Goal: Information Seeking & Learning: Learn about a topic

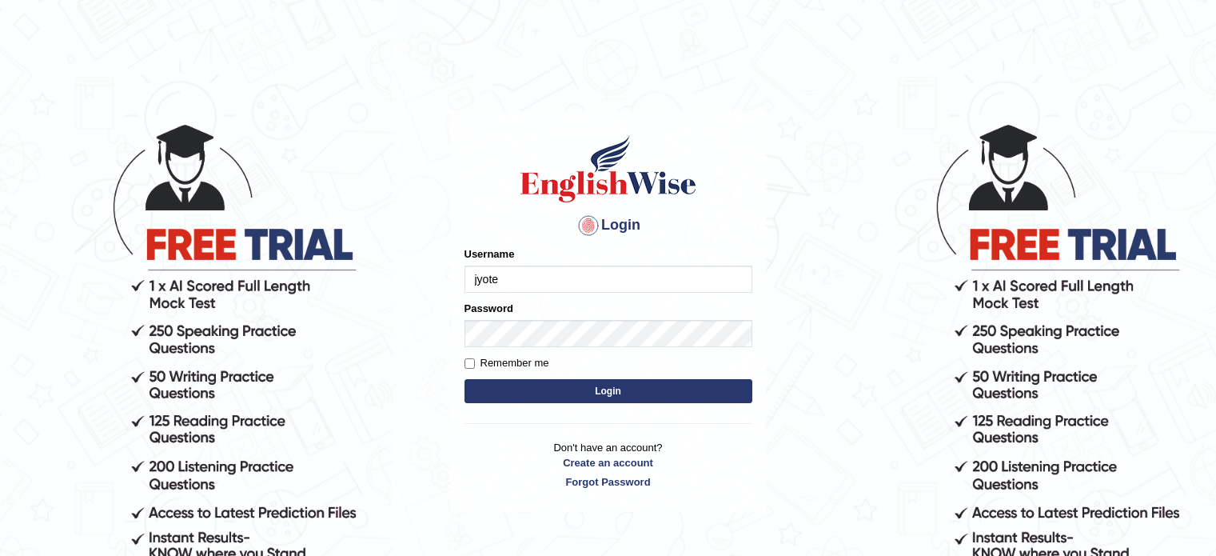
type input "jyote"
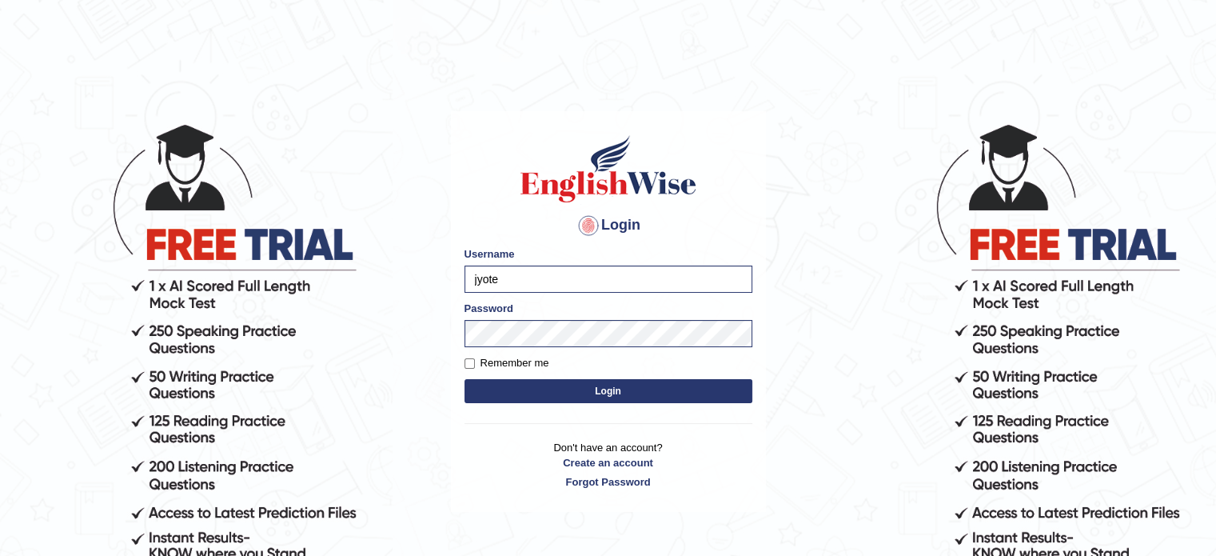
click at [512, 394] on button "Login" at bounding box center [609, 391] width 288 height 24
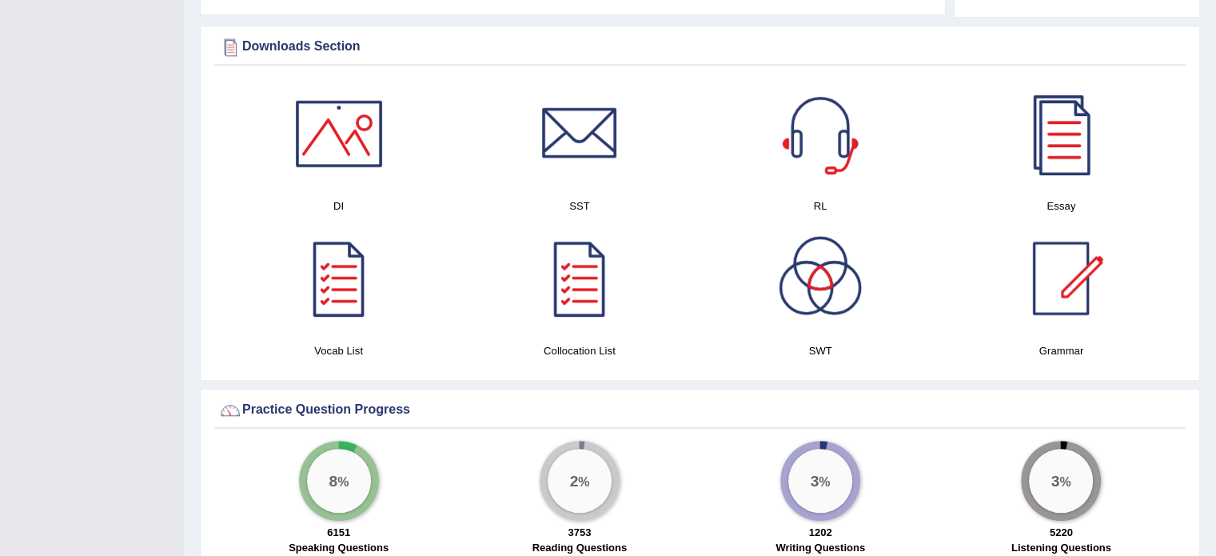
scroll to position [889, 0]
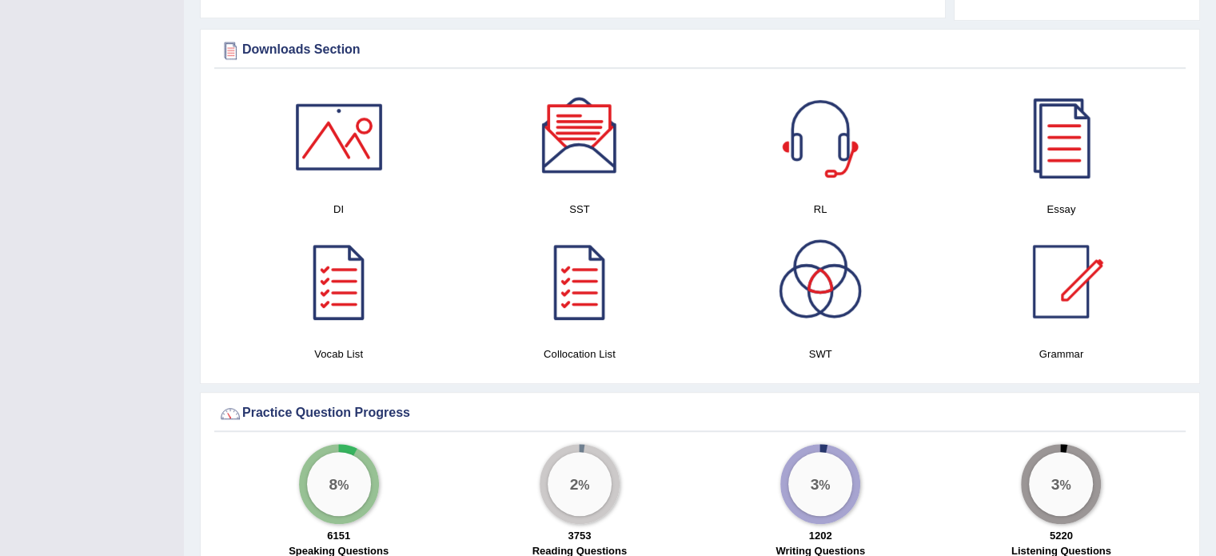
click at [583, 114] on div at bounding box center [580, 137] width 112 height 112
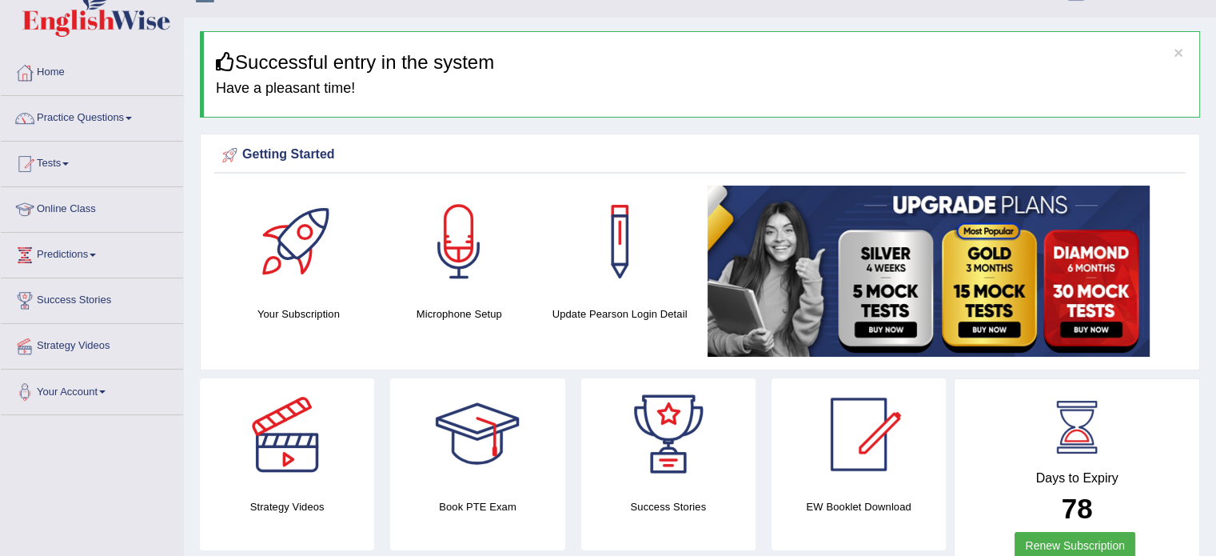
scroll to position [22, 0]
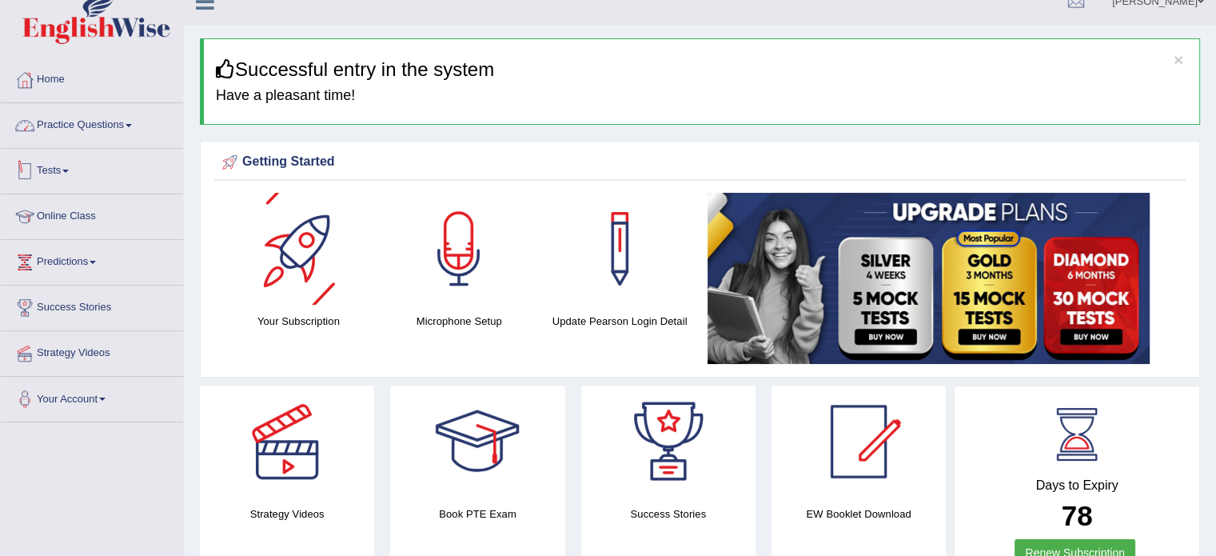
click at [102, 133] on link "Practice Questions" at bounding box center [92, 123] width 182 height 40
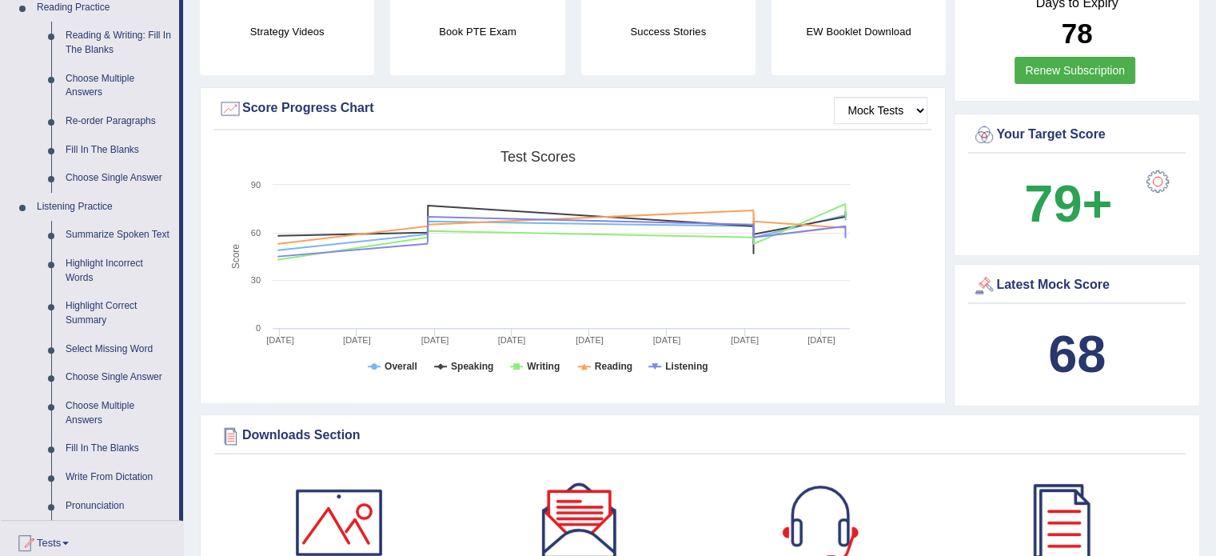
scroll to position [548, 0]
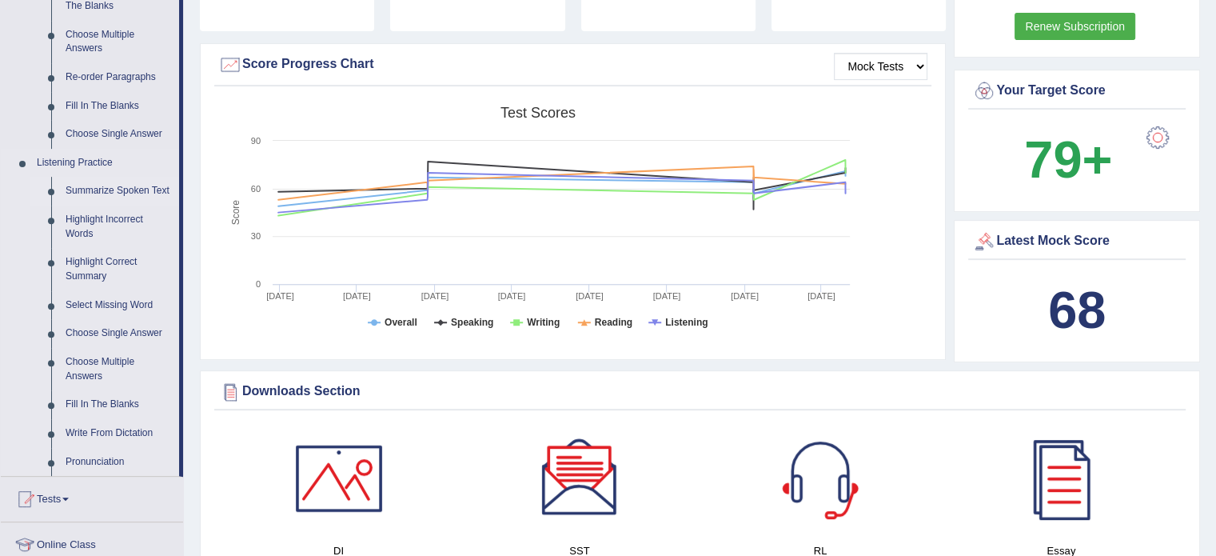
click at [142, 187] on link "Summarize Spoken Text" at bounding box center [118, 191] width 121 height 29
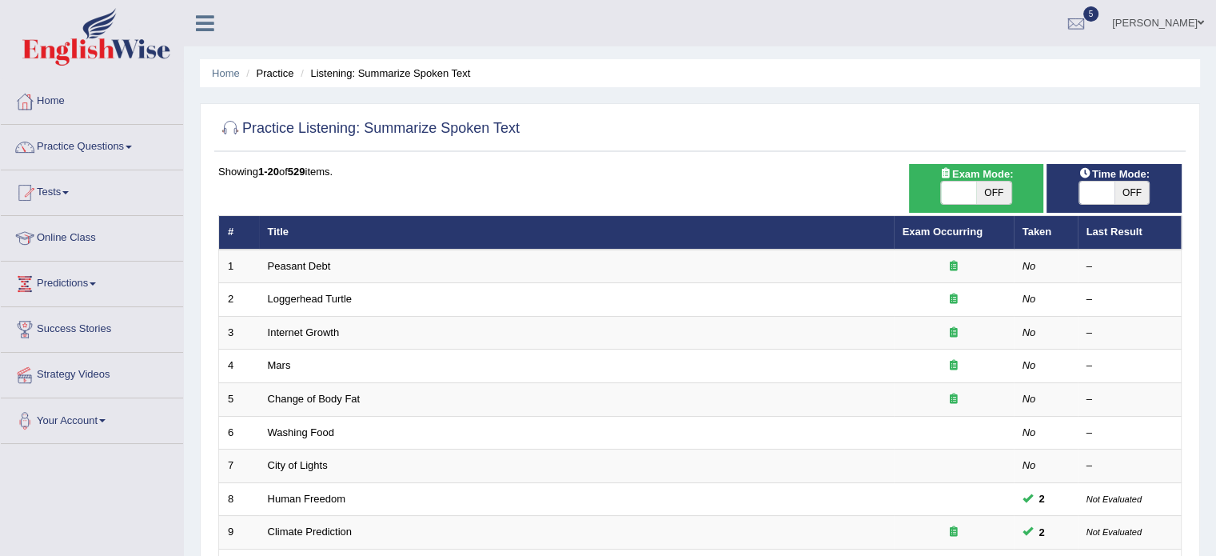
click at [1001, 186] on span "OFF" at bounding box center [993, 192] width 35 height 22
checkbox input "true"
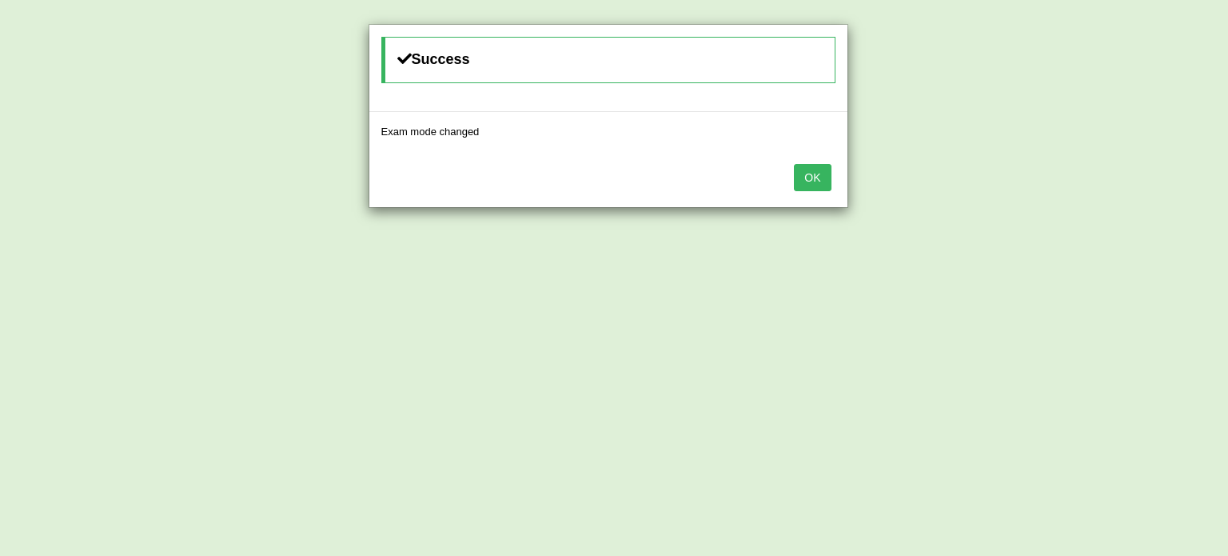
click at [794, 164] on button "OK" at bounding box center [812, 177] width 37 height 27
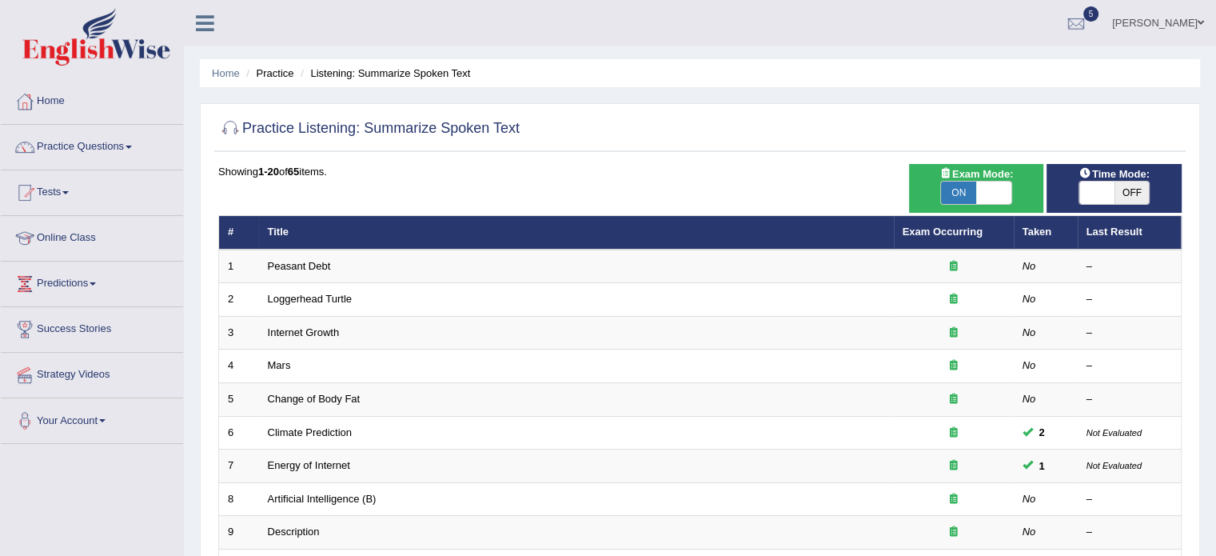
click at [1115, 204] on div "Time Mode: ON OFF" at bounding box center [1114, 188] width 135 height 49
click at [1116, 200] on span "OFF" at bounding box center [1132, 192] width 35 height 22
checkbox input "true"
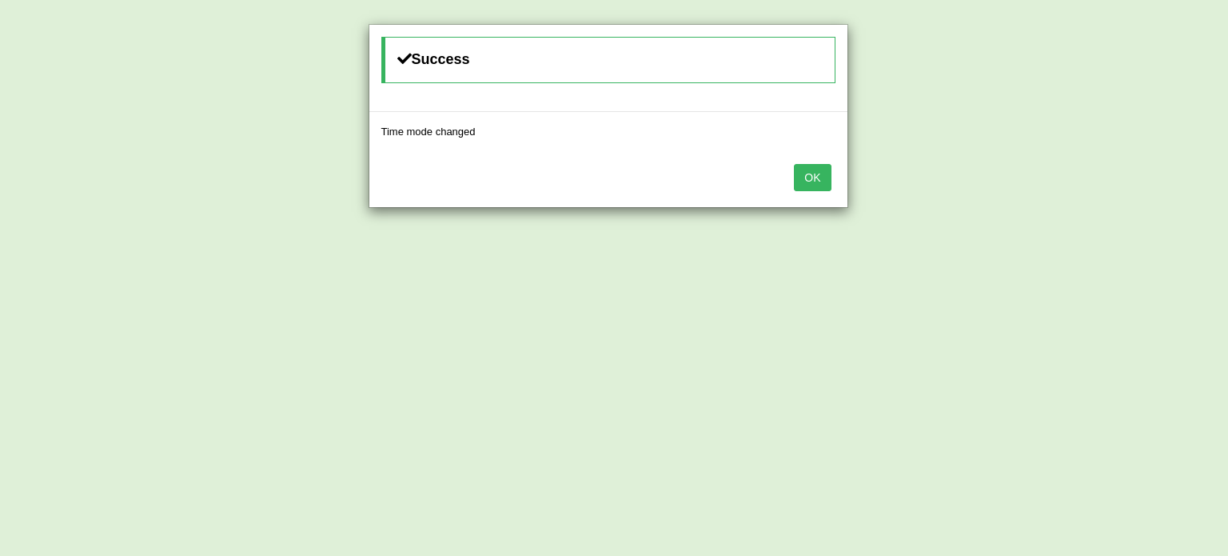
click at [794, 164] on button "OK" at bounding box center [812, 177] width 37 height 27
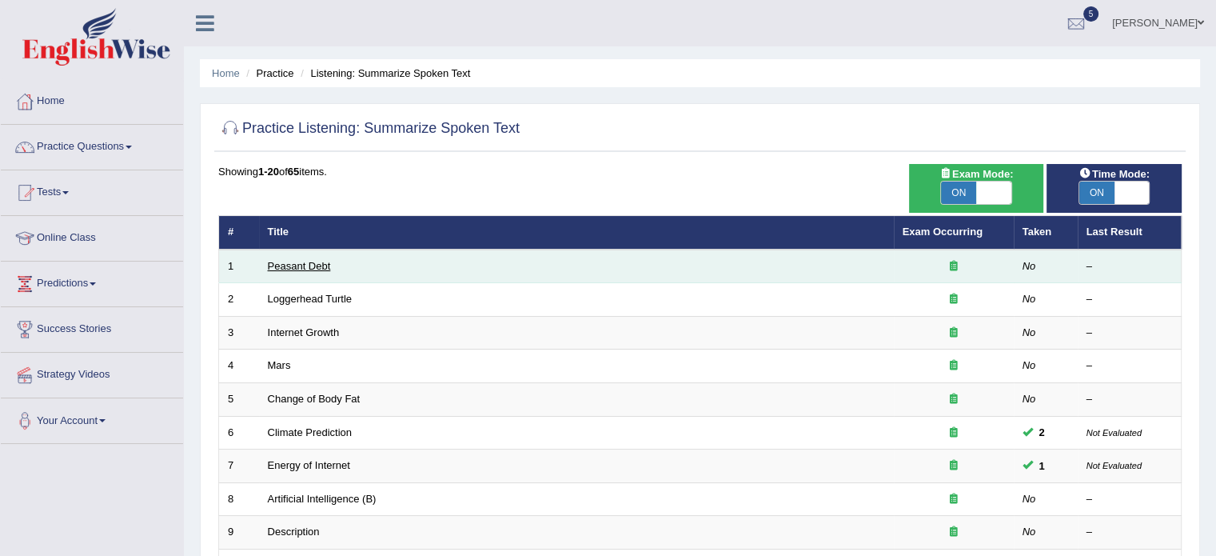
click at [286, 268] on link "Peasant Debt" at bounding box center [299, 266] width 63 height 12
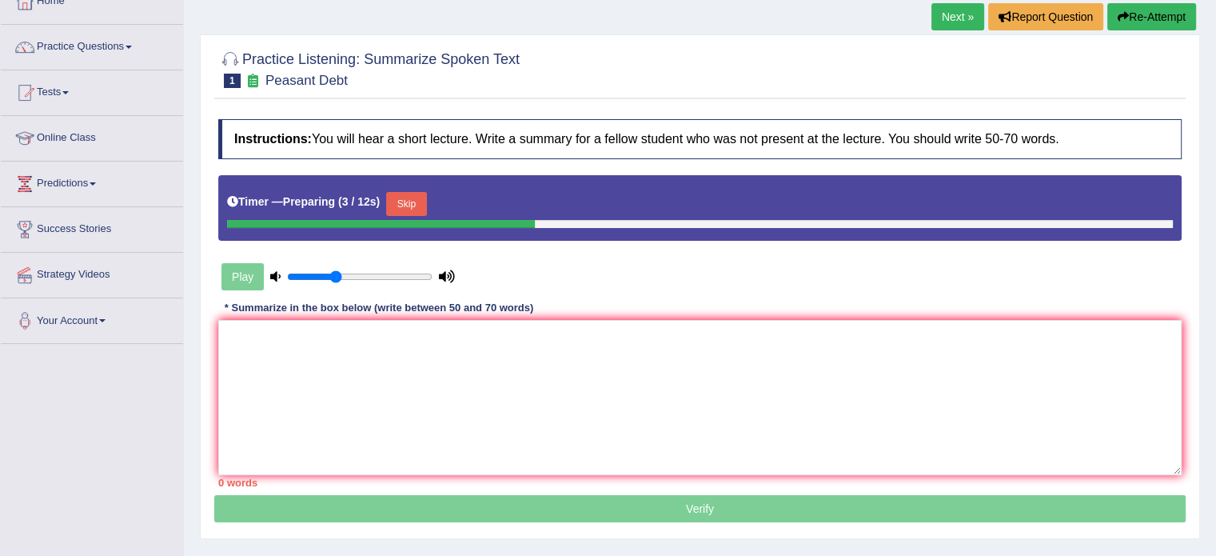
scroll to position [122, 0]
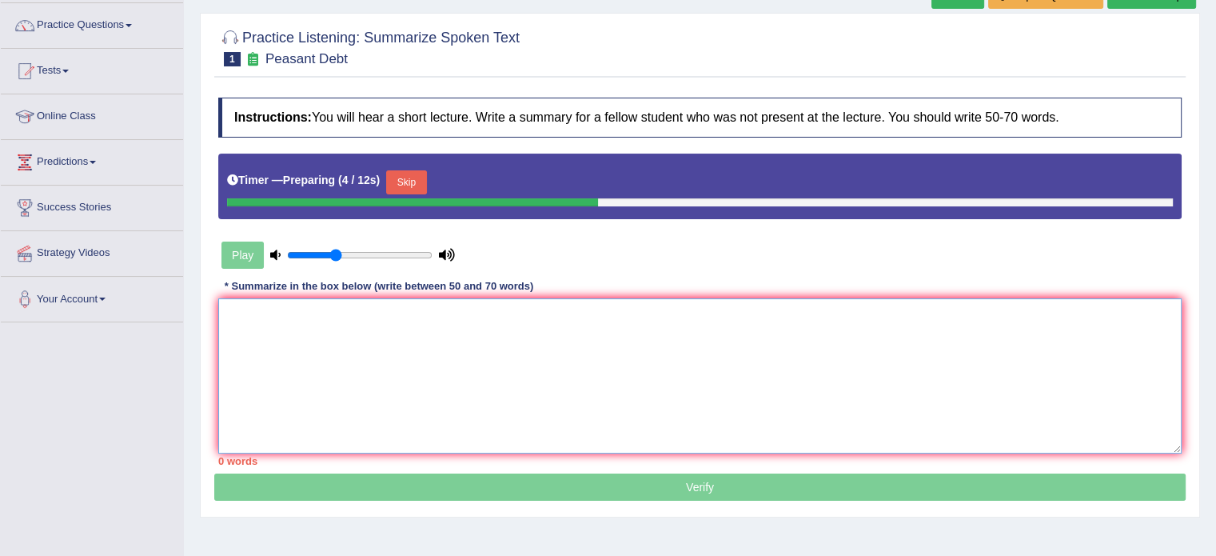
click at [860, 401] on textarea at bounding box center [699, 375] width 963 height 155
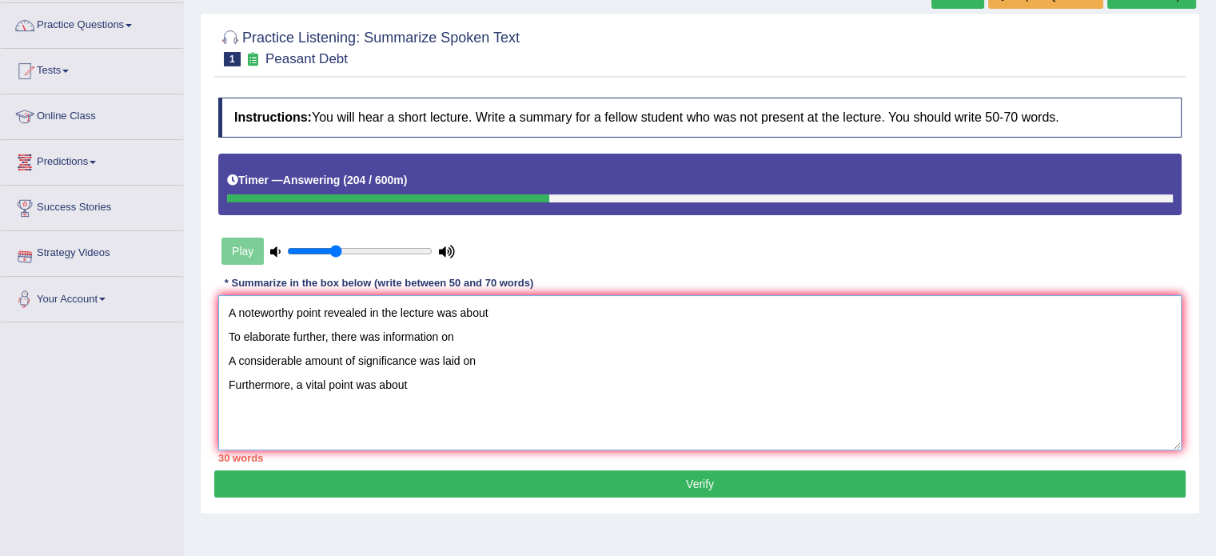
click at [233, 384] on textarea "A noteworthy point revealed in the lecture was about To elaborate further, ther…" at bounding box center [699, 372] width 963 height 155
click at [481, 402] on textarea "A noteworthy point revealed in the lecture was about To elaborate further, ther…" at bounding box center [699, 372] width 963 height 155
click at [527, 303] on textarea "A noteworthy point revealed in the lecture was about To elaborate further, ther…" at bounding box center [699, 372] width 963 height 155
click at [233, 325] on textarea "A noteworthy point revealed in the lecture was about farmers committed suicide.…" at bounding box center [699, 372] width 963 height 155
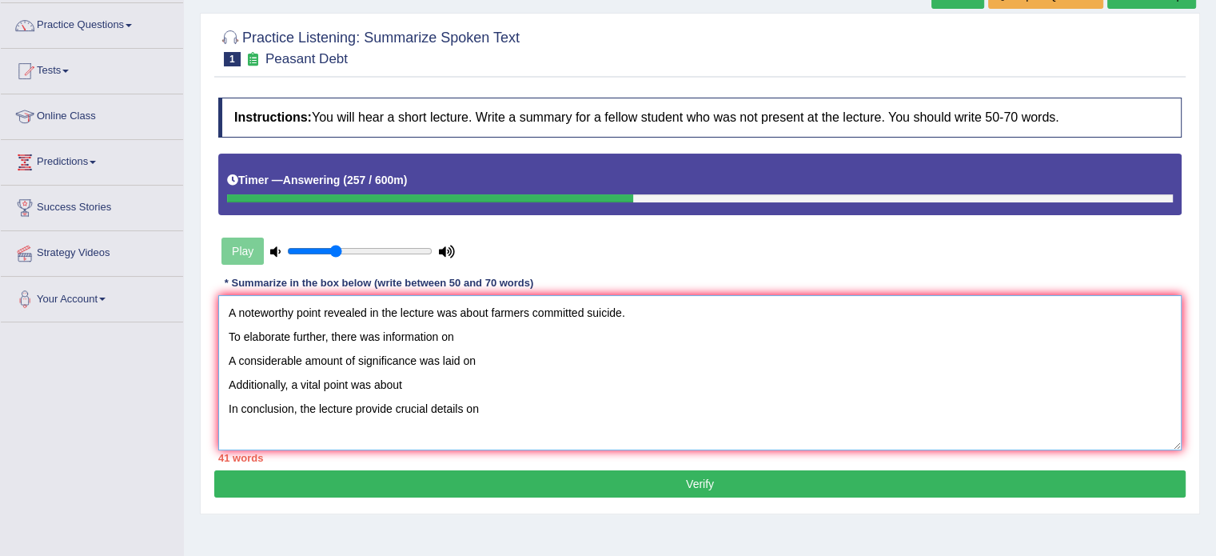
click at [656, 319] on textarea "A noteworthy point revealed in the lecture was about farmers committed suicide.…" at bounding box center [699, 372] width 963 height 155
click at [233, 334] on textarea "A noteworthy point revealed in the lecture was about farmers committed suicide.…" at bounding box center [699, 372] width 963 height 155
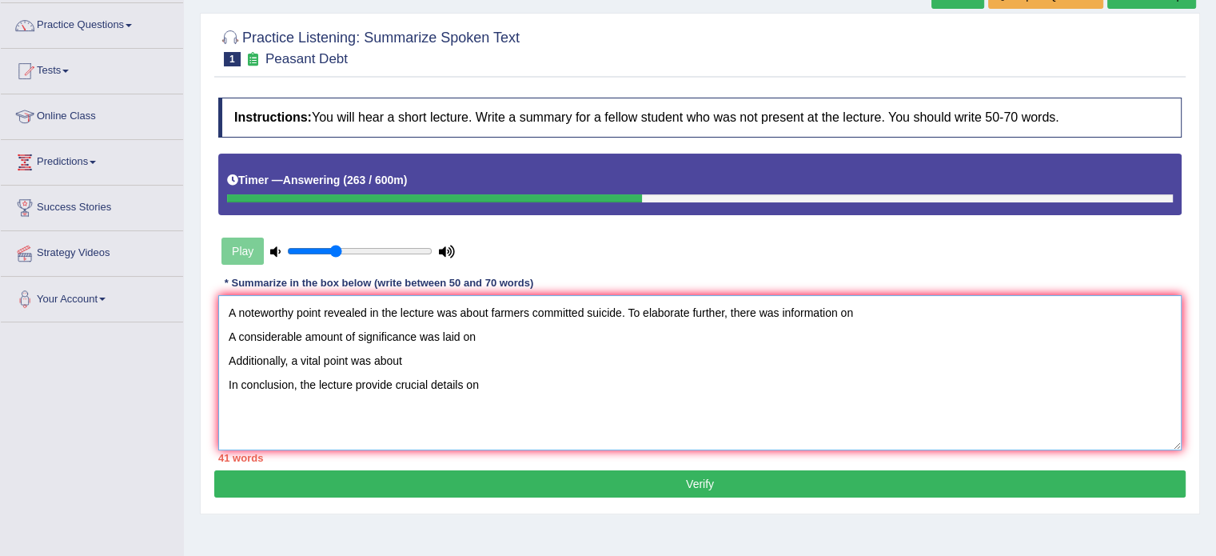
click at [889, 325] on textarea "A noteworthy point revealed in the lecture was about farmers committed suicide.…" at bounding box center [699, 372] width 963 height 155
click at [884, 309] on textarea "A noteworthy point revealed in the lecture was about farmers committed suicide.…" at bounding box center [699, 372] width 963 height 155
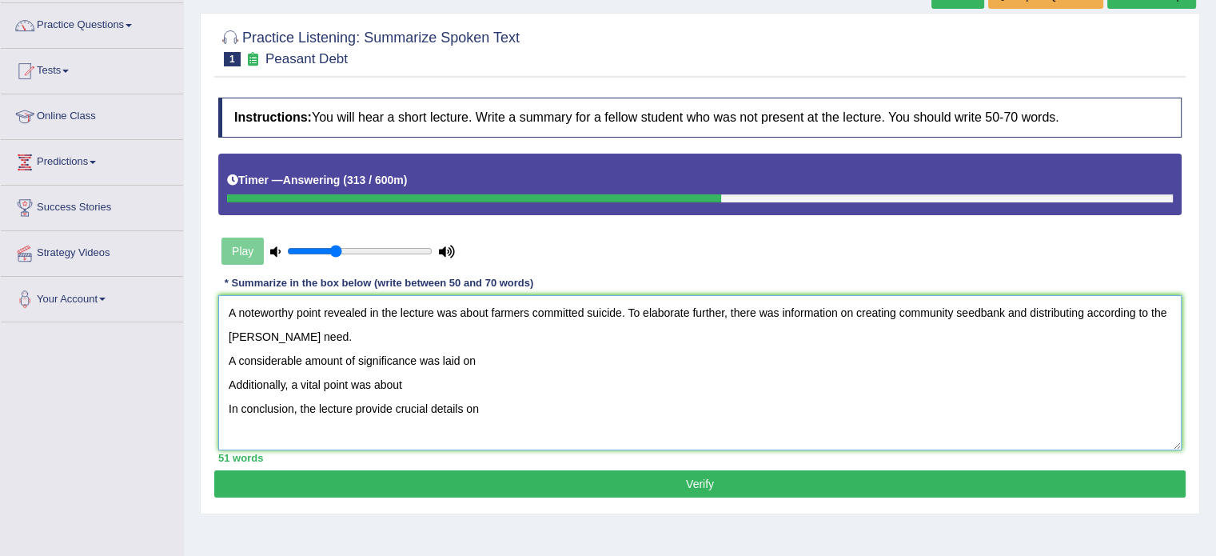
click at [225, 356] on textarea "A noteworthy point revealed in the lecture was about farmers committed suicide.…" at bounding box center [699, 372] width 963 height 155
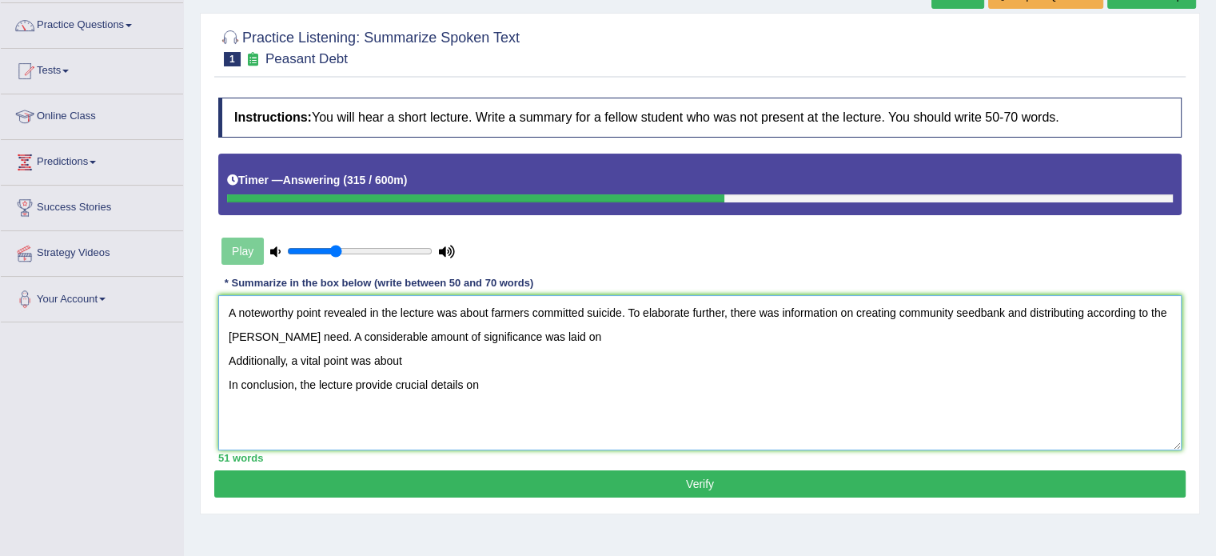
click at [570, 334] on textarea "A noteworthy point revealed in the lecture was about farmers committed suicide.…" at bounding box center [699, 372] width 963 height 155
click at [221, 364] on textarea "A noteworthy point revealed in the lecture was about farmers committed suicide.…" at bounding box center [699, 372] width 963 height 155
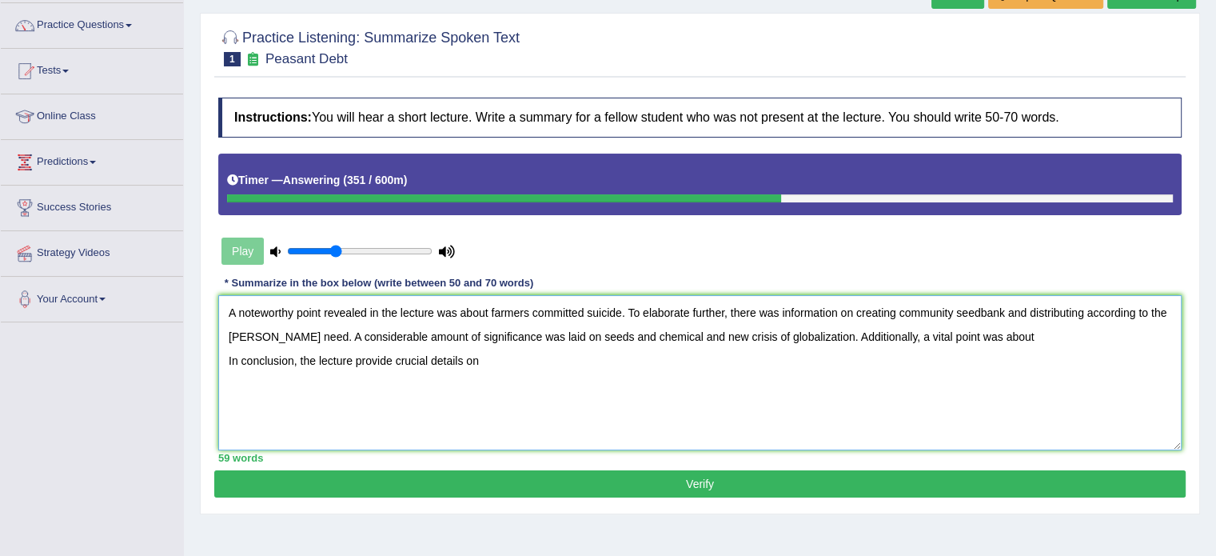
click at [991, 333] on textarea "A noteworthy point revealed in the lecture was about farmers committed suicide.…" at bounding box center [699, 372] width 963 height 155
click at [226, 385] on textarea "A noteworthy point revealed in the lecture was about farmers committed suicide.…" at bounding box center [699, 372] width 963 height 155
click at [632, 357] on textarea "A noteworthy point revealed in the lecture was about farmers committed suicide.…" at bounding box center [699, 372] width 963 height 155
click at [1112, 333] on textarea "A noteworthy point revealed in the lecture was about farmers committed suicide.…" at bounding box center [699, 372] width 963 height 155
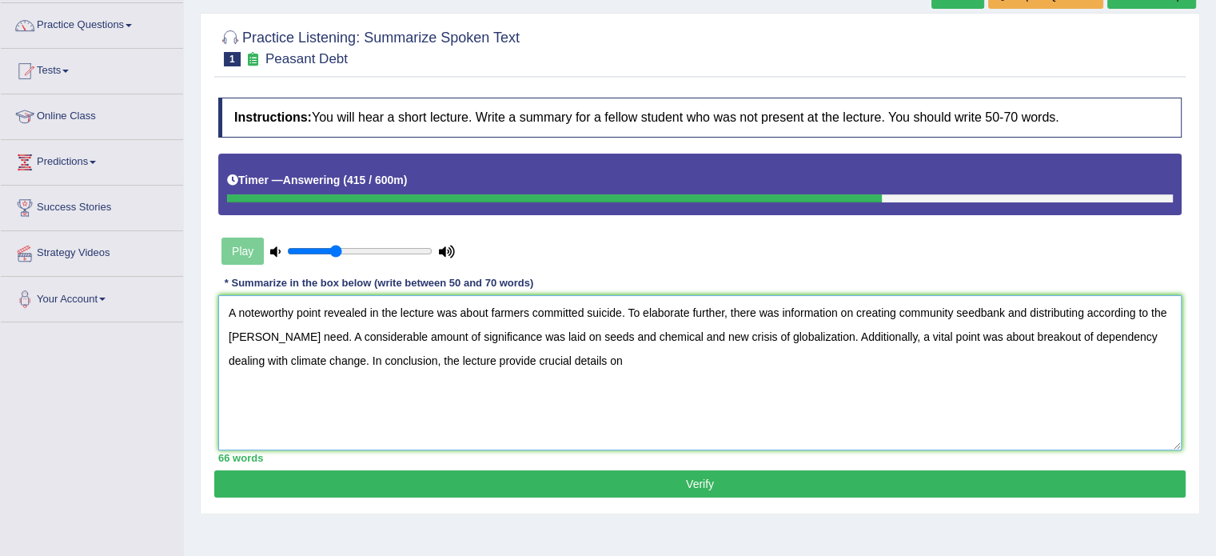
drag, startPoint x: 1108, startPoint y: 339, endPoint x: 304, endPoint y: 382, distance: 805.5
click at [304, 382] on textarea "A noteworthy point revealed in the lecture was about farmers committed suicide.…" at bounding box center [699, 372] width 963 height 155
click at [493, 368] on textarea "A noteworthy point revealed in the lecture was about farmers committed suicide.…" at bounding box center [699, 372] width 963 height 155
paste textarea "dealing with climate change"
type textarea "A noteworthy point revealed in the lecture was about farmers committed suicide.…"
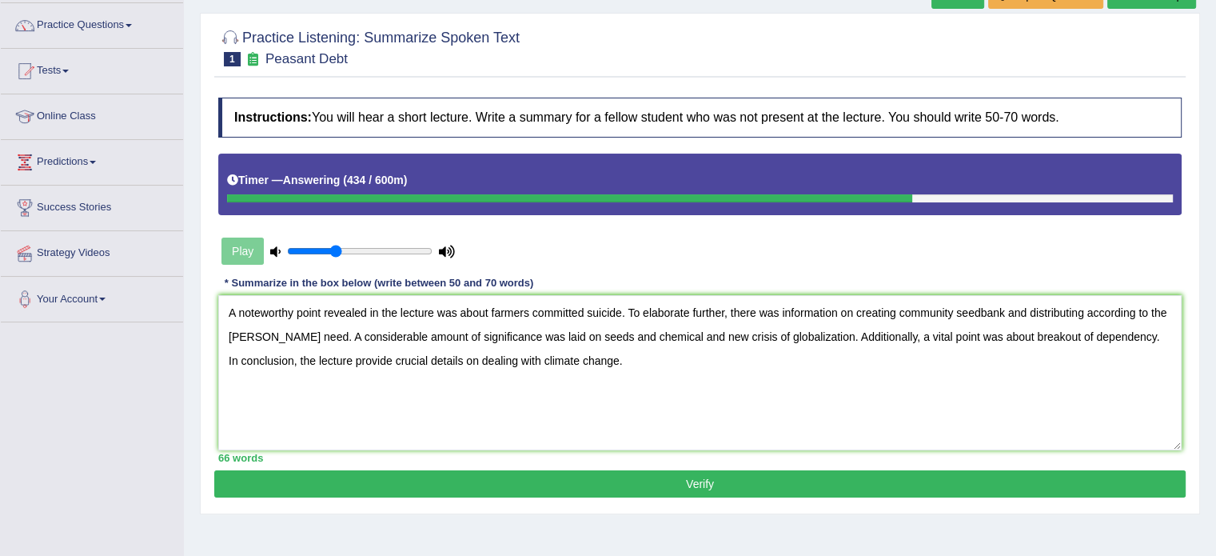
click at [596, 481] on button "Verify" at bounding box center [699, 483] width 971 height 27
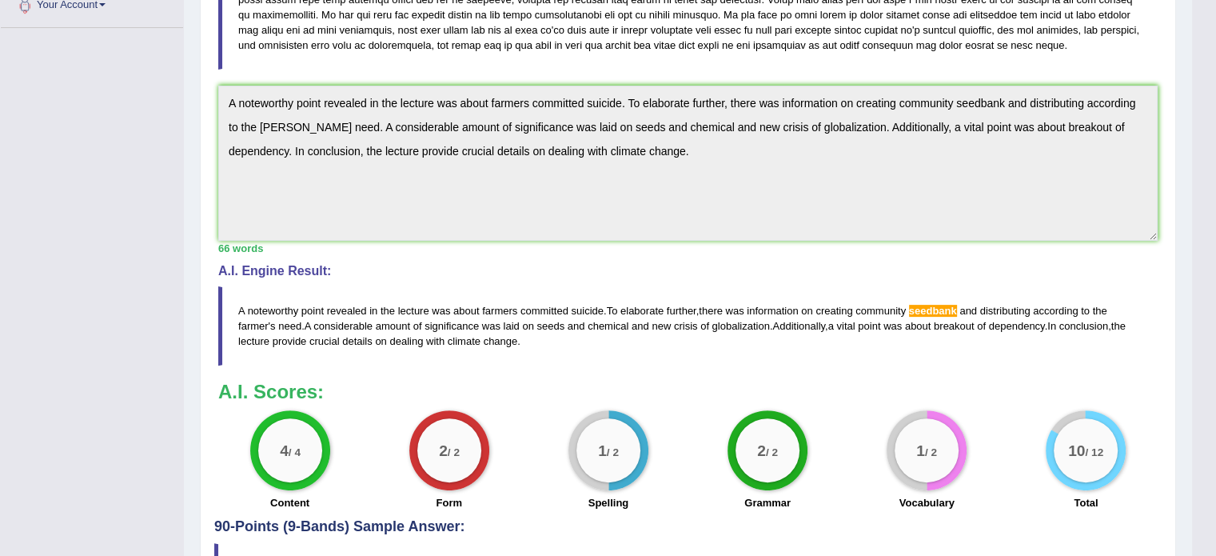
scroll to position [413, 0]
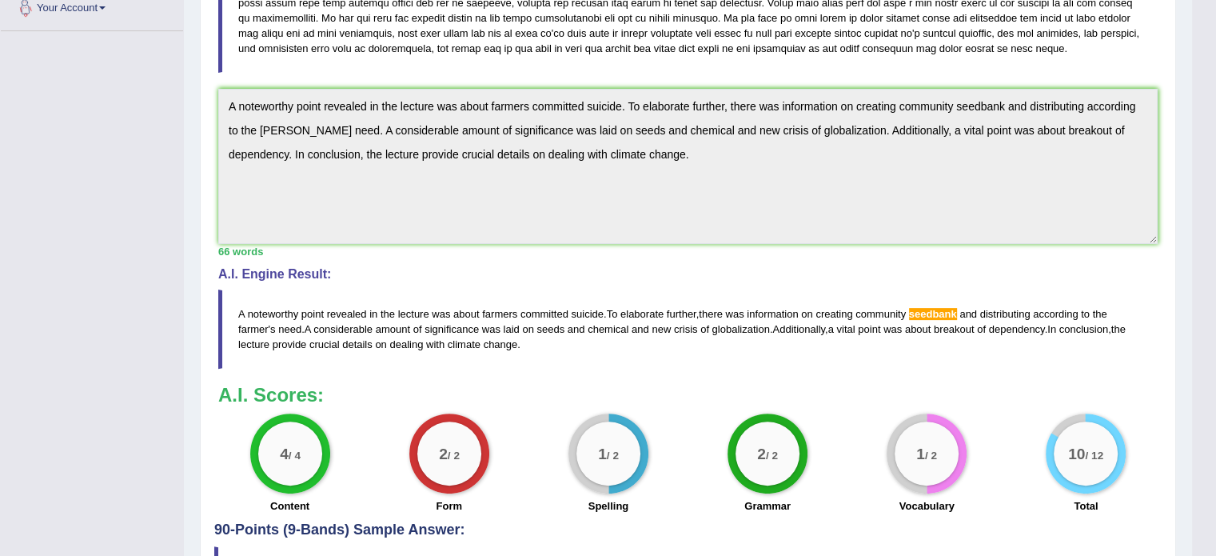
click at [122, 34] on div "Toggle navigation Home Practice Questions Speaking Practice Read Aloud Repeat S…" at bounding box center [596, 125] width 1192 height 1076
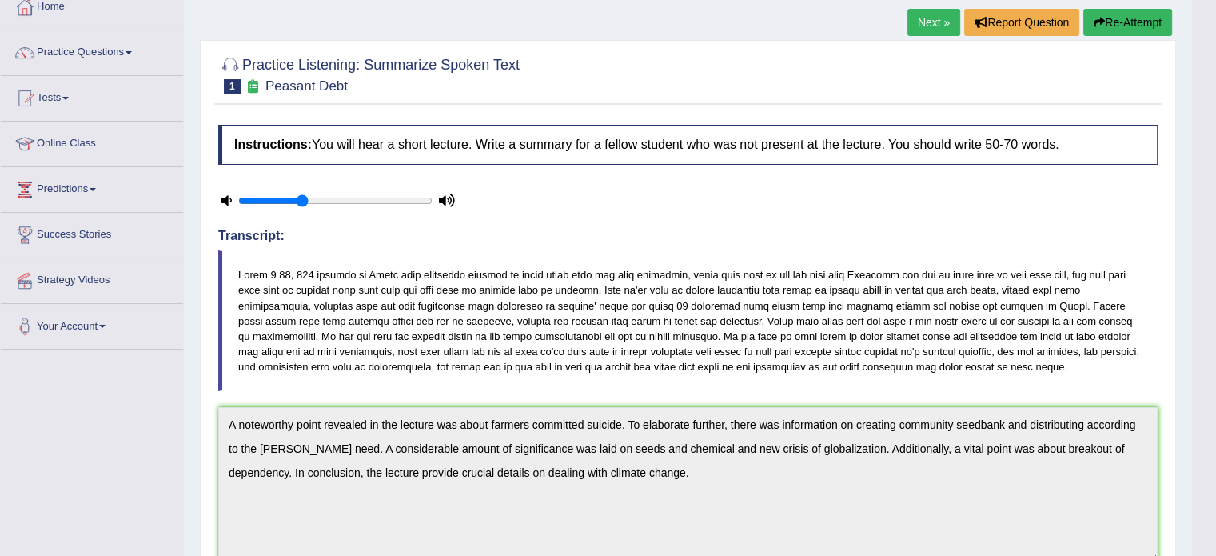
scroll to position [0, 0]
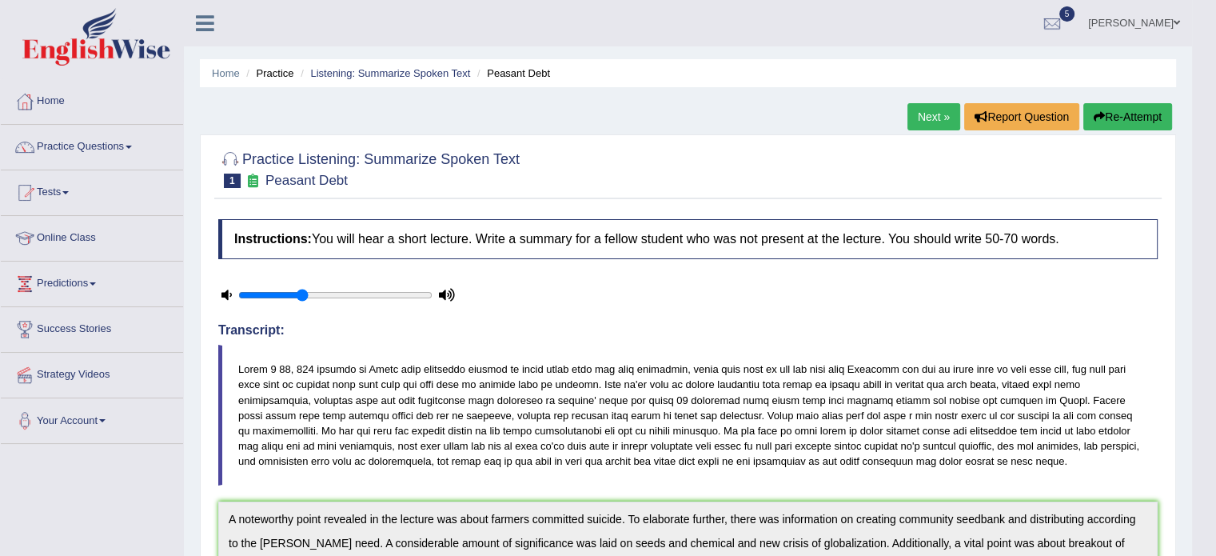
click at [1105, 122] on button "Re-Attempt" at bounding box center [1127, 116] width 89 height 27
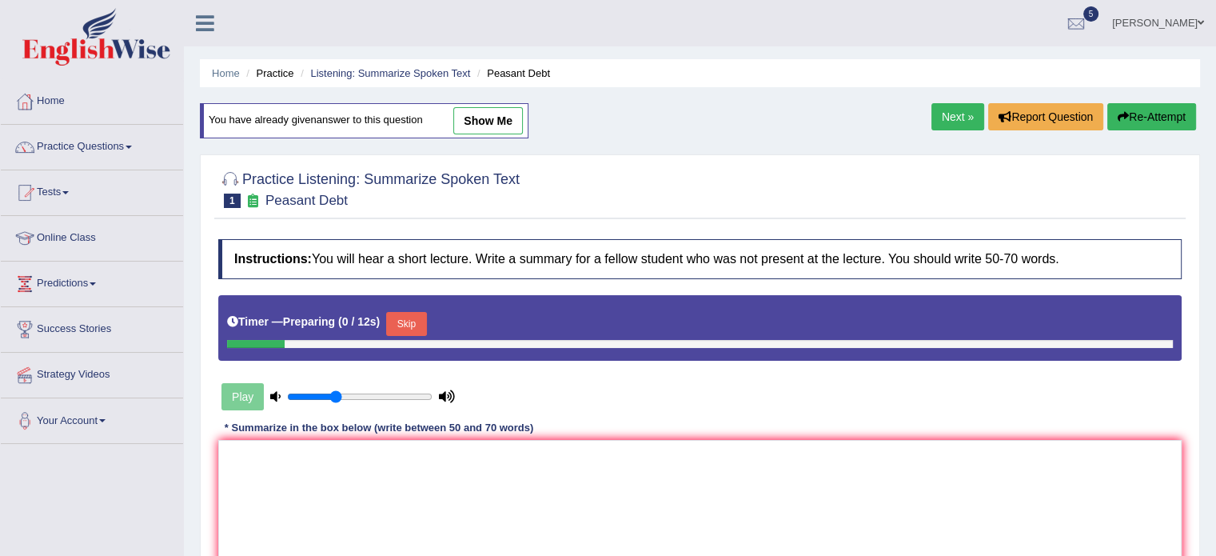
click at [645, 509] on textarea at bounding box center [699, 517] width 963 height 155
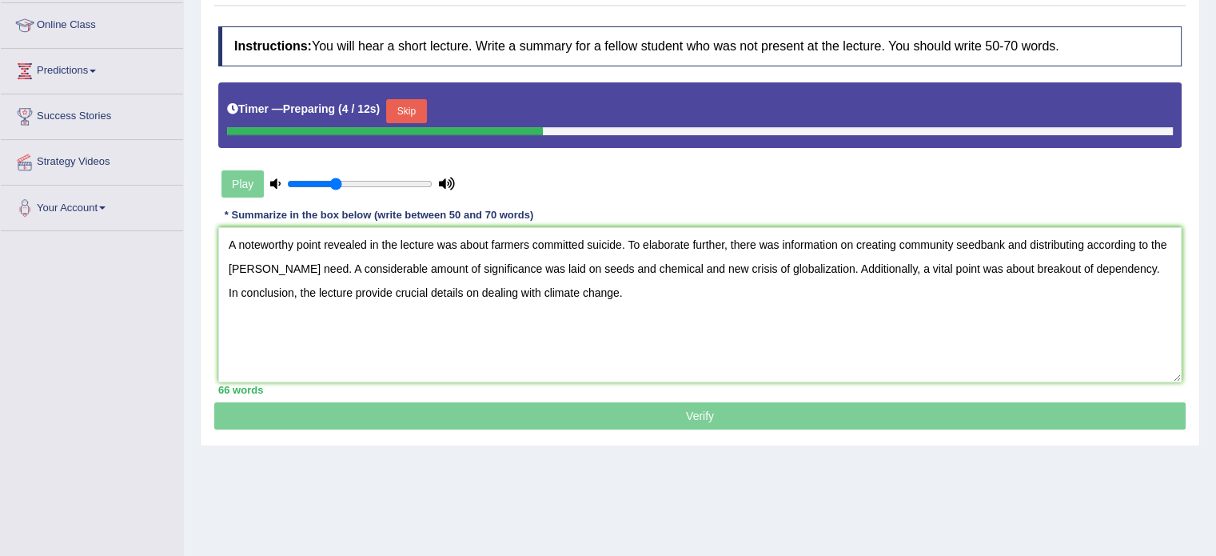
scroll to position [213, 0]
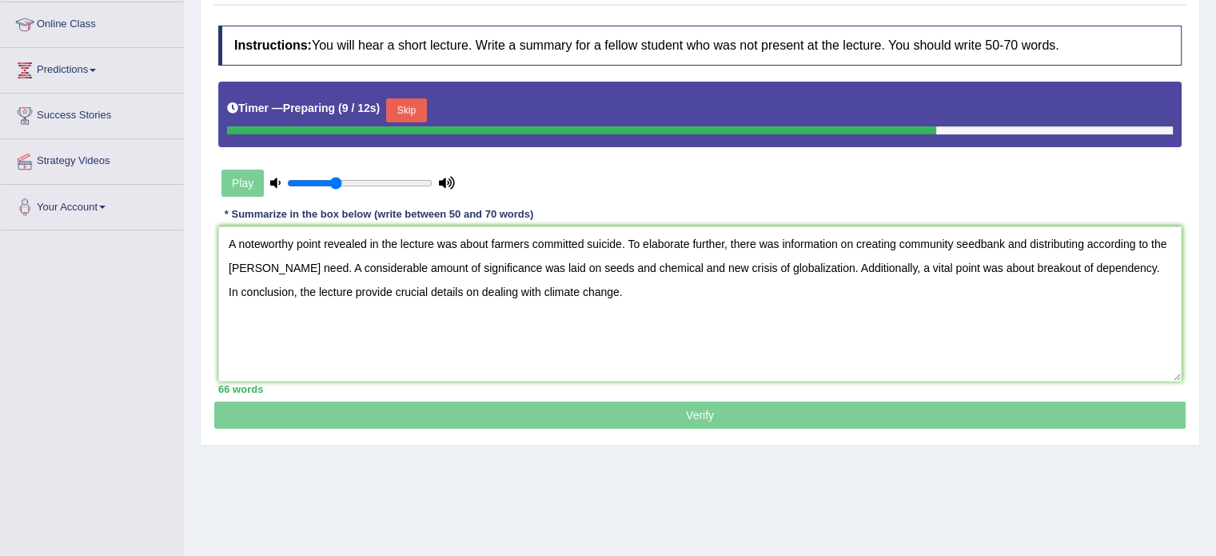
click at [980, 241] on textarea "A noteworthy point revealed in the lecture was about farmers committed suicide.…" at bounding box center [699, 303] width 963 height 155
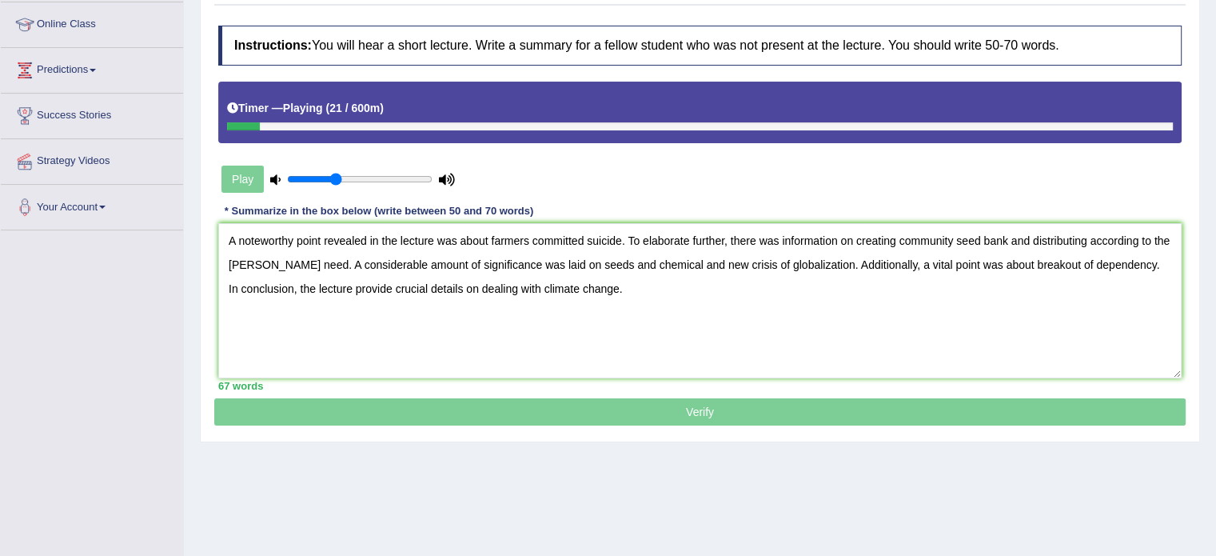
type textarea "A noteworthy point revealed in the lecture was about farmers committed suicide.…"
click at [987, 412] on p "Verify" at bounding box center [699, 220] width 971 height 412
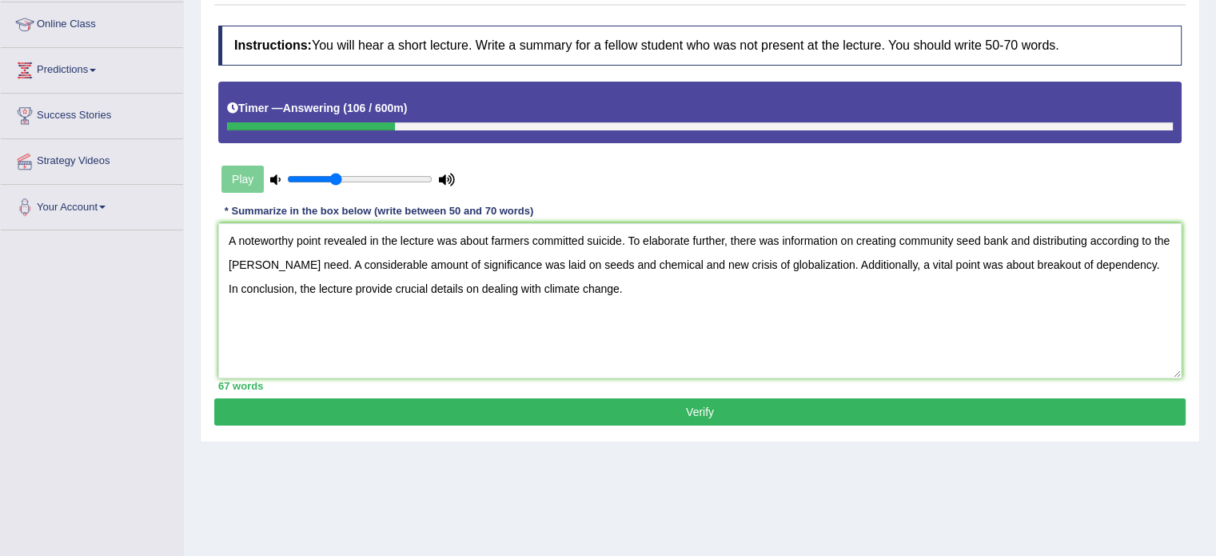
click at [906, 410] on button "Verify" at bounding box center [699, 411] width 971 height 27
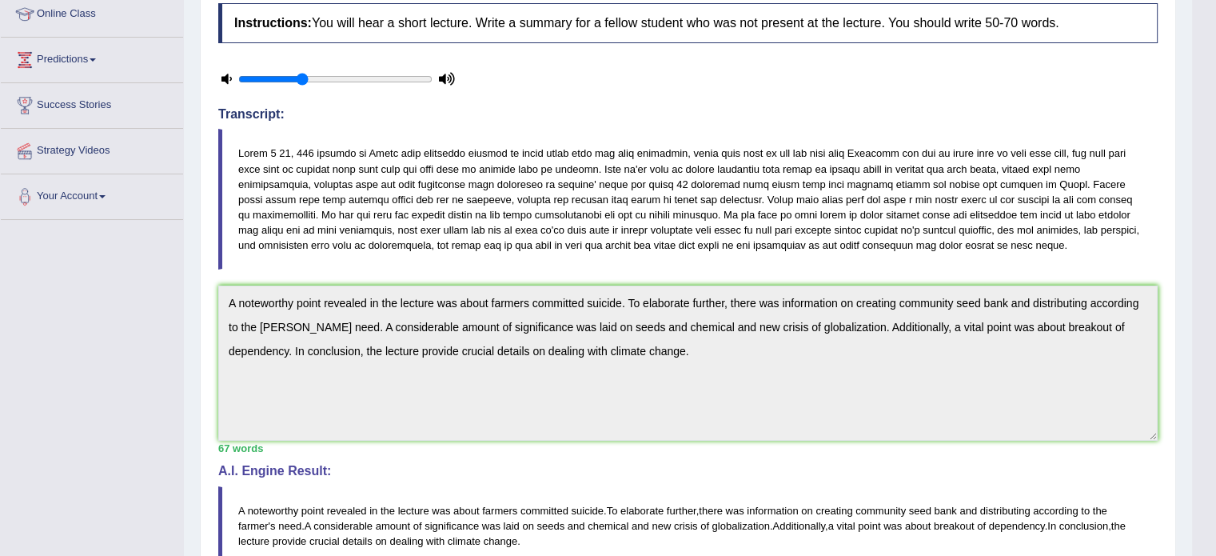
drag, startPoint x: 1227, startPoint y: 188, endPoint x: 1227, endPoint y: 277, distance: 89.5
click at [1215, 277] on html "Toggle navigation Home Practice Questions Speaking Practice Read Aloud Repeat S…" at bounding box center [608, 54] width 1216 height 556
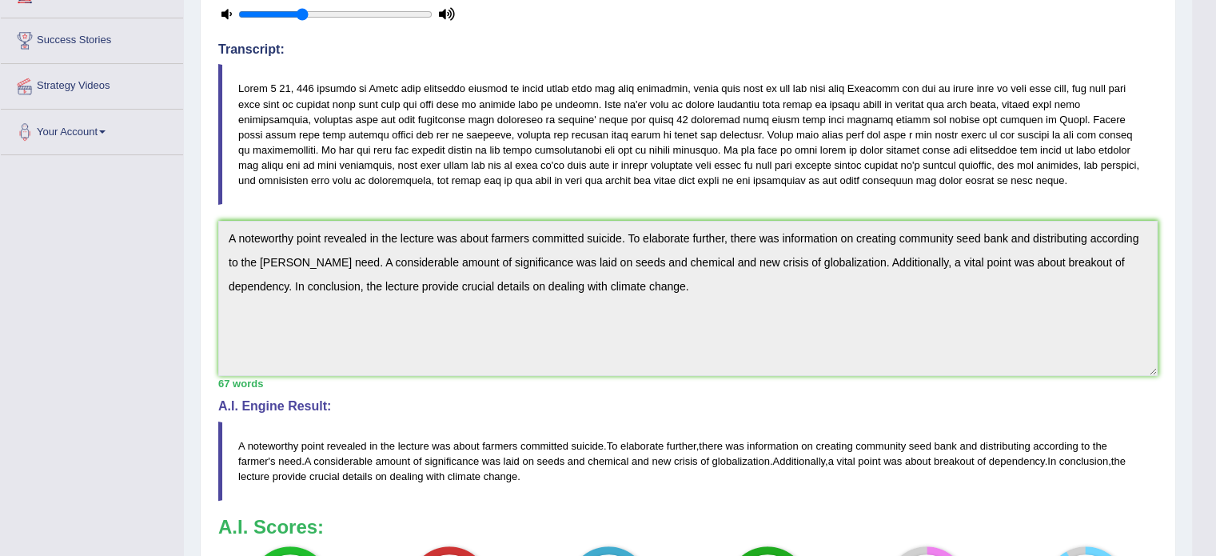
scroll to position [0, 0]
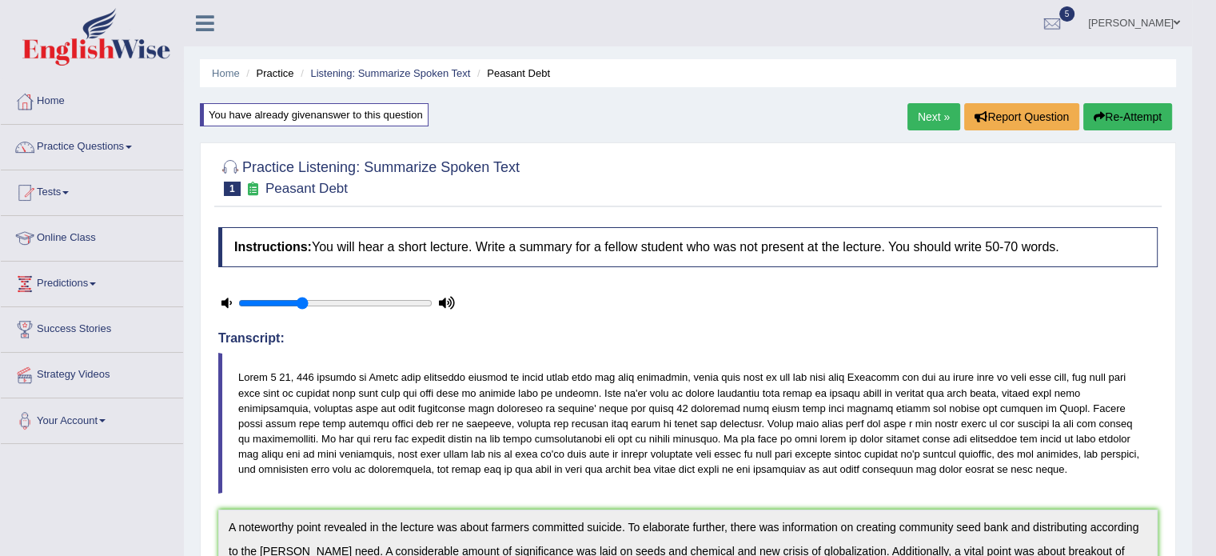
click at [918, 109] on link "Next »" at bounding box center [933, 116] width 53 height 27
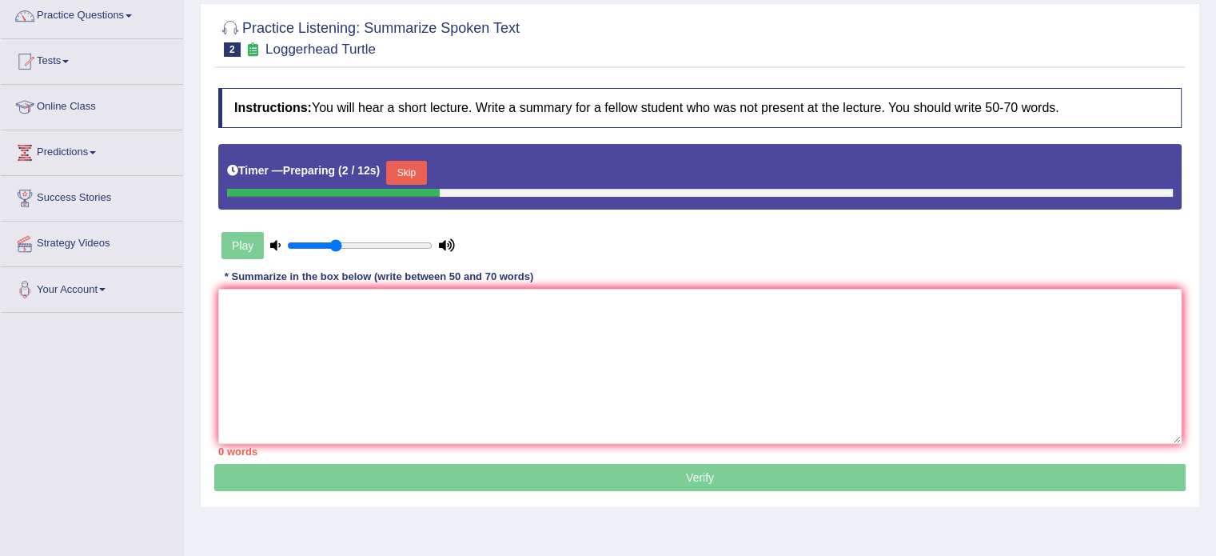
scroll to position [133, 0]
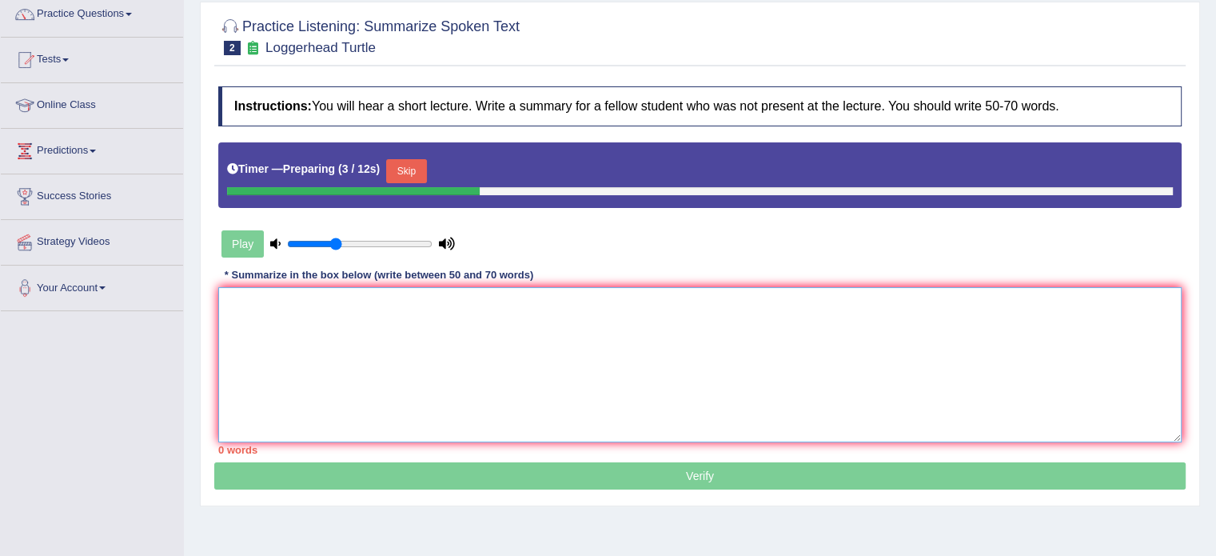
click at [787, 309] on textarea at bounding box center [699, 364] width 963 height 155
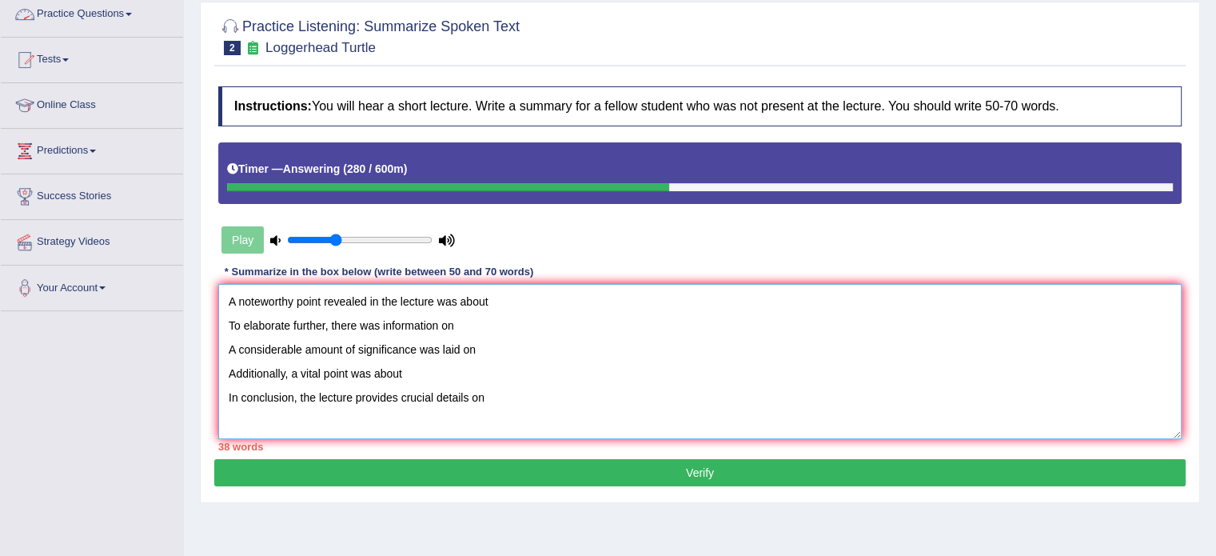
click at [531, 306] on textarea "A noteworthy point revealed in the lecture was about To elaborate further, ther…" at bounding box center [699, 361] width 963 height 155
click at [230, 321] on textarea "A noteworthy point revealed in the lecture was about loggerhead turtle. To elab…" at bounding box center [699, 361] width 963 height 155
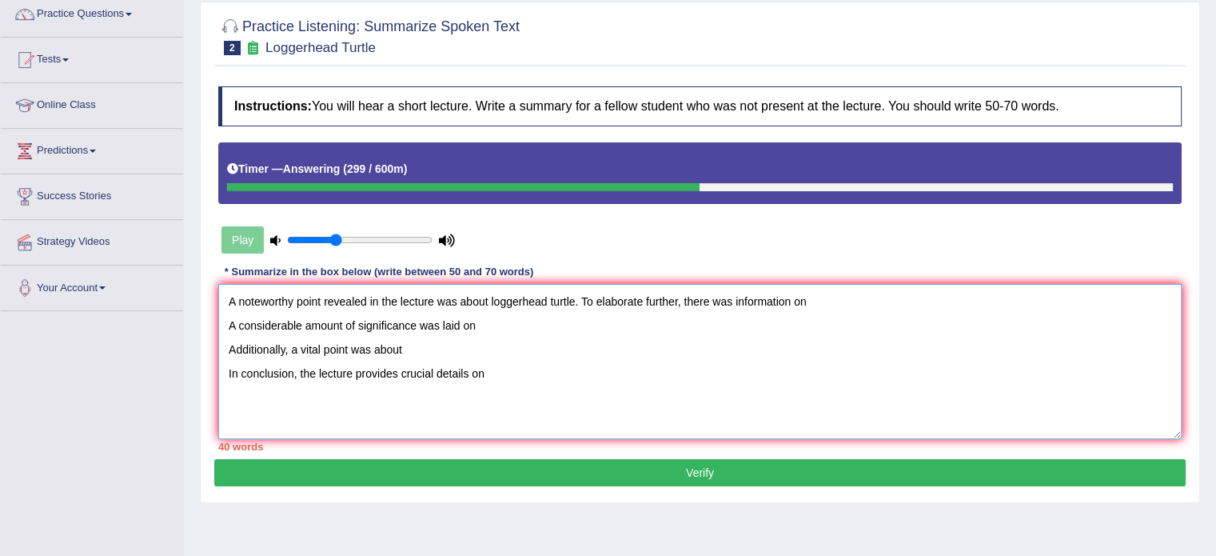
click at [878, 297] on textarea "A noteworthy point revealed in the lecture was about loggerhead turtle. To elab…" at bounding box center [699, 361] width 963 height 155
click at [905, 303] on textarea "A noteworthy point revealed in the lecture was about loggerhead turtle. To elab…" at bounding box center [699, 361] width 963 height 155
click at [913, 297] on textarea "A noteworthy point revealed in the lecture was about loggerhead turtle. To elab…" at bounding box center [699, 361] width 963 height 155
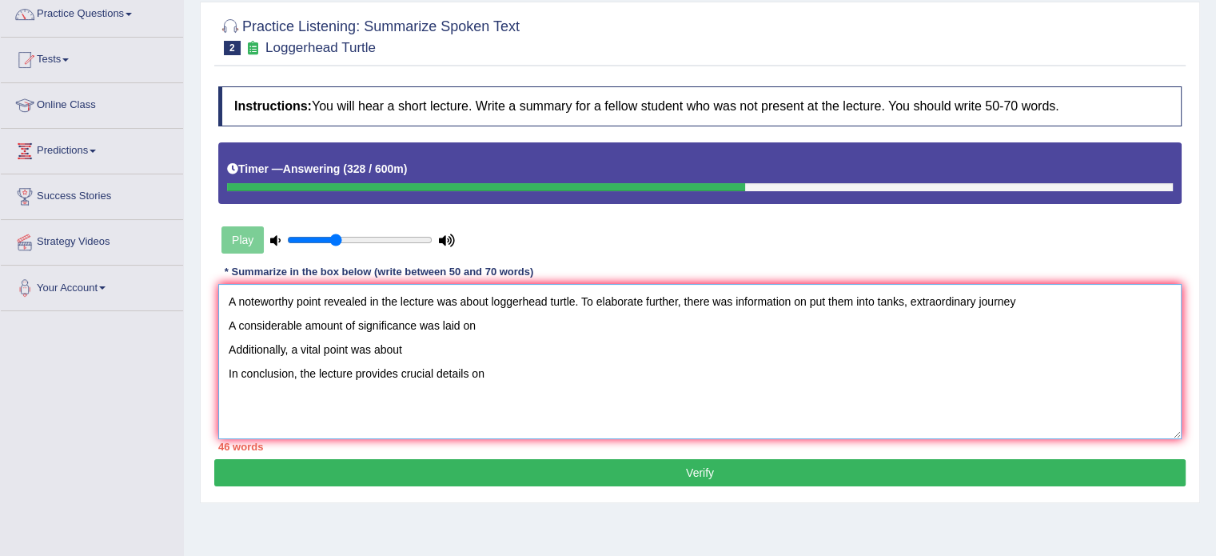
click at [1023, 309] on textarea "A noteworthy point revealed in the lecture was about loggerhead turtle. To elab…" at bounding box center [699, 361] width 963 height 155
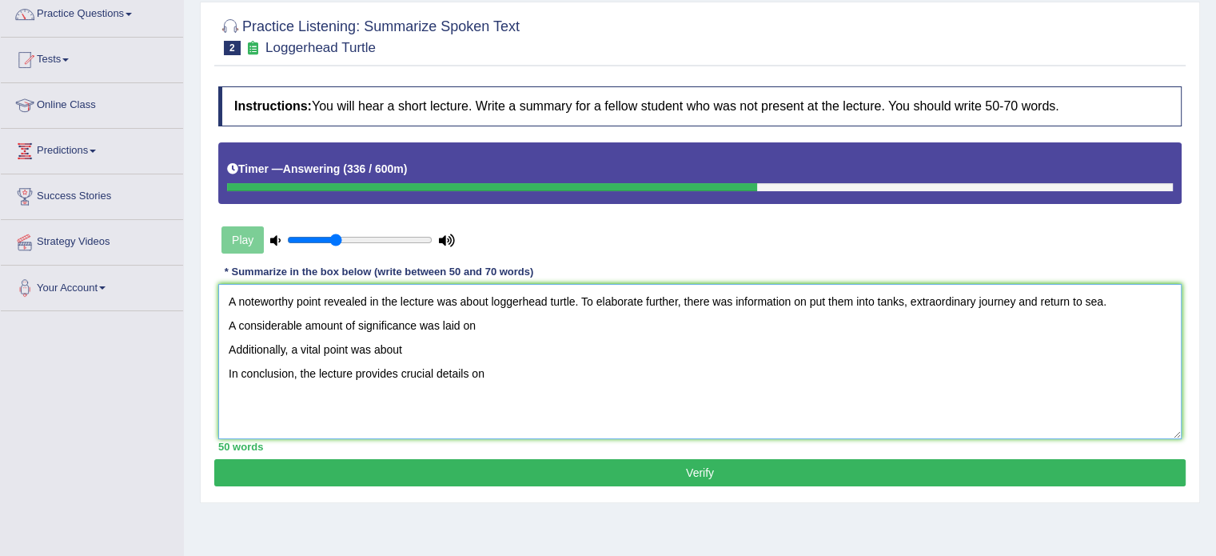
click at [225, 327] on textarea "A noteworthy point revealed in the lecture was about loggerhead turtle. To elab…" at bounding box center [699, 361] width 963 height 155
click at [505, 325] on textarea "A noteworthy point revealed in the lecture was about loggerhead turtle. To elab…" at bounding box center [699, 361] width 963 height 155
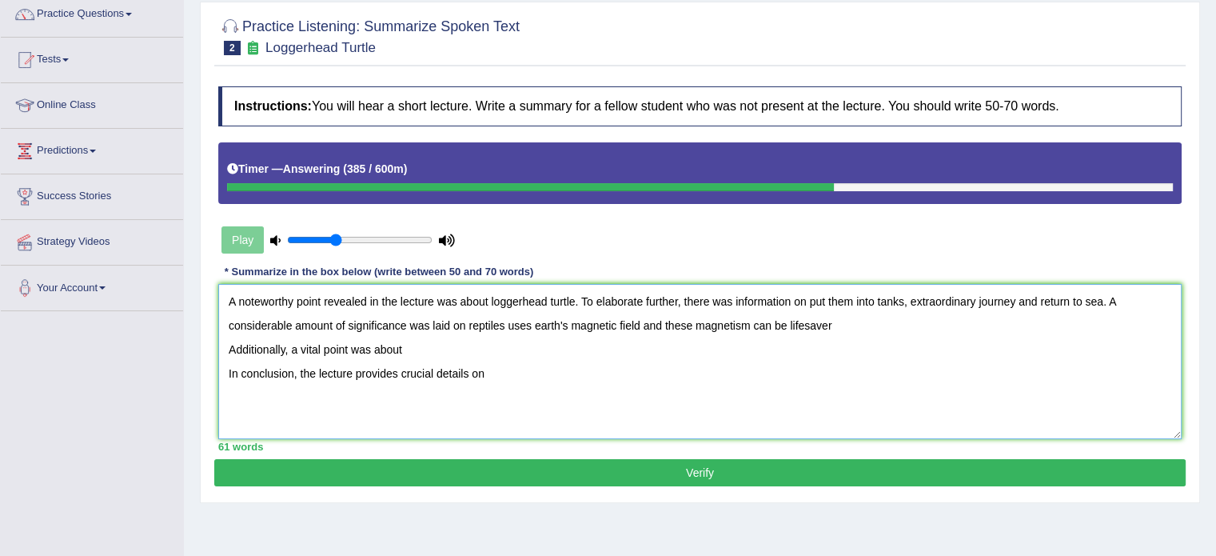
click at [804, 329] on textarea "A noteworthy point revealed in the lecture was about loggerhead turtle. To elab…" at bounding box center [699, 361] width 963 height 155
click at [225, 350] on textarea "A noteworthy point revealed in the lecture was about loggerhead turtle. To elab…" at bounding box center [699, 361] width 963 height 155
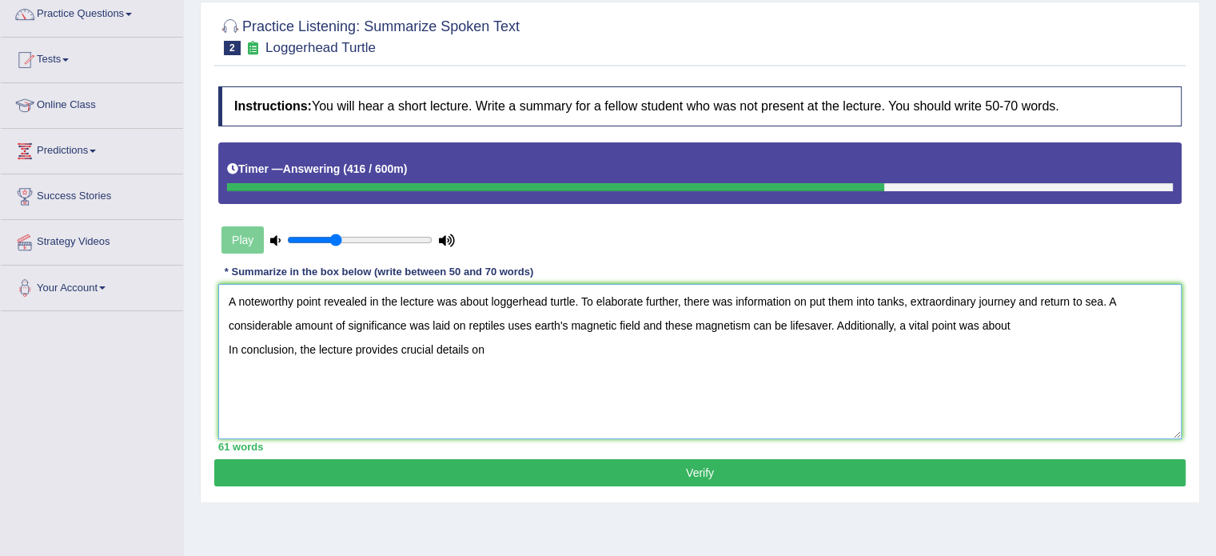
click at [1068, 329] on textarea "A noteworthy point revealed in the lecture was about loggerhead turtle. To elab…" at bounding box center [699, 361] width 963 height 155
click at [223, 349] on textarea "A noteworthy point revealed in the lecture was about loggerhead turtle. To elab…" at bounding box center [699, 361] width 963 height 155
click at [486, 346] on textarea "A noteworthy point revealed in the lecture was about loggerhead turtle. To elab…" at bounding box center [699, 361] width 963 height 155
type textarea "A noteworthy point revealed in the lecture was about loggerhead turtle. To elab…"
click at [569, 470] on button "Verify" at bounding box center [699, 472] width 971 height 27
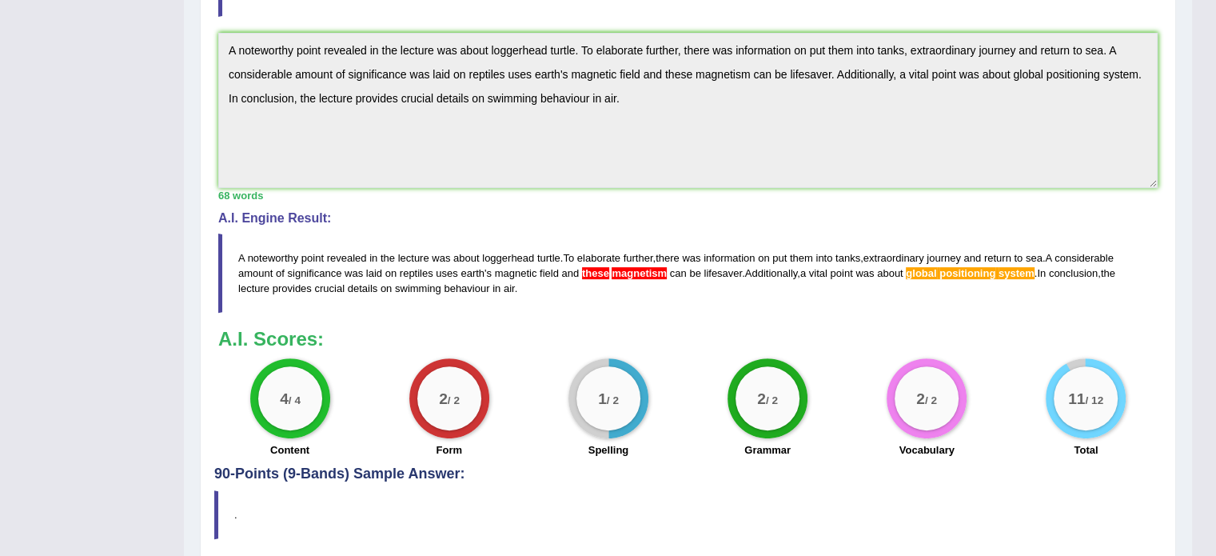
scroll to position [424, 0]
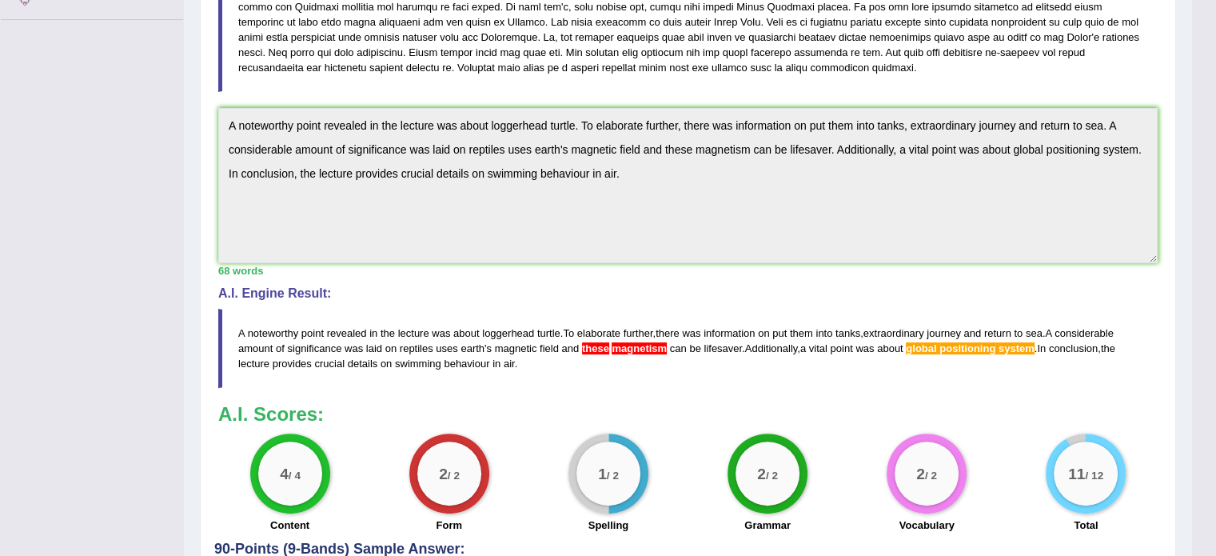
click at [970, 348] on span "positioning" at bounding box center [967, 348] width 56 height 12
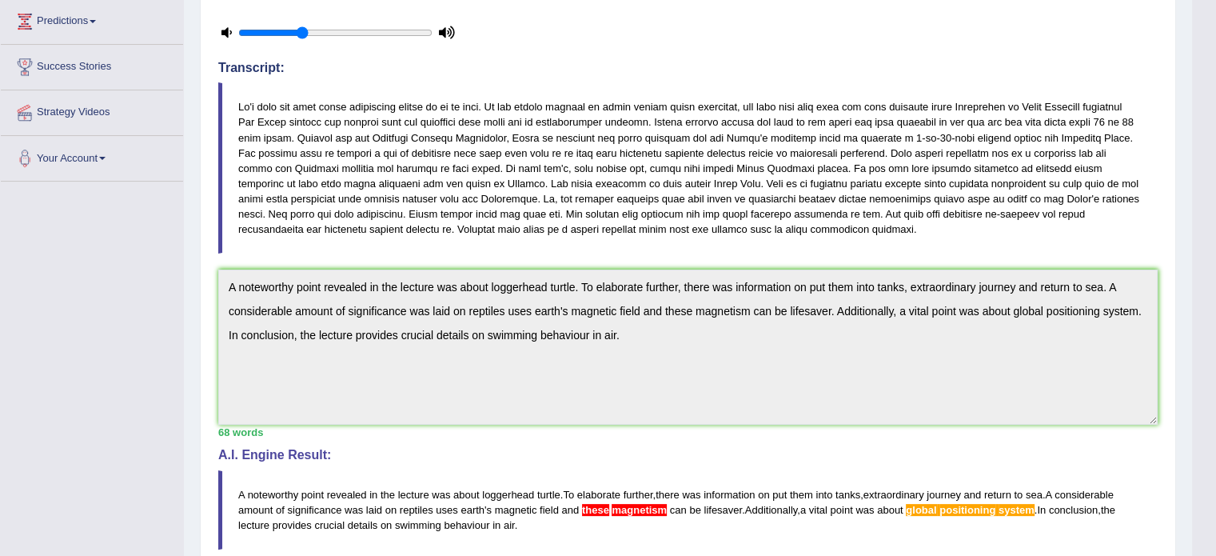
scroll to position [0, 0]
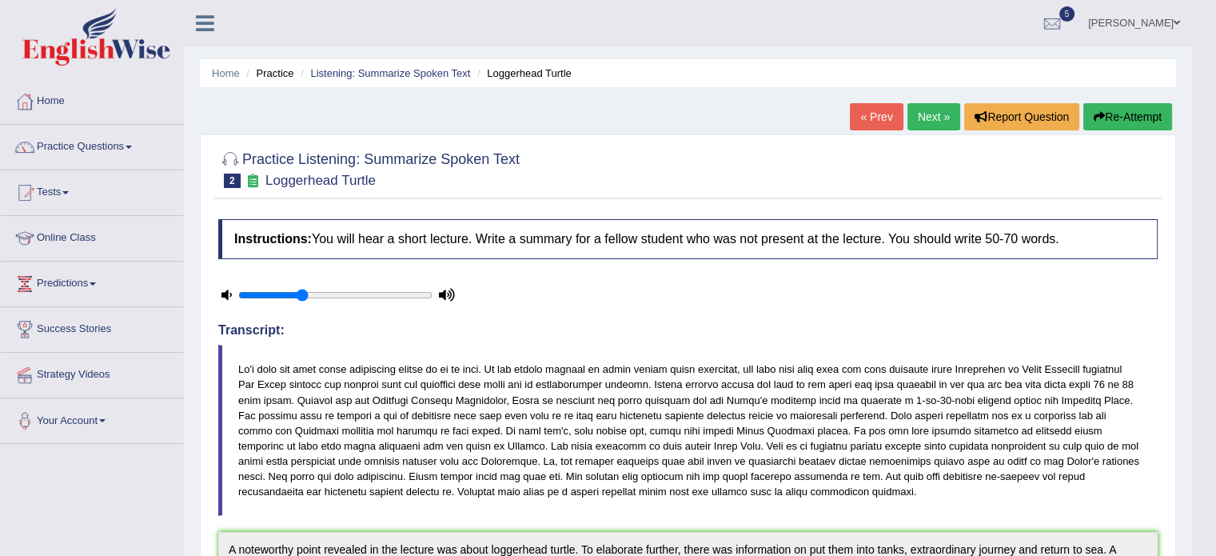
click at [924, 119] on link "Next »" at bounding box center [933, 116] width 53 height 27
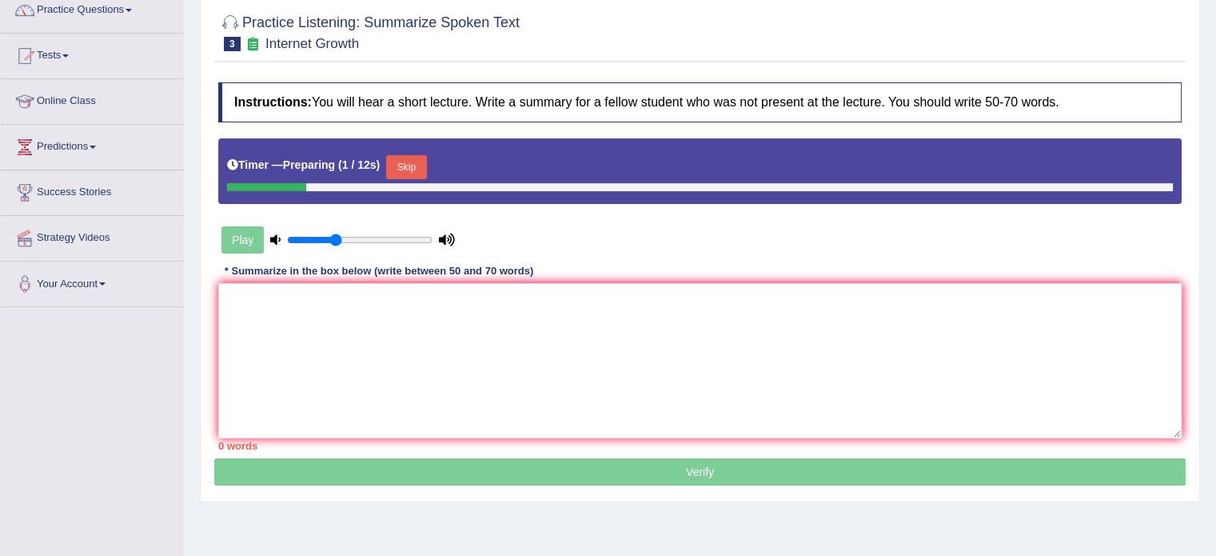
scroll to position [157, 0]
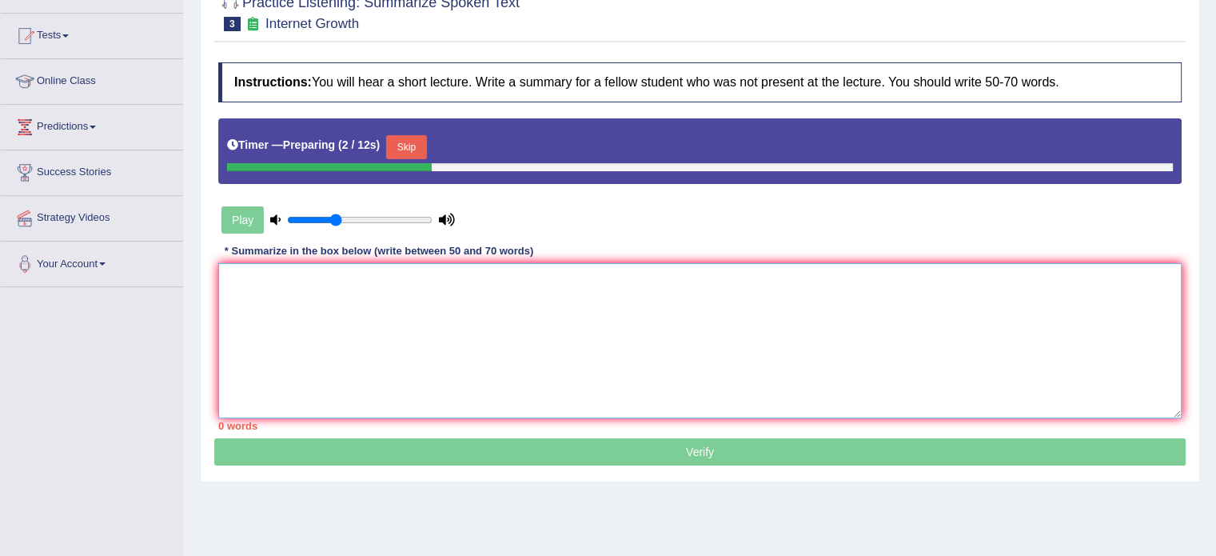
click at [727, 373] on textarea at bounding box center [699, 340] width 963 height 155
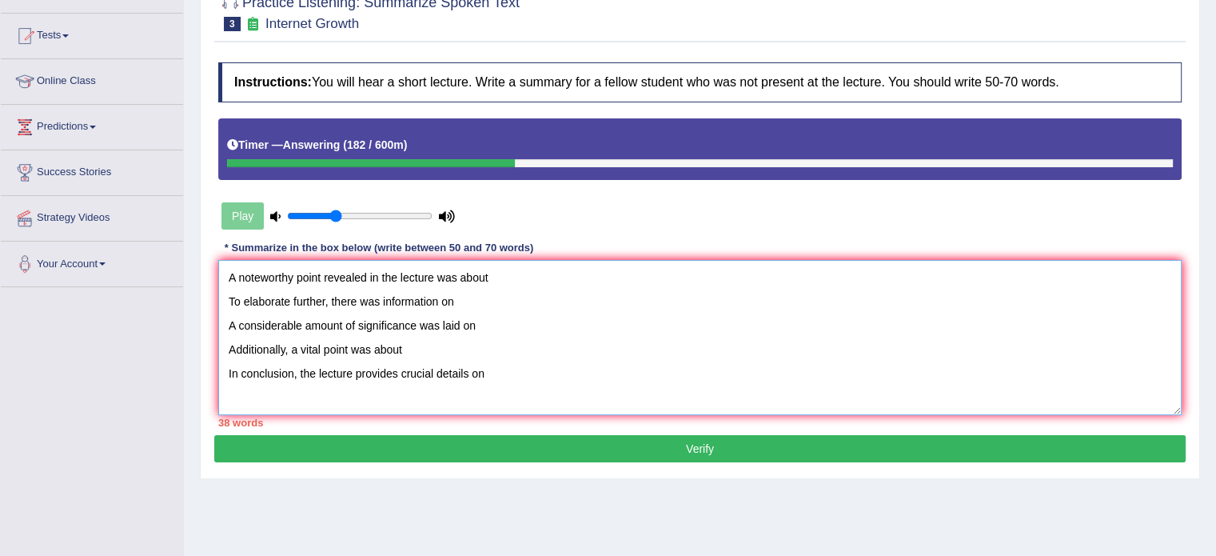
click at [624, 294] on textarea "A noteworthy point revealed in the lecture was about To elaborate further, ther…" at bounding box center [699, 337] width 963 height 155
click at [582, 281] on textarea "A noteworthy point revealed in the lecture was about To elaborate further, ther…" at bounding box center [699, 337] width 963 height 155
click at [221, 299] on textarea "A noteworthy point revealed in the lecture was about rapid expansion of interne…" at bounding box center [699, 337] width 963 height 155
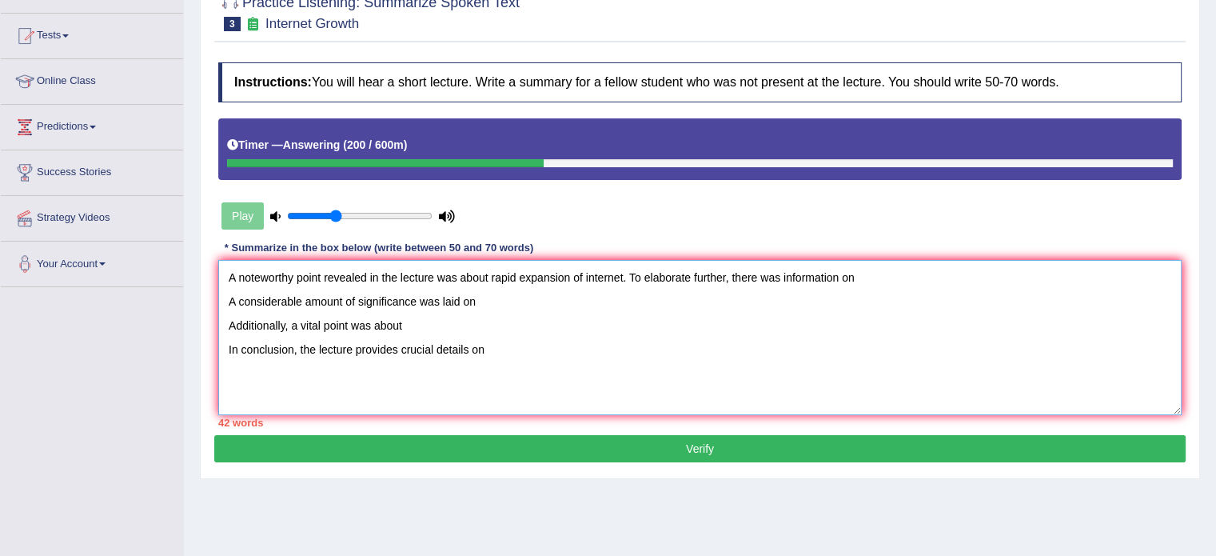
click at [895, 272] on textarea "A noteworthy point revealed in the lecture was about rapid expansion of interne…" at bounding box center [699, 337] width 963 height 155
click at [219, 299] on textarea "A noteworthy point revealed in the lecture was about rapid expansion of interne…" at bounding box center [699, 337] width 963 height 155
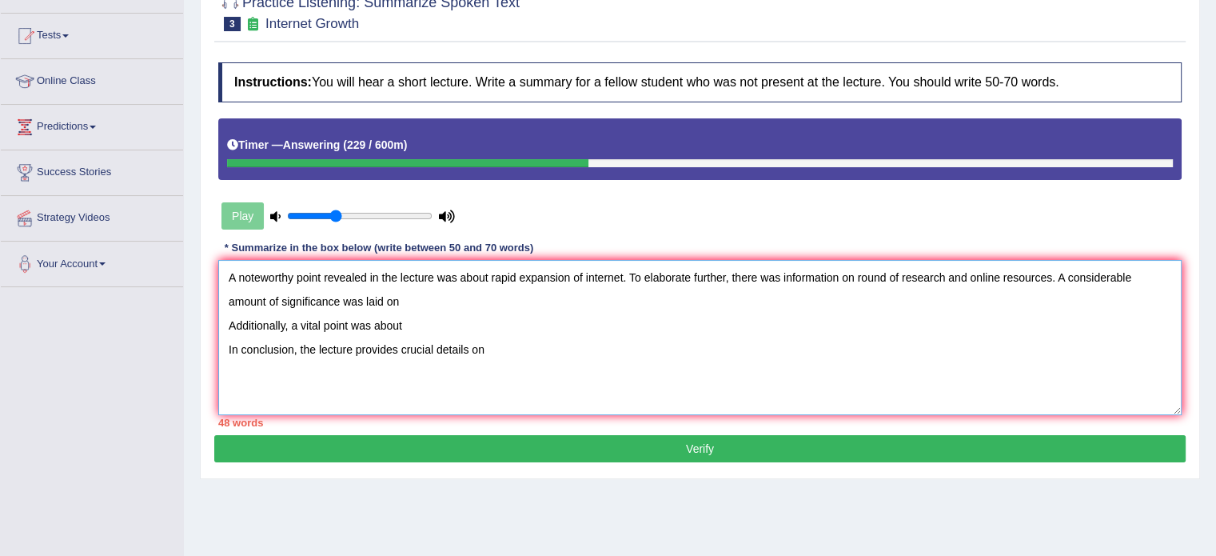
click at [406, 310] on textarea "A noteworthy point revealed in the lecture was about rapid expansion of interne…" at bounding box center [699, 337] width 963 height 155
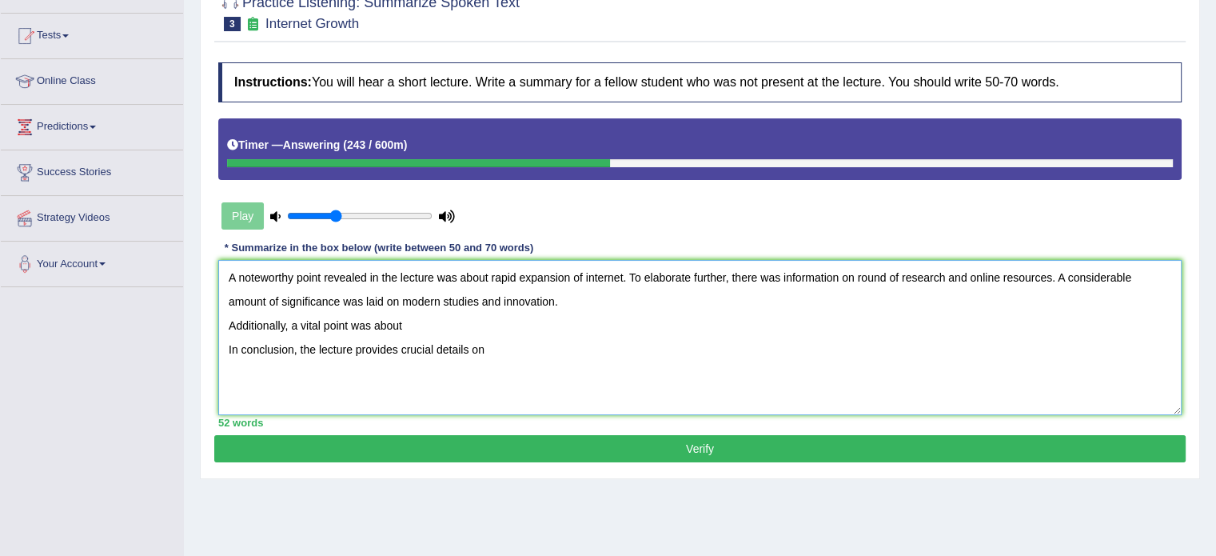
click at [227, 321] on textarea "A noteworthy point revealed in the lecture was about rapid expansion of interne…" at bounding box center [699, 337] width 963 height 155
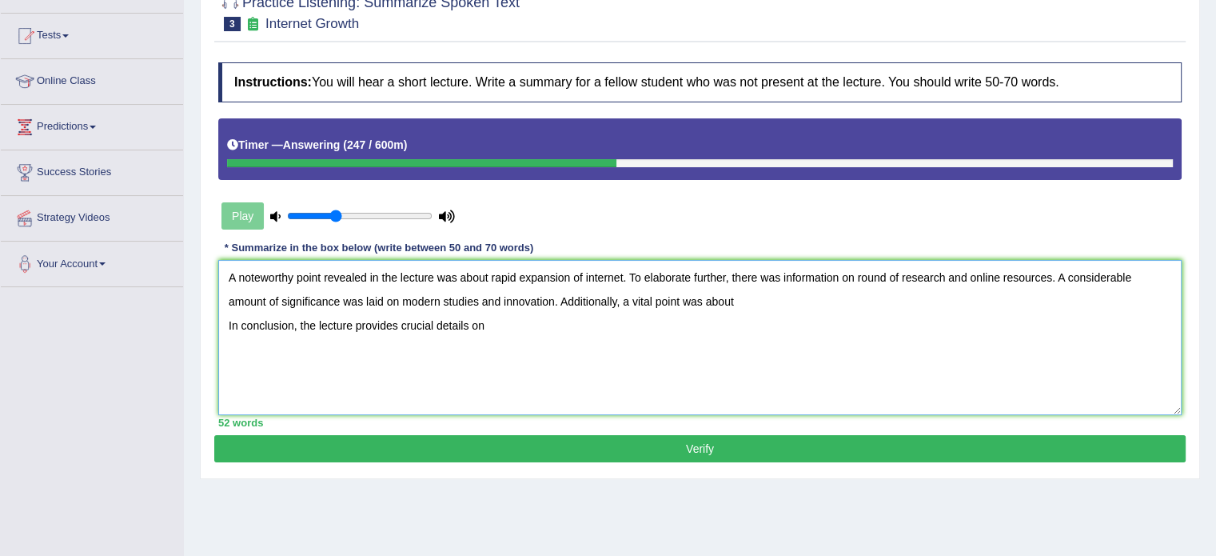
click at [732, 309] on textarea "A noteworthy point revealed in the lecture was about rapid expansion of interne…" at bounding box center [699, 337] width 963 height 155
click at [221, 328] on textarea "A noteworthy point revealed in the lecture was about rapid expansion of interne…" at bounding box center [699, 337] width 963 height 155
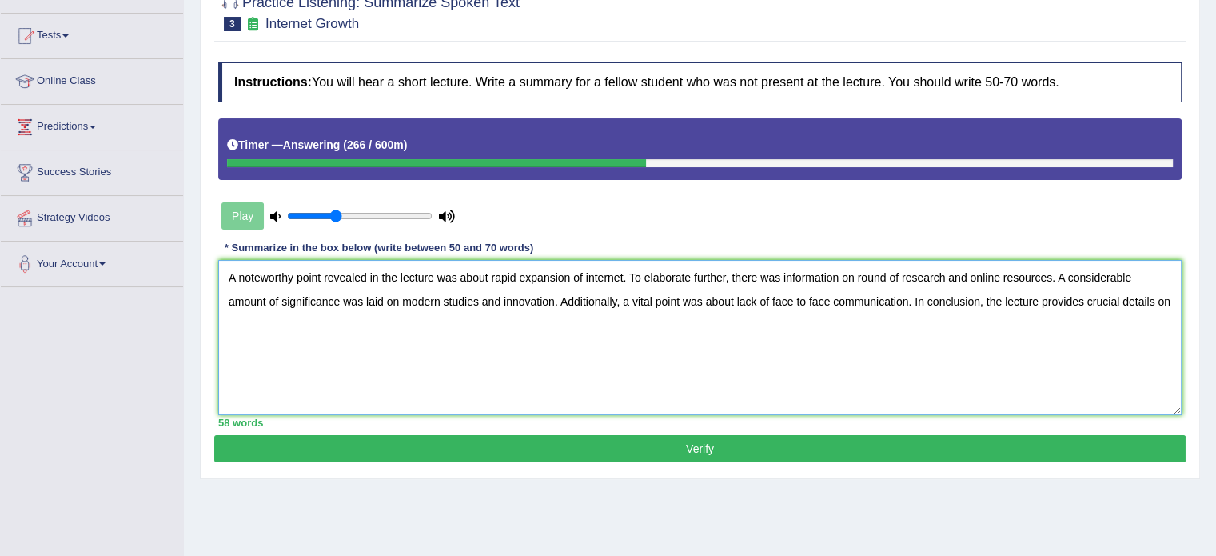
click at [1154, 302] on textarea "A noteworthy point revealed in the lecture was about rapid expansion of interne…" at bounding box center [699, 337] width 963 height 155
click at [1050, 273] on textarea "A noteworthy point revealed in the lecture was about rapid expansion of interne…" at bounding box center [699, 337] width 963 height 155
type textarea "A noteworthy point revealed in the lecture was about rapid expansion of interne…"
click at [899, 447] on button "Verify" at bounding box center [699, 448] width 971 height 27
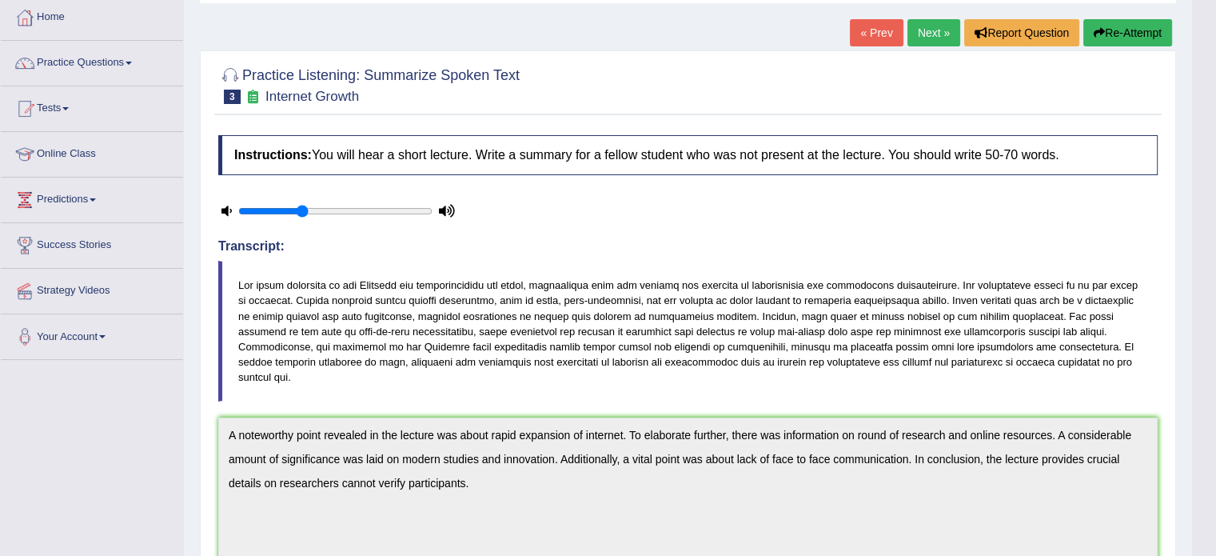
scroll to position [0, 0]
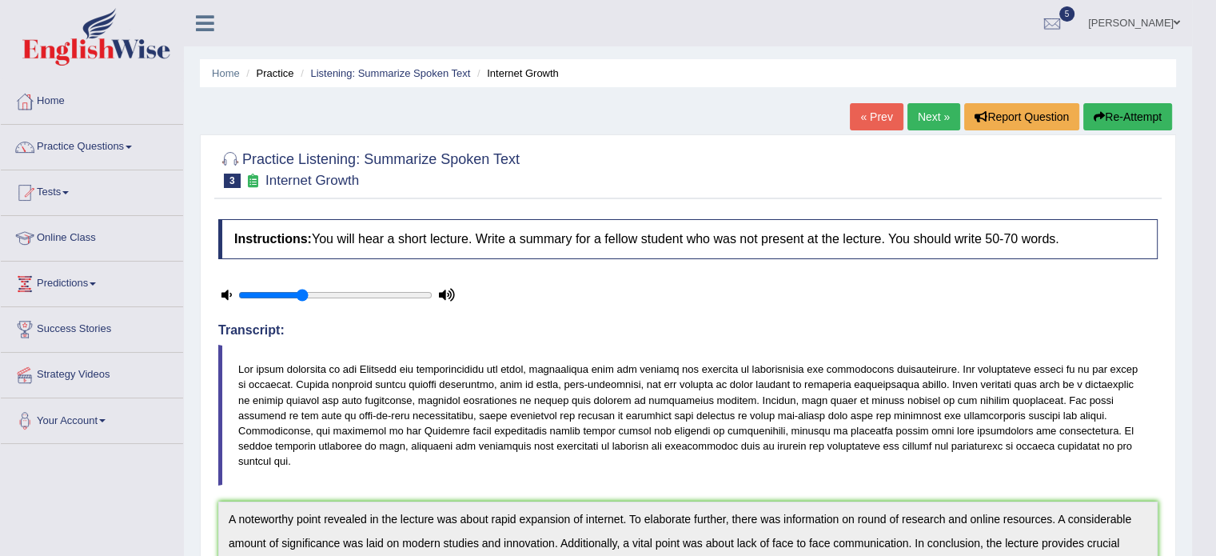
click at [937, 116] on link "Next »" at bounding box center [933, 116] width 53 height 27
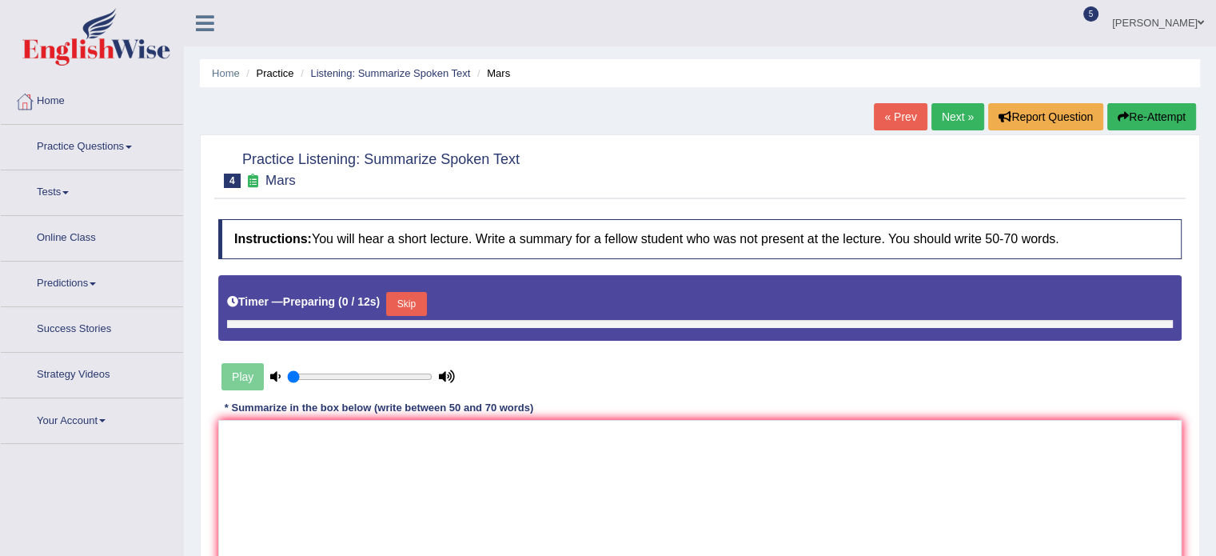
type input "0.35"
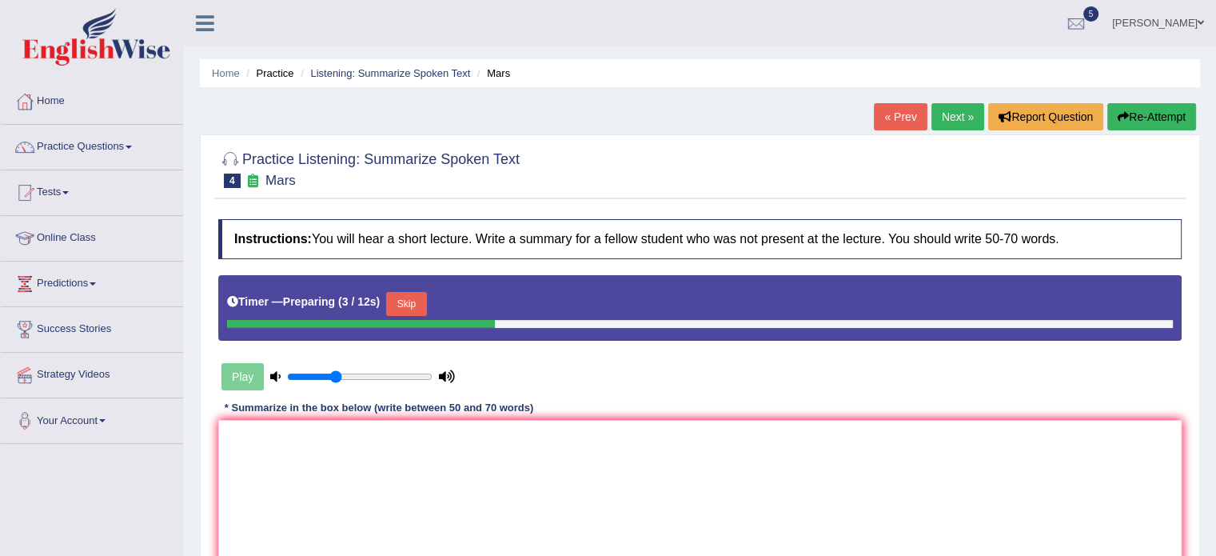
scroll to position [284, 0]
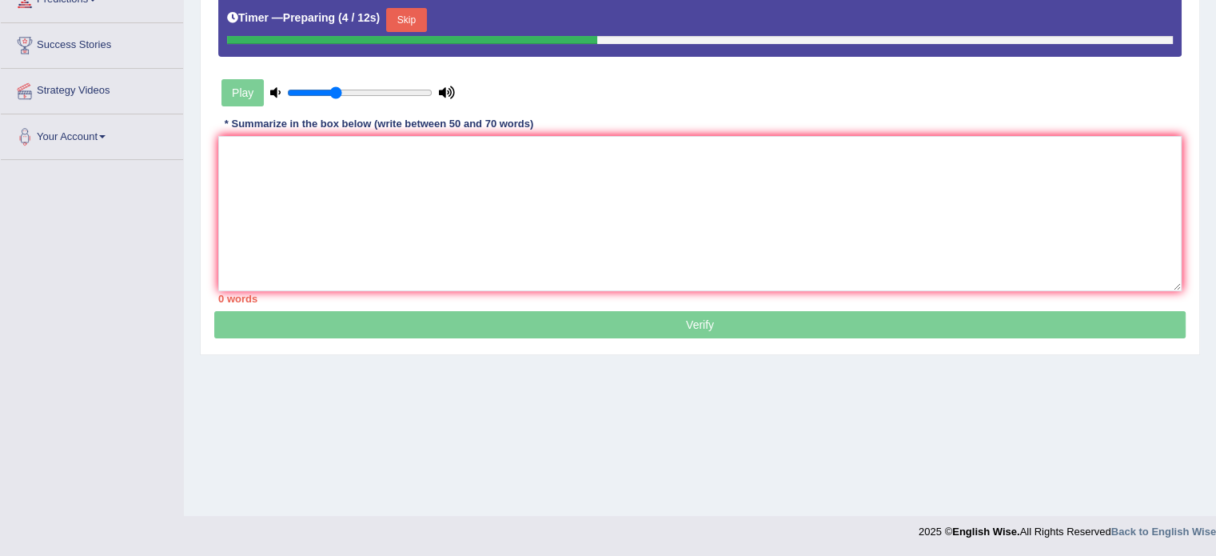
click at [717, 223] on textarea at bounding box center [699, 213] width 963 height 155
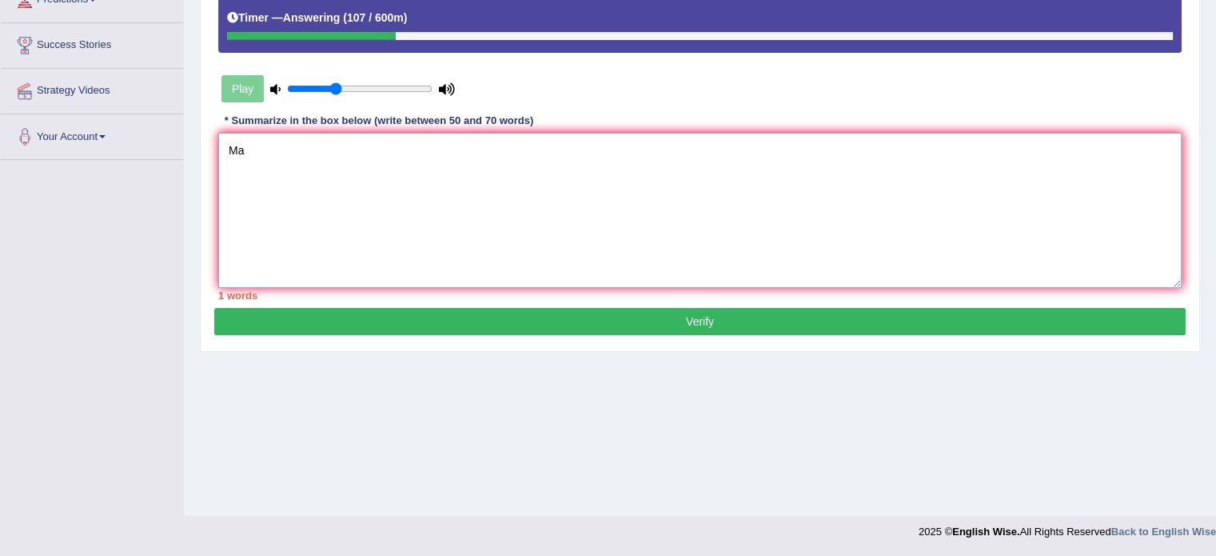
type textarea "M"
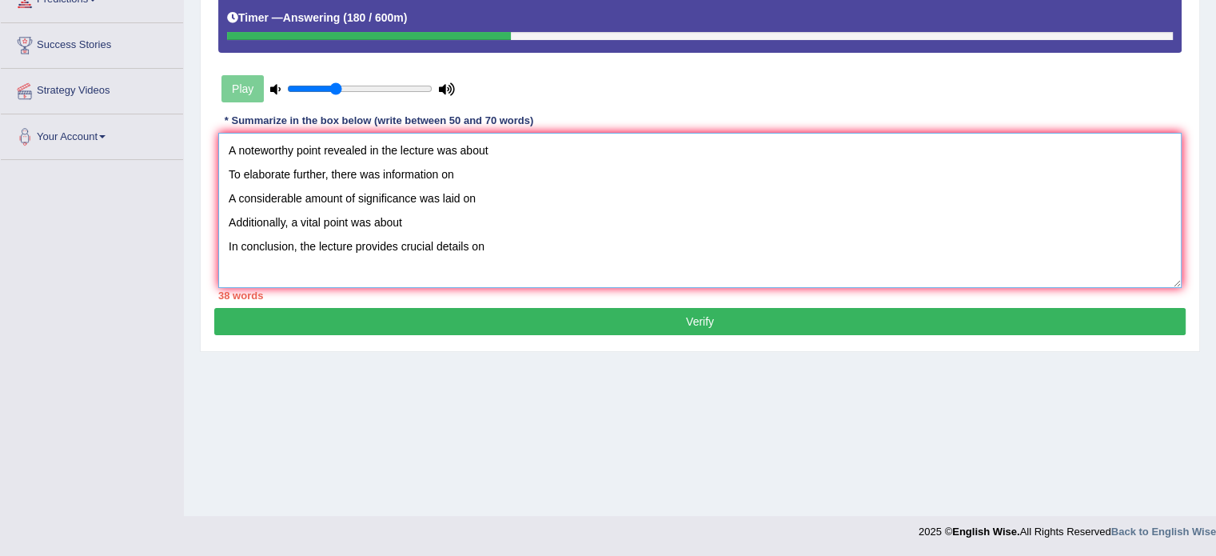
click at [570, 154] on textarea "A noteworthy point revealed in the lecture was about To elaborate further, ther…" at bounding box center [699, 210] width 963 height 155
click at [226, 175] on textarea "A noteworthy point revealed in the lecture was about Mars which is the fourth s…" at bounding box center [699, 210] width 963 height 155
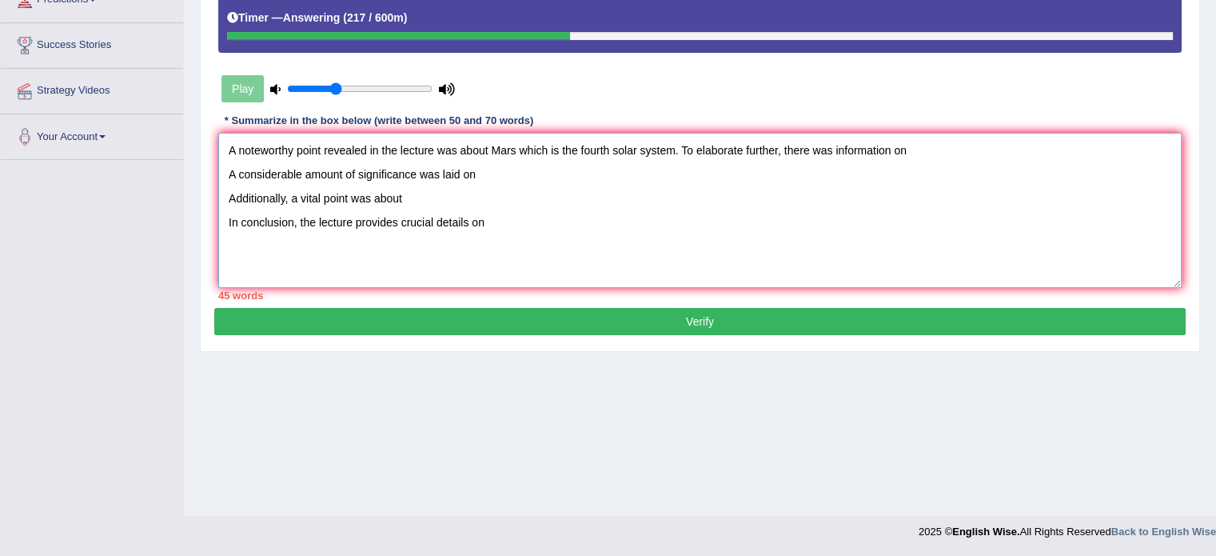
click at [947, 153] on textarea "A noteworthy point revealed in the lecture was about Mars which is the fourth s…" at bounding box center [699, 210] width 963 height 155
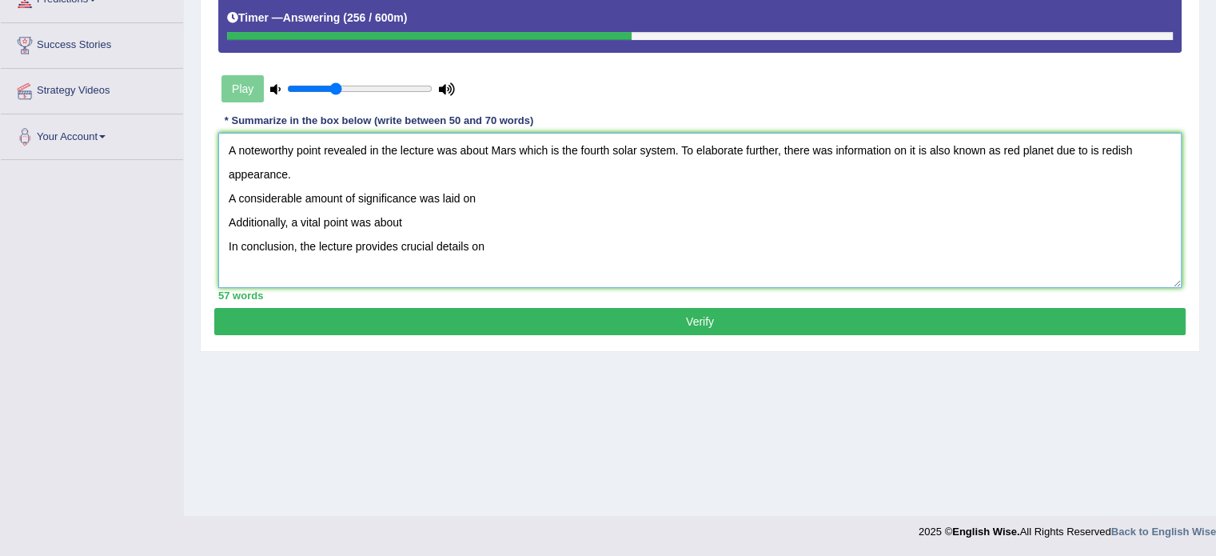
click at [230, 197] on textarea "A noteworthy point revealed in the lecture was about Mars which is the fourth s…" at bounding box center [699, 210] width 963 height 155
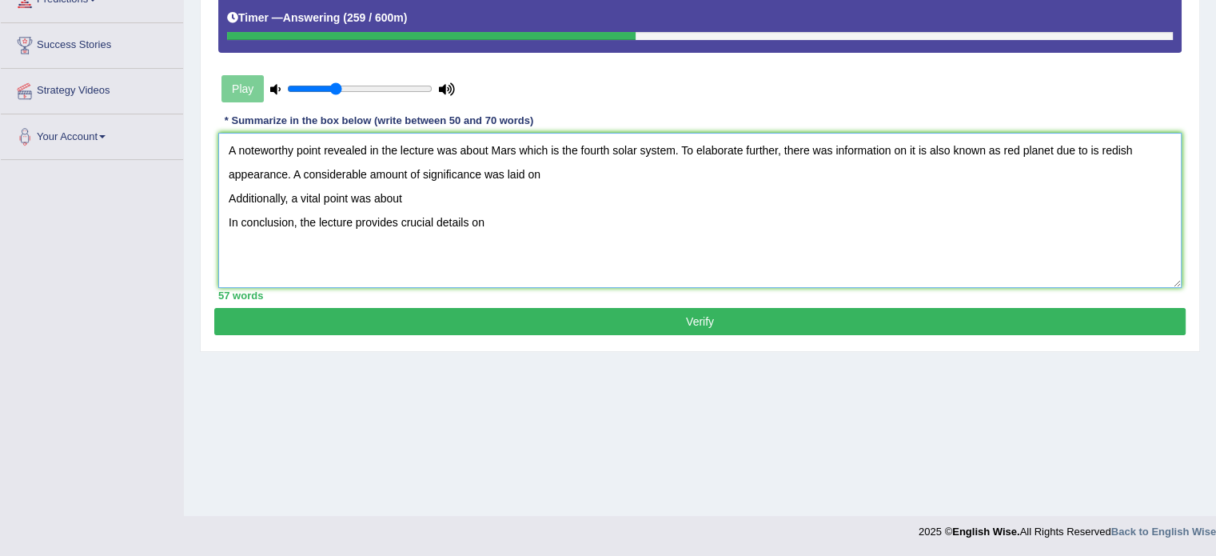
click at [559, 167] on textarea "A noteworthy point revealed in the lecture was about Mars which is the fourth s…" at bounding box center [699, 210] width 963 height 155
click at [228, 202] on textarea "A noteworthy point revealed in the lecture was about Mars which is the fourth s…" at bounding box center [699, 210] width 963 height 155
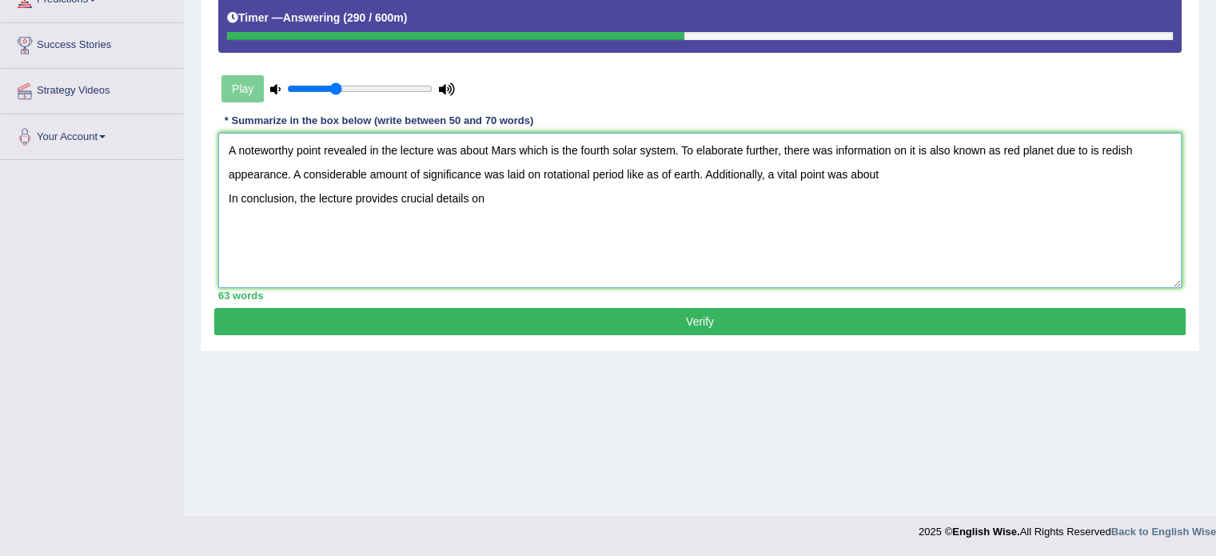
click at [904, 169] on textarea "A noteworthy point revealed in the lecture was about Mars which is the fourth s…" at bounding box center [699, 210] width 963 height 155
click at [221, 199] on textarea "A noteworthy point revealed in the lecture was about Mars which is the fourth s…" at bounding box center [699, 210] width 963 height 155
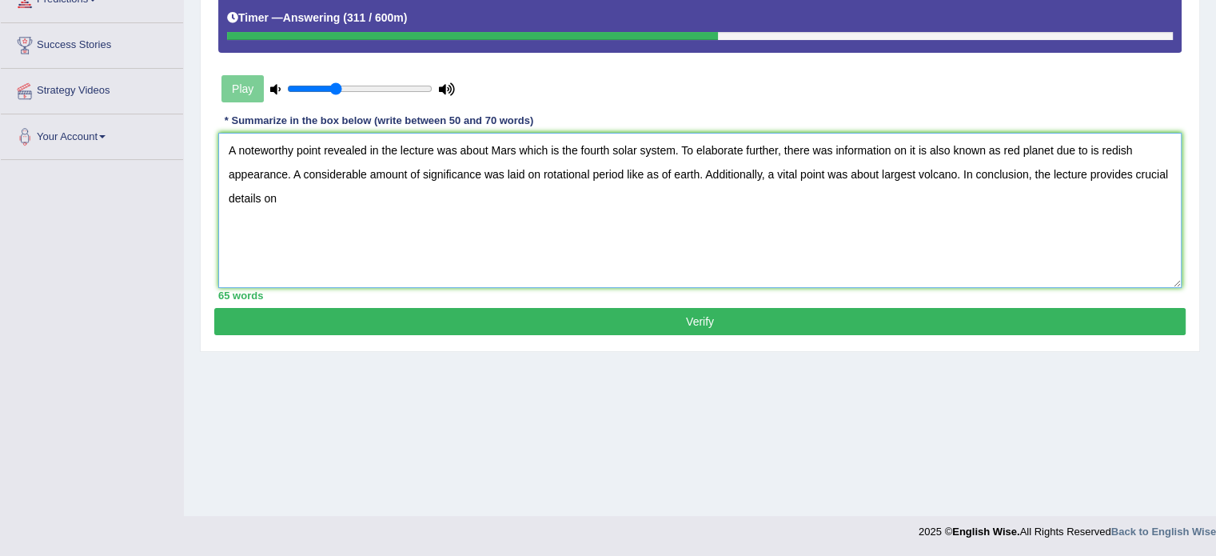
click at [324, 198] on textarea "A noteworthy point revealed in the lecture was about Mars which is the fourth s…" at bounding box center [699, 210] width 963 height 155
drag, startPoint x: 518, startPoint y: 144, endPoint x: 675, endPoint y: 159, distance: 157.4
click at [675, 159] on textarea "A noteworthy point revealed in the lecture was about Mars which is the fourth s…" at bounding box center [699, 210] width 963 height 155
click at [934, 152] on textarea "A noteworthy point revealed in the lecture was about Mars. To elaborate further…" at bounding box center [699, 210] width 963 height 155
click at [1031, 172] on textarea "A noteworthy point revealed in the lecture was about Mars. To elaborate further…" at bounding box center [699, 210] width 963 height 155
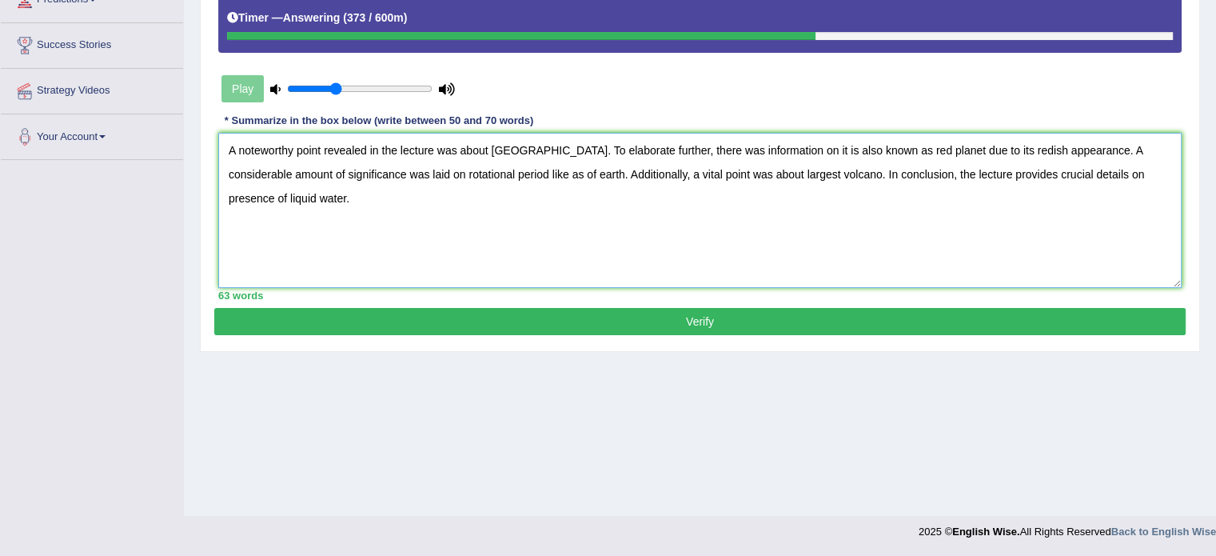
drag, startPoint x: 1031, startPoint y: 172, endPoint x: 1139, endPoint y: 169, distance: 107.2
click at [1139, 169] on textarea "A noteworthy point revealed in the lecture was about Mars. To elaborate further…" at bounding box center [699, 210] width 963 height 155
drag, startPoint x: 762, startPoint y: 172, endPoint x: 688, endPoint y: 169, distance: 74.4
click at [688, 169] on textarea "A noteworthy point revealed in the lecture was about Mars. To elaborate further…" at bounding box center [699, 210] width 963 height 155
paste textarea "presence of liquid water"
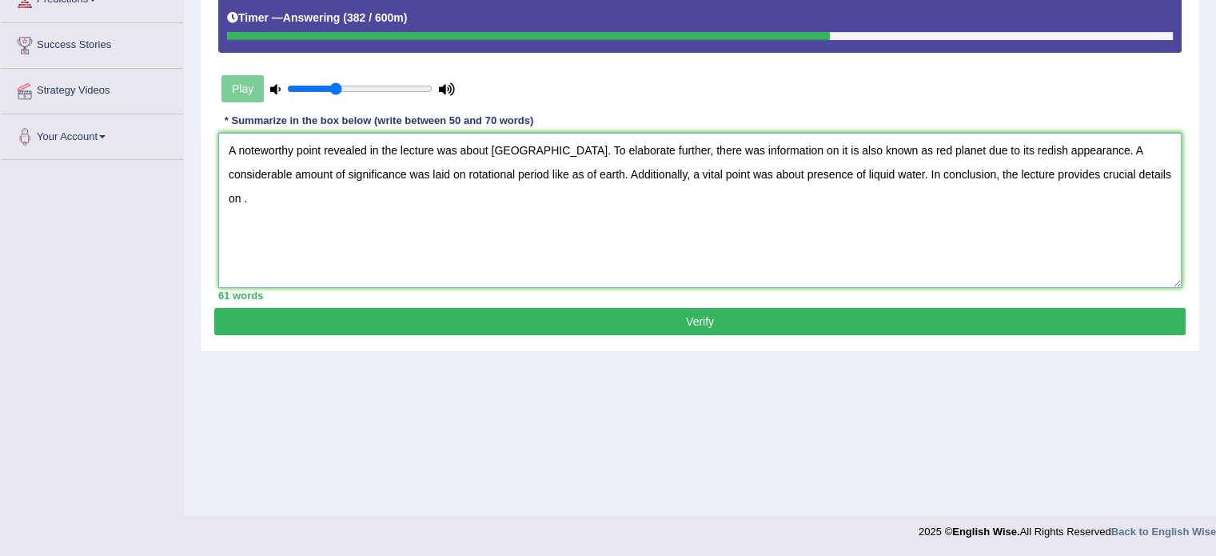
click at [1071, 172] on textarea "A noteworthy point revealed in the lecture was about Mars. To elaborate further…" at bounding box center [699, 210] width 963 height 155
type textarea "A noteworthy point revealed in the lecture was about Mars. To elaborate further…"
click at [1012, 313] on button "Verify" at bounding box center [699, 321] width 971 height 27
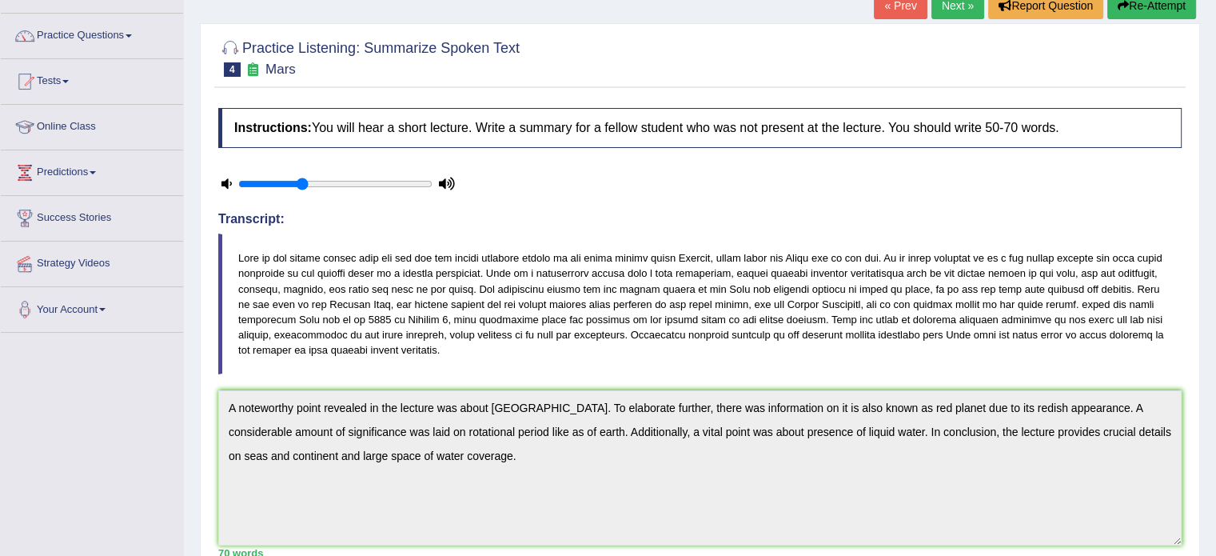
scroll to position [0, 0]
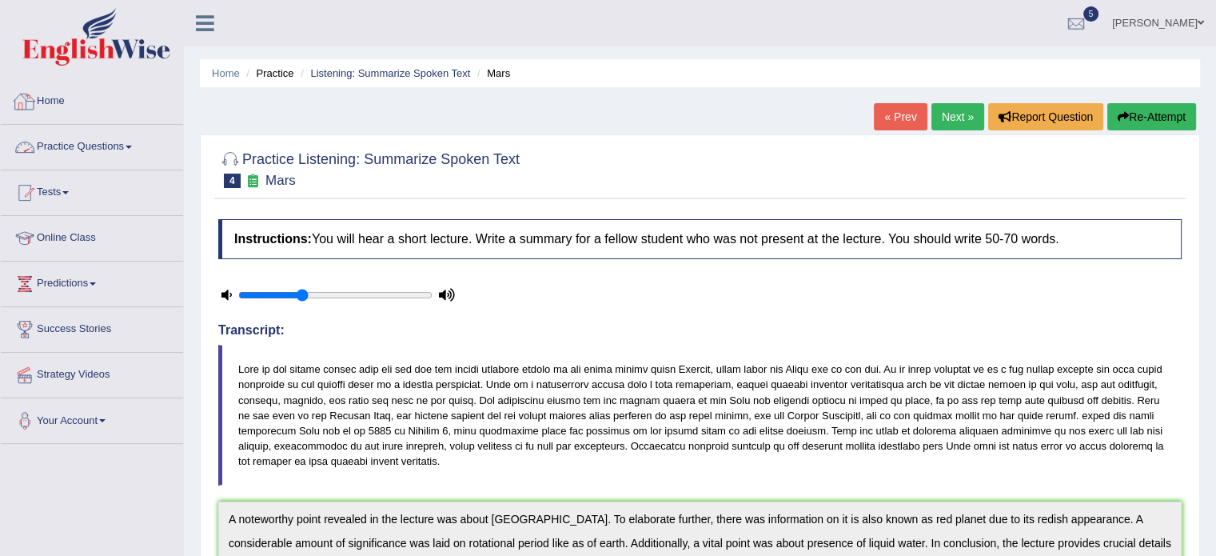
click at [54, 134] on link "Practice Questions" at bounding box center [92, 145] width 182 height 40
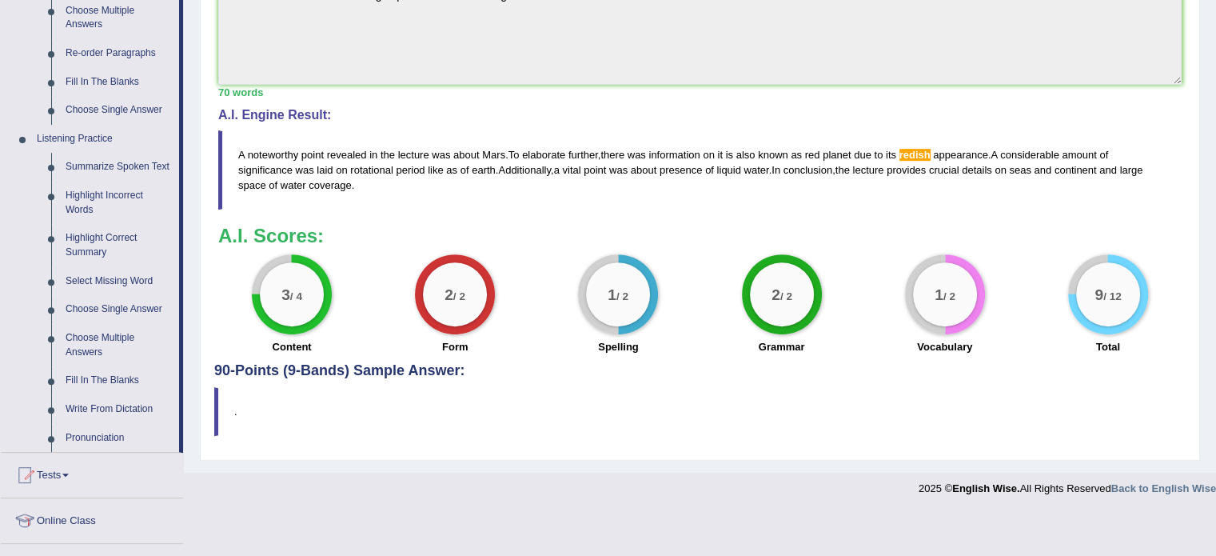
scroll to position [581, 0]
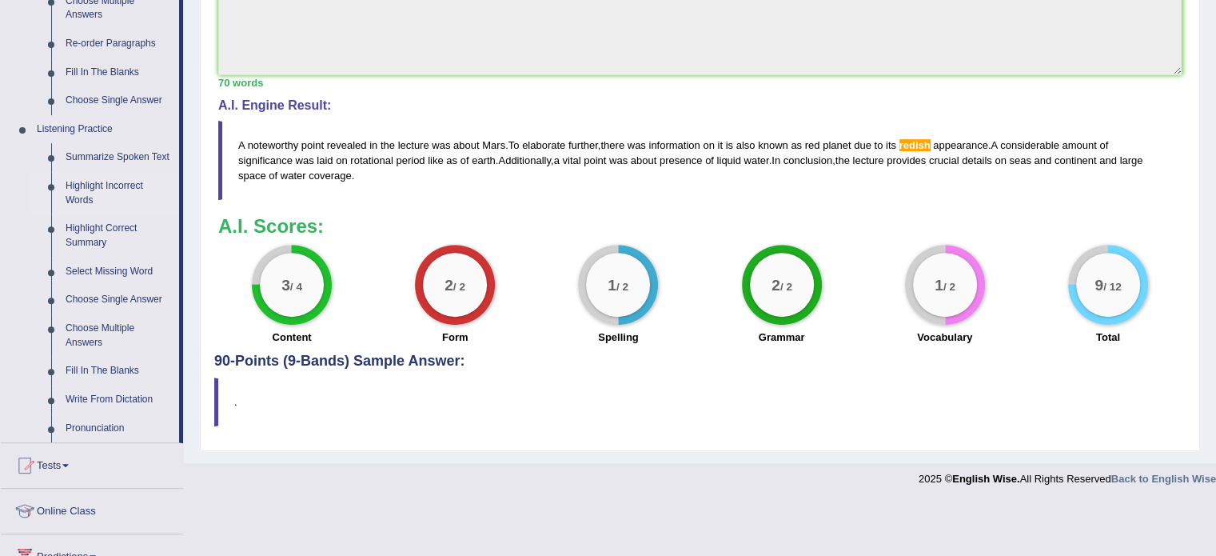
click at [83, 208] on link "Highlight Incorrect Words" at bounding box center [118, 193] width 121 height 42
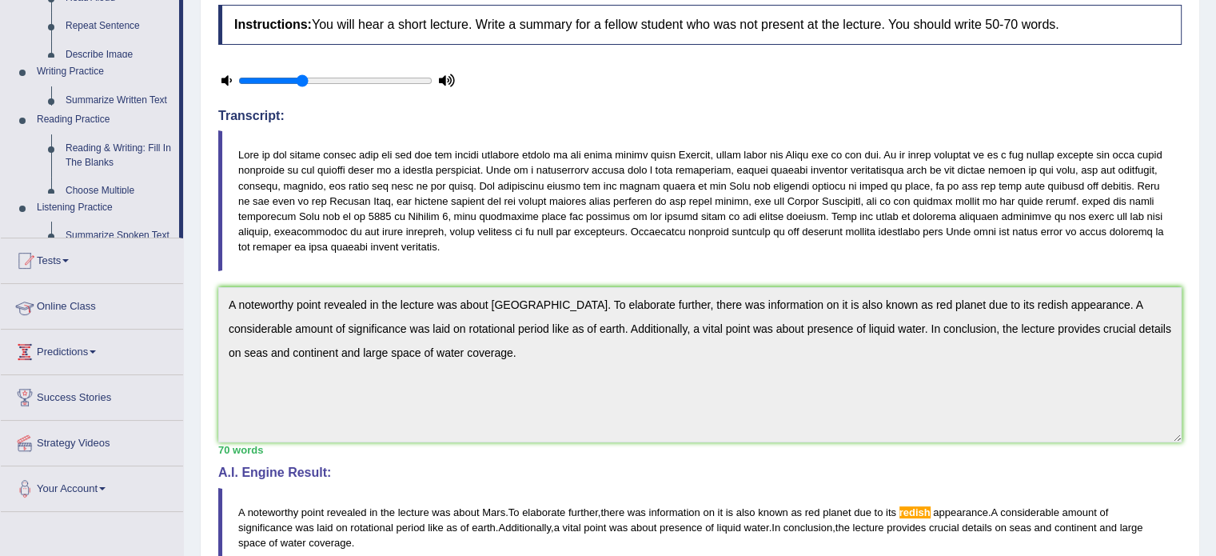
scroll to position [221, 0]
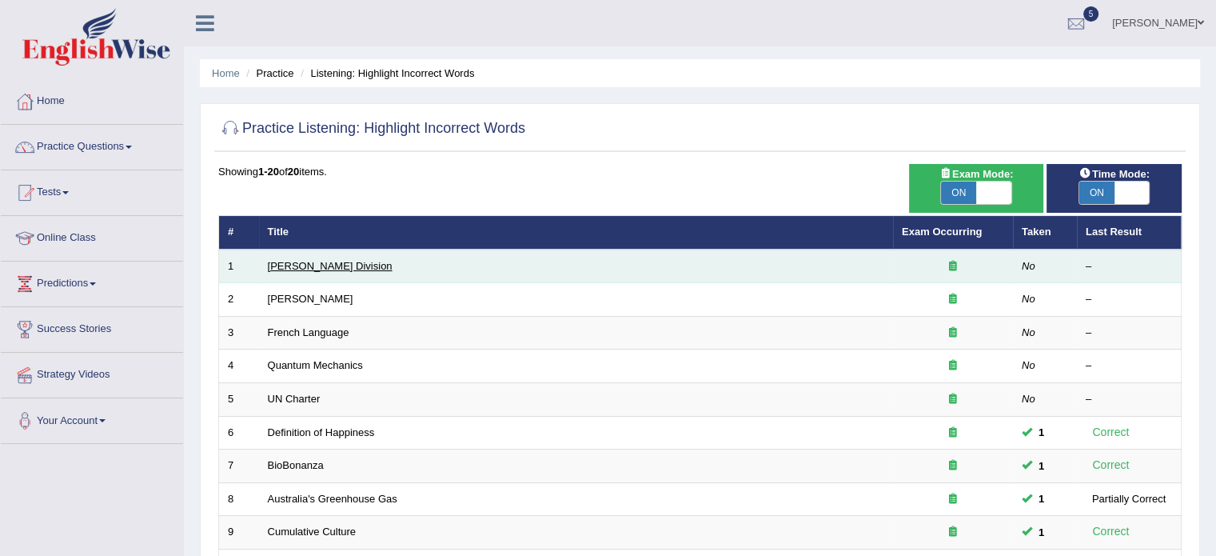
click at [313, 266] on link "[PERSON_NAME] Division" at bounding box center [330, 266] width 125 height 12
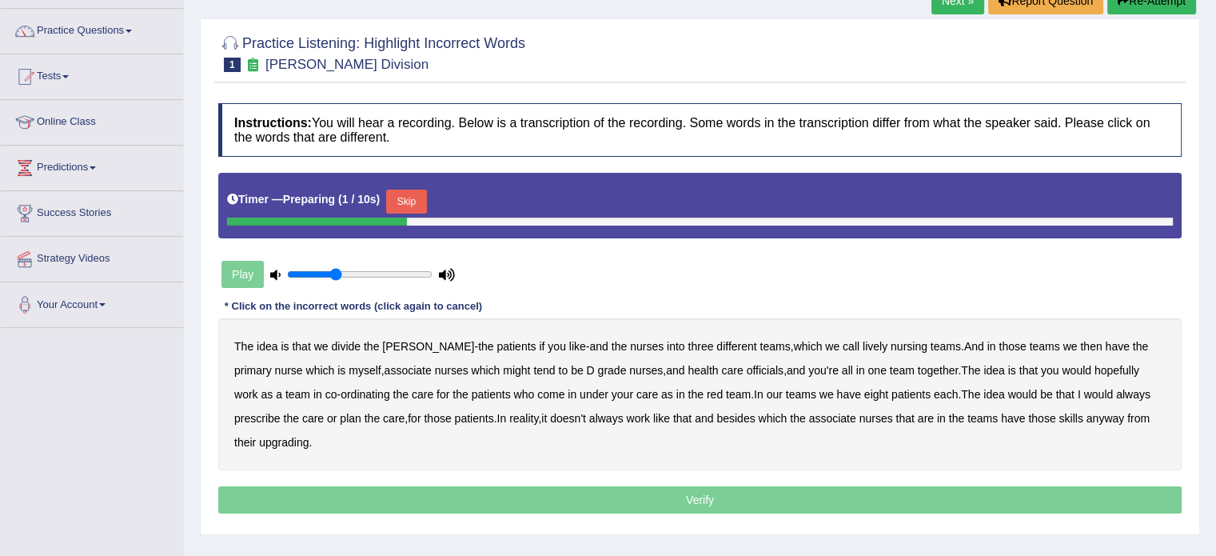
scroll to position [119, 0]
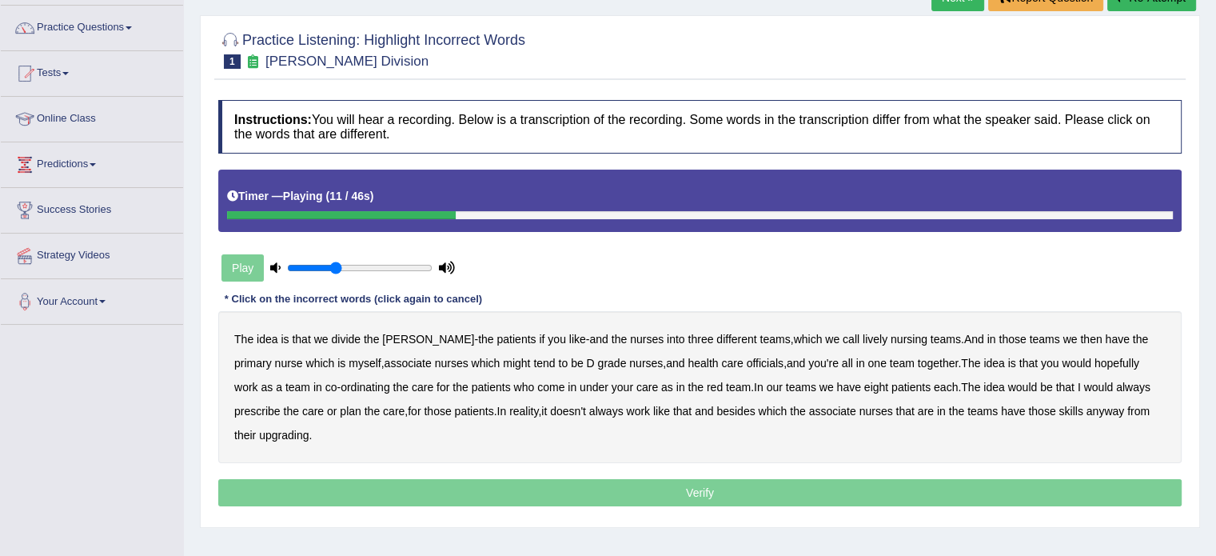
click at [891, 341] on b "nursing" at bounding box center [909, 339] width 37 height 13
click at [863, 337] on b "lively" at bounding box center [875, 339] width 25 height 13
click at [891, 333] on b "nursing" at bounding box center [909, 339] width 37 height 13
click at [503, 361] on b "might" at bounding box center [516, 363] width 27 height 13
click at [747, 364] on b "officials" at bounding box center [765, 363] width 37 height 13
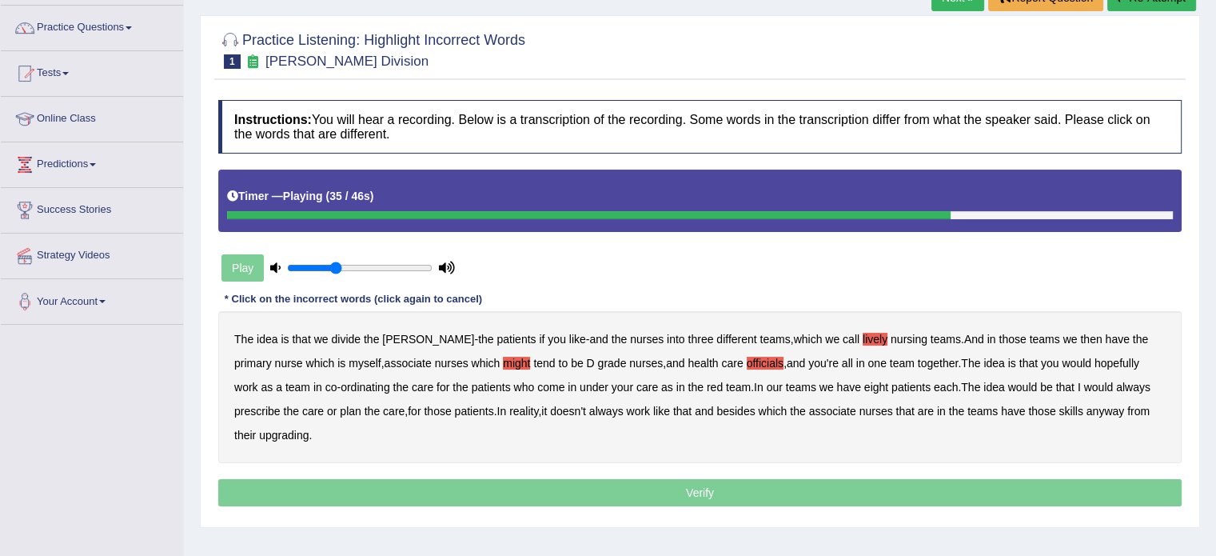
click at [1116, 383] on b "always" at bounding box center [1133, 387] width 34 height 13
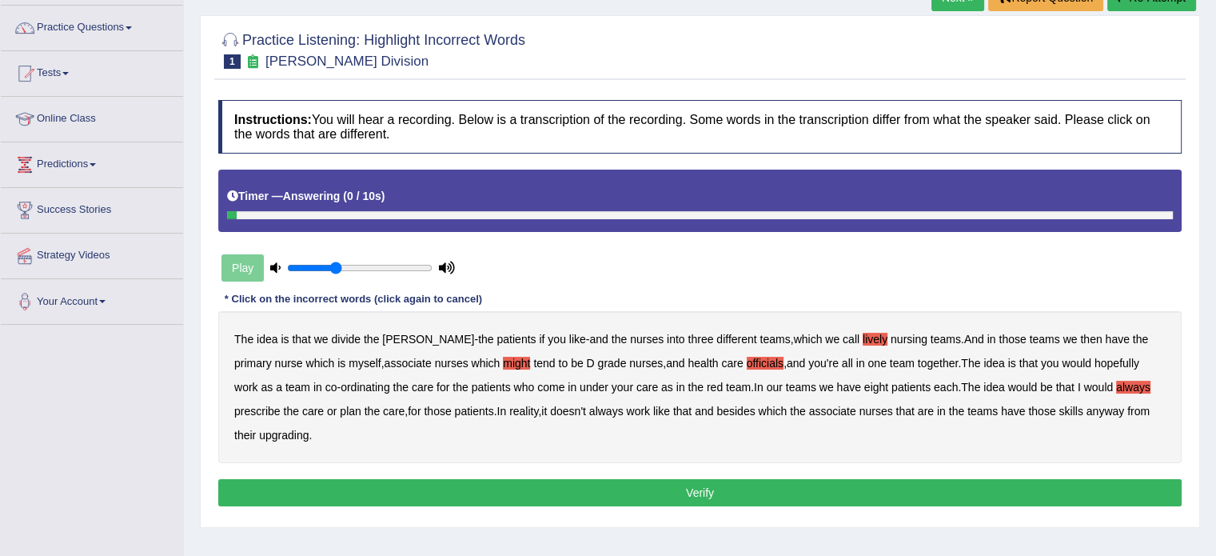
click at [259, 432] on b "upgrading" at bounding box center [284, 435] width 50 height 13
click at [285, 490] on button "Verify" at bounding box center [699, 492] width 963 height 27
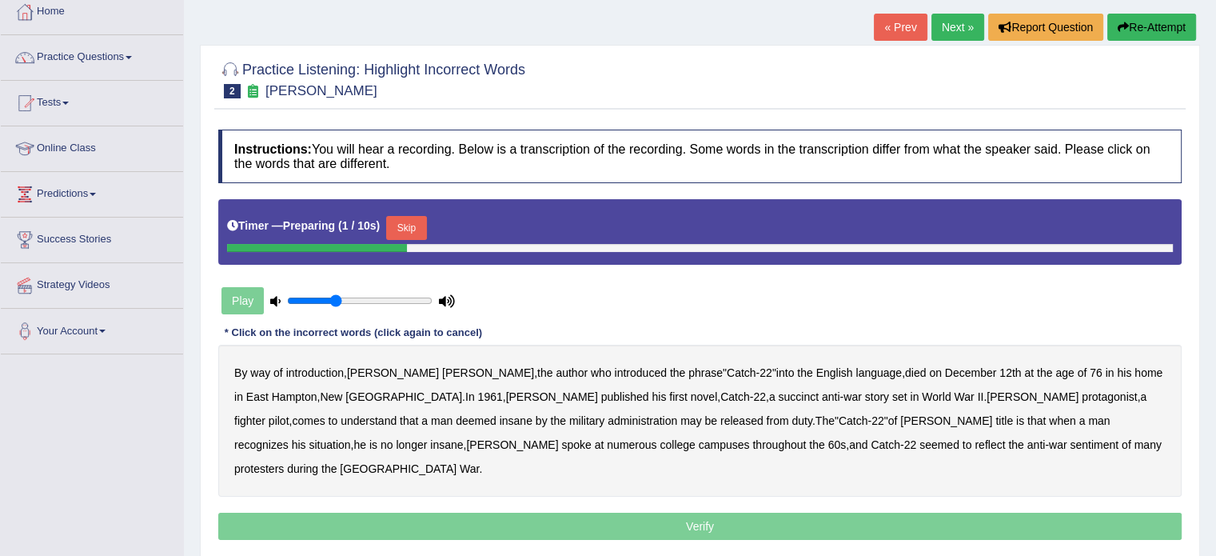
scroll to position [91, 0]
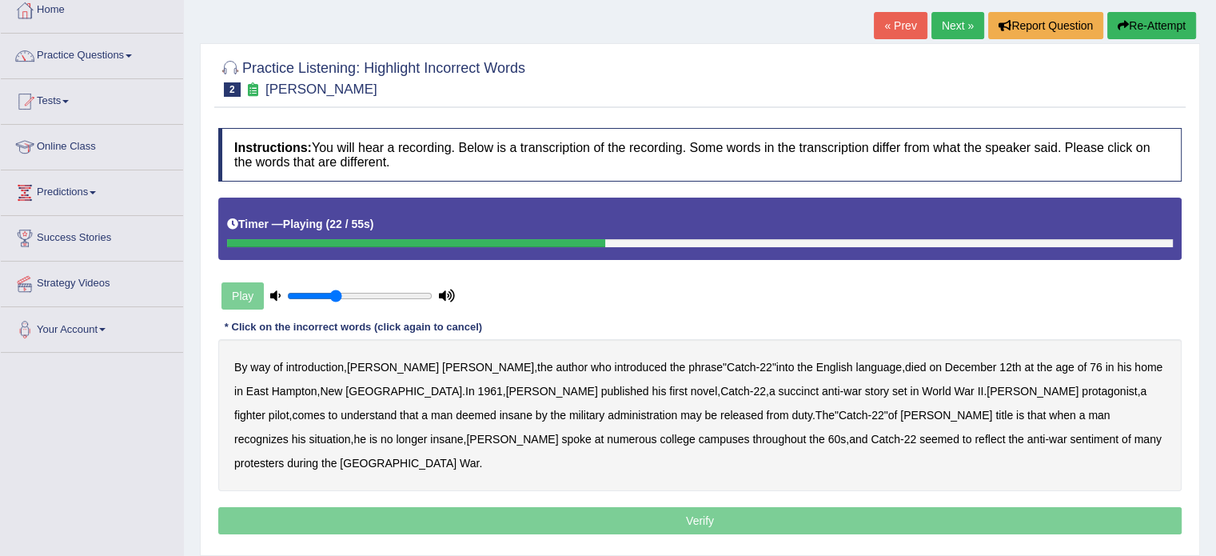
click at [778, 392] on b "succinct" at bounding box center [798, 391] width 41 height 13
click at [608, 417] on b "administration" at bounding box center [643, 415] width 70 height 13
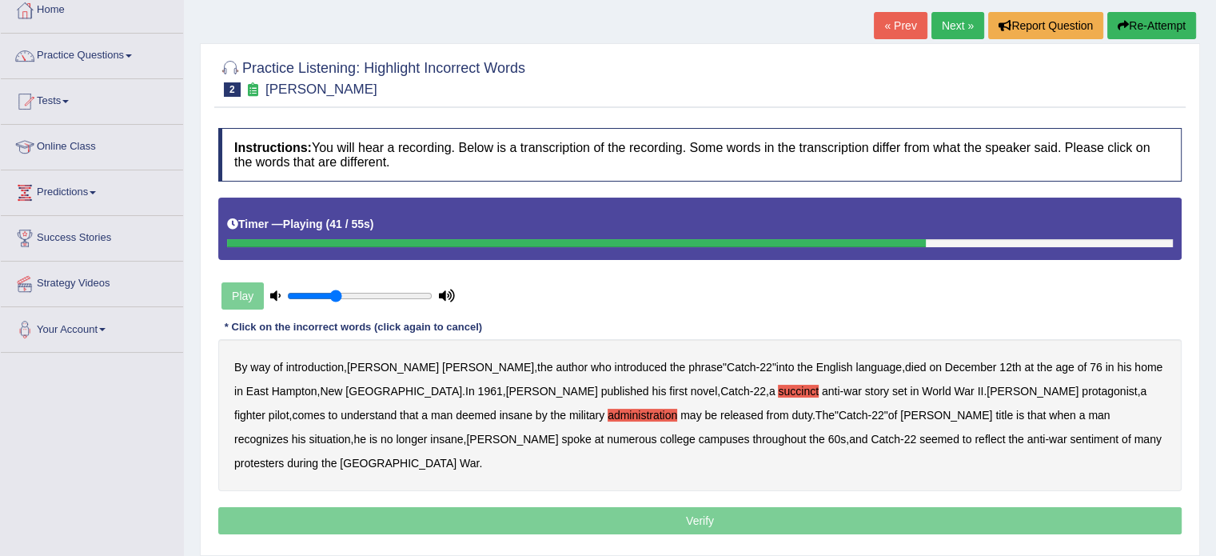
click at [350, 433] on b "situation" at bounding box center [330, 439] width 42 height 13
click at [975, 437] on b "reflect" at bounding box center [990, 439] width 30 height 13
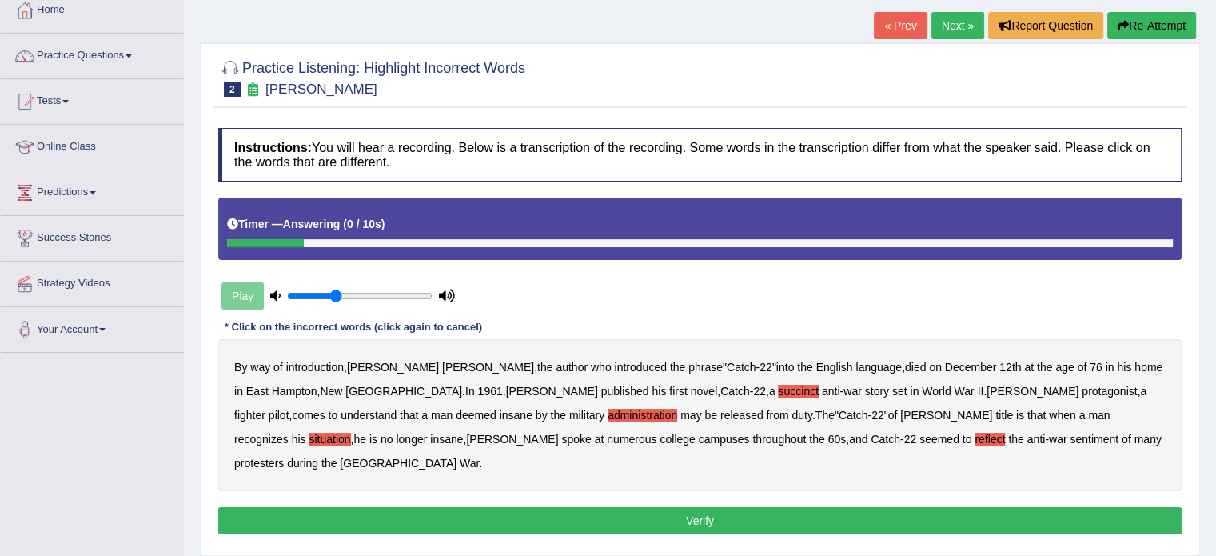
click at [847, 507] on button "Verify" at bounding box center [699, 520] width 963 height 27
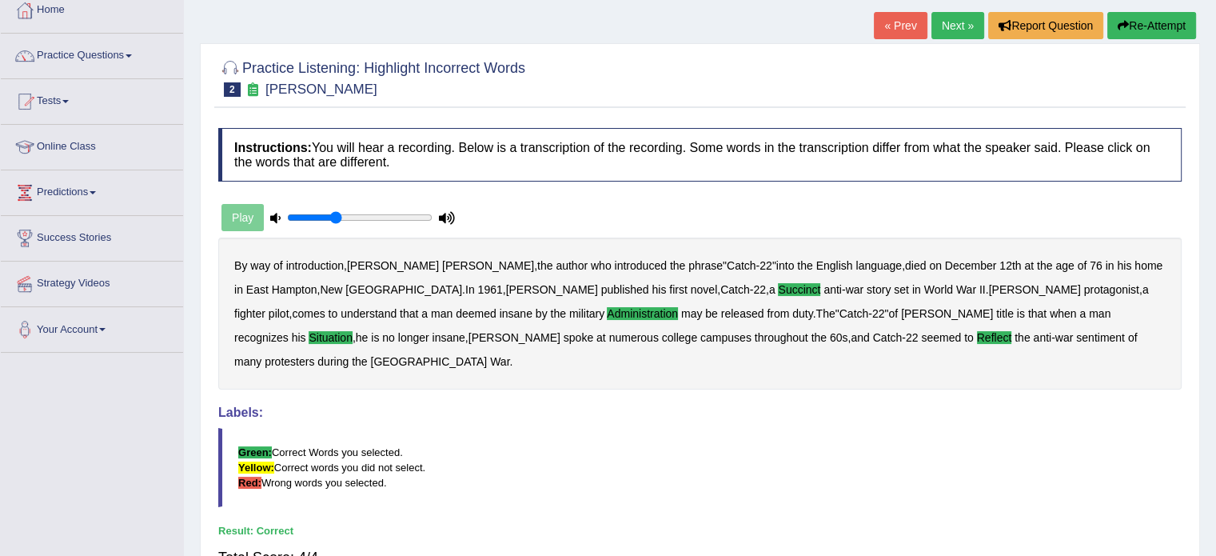
click at [941, 25] on link "Next »" at bounding box center [957, 25] width 53 height 27
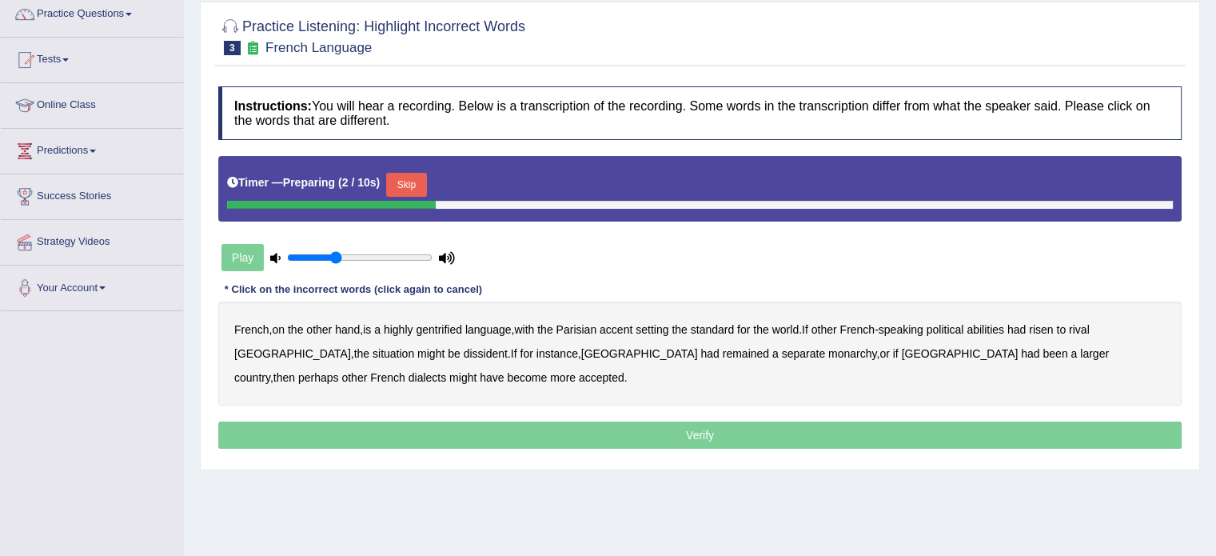
scroll to position [134, 0]
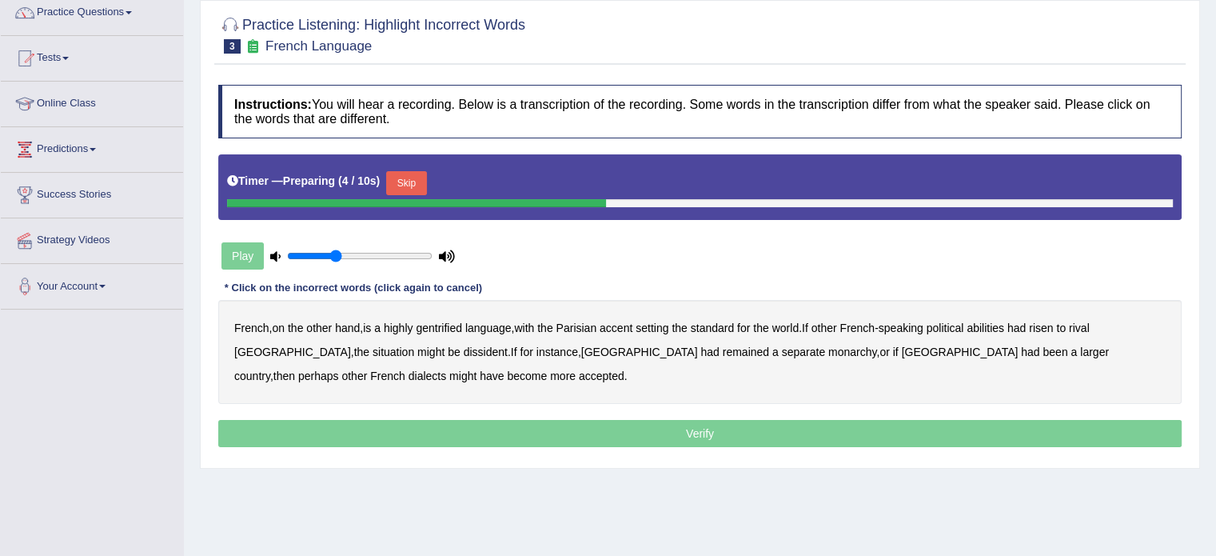
click at [444, 252] on icon at bounding box center [447, 256] width 16 height 10
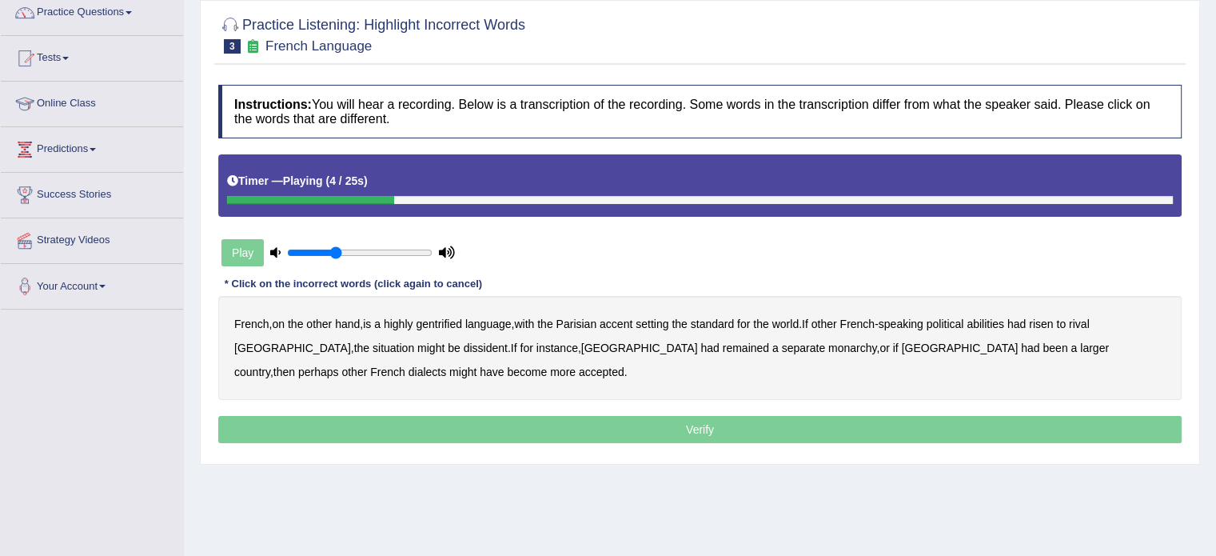
click at [444, 322] on b "gentrified" at bounding box center [439, 323] width 46 height 13
click at [1001, 325] on b "abilities" at bounding box center [986, 323] width 38 height 13
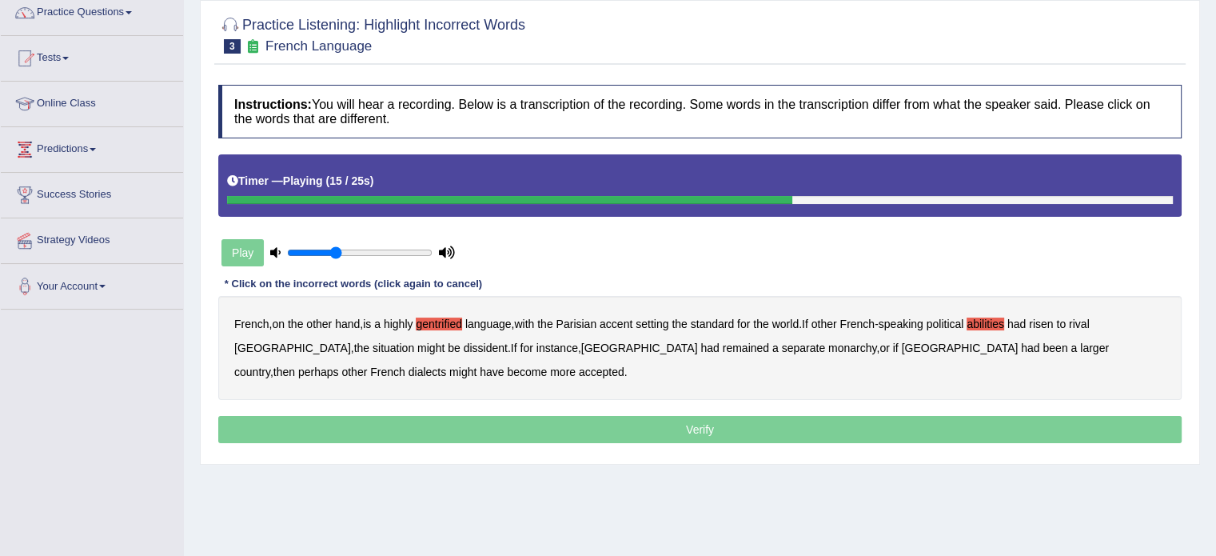
click at [464, 344] on b "dissident" at bounding box center [486, 347] width 44 height 13
click at [828, 349] on b "monarchy" at bounding box center [852, 347] width 48 height 13
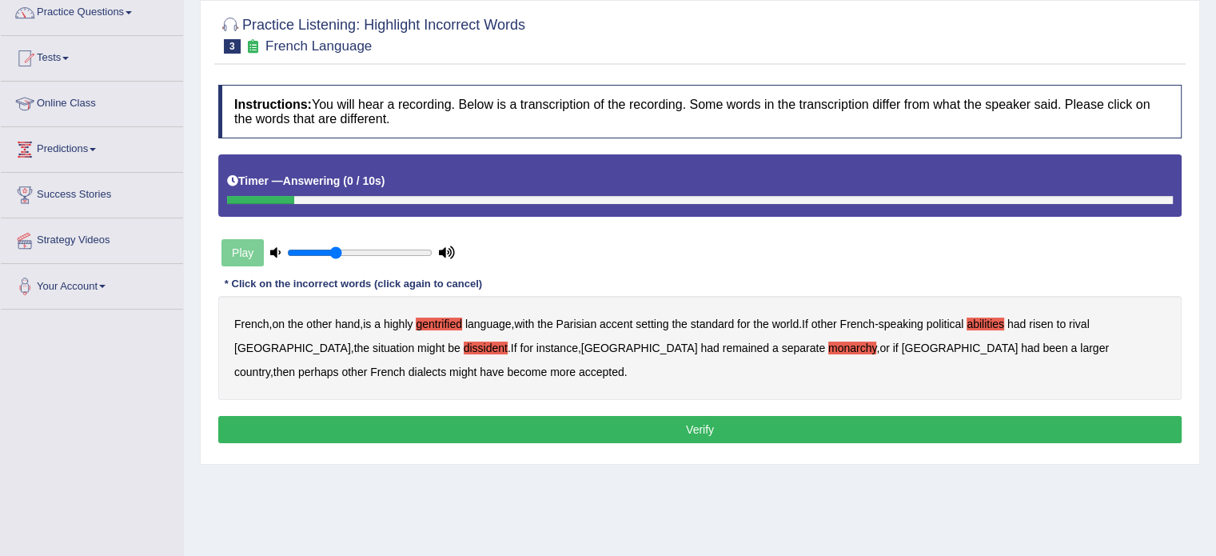
click at [895, 425] on button "Verify" at bounding box center [699, 429] width 963 height 27
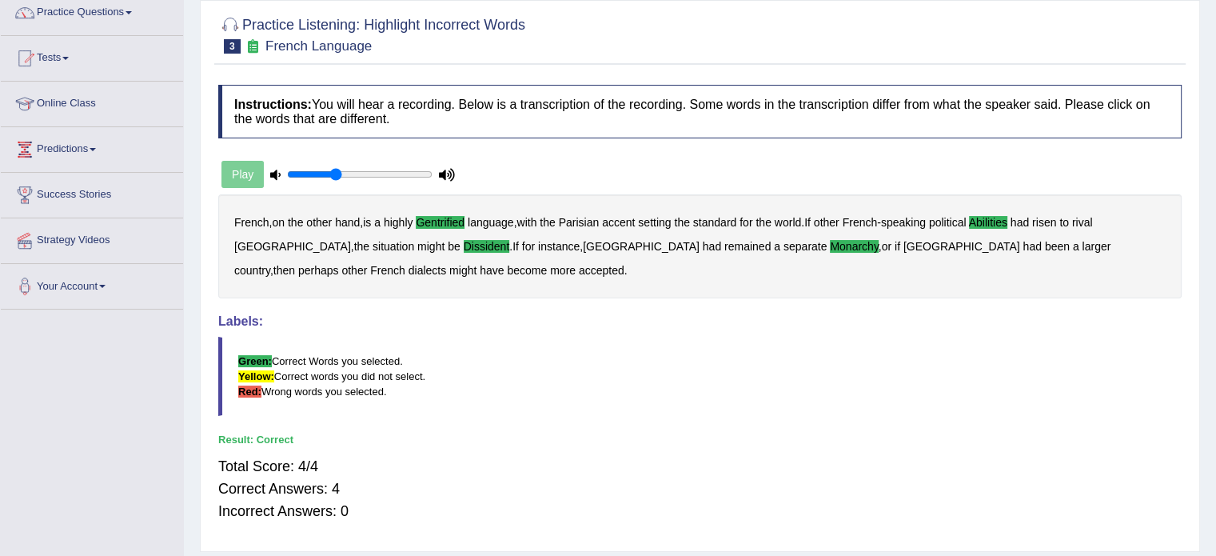
scroll to position [0, 0]
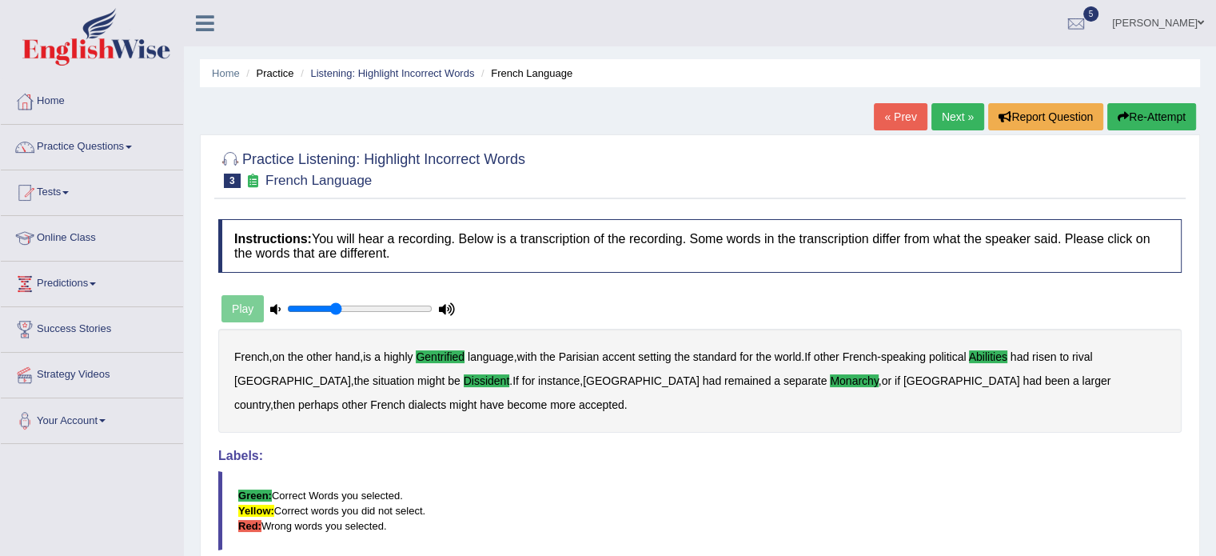
click at [948, 115] on link "Next »" at bounding box center [957, 116] width 53 height 27
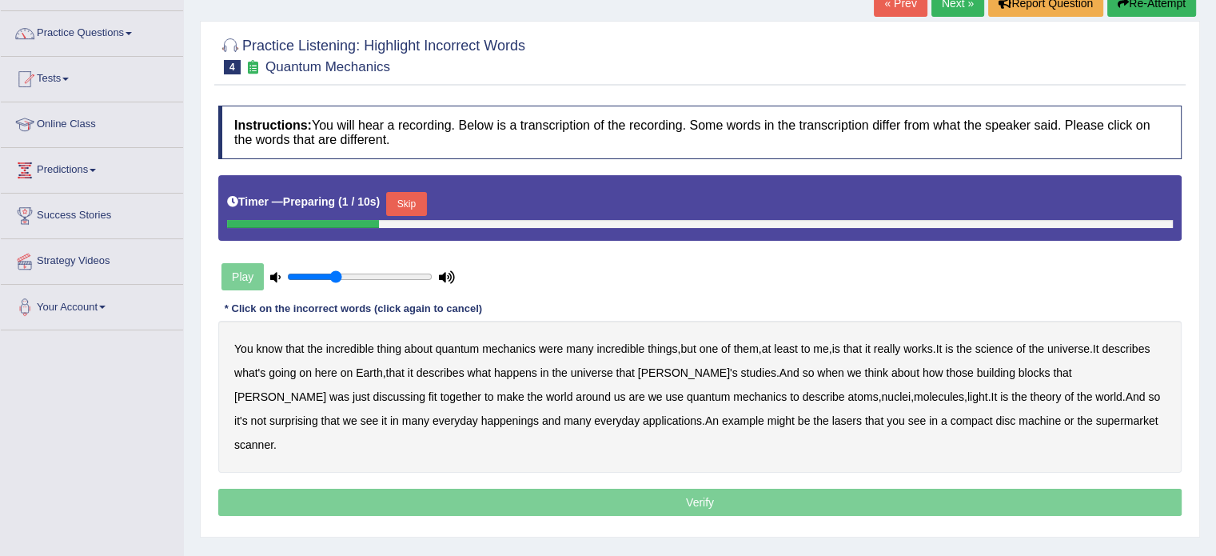
scroll to position [114, 0]
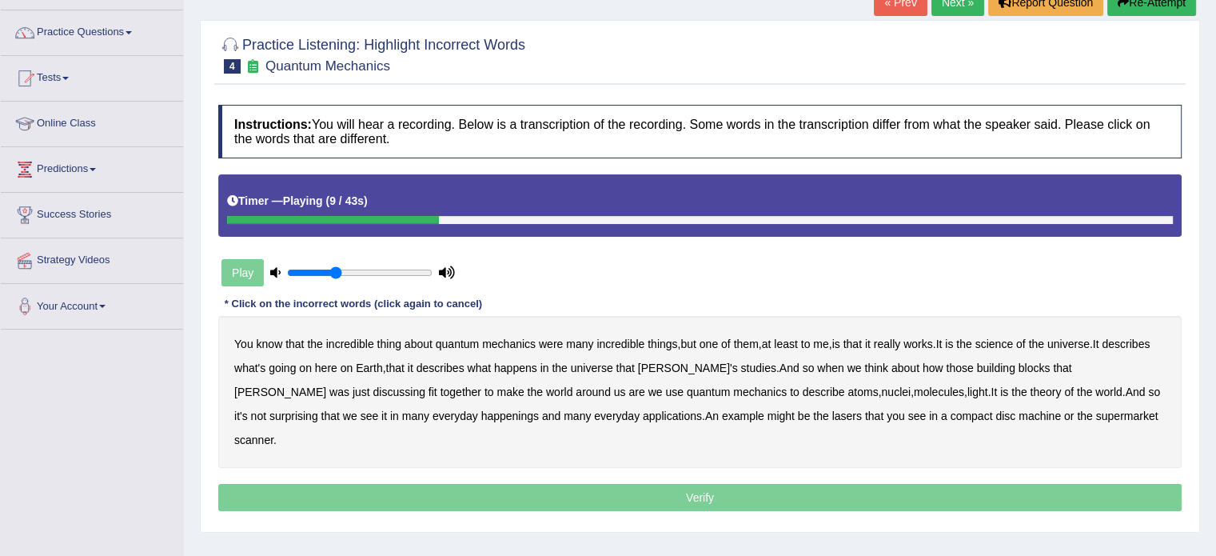
click at [1013, 341] on b "science" at bounding box center [994, 343] width 38 height 13
click at [425, 385] on b "discussing" at bounding box center [399, 391] width 52 height 13
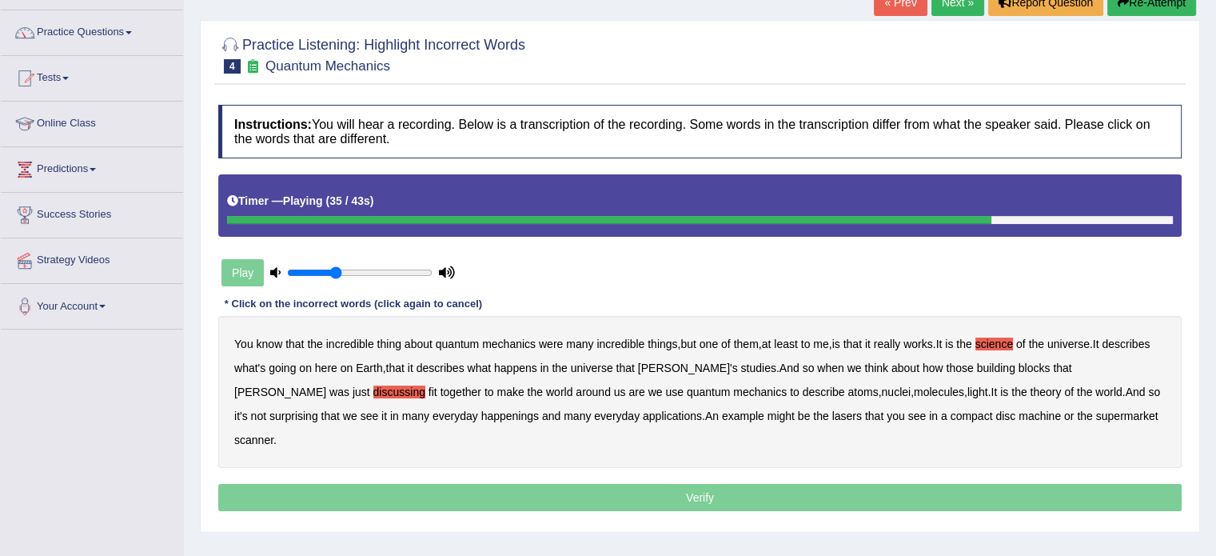
click at [481, 411] on b "happenings" at bounding box center [510, 415] width 58 height 13
click at [1019, 413] on b "machine" at bounding box center [1040, 415] width 42 height 13
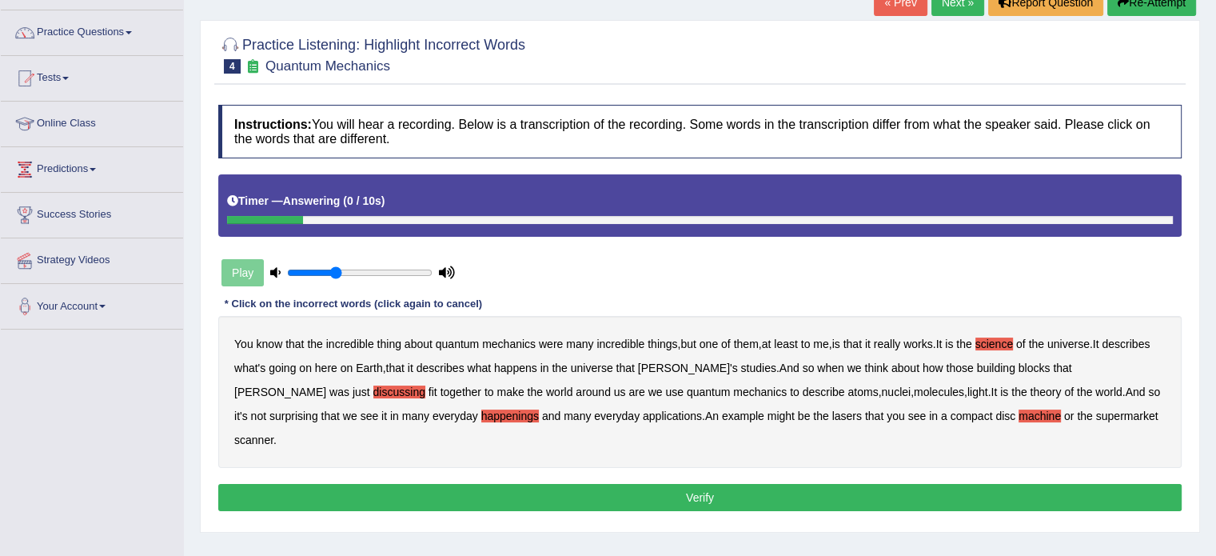
click at [924, 484] on button "Verify" at bounding box center [699, 497] width 963 height 27
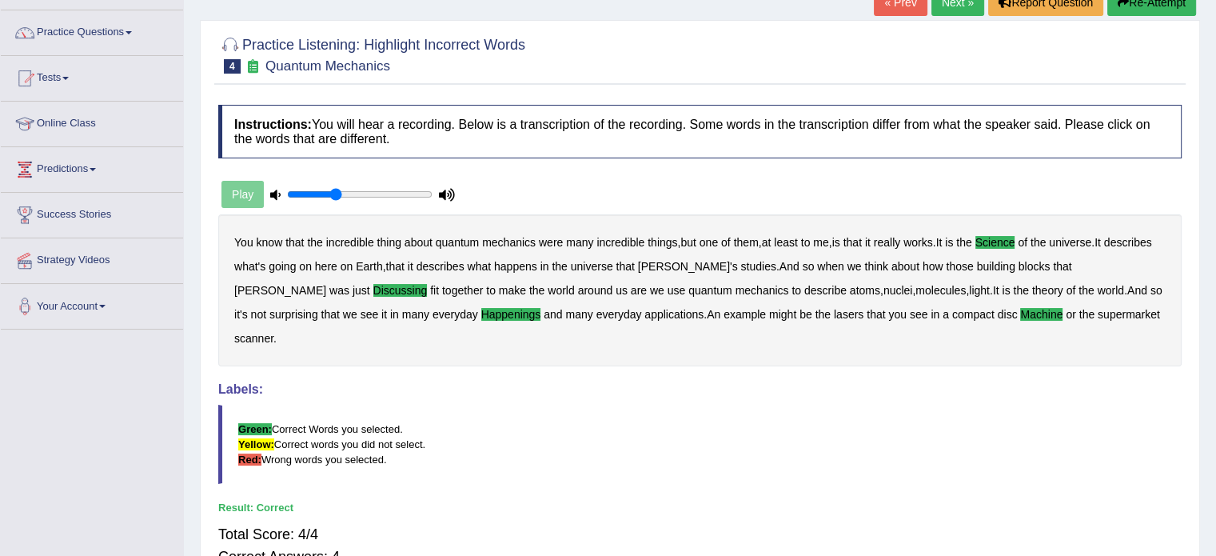
scroll to position [0, 0]
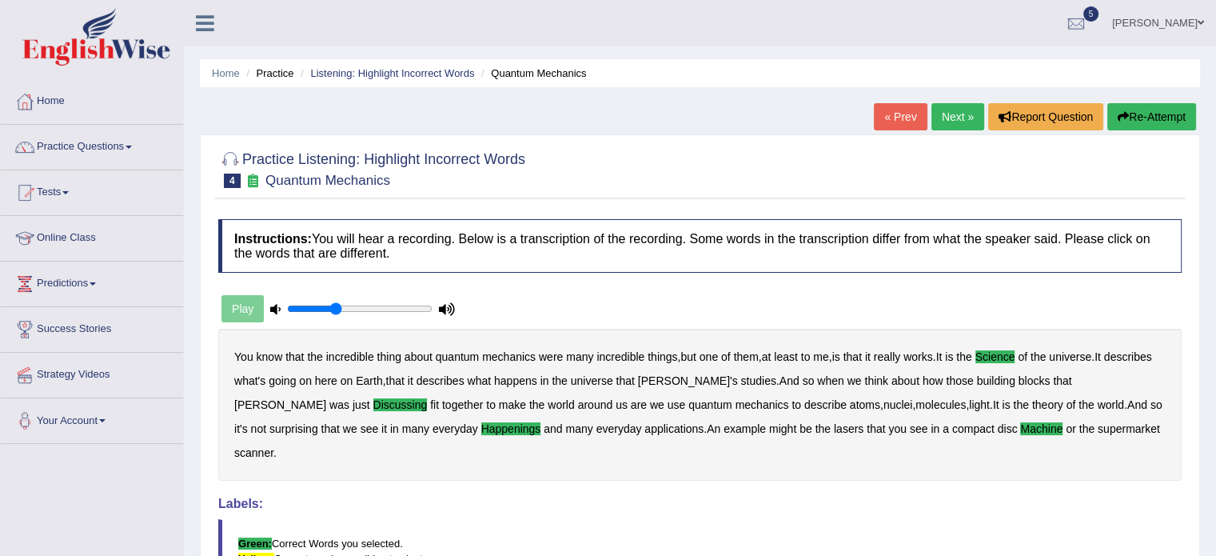
click at [950, 105] on link "Next »" at bounding box center [957, 116] width 53 height 27
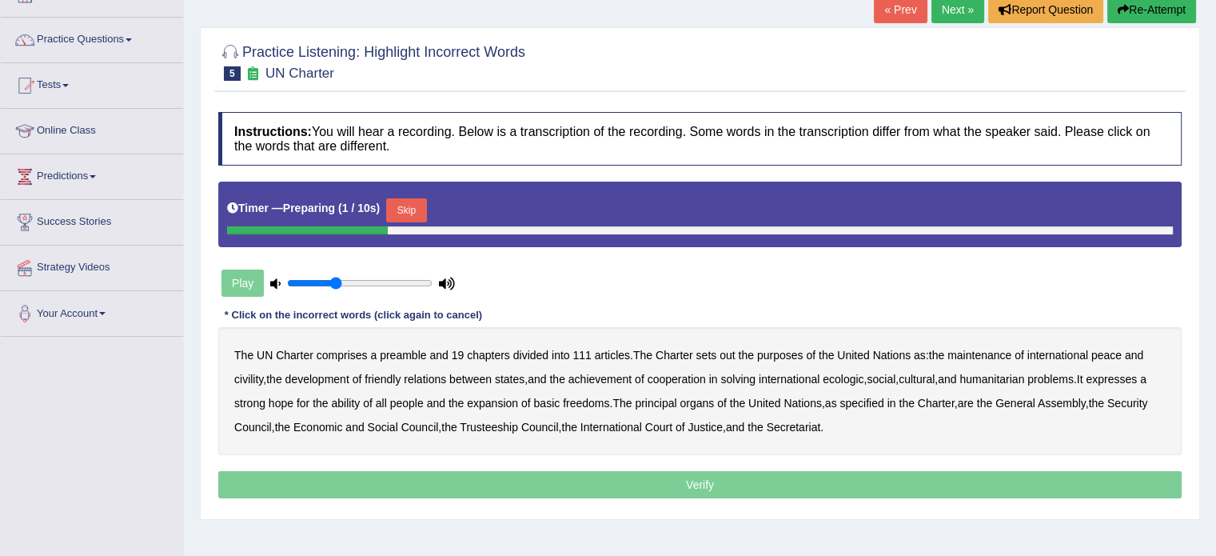
scroll to position [125, 0]
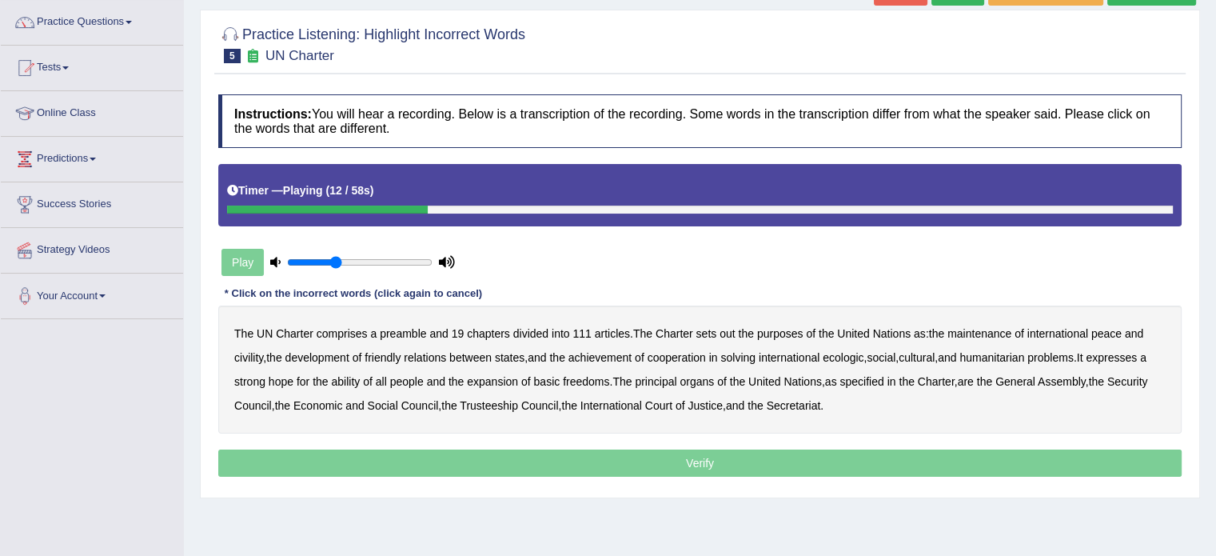
click at [720, 335] on b "out" at bounding box center [727, 333] width 15 height 13
click at [251, 358] on b "civility" at bounding box center [248, 357] width 29 height 13
click at [844, 358] on b "ecologic" at bounding box center [843, 357] width 41 height 13
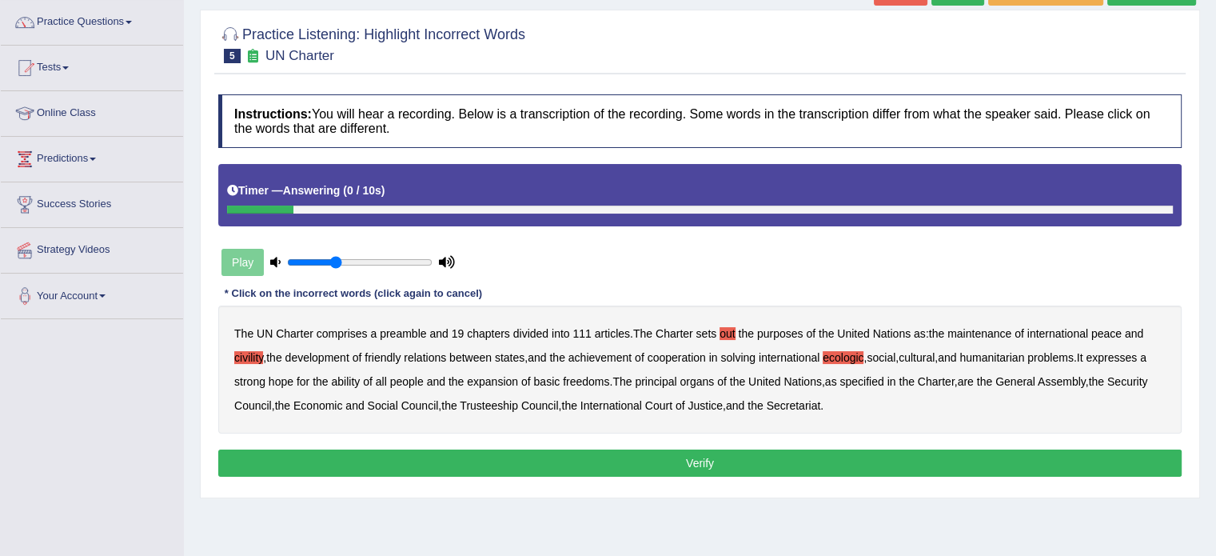
click at [794, 453] on button "Verify" at bounding box center [699, 462] width 963 height 27
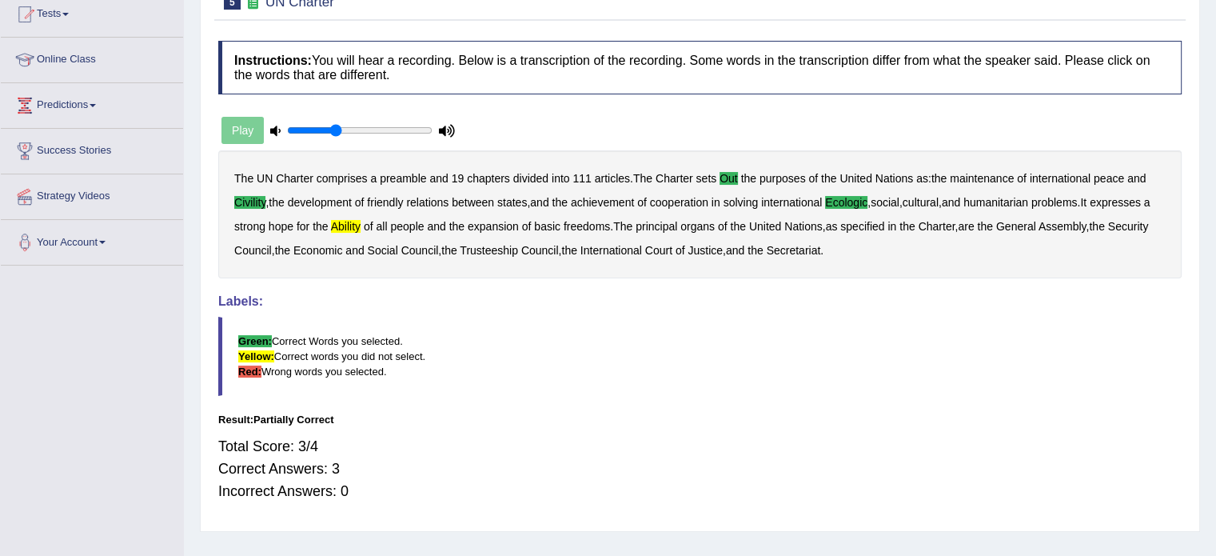
scroll to position [0, 0]
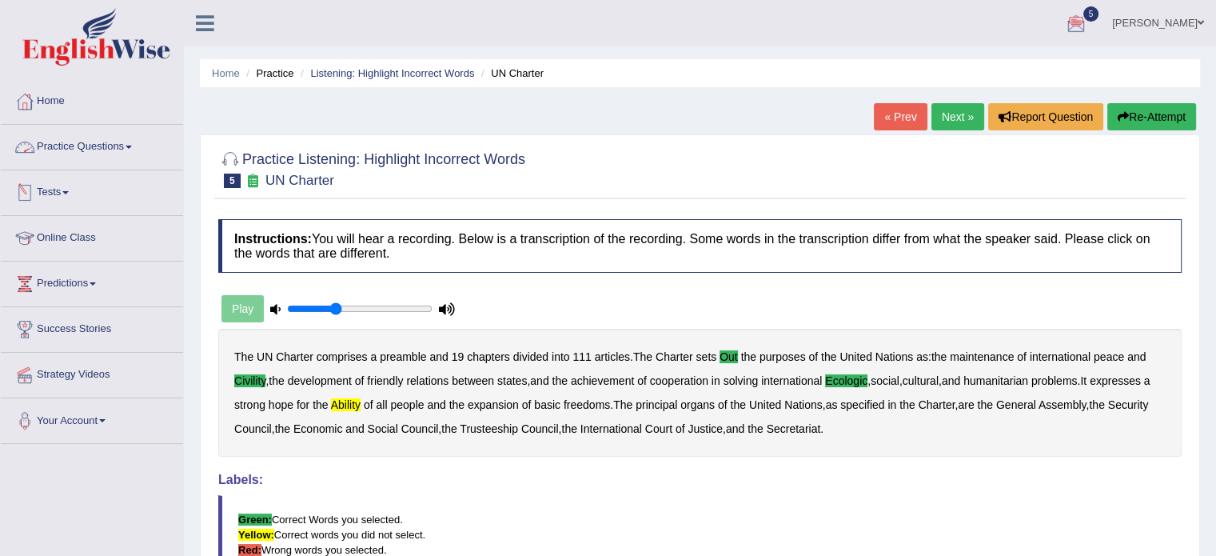
click at [99, 150] on link "Practice Questions" at bounding box center [92, 145] width 182 height 40
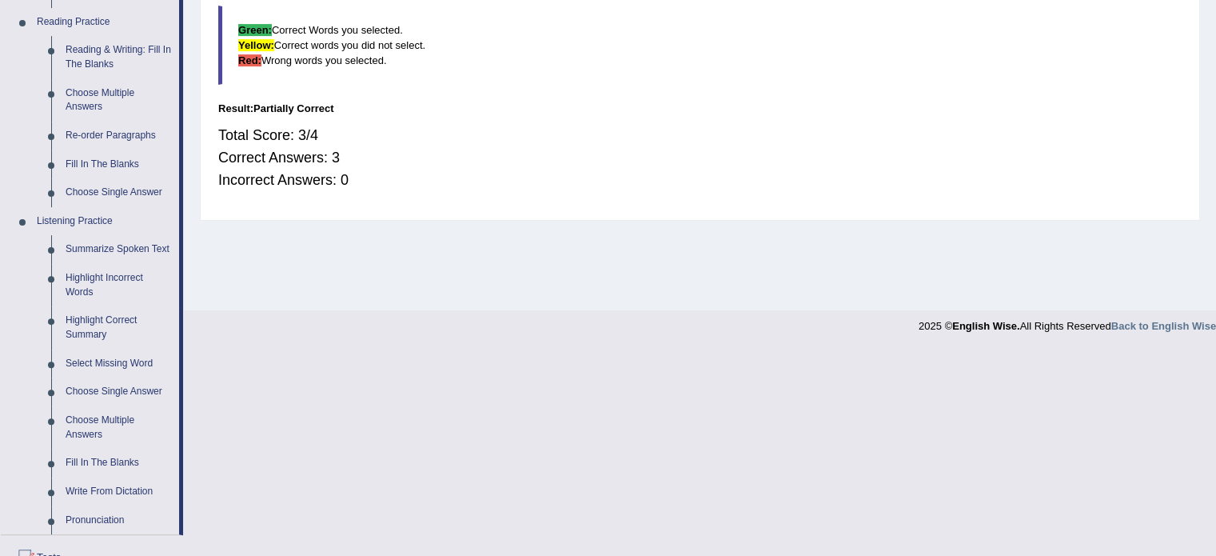
scroll to position [488, 0]
click at [88, 456] on link "Fill In The Blanks" at bounding box center [118, 464] width 121 height 29
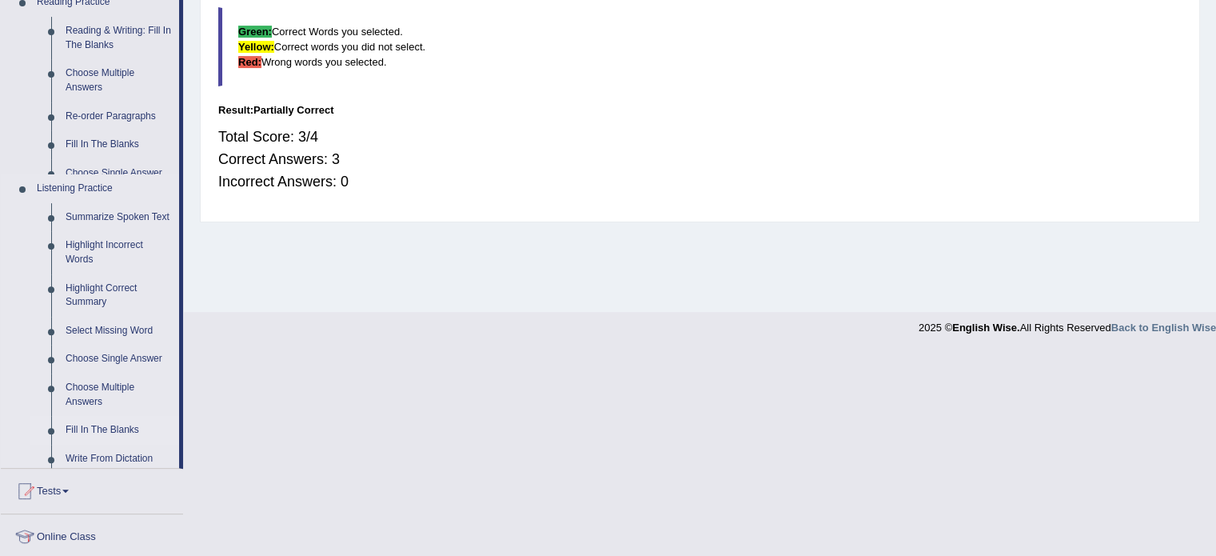
scroll to position [284, 0]
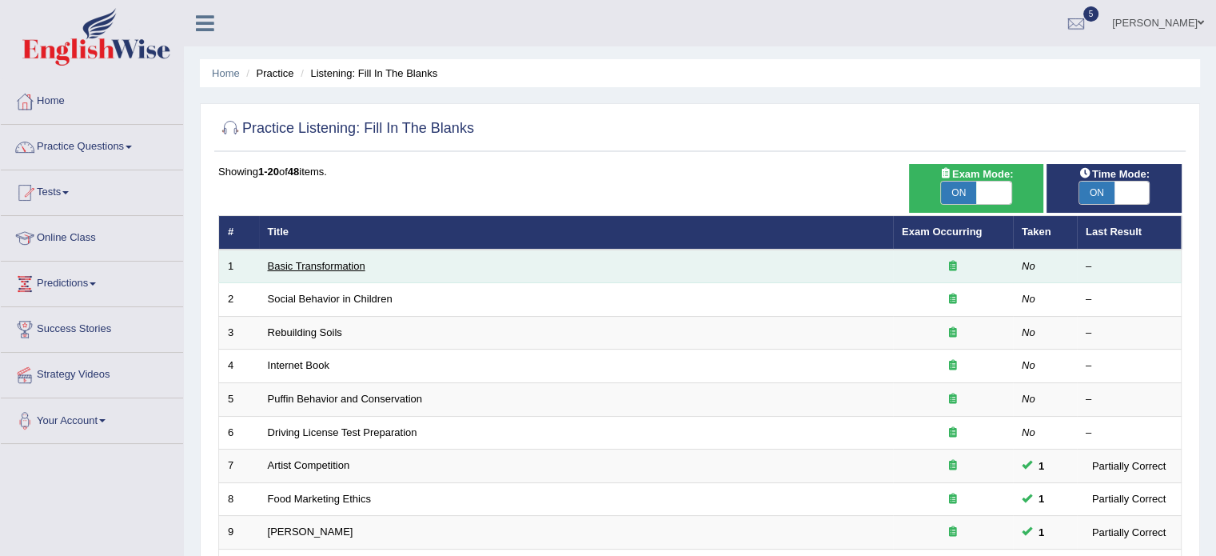
click at [288, 268] on link "Basic Transformation" at bounding box center [317, 266] width 98 height 12
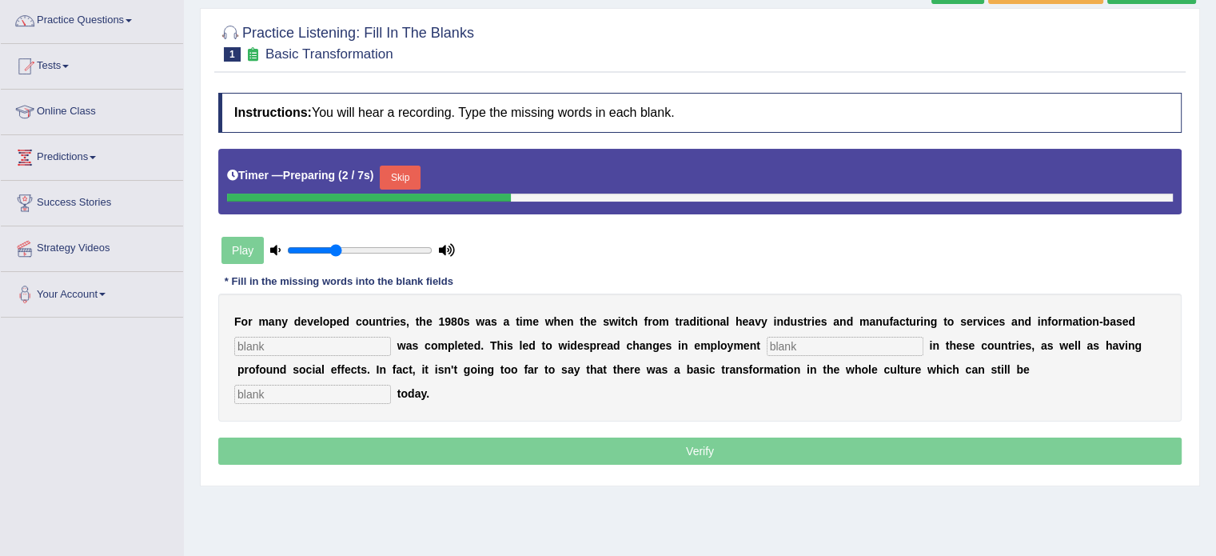
scroll to position [128, 0]
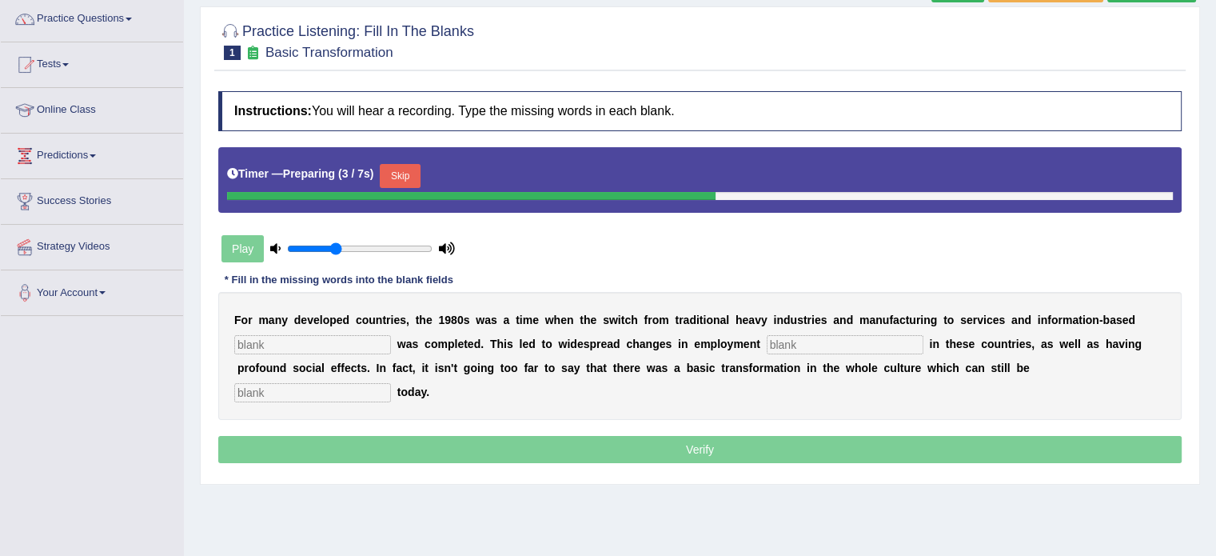
click at [273, 335] on input "text" at bounding box center [312, 344] width 157 height 19
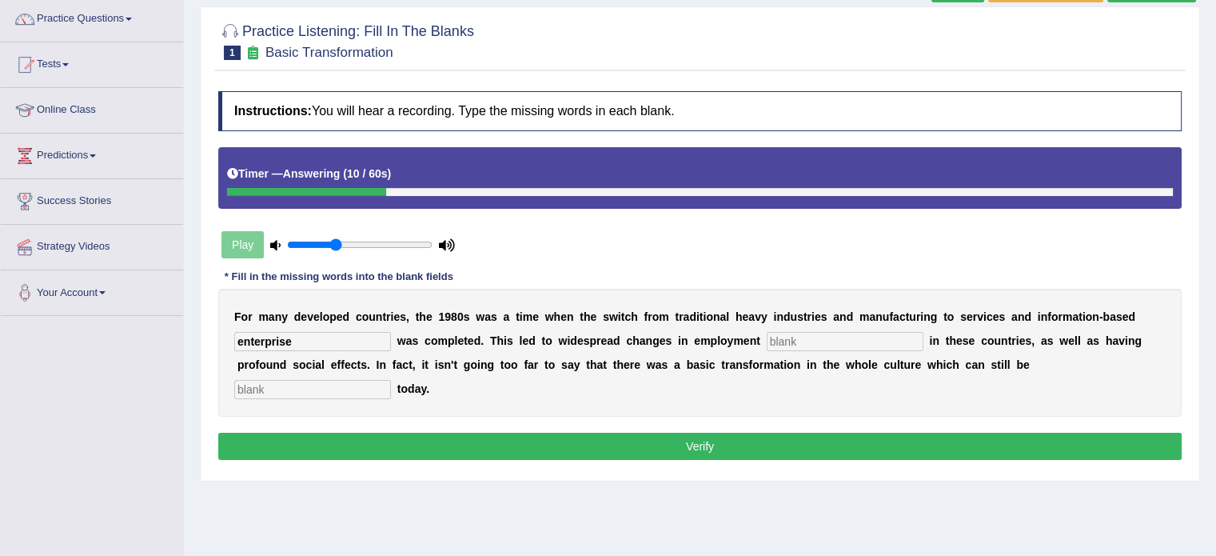
type input "enterprise"
type input "patterns"
type input "observed"
click at [307, 452] on button "Verify" at bounding box center [699, 446] width 963 height 27
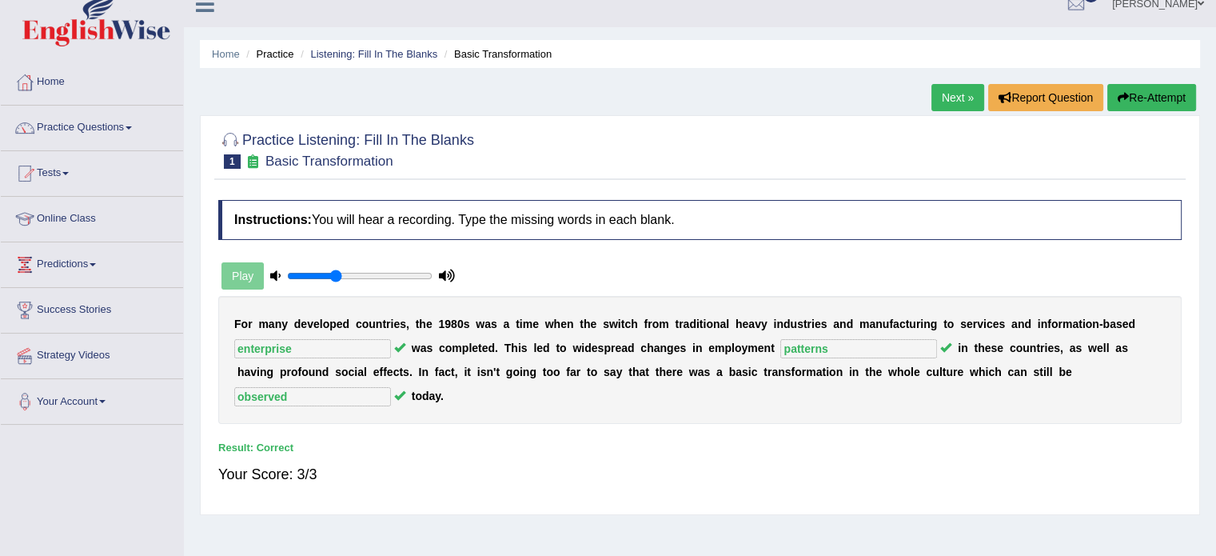
scroll to position [0, 0]
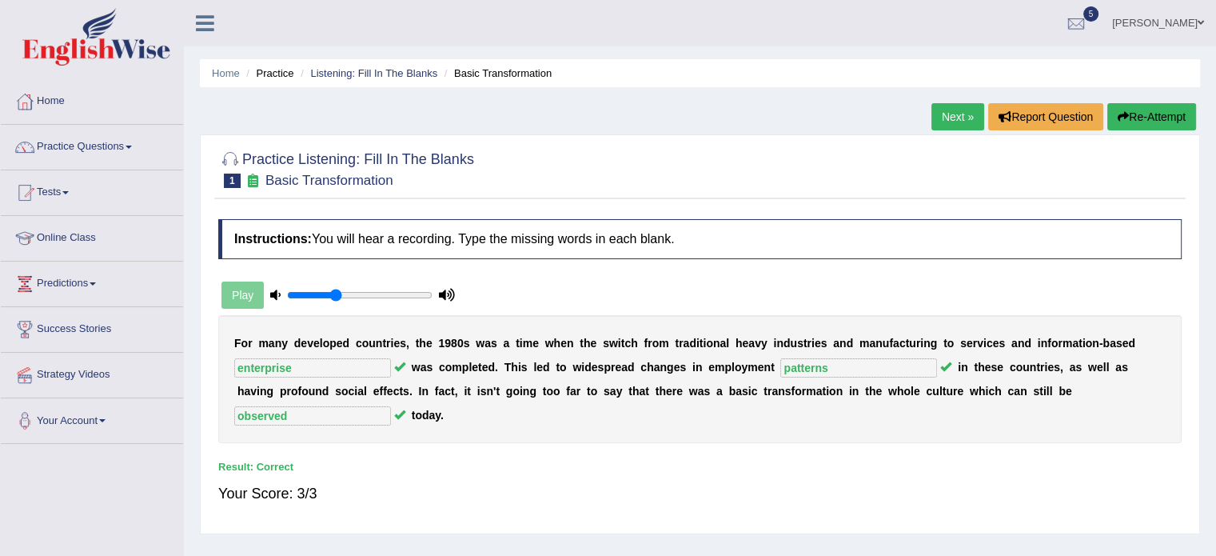
click at [951, 116] on link "Next »" at bounding box center [957, 116] width 53 height 27
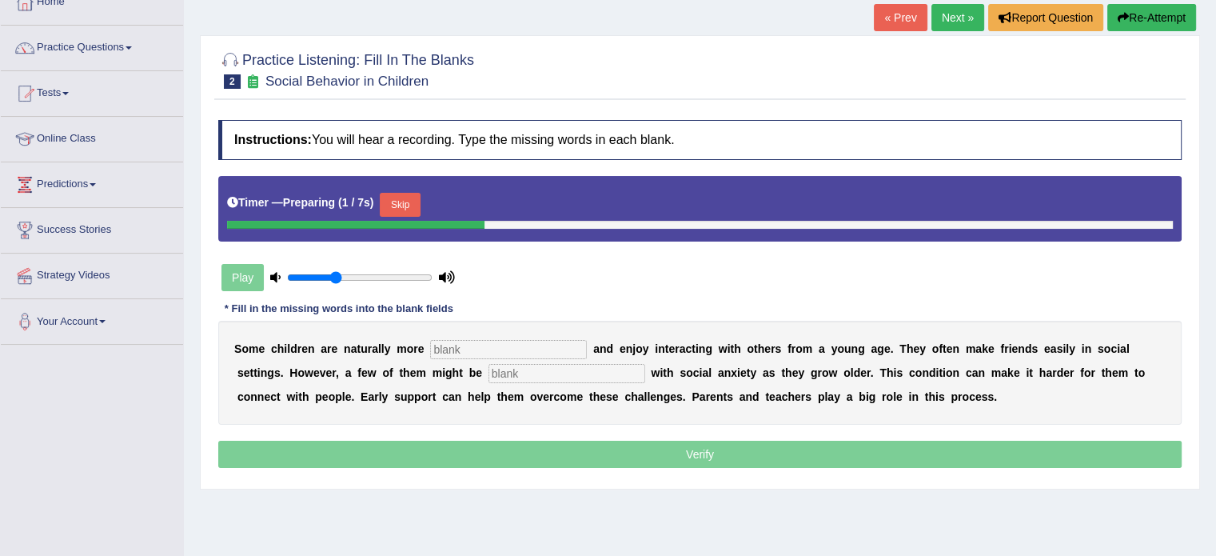
scroll to position [106, 0]
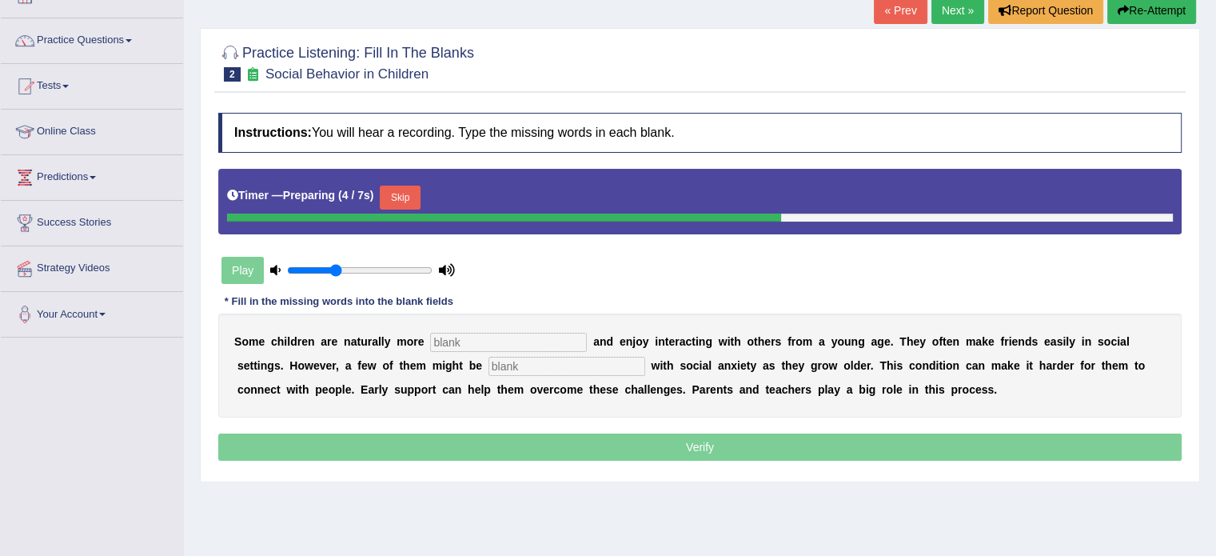
click at [541, 335] on input "text" at bounding box center [508, 342] width 157 height 19
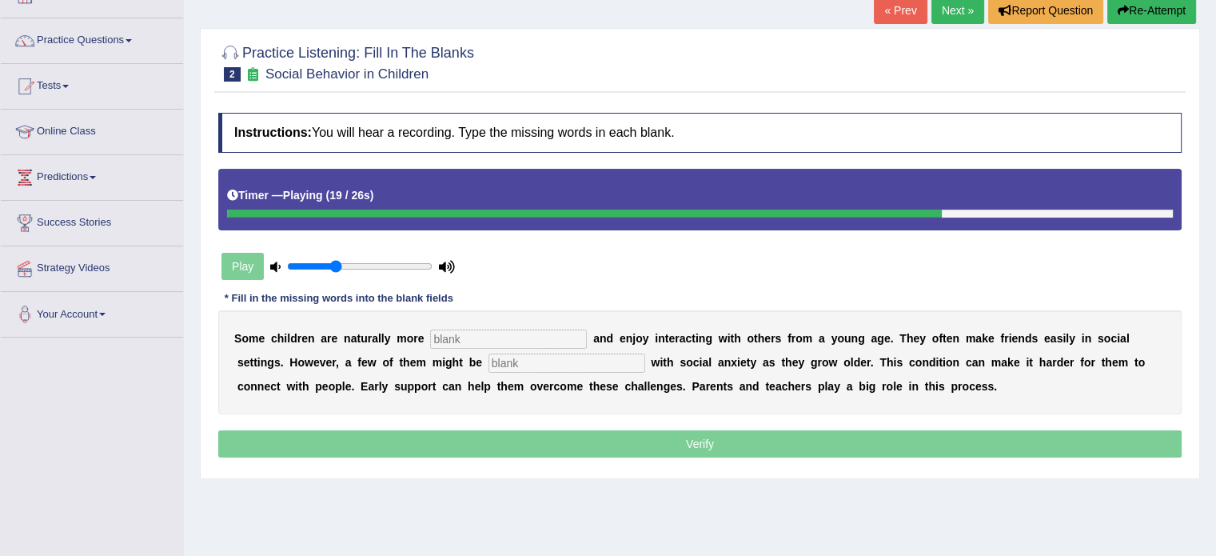
click at [541, 335] on input "text" at bounding box center [508, 338] width 157 height 19
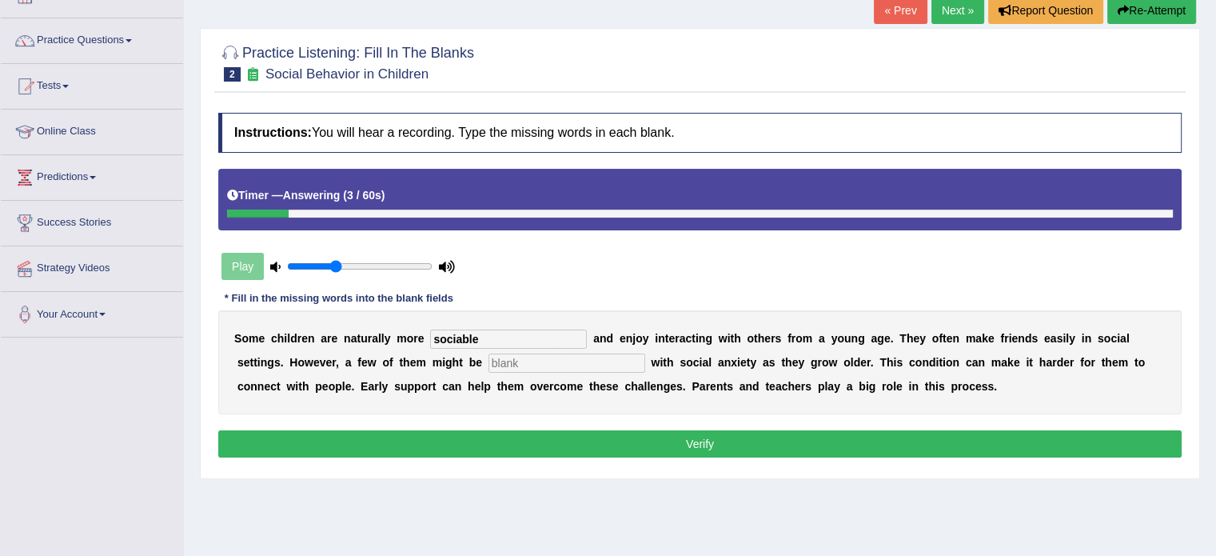
type input "sociable"
type input "diagnosed"
click at [576, 438] on button "Verify" at bounding box center [699, 443] width 963 height 27
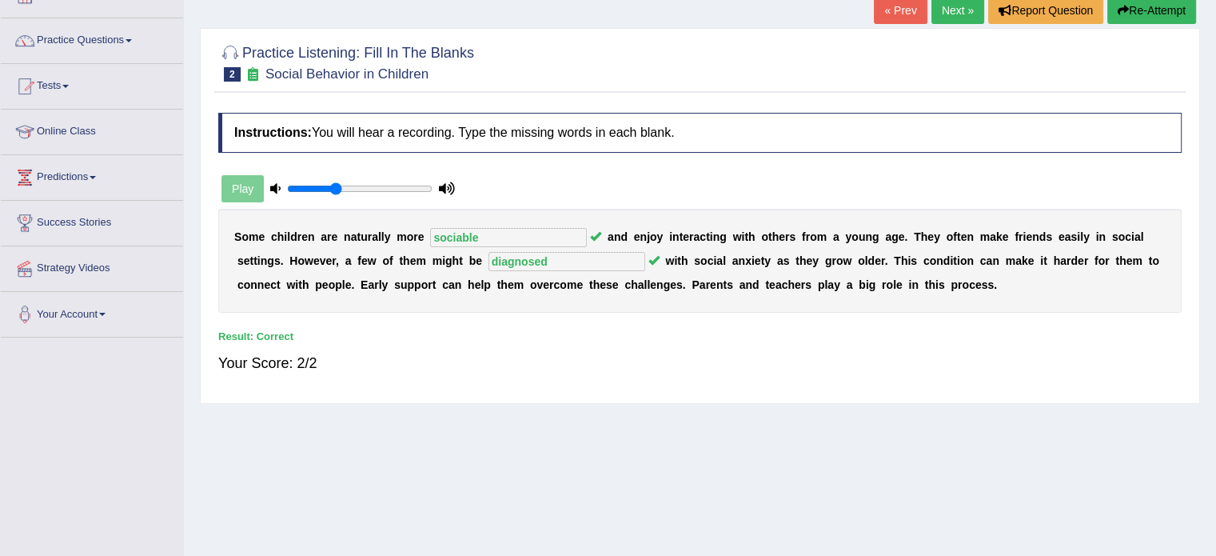
scroll to position [0, 0]
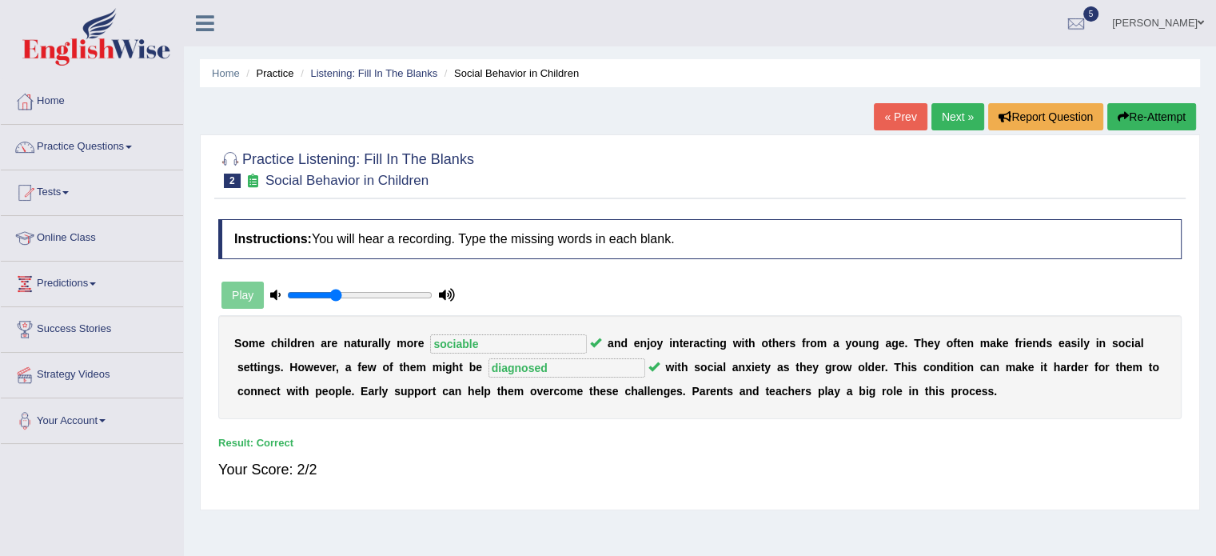
click at [957, 113] on link "Next »" at bounding box center [957, 116] width 53 height 27
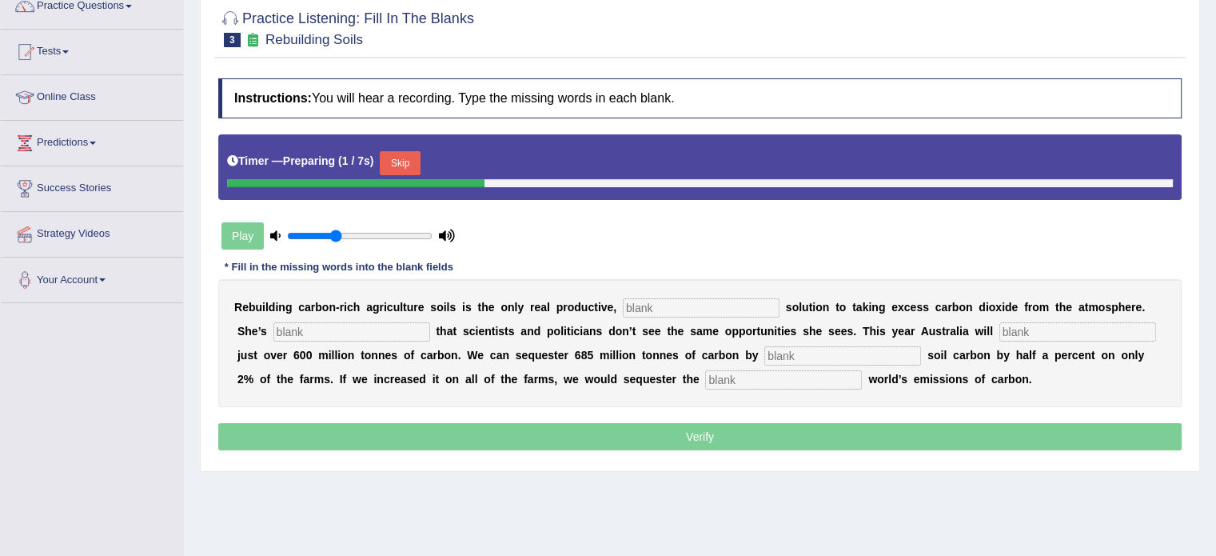
scroll to position [162, 0]
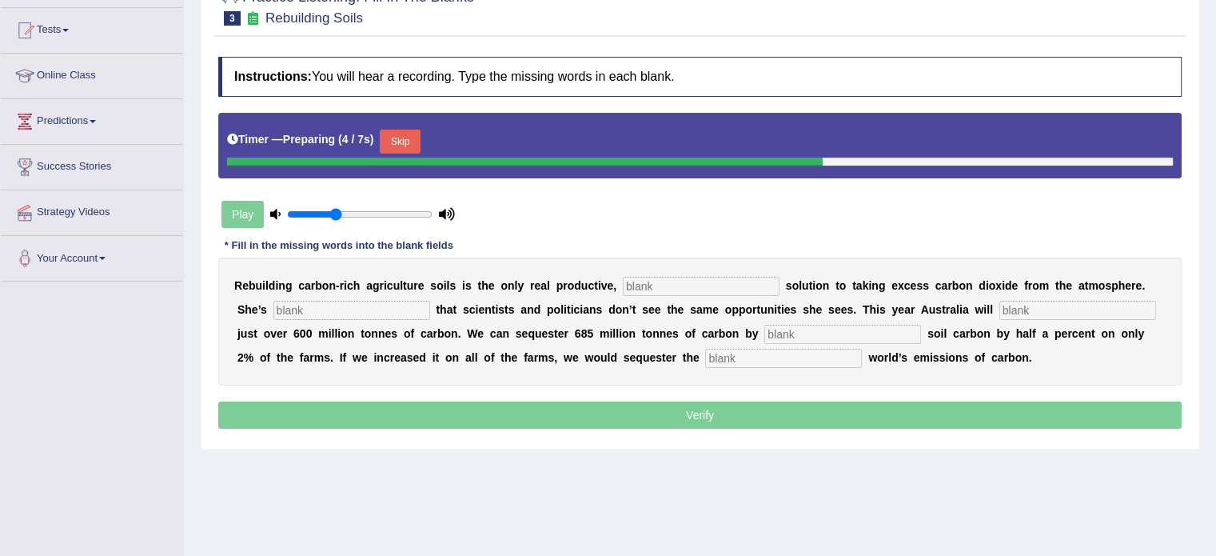
click at [704, 277] on input "text" at bounding box center [701, 286] width 157 height 19
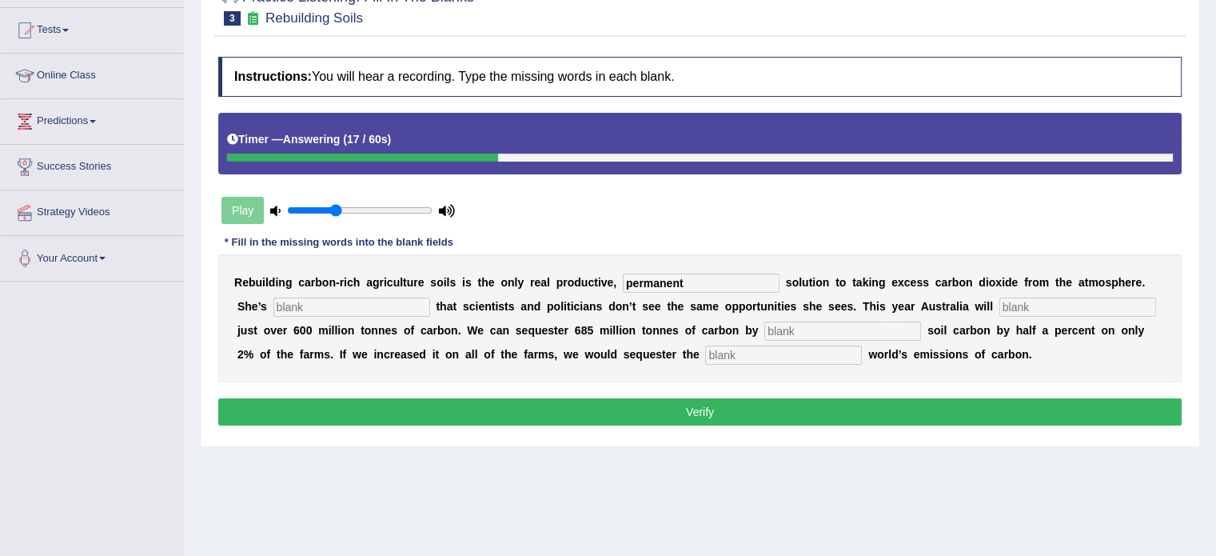
type input "permanent"
type input "frustrated"
type input "admit"
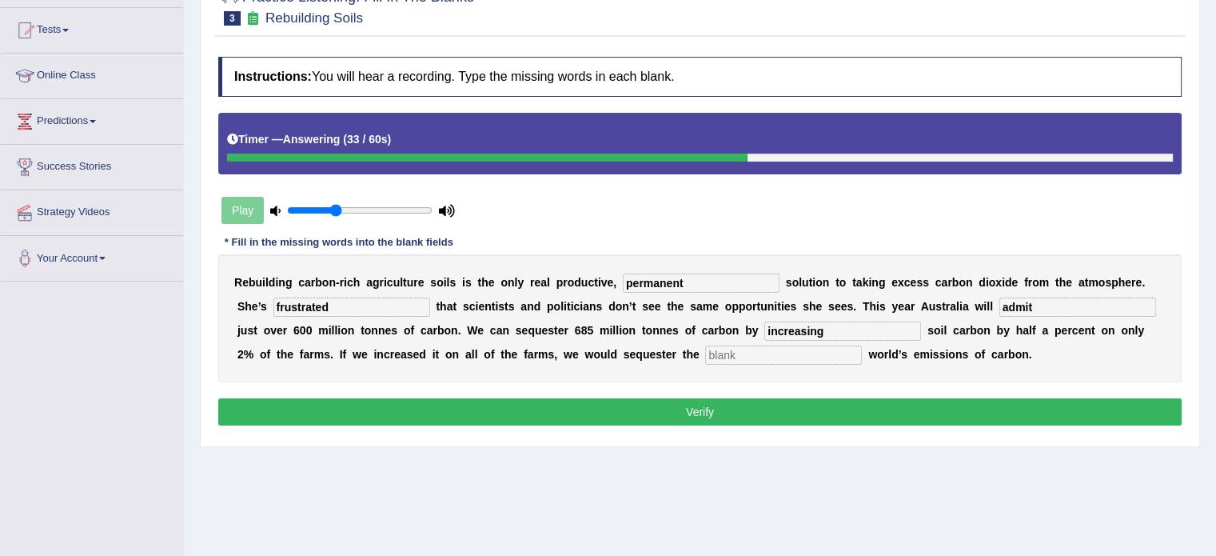
type input "increasing"
type input "whole"
click at [628, 402] on button "Verify" at bounding box center [699, 411] width 963 height 27
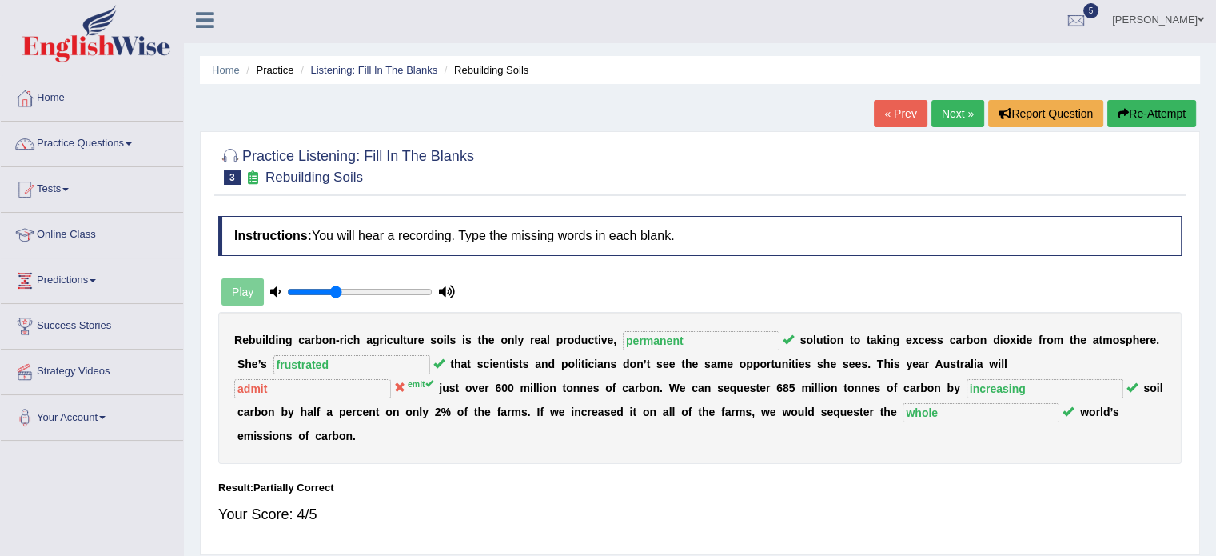
scroll to position [0, 0]
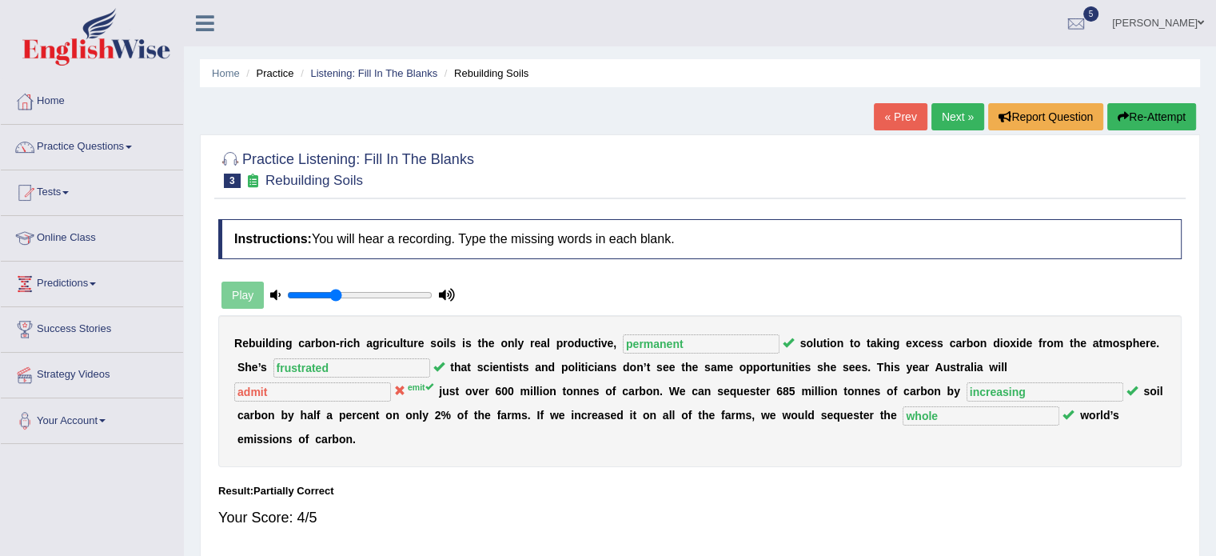
click at [955, 108] on link "Next »" at bounding box center [957, 116] width 53 height 27
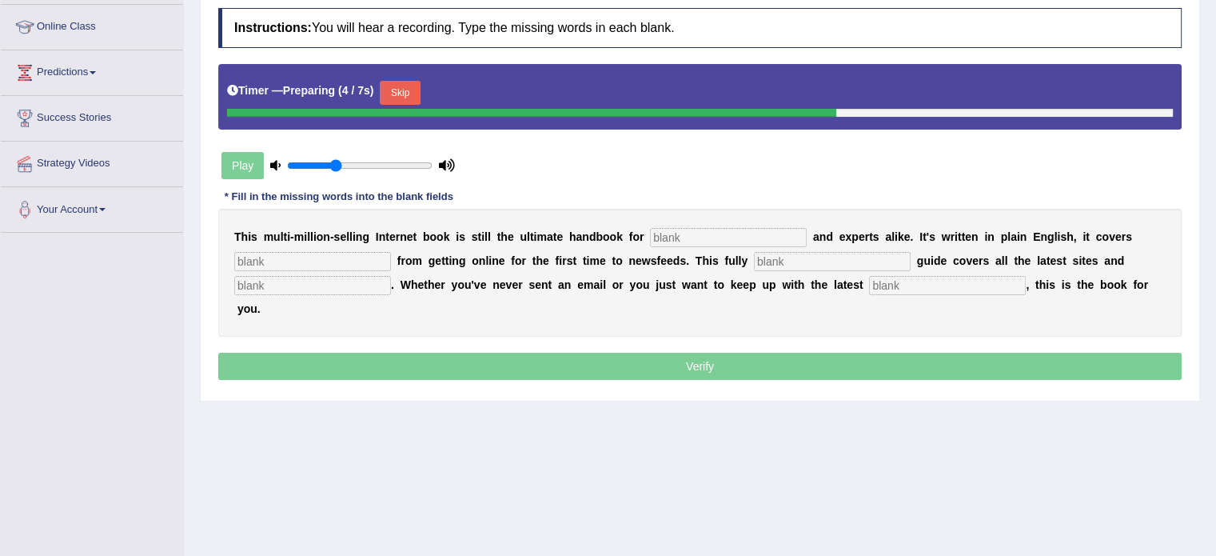
scroll to position [218, 0]
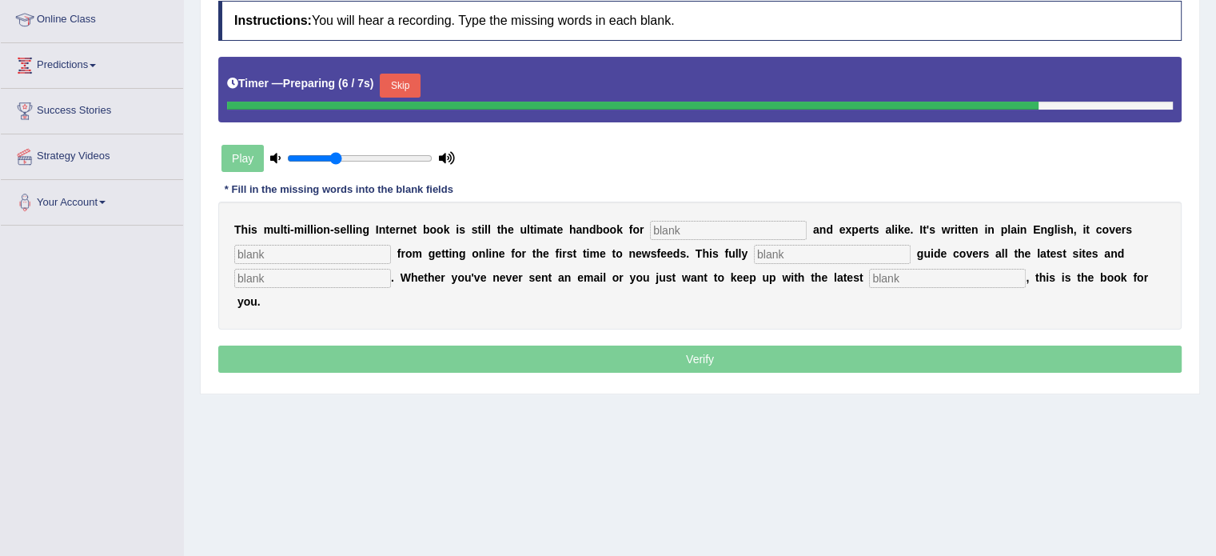
click at [684, 228] on input "text" at bounding box center [728, 230] width 157 height 19
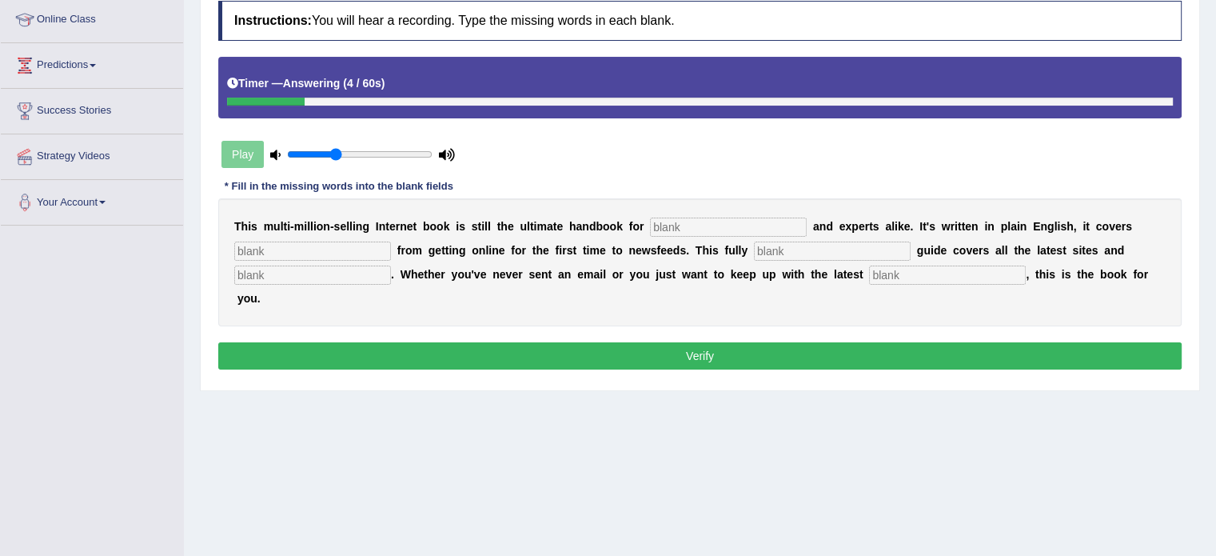
click at [684, 228] on input "text" at bounding box center [728, 226] width 157 height 19
type input "novelists"
type input "everything"
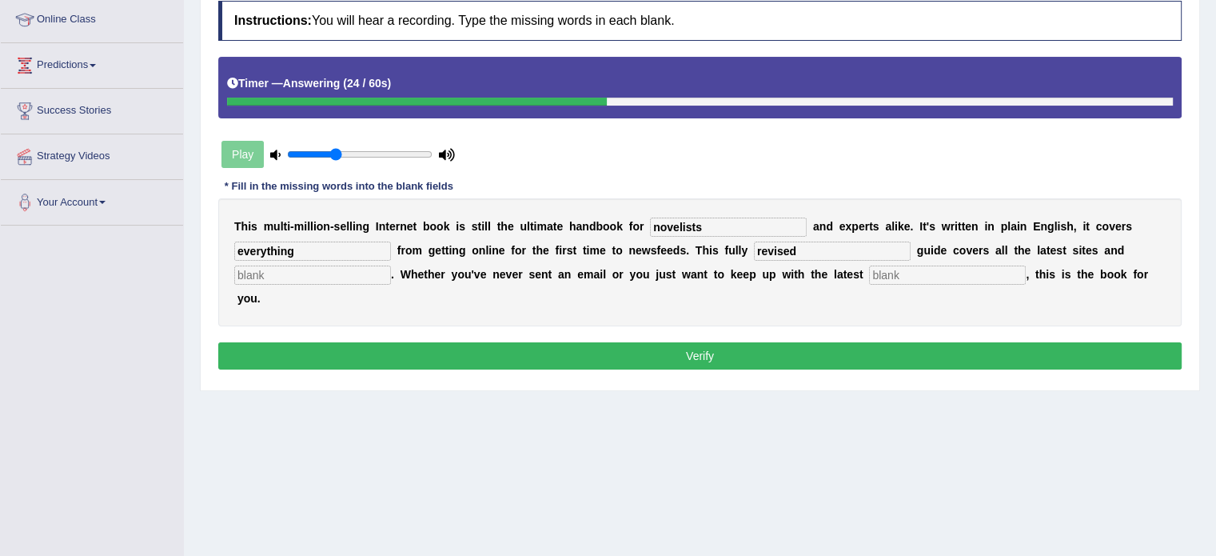
type input "revised"
type input "crazes"
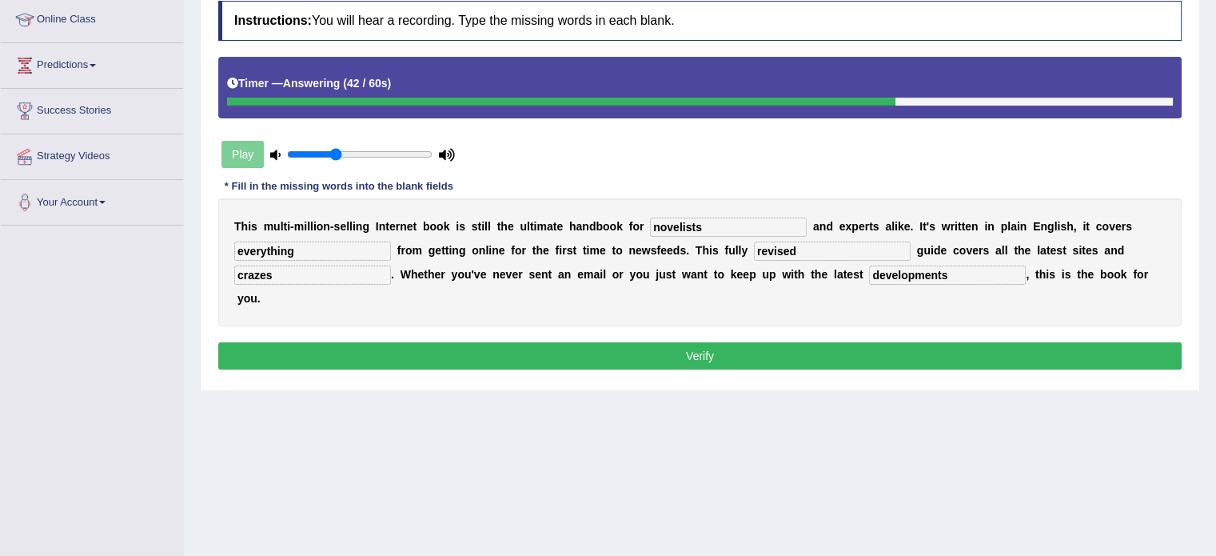
type input "developments"
click at [675, 353] on button "Verify" at bounding box center [699, 355] width 963 height 27
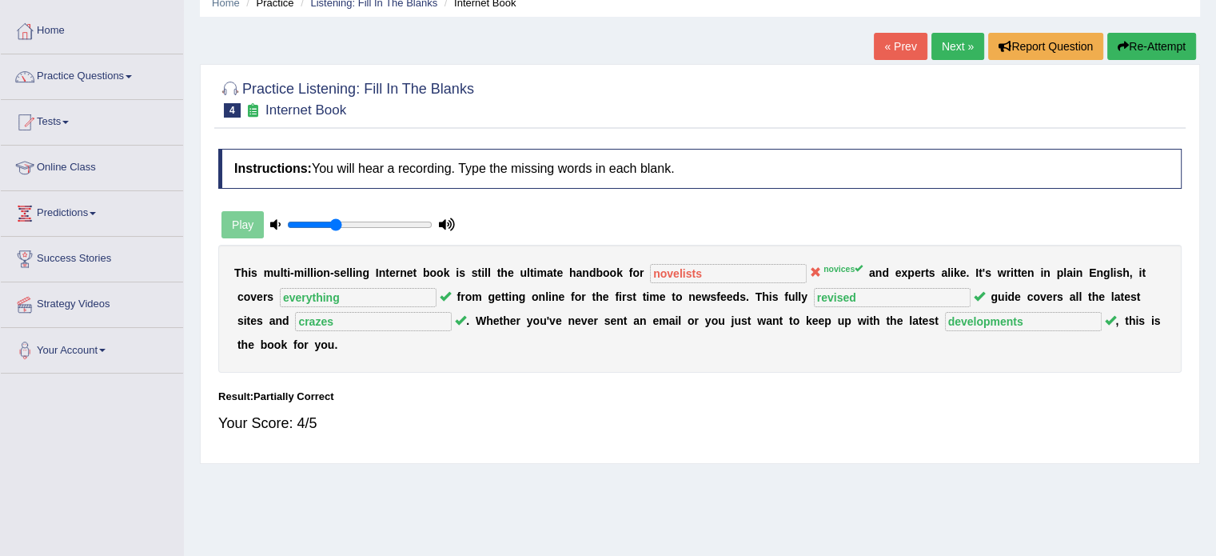
scroll to position [0, 0]
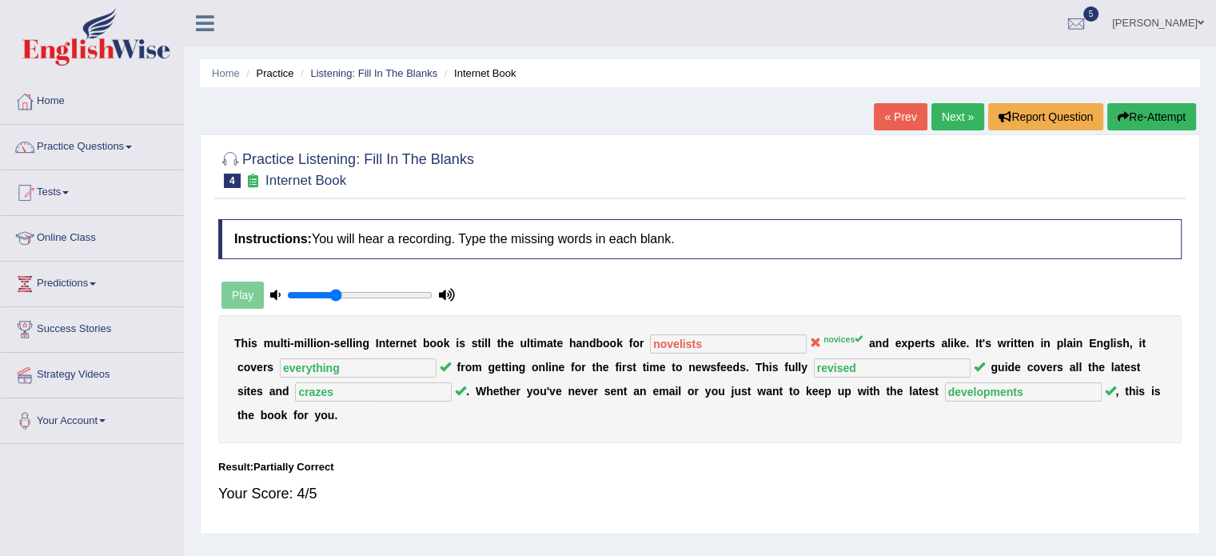
click at [938, 120] on link "Next »" at bounding box center [957, 116] width 53 height 27
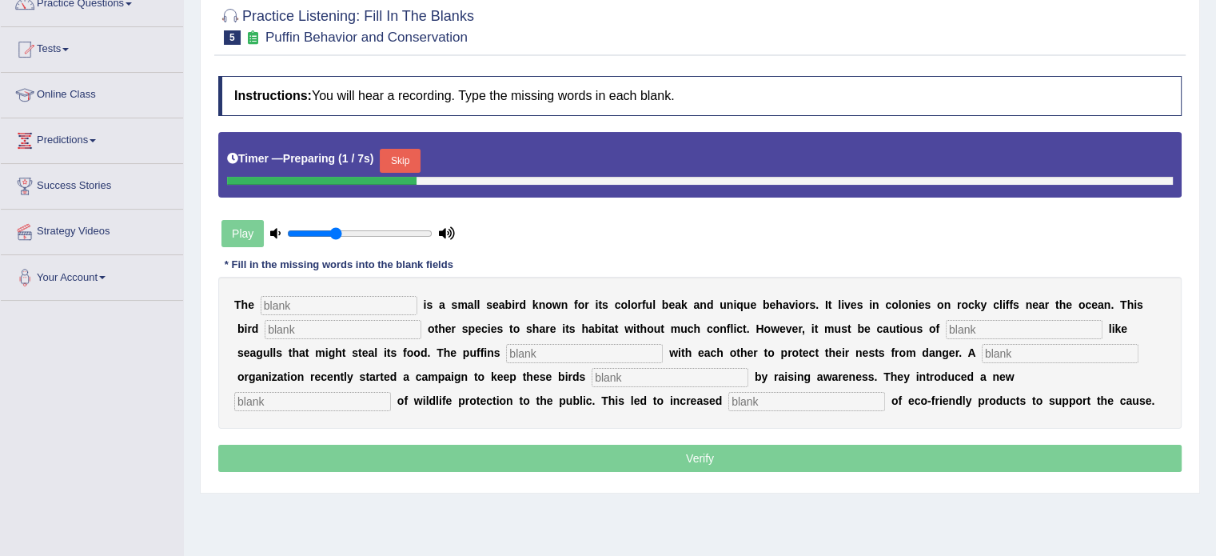
scroll to position [145, 0]
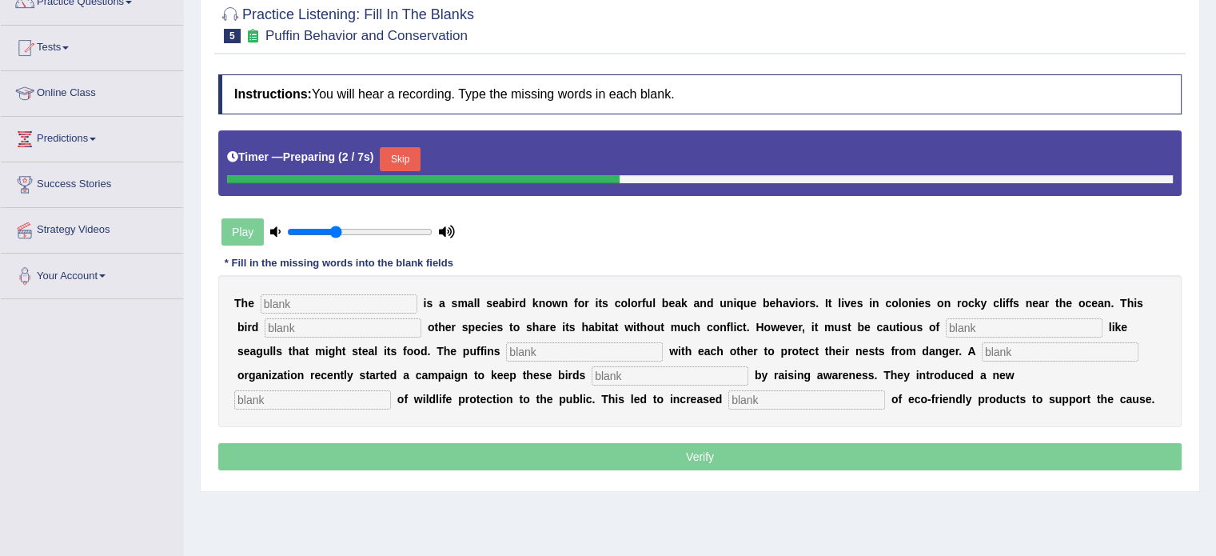
click at [387, 300] on input "text" at bounding box center [339, 303] width 157 height 19
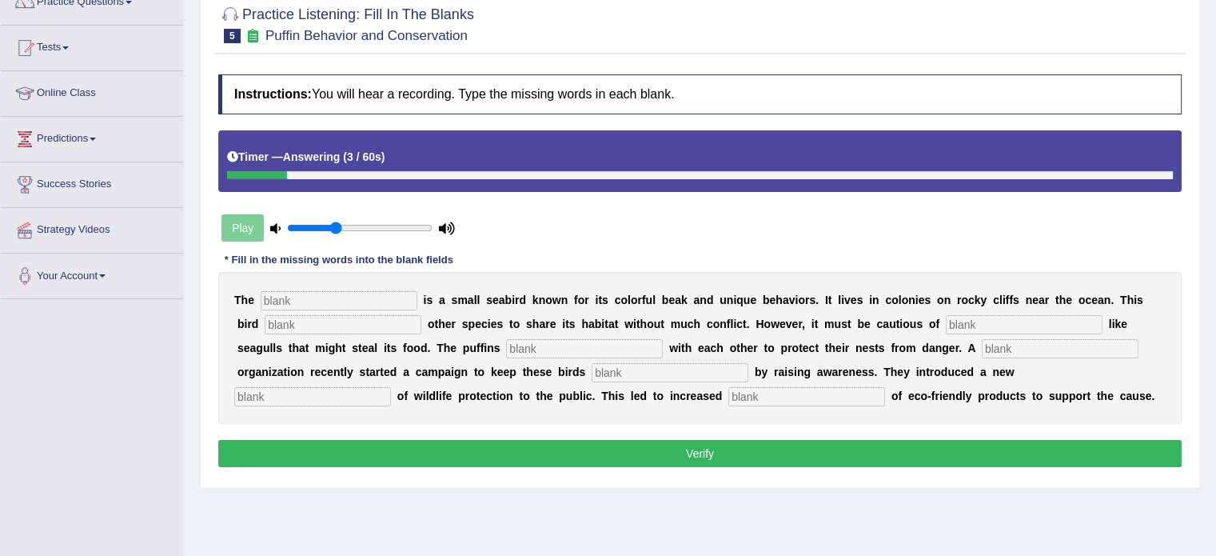
scroll to position [0, 0]
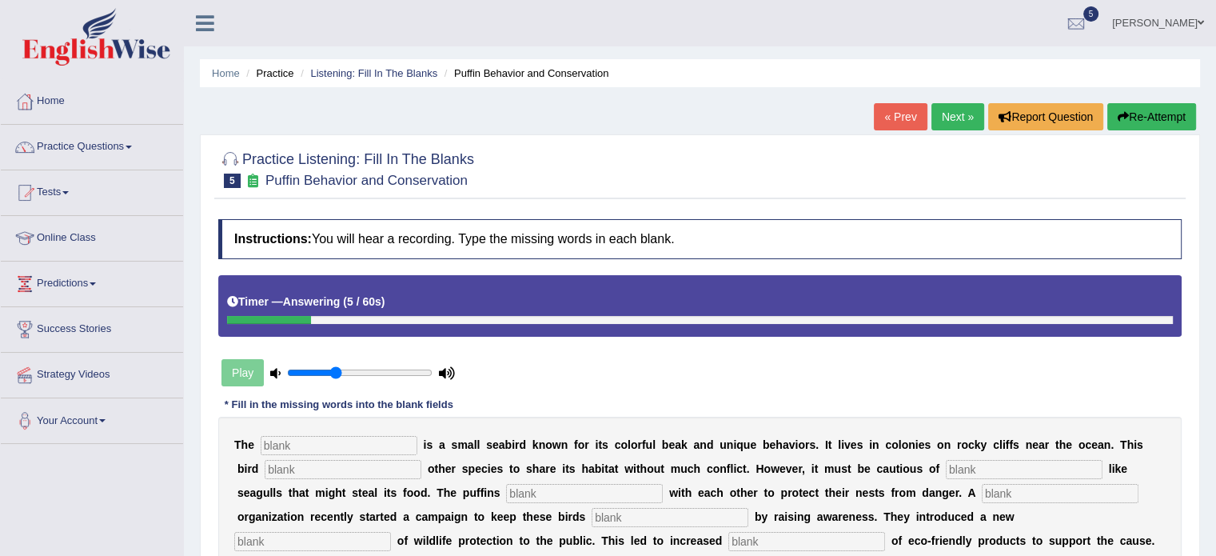
click at [1135, 108] on button "Re-Attempt" at bounding box center [1151, 116] width 89 height 27
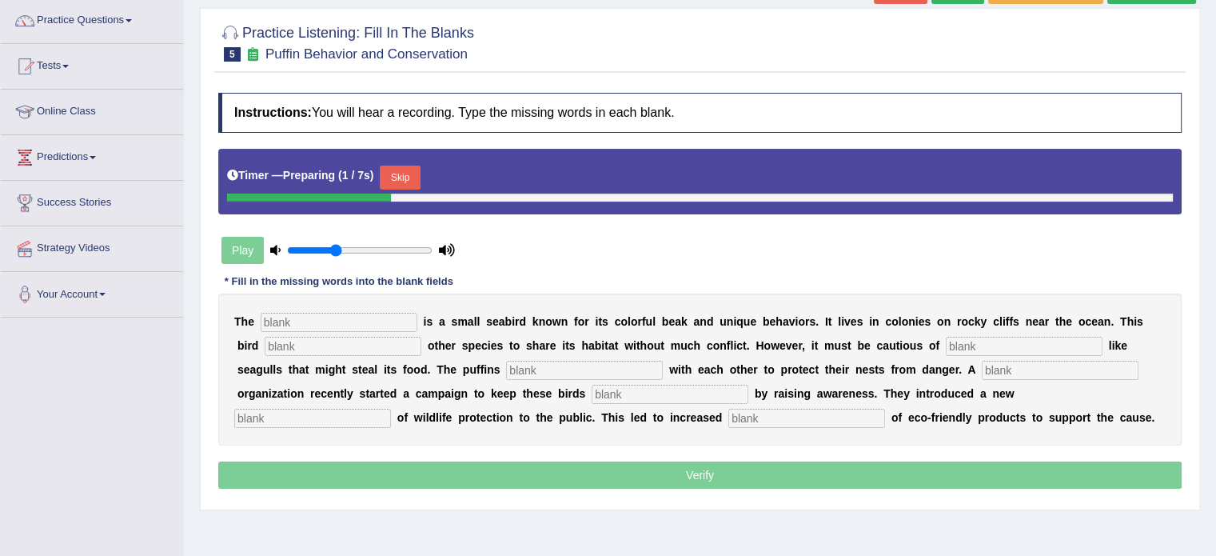
scroll to position [139, 0]
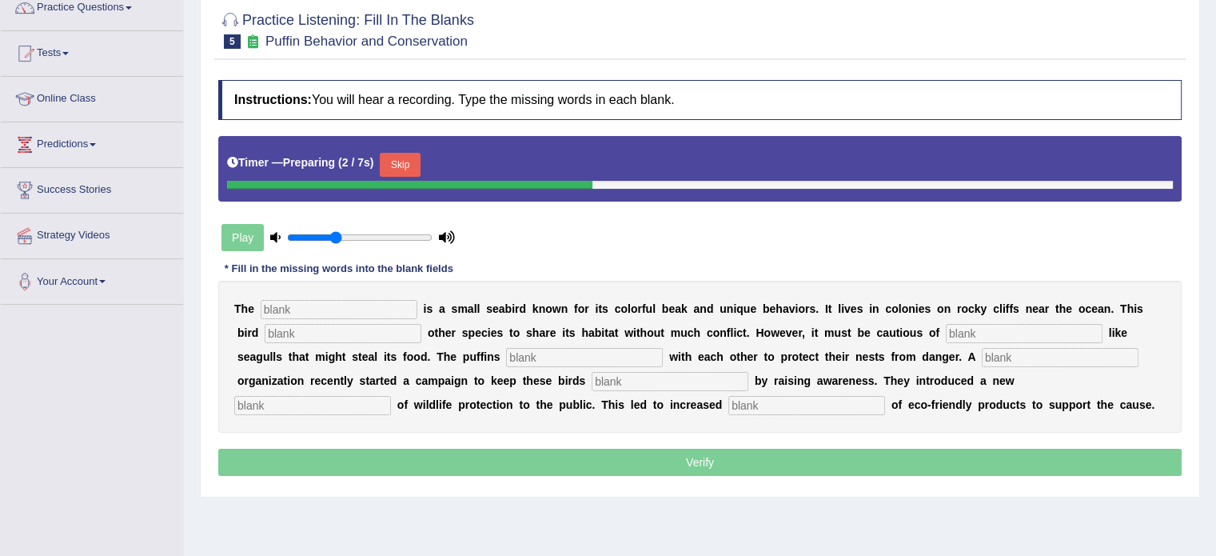
click at [409, 167] on button "Skip" at bounding box center [400, 165] width 40 height 24
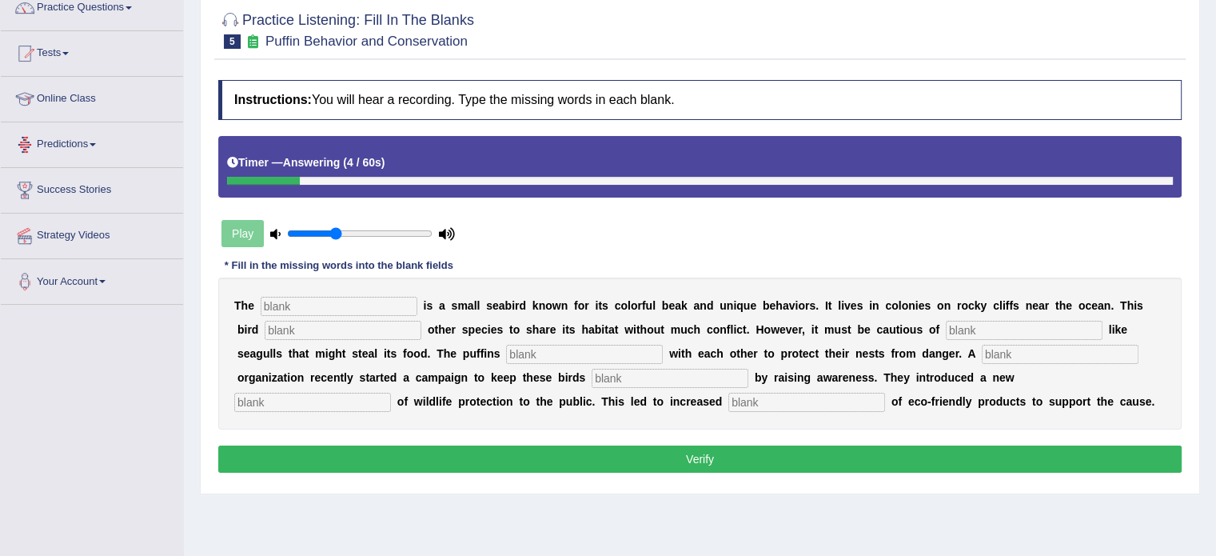
click at [369, 297] on input "text" at bounding box center [339, 306] width 157 height 19
type input "puffin"
type input "allows"
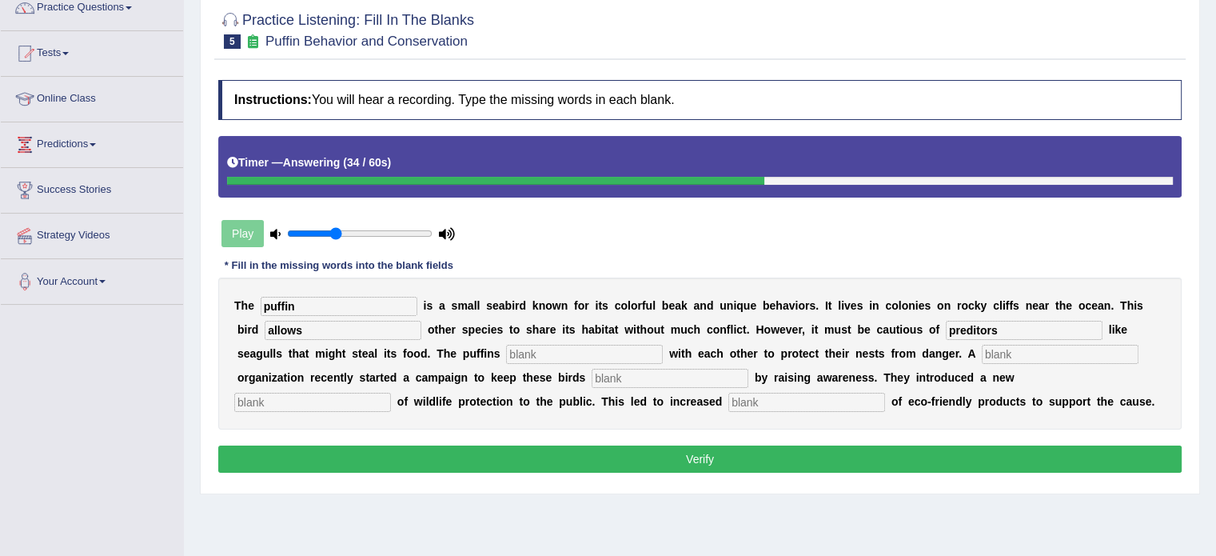
type input "preditors"
type input "cooperate"
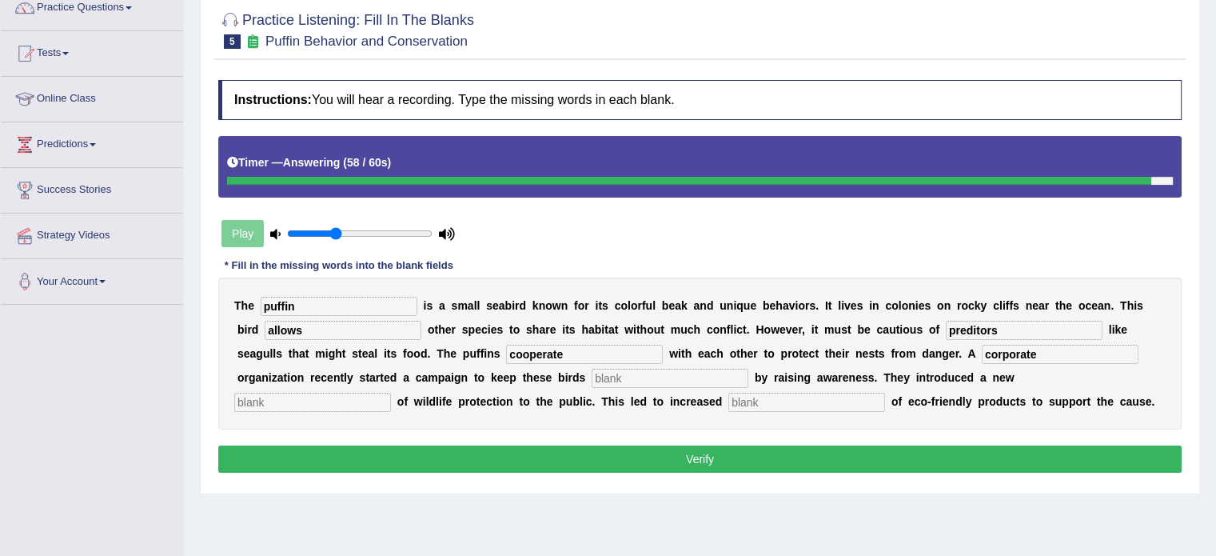
type input "corporate"
type input "safe"
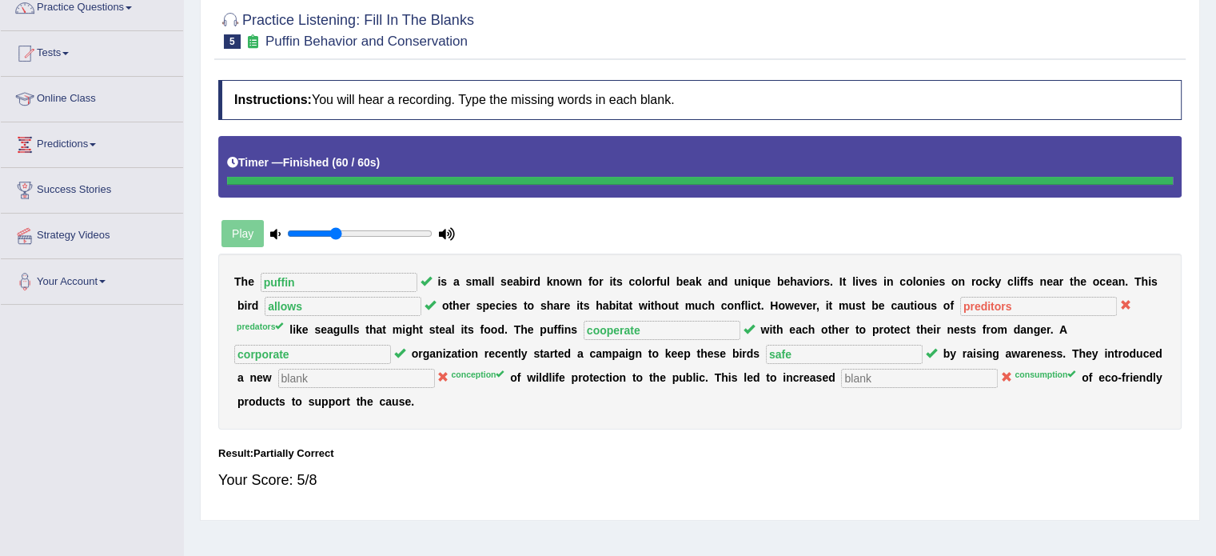
scroll to position [0, 0]
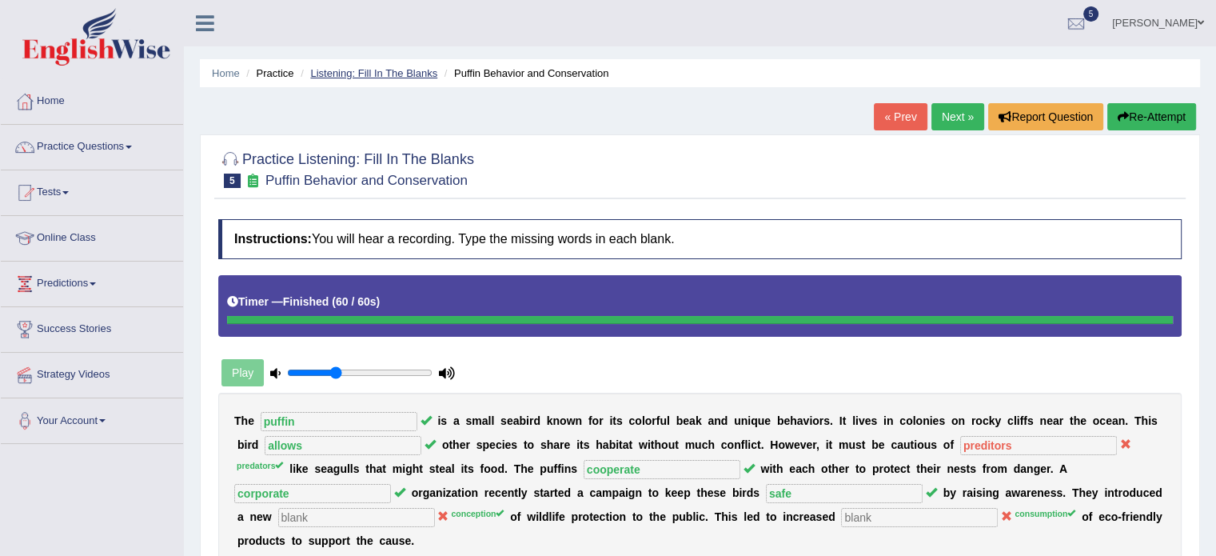
click at [375, 70] on link "Listening: Fill In The Blanks" at bounding box center [373, 73] width 127 height 12
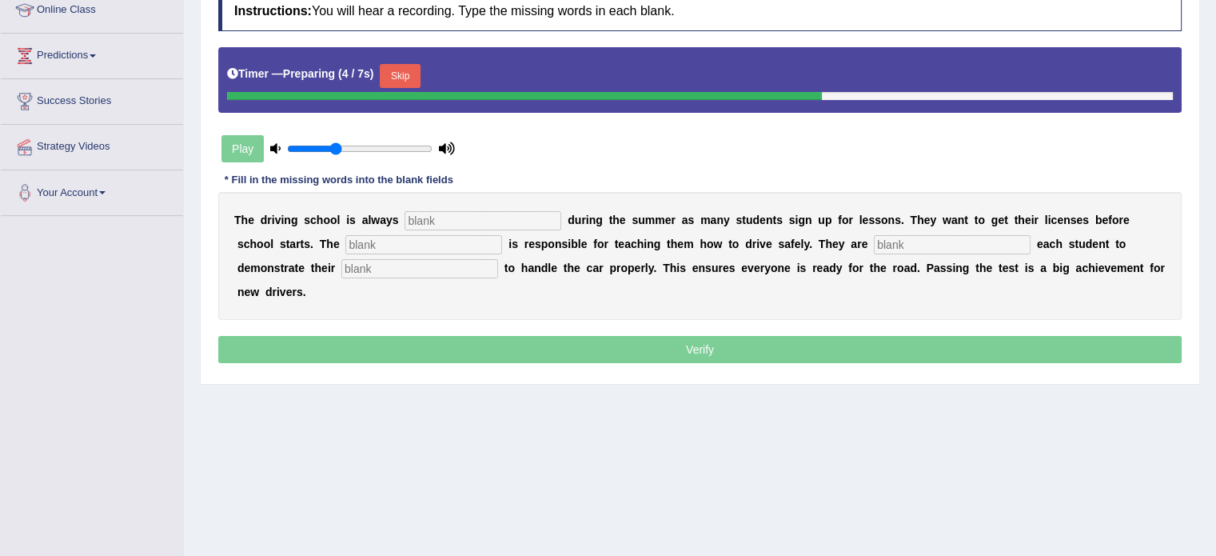
scroll to position [235, 0]
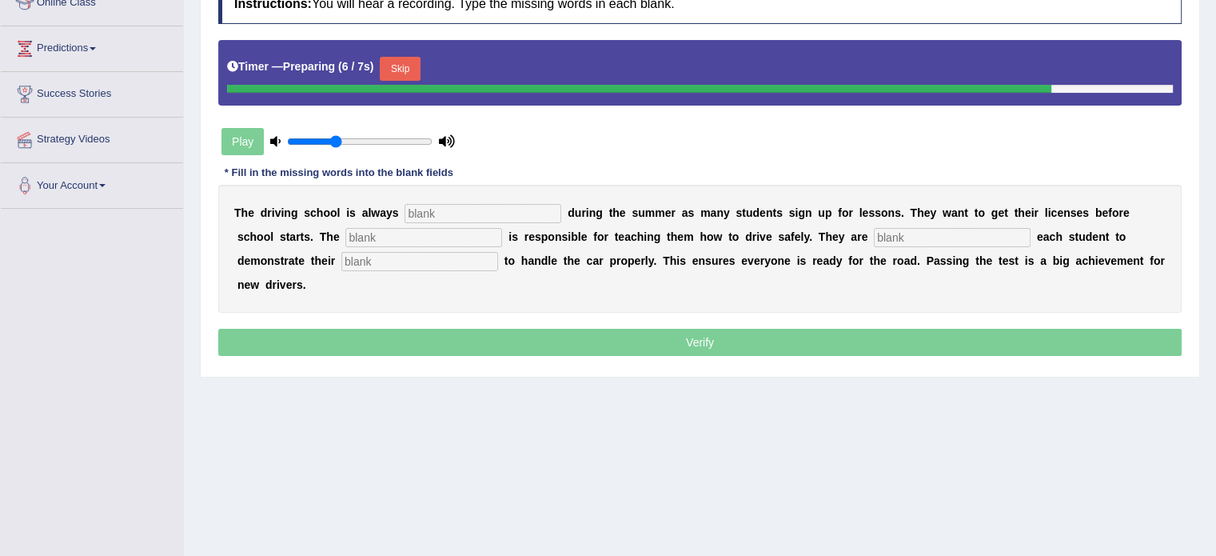
click at [454, 214] on input "text" at bounding box center [483, 213] width 157 height 19
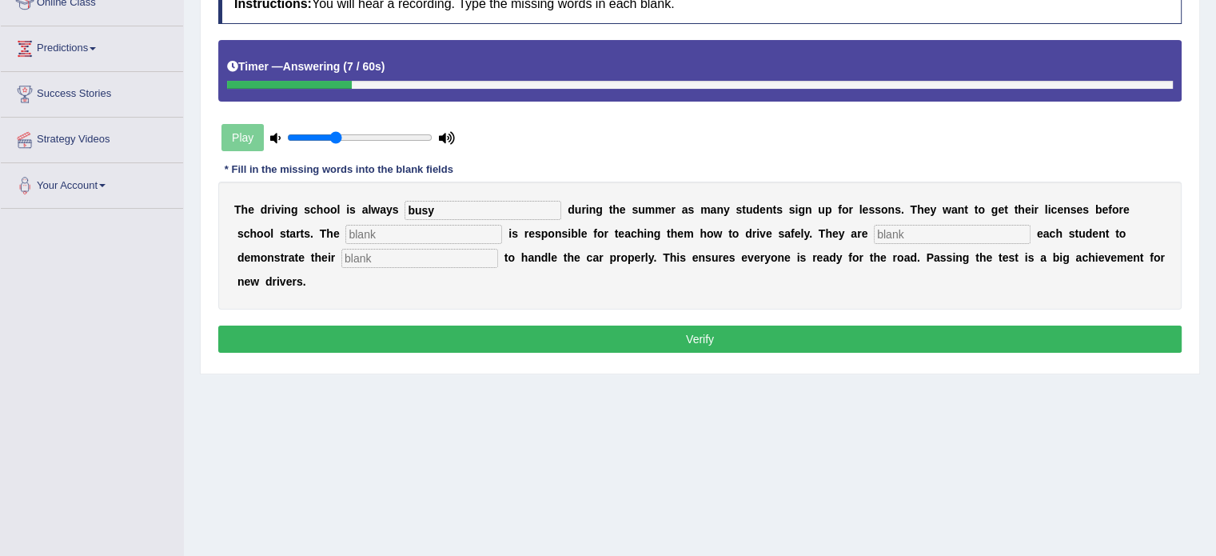
type input "busy"
type input "instructor"
type input "requiring"
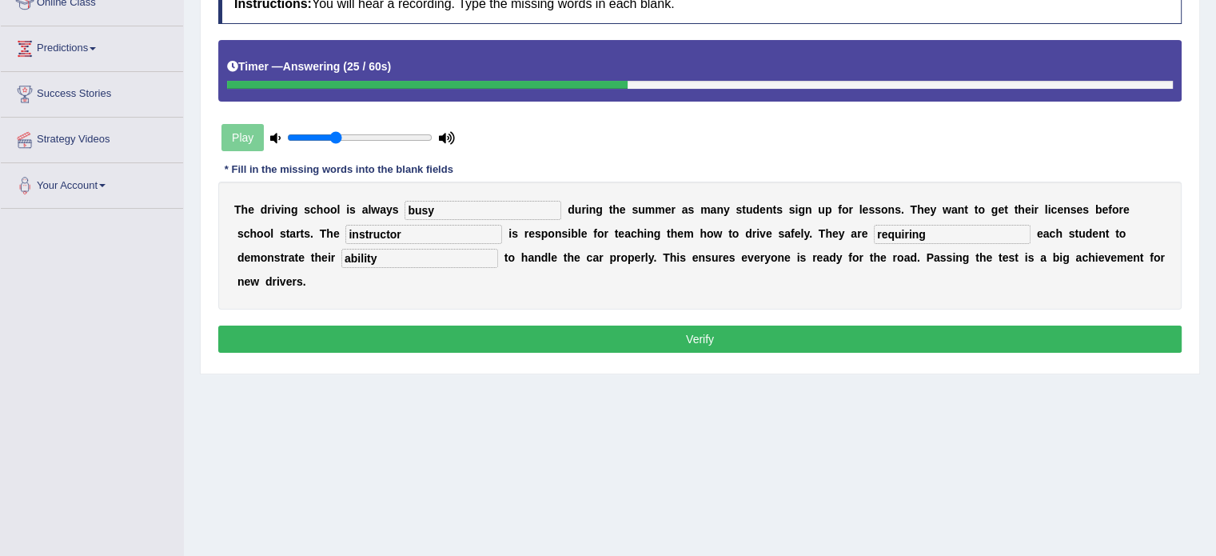
type input "ability"
click at [500, 335] on button "Verify" at bounding box center [699, 338] width 963 height 27
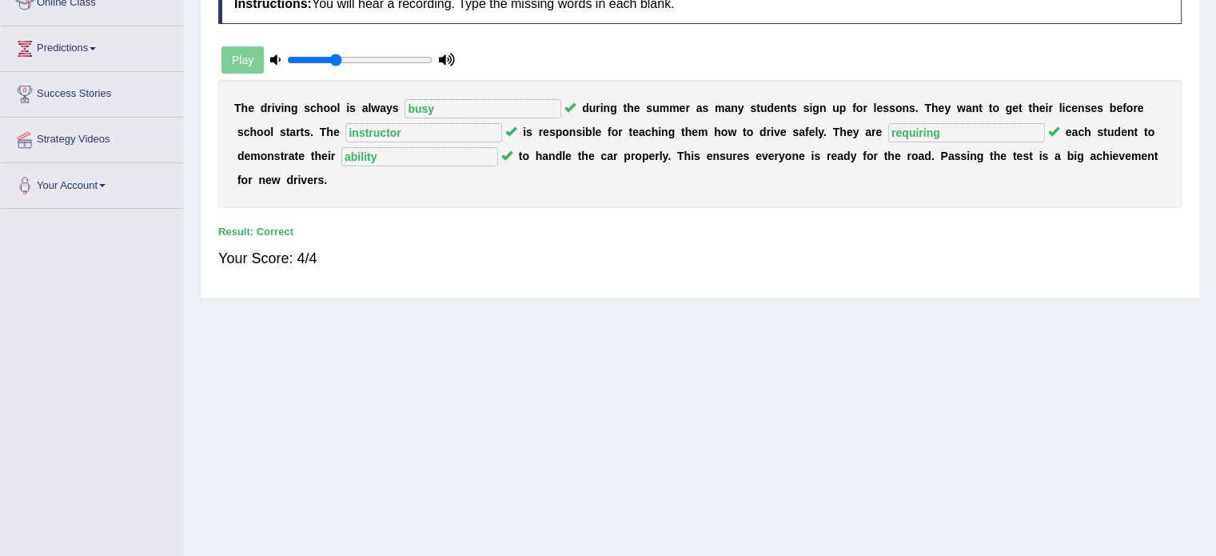
scroll to position [0, 0]
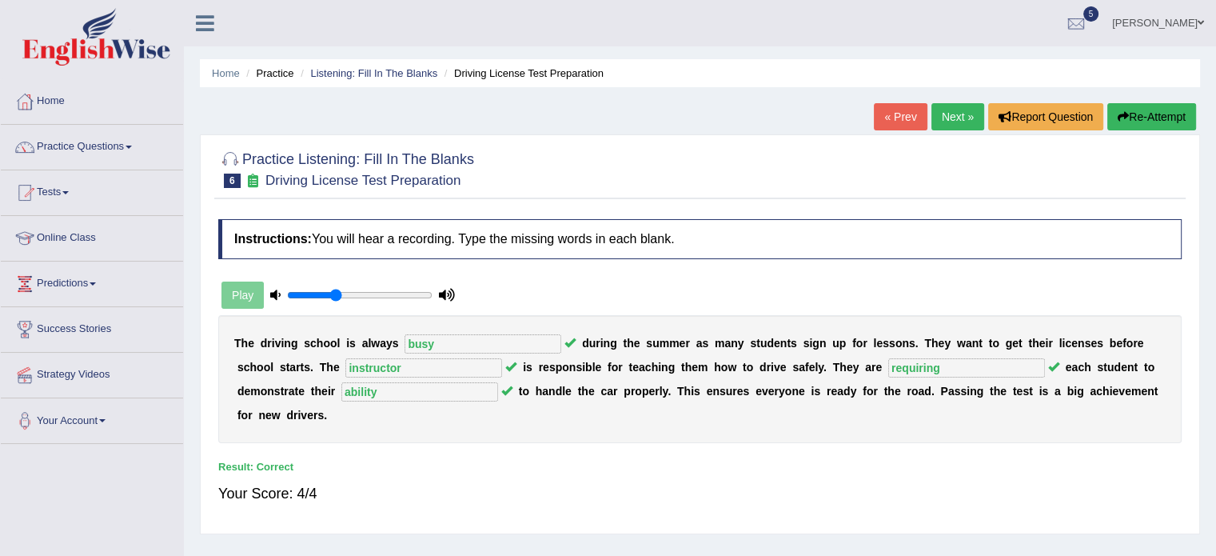
click at [1146, 152] on div at bounding box center [699, 168] width 963 height 49
click at [397, 70] on link "Listening: Fill In The Blanks" at bounding box center [373, 73] width 127 height 12
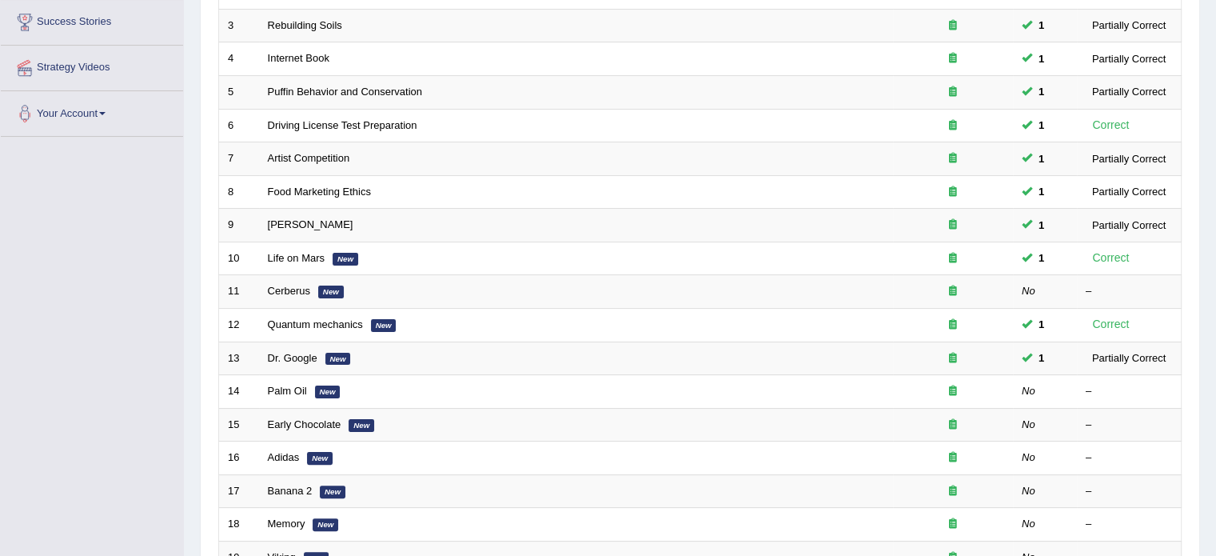
scroll to position [313, 0]
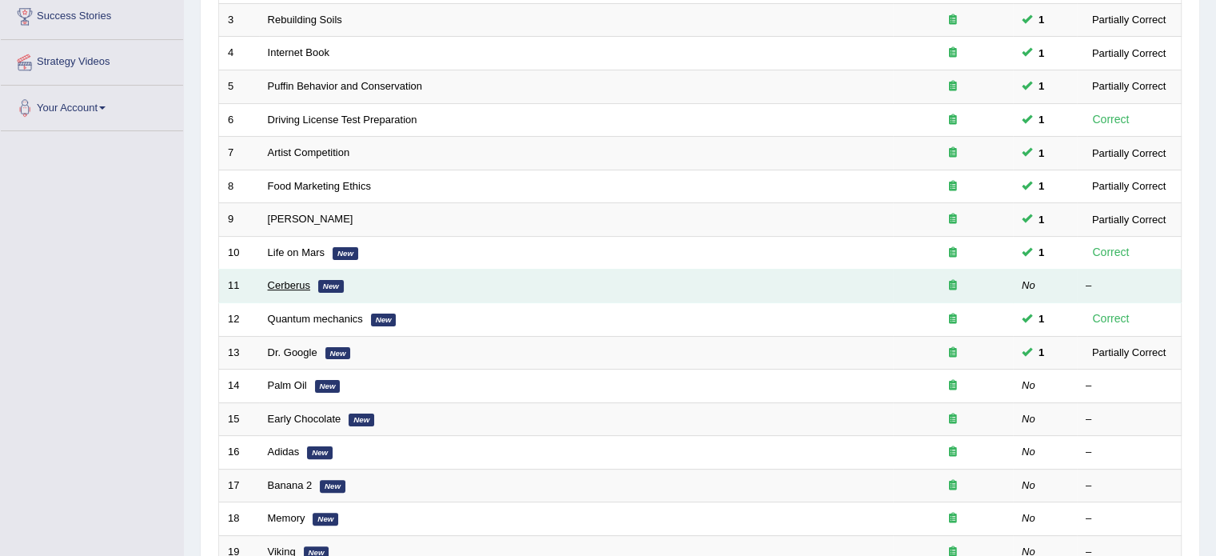
click at [286, 282] on link "Cerberus" at bounding box center [289, 285] width 42 height 12
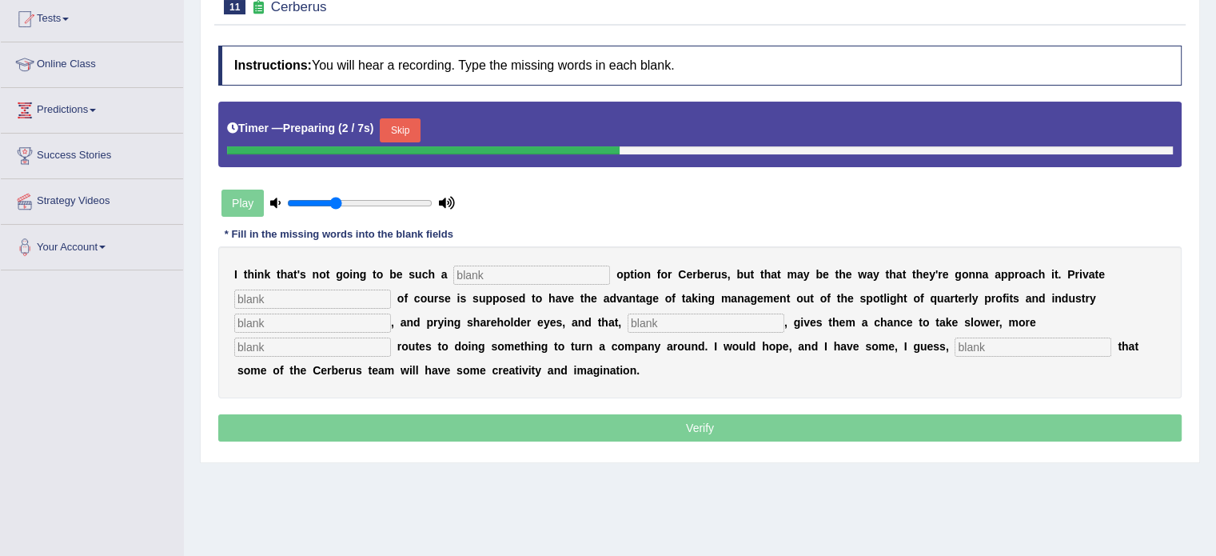
scroll to position [198, 0]
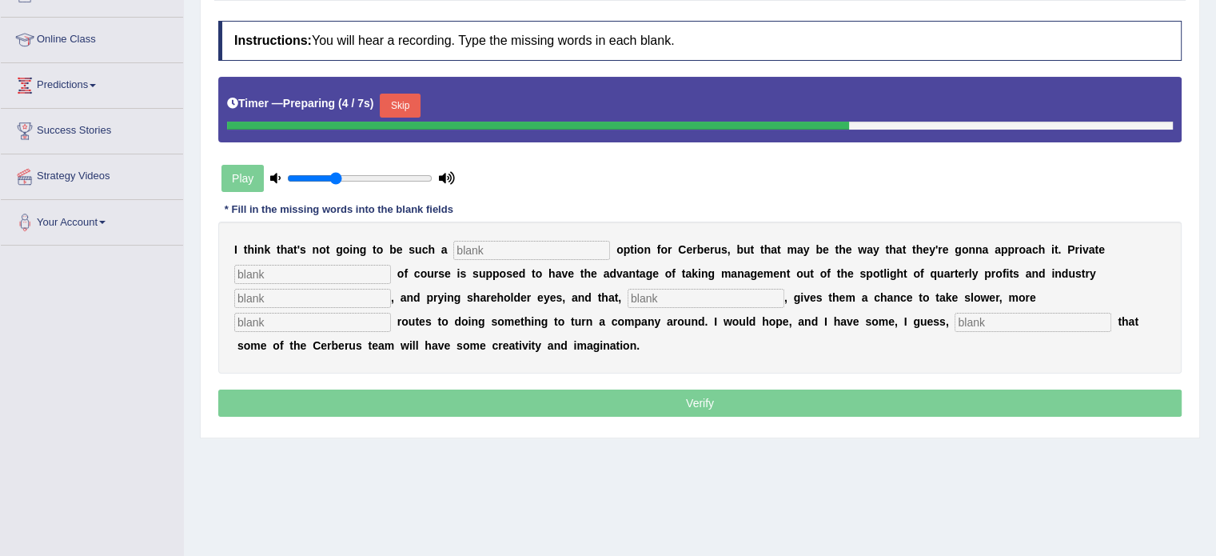
click at [512, 253] on input "text" at bounding box center [531, 250] width 157 height 19
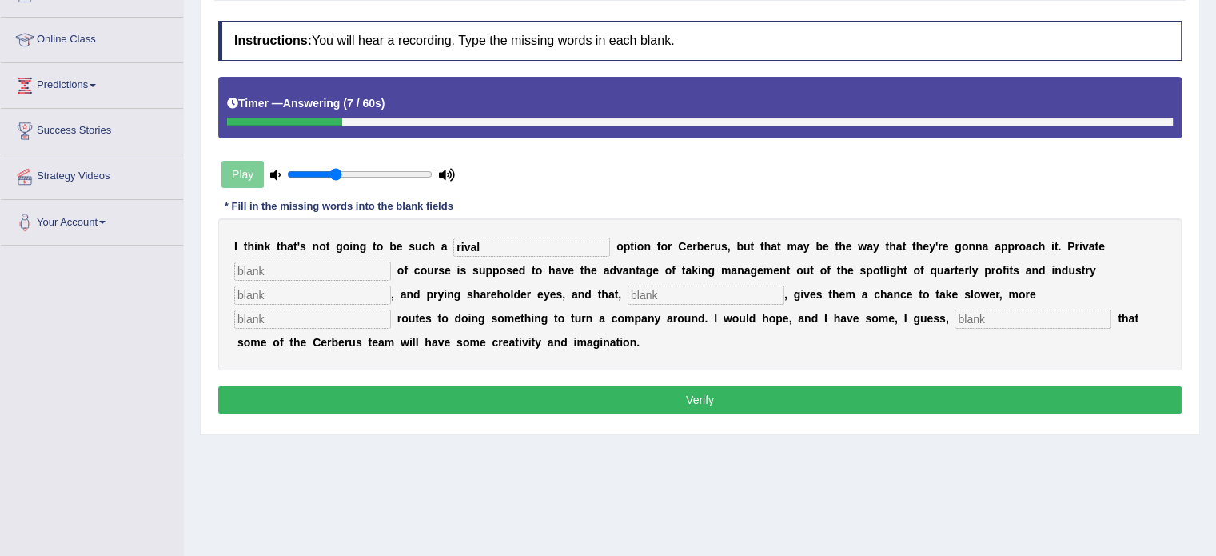
type input "rival"
type input "equity"
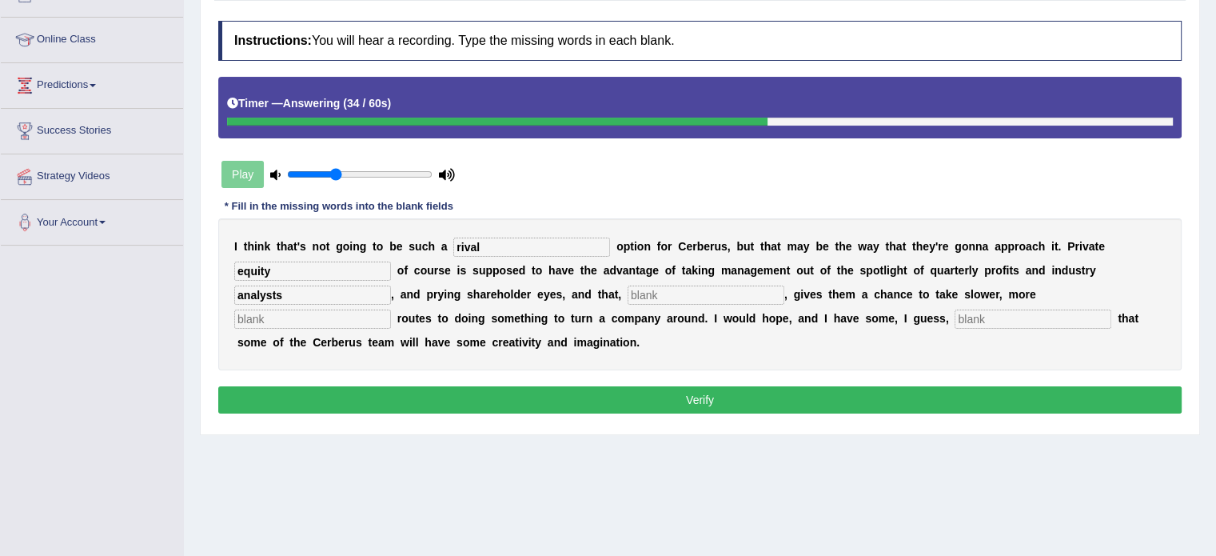
type input "analysts"
click at [633, 293] on input "lypothetically" at bounding box center [706, 294] width 157 height 19
type input "hypothetically"
click at [1032, 316] on input "text" at bounding box center [1033, 318] width 157 height 19
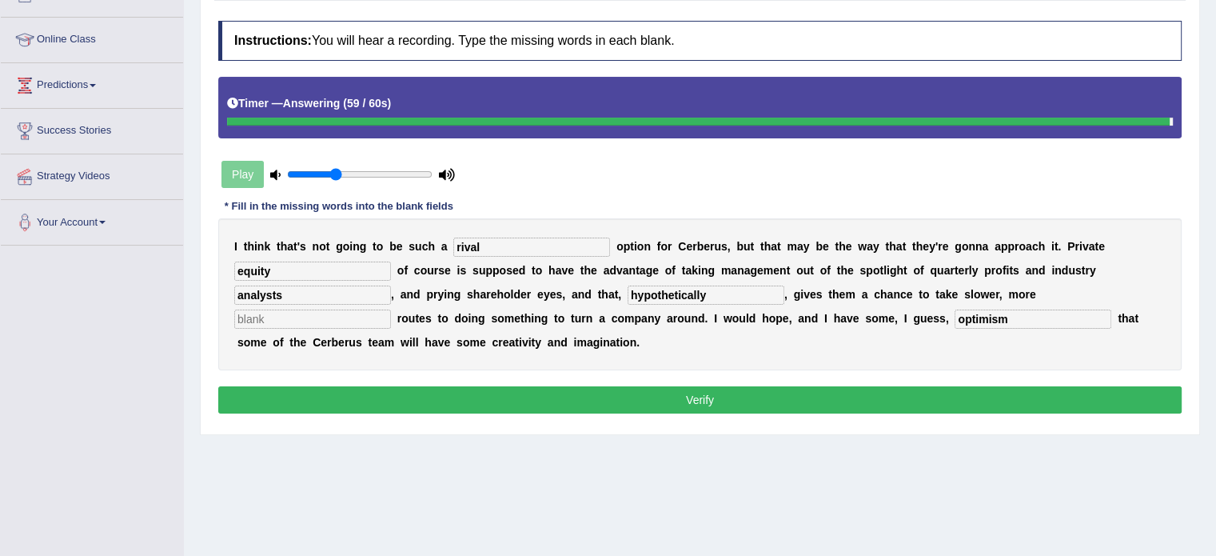
type input "optimism"
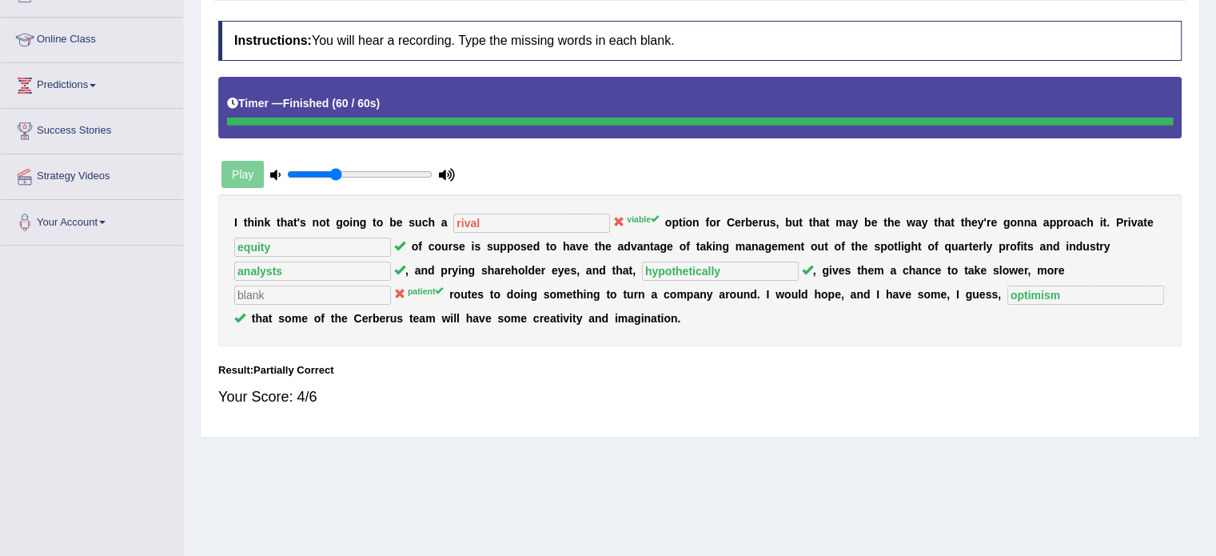
scroll to position [0, 0]
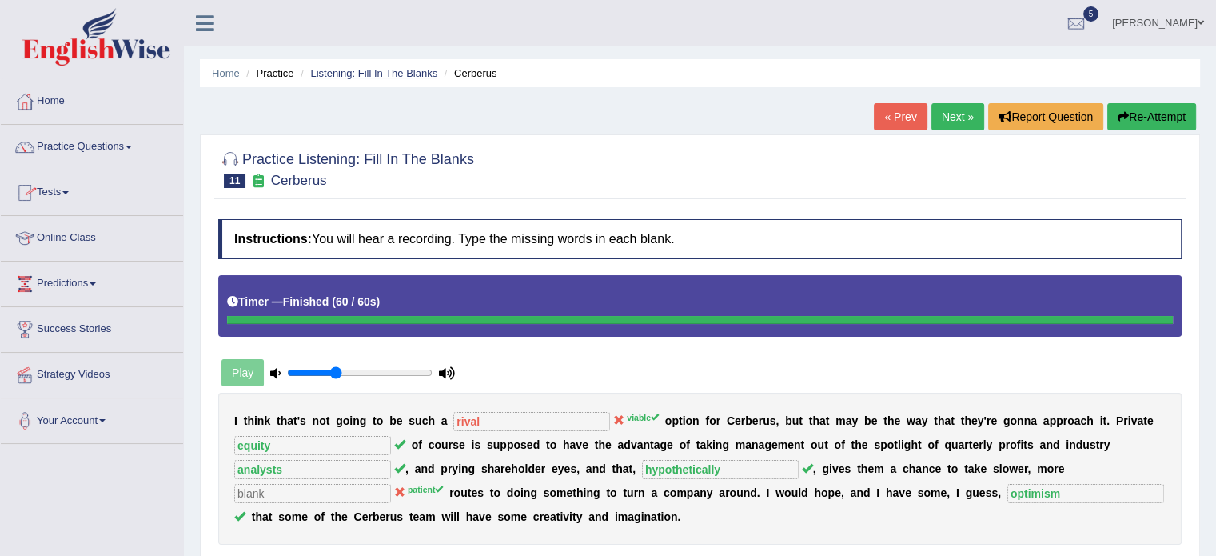
click at [382, 78] on link "Listening: Fill In The Blanks" at bounding box center [373, 73] width 127 height 12
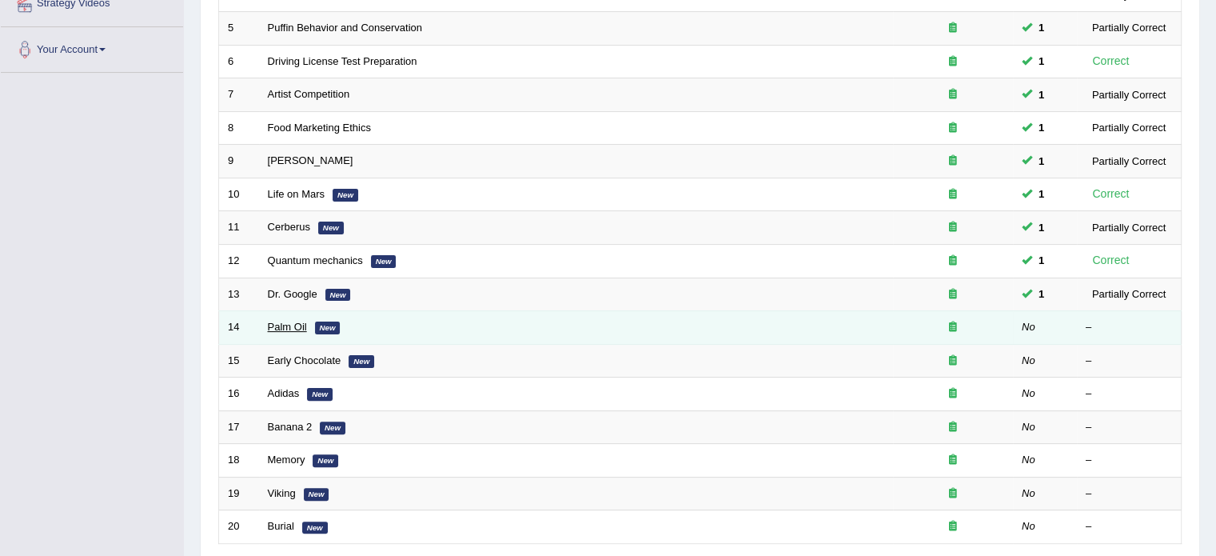
click at [301, 325] on link "Palm Oil" at bounding box center [287, 327] width 39 height 12
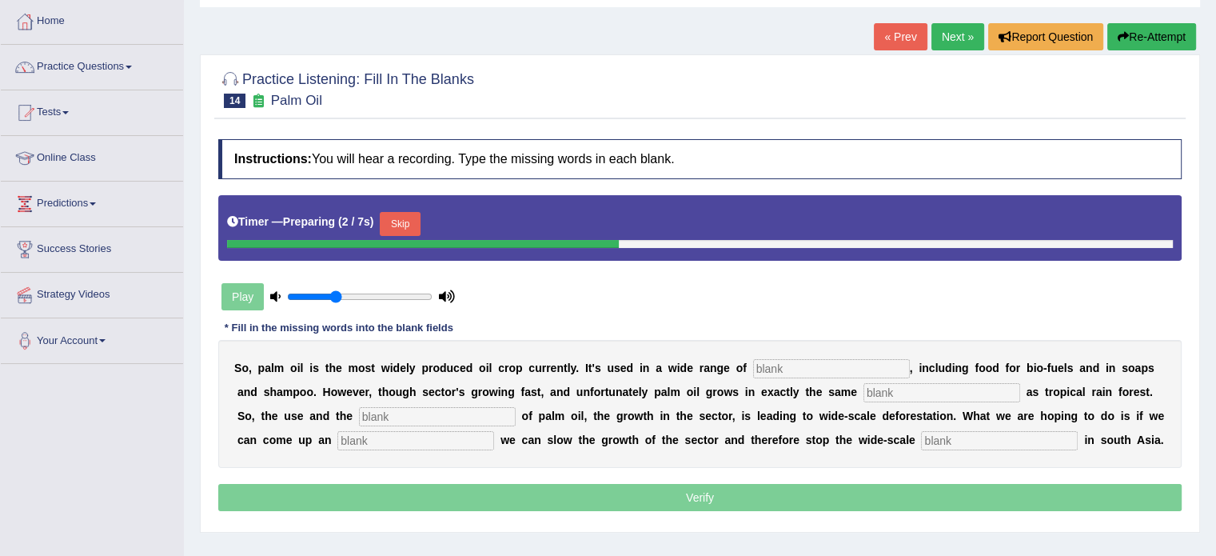
scroll to position [93, 0]
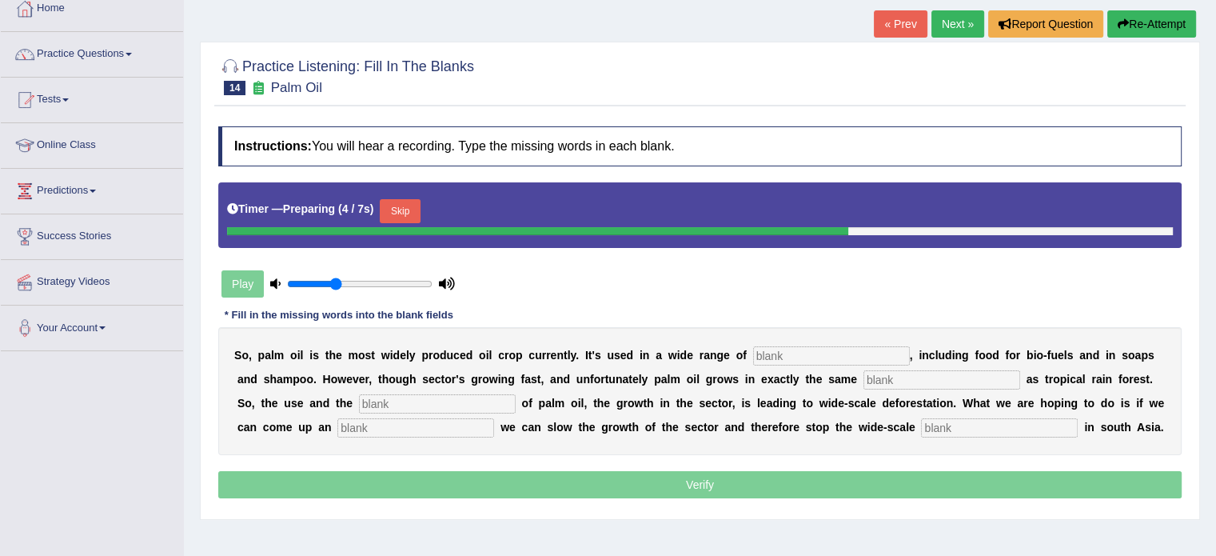
click at [782, 357] on input "text" at bounding box center [831, 355] width 157 height 19
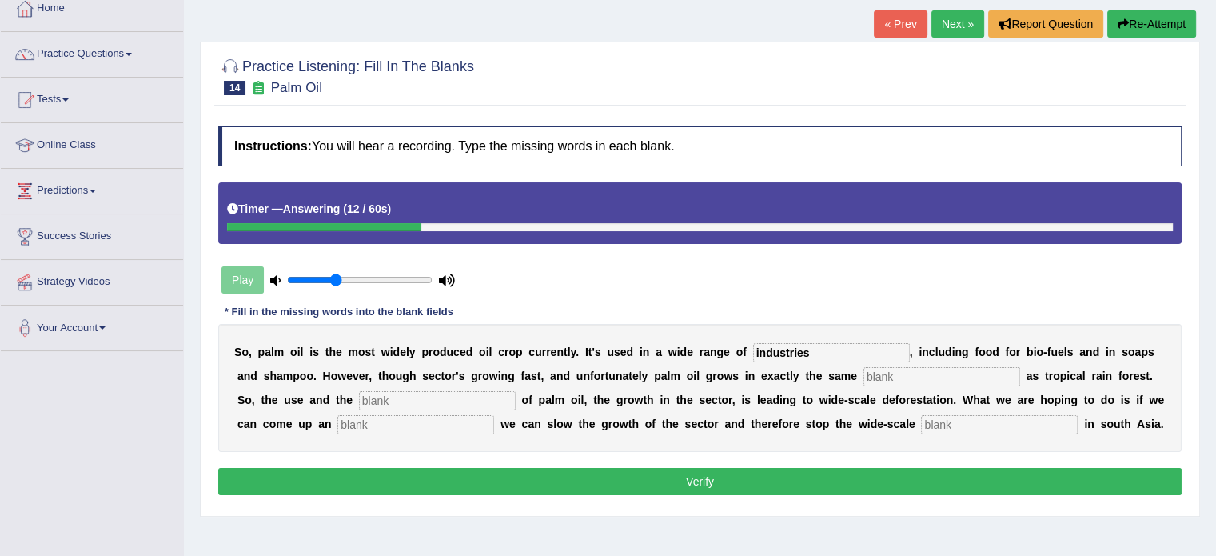
type input "industries"
type input "environment"
type input "development"
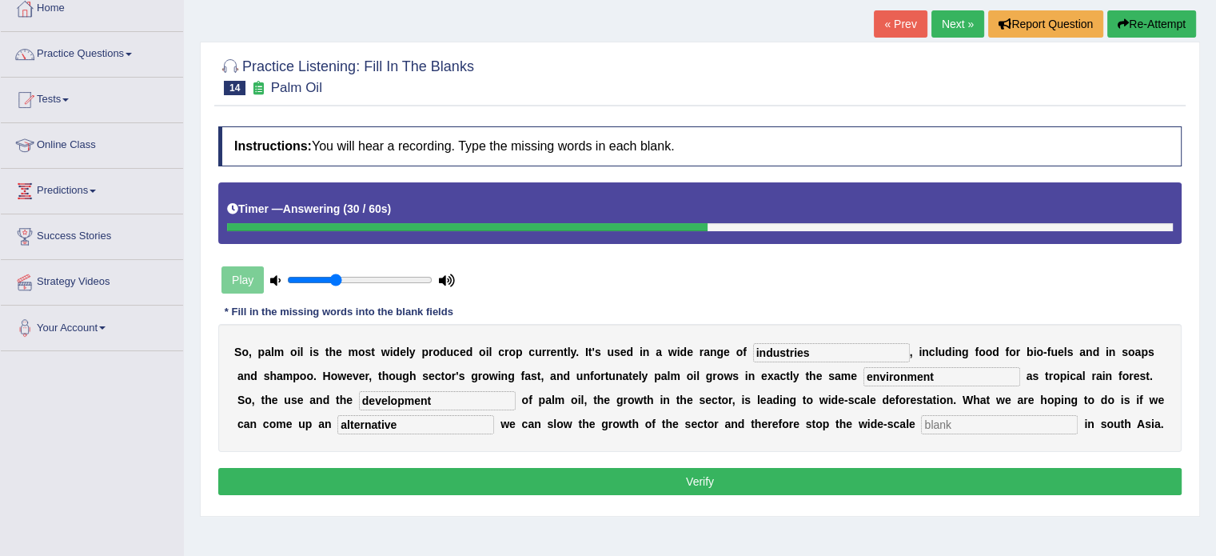
type input "alternative"
type input "deforestation"
click at [789, 476] on button "Verify" at bounding box center [699, 481] width 963 height 27
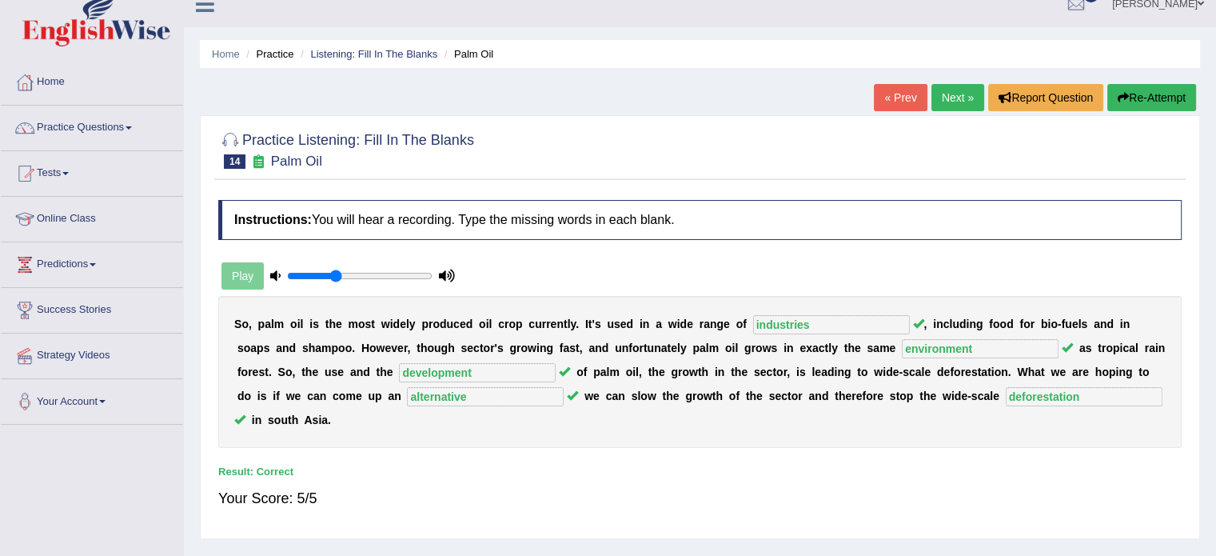
scroll to position [0, 0]
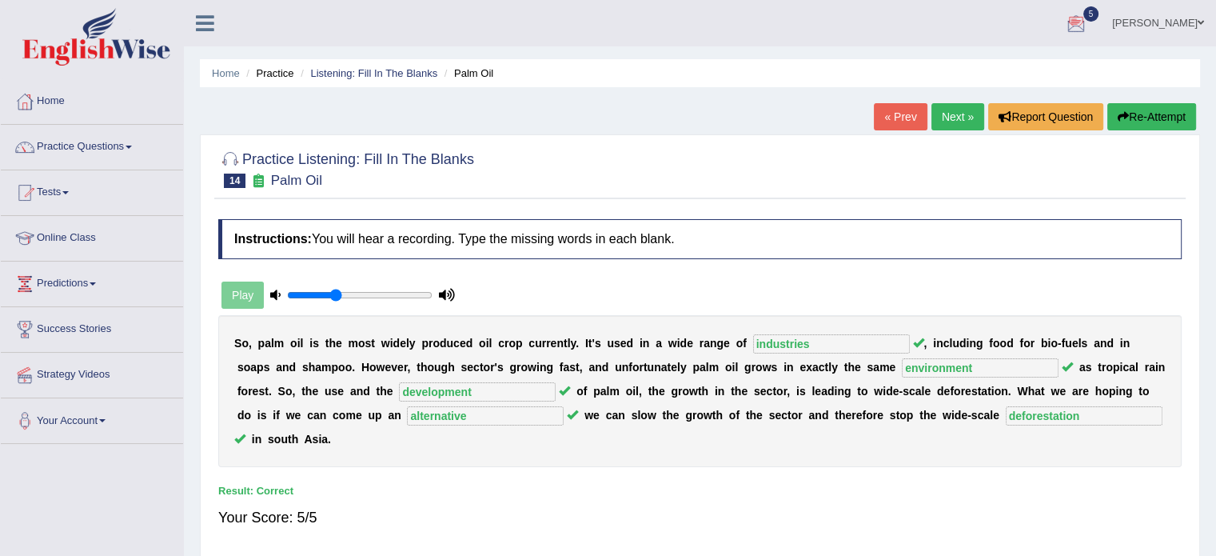
click at [951, 110] on link "Next »" at bounding box center [957, 116] width 53 height 27
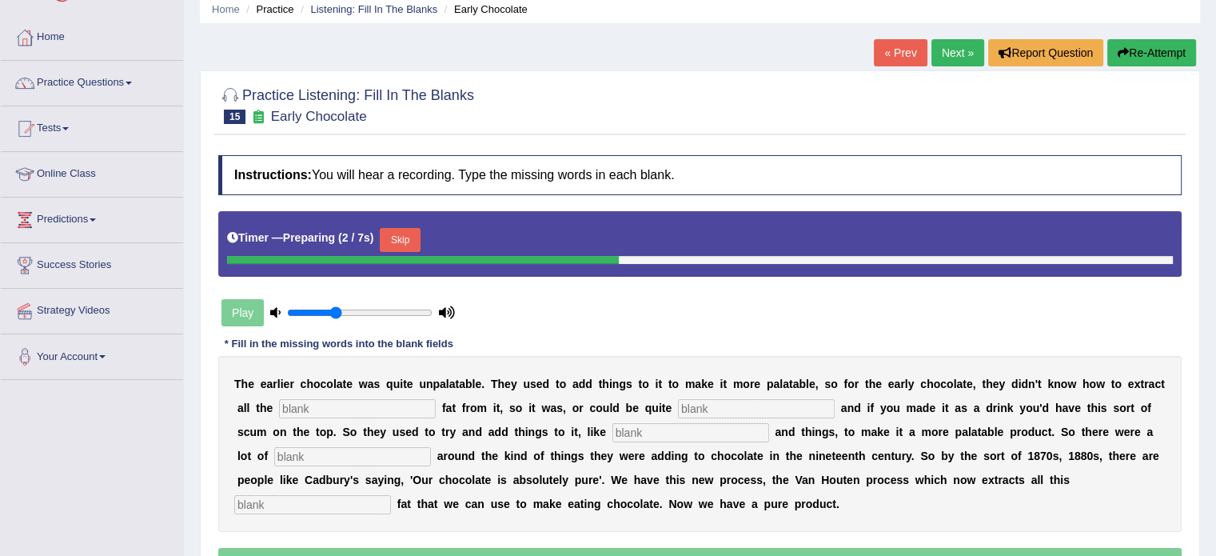
scroll to position [83, 0]
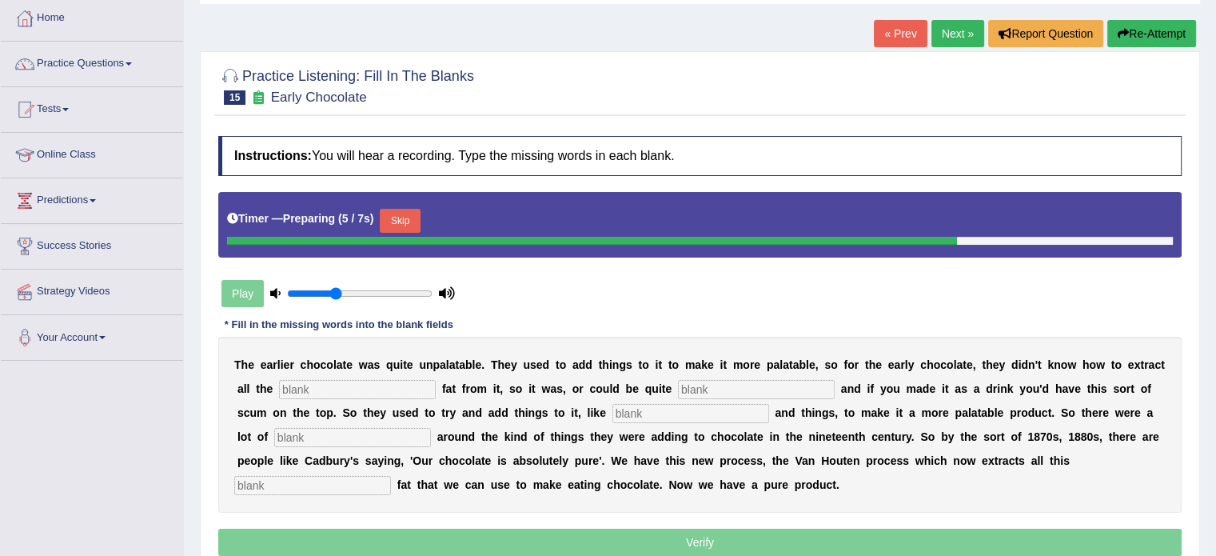
click at [385, 384] on input "text" at bounding box center [357, 389] width 157 height 19
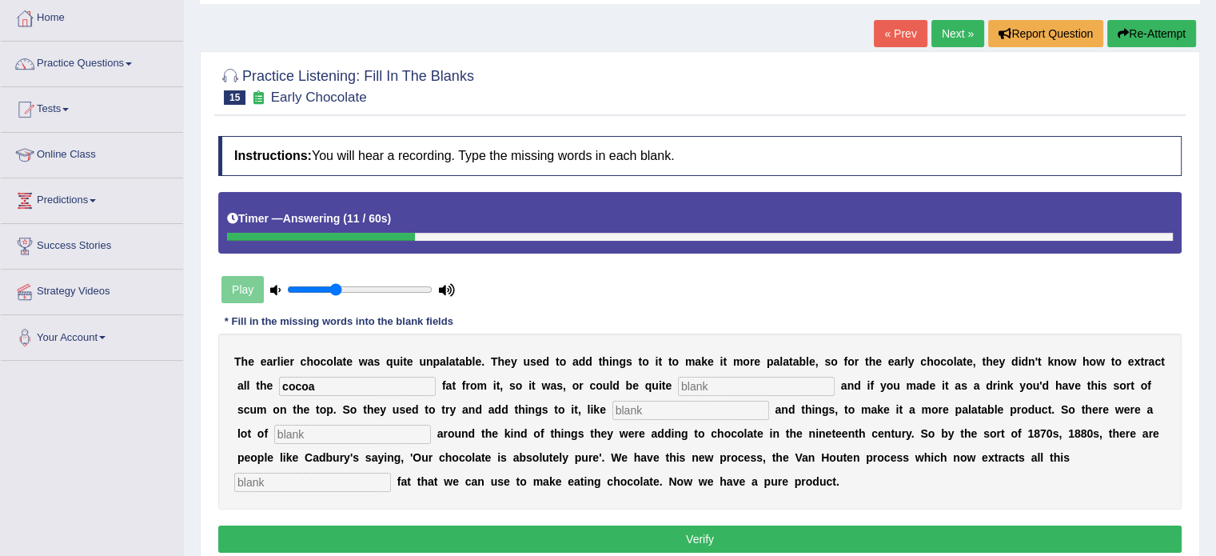
type input "cocoa"
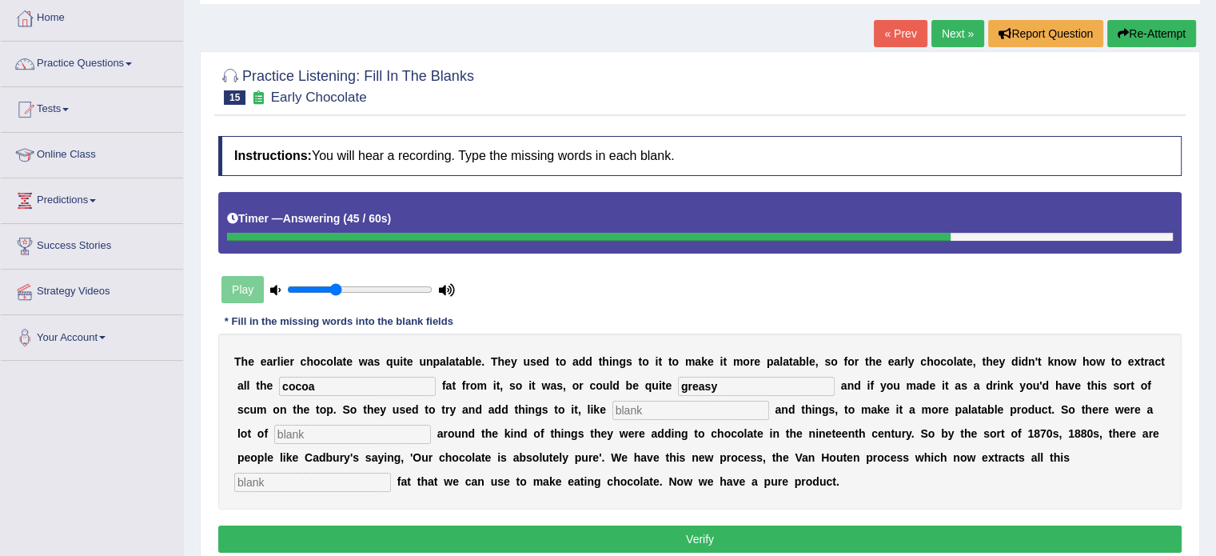
type input "greasy"
type input "starch"
type input "scandle"
type input "horrible"
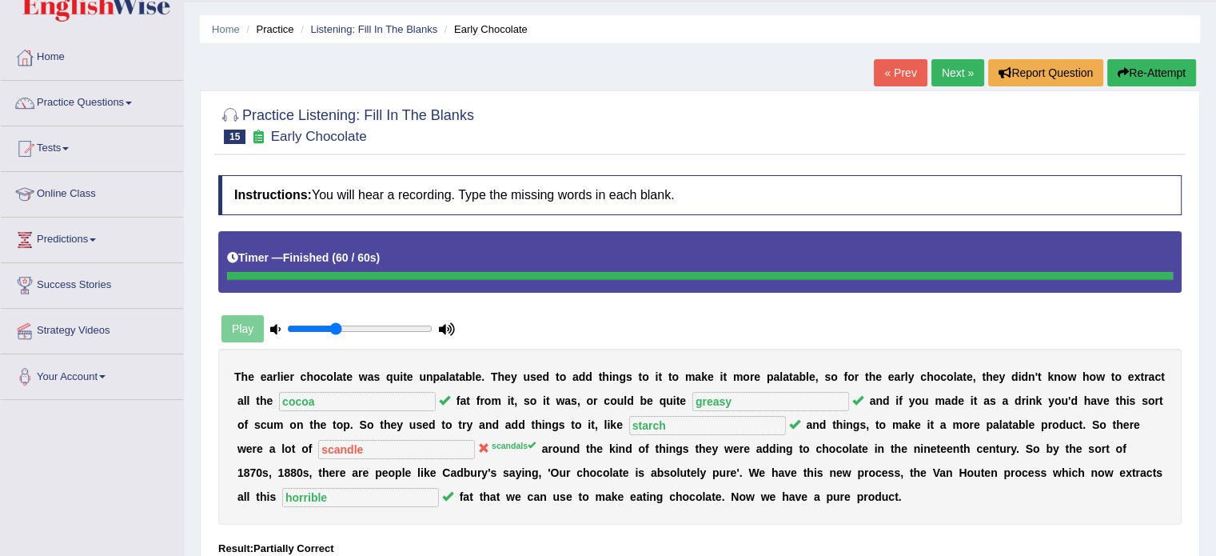
scroll to position [46, 0]
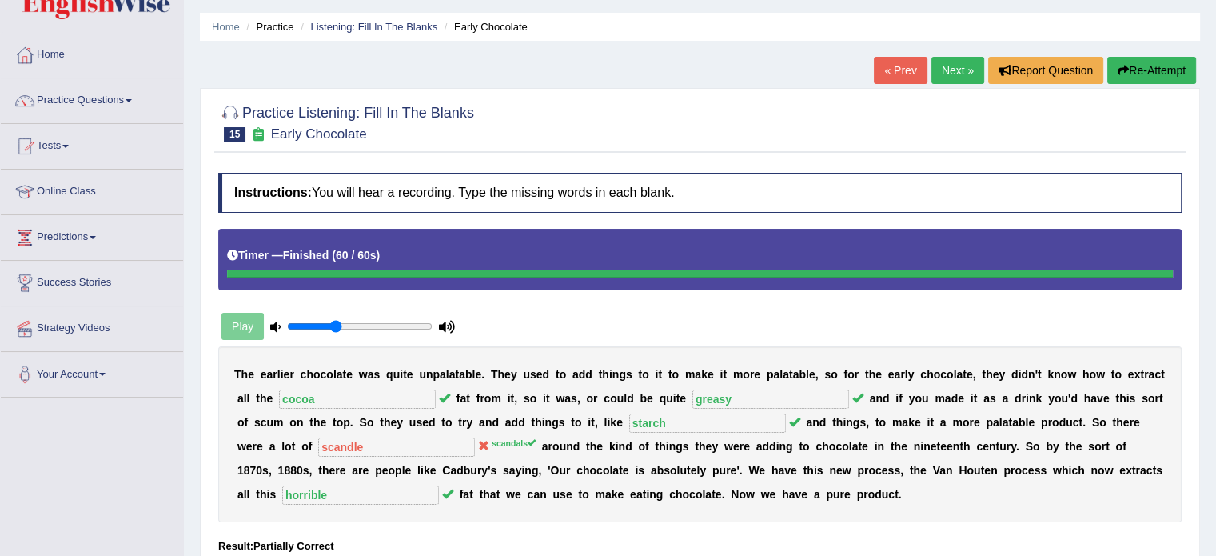
click at [952, 77] on link "Next »" at bounding box center [957, 70] width 53 height 27
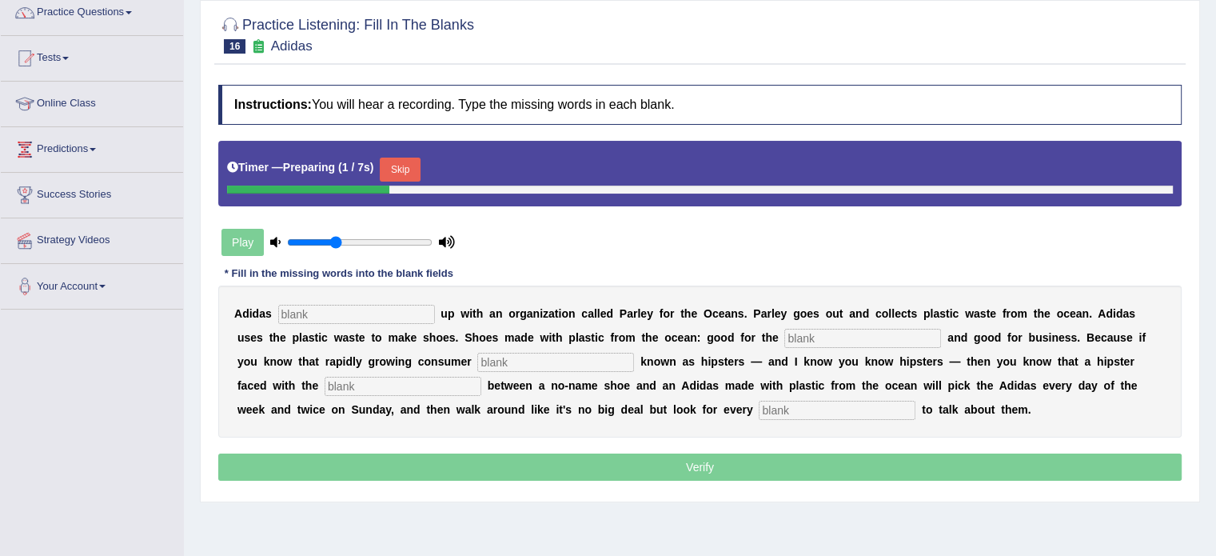
scroll to position [160, 0]
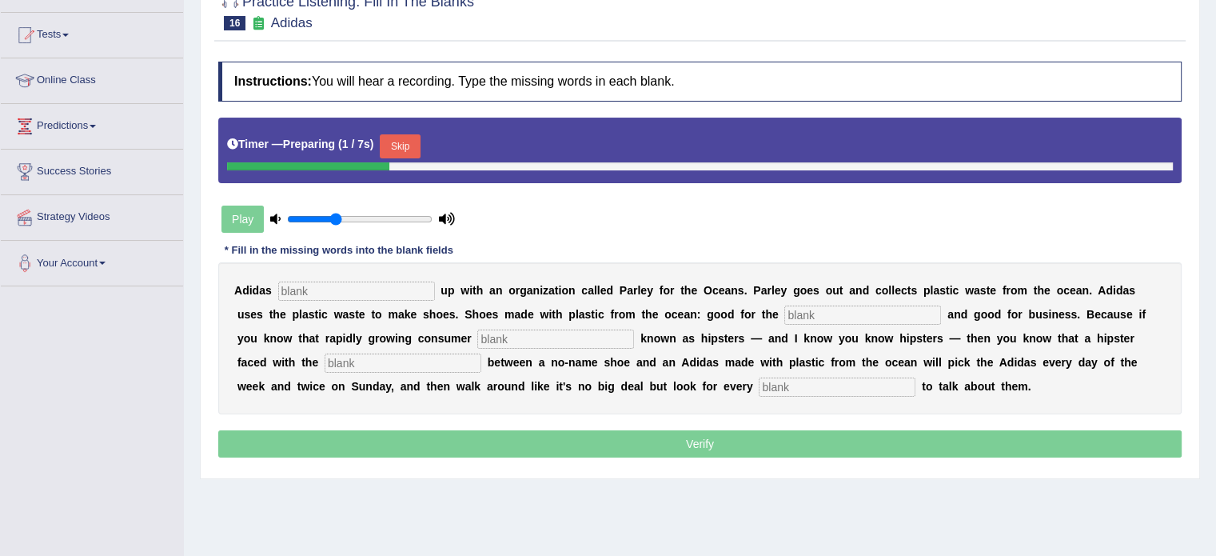
click at [1215, 249] on html "Toggle navigation Home Practice Questions Speaking Practice Read Aloud Repeat S…" at bounding box center [608, 120] width 1216 height 556
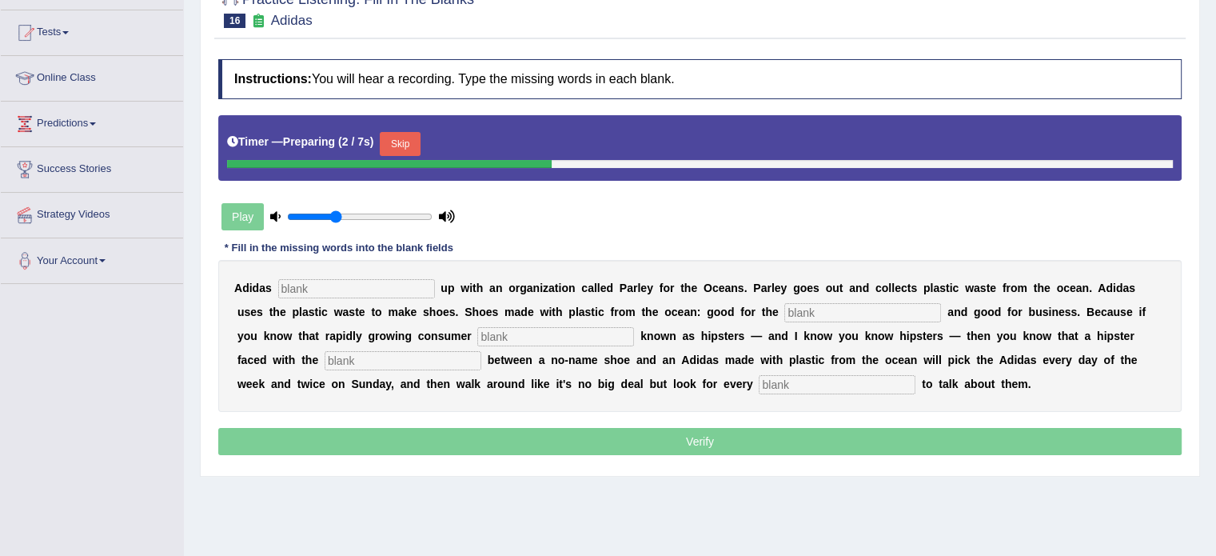
click at [381, 295] on input "text" at bounding box center [356, 288] width 157 height 19
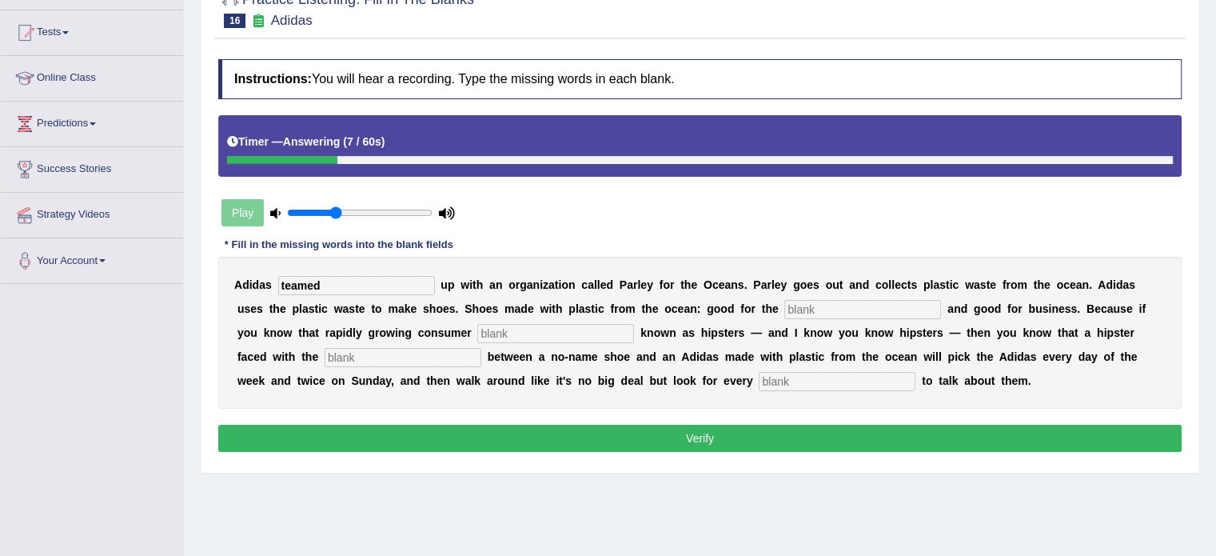
type input "teamed"
type input "environment"
type input "segment"
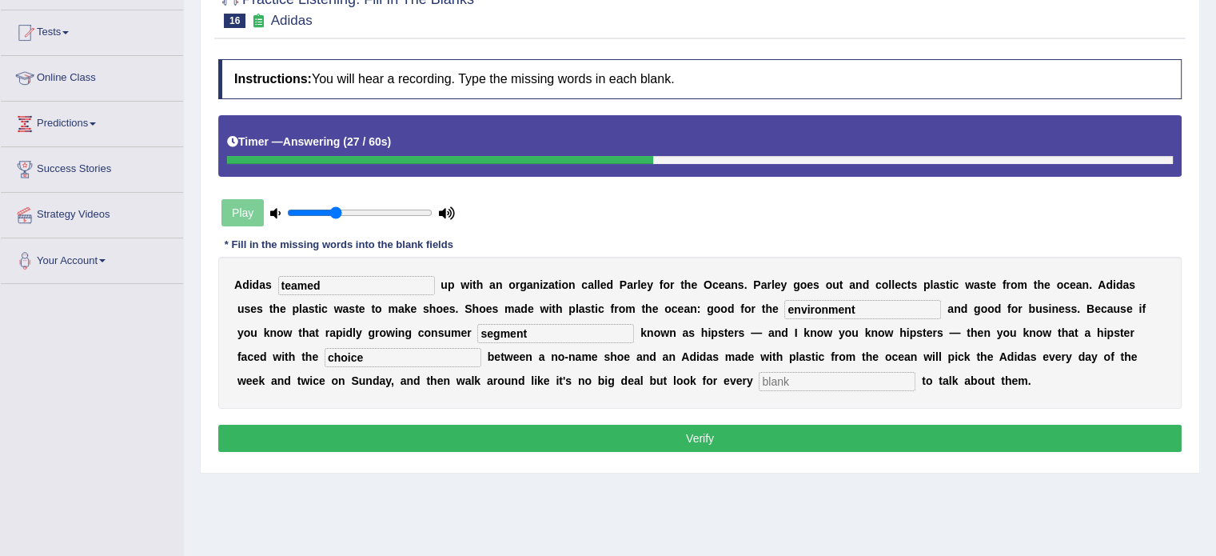
type input "choice"
type input "opportunity"
click at [434, 434] on button "Verify" at bounding box center [699, 438] width 963 height 27
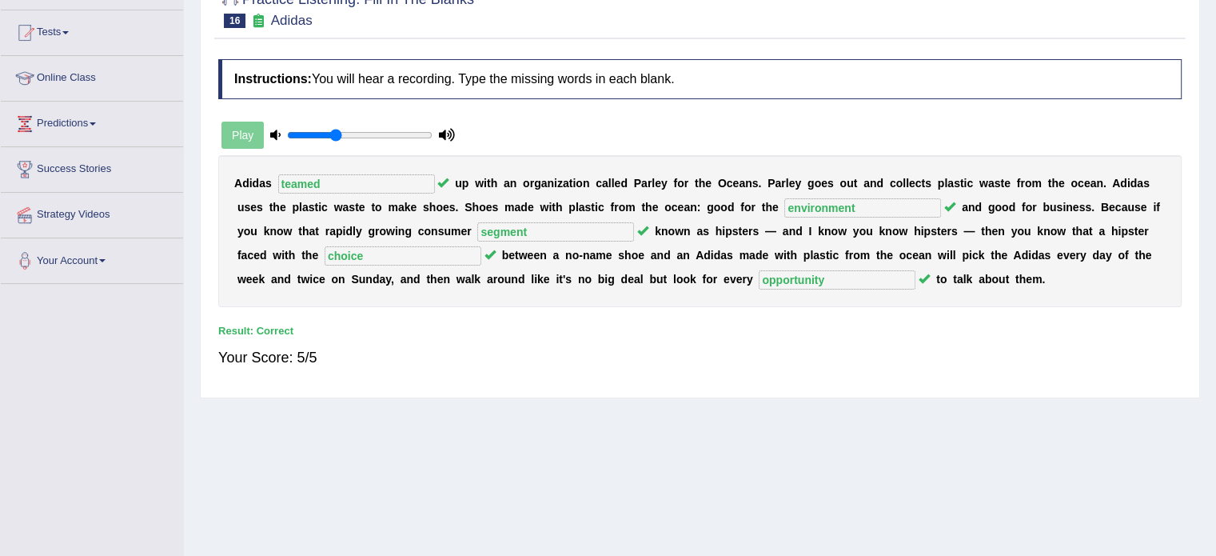
scroll to position [0, 0]
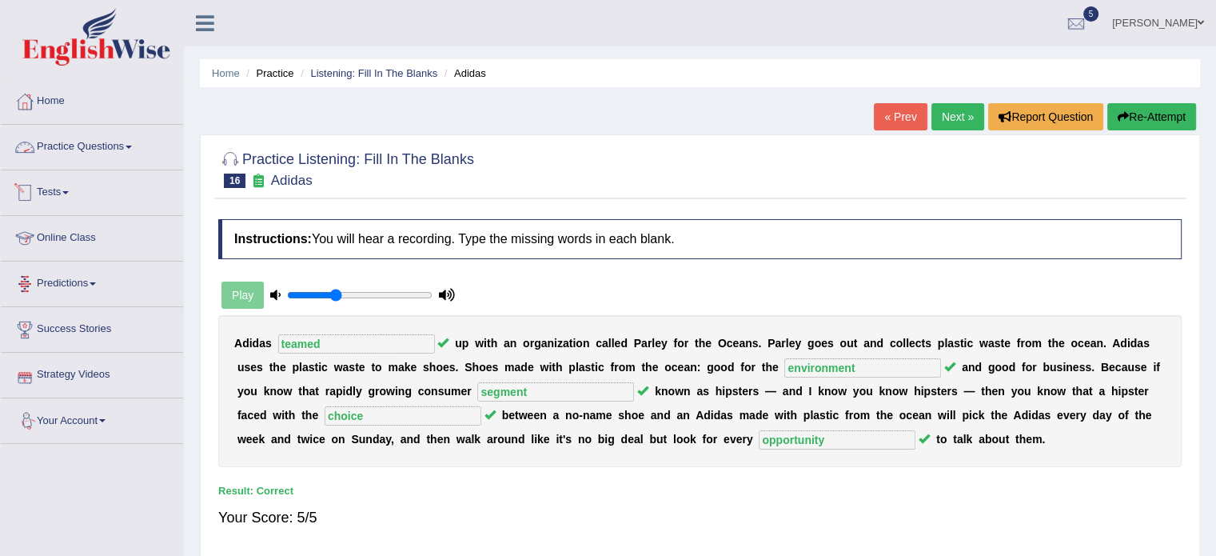
click at [94, 150] on link "Practice Questions" at bounding box center [92, 145] width 182 height 40
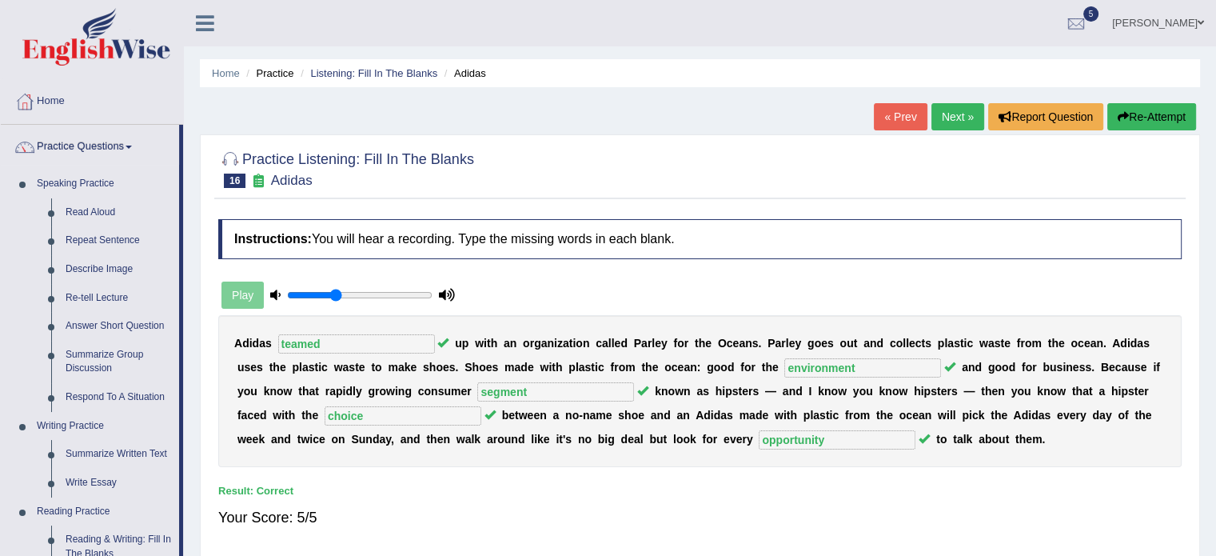
click at [931, 110] on link "Next »" at bounding box center [957, 116] width 53 height 27
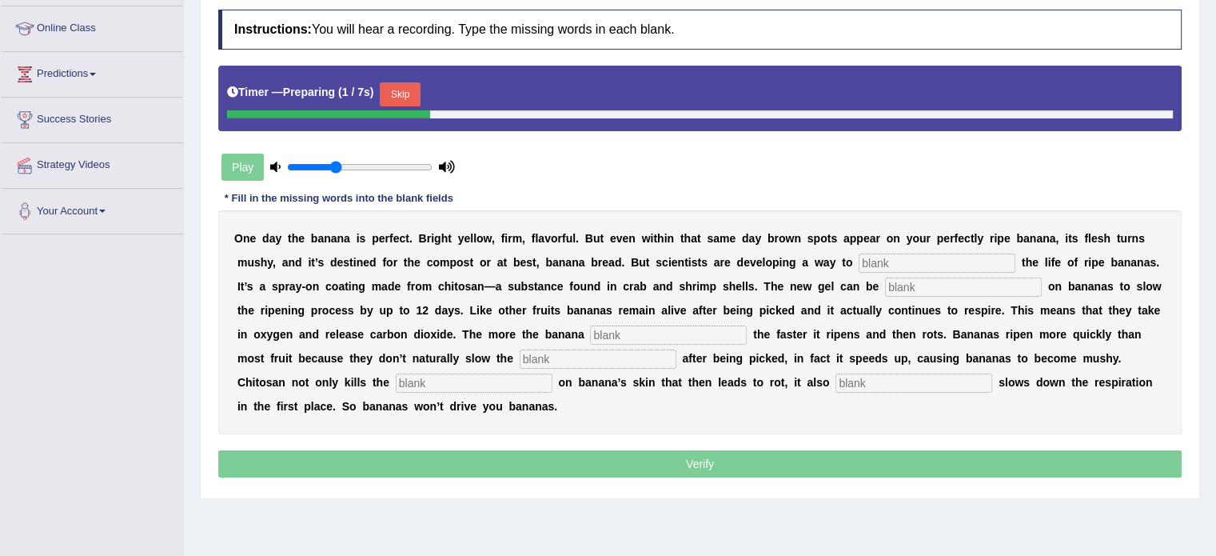
drag, startPoint x: 1227, startPoint y: 51, endPoint x: 1227, endPoint y: 185, distance: 133.5
click at [1215, 185] on html "Toggle navigation Home Practice Questions Speaking Practice Read Aloud Repeat S…" at bounding box center [608, 69] width 1216 height 556
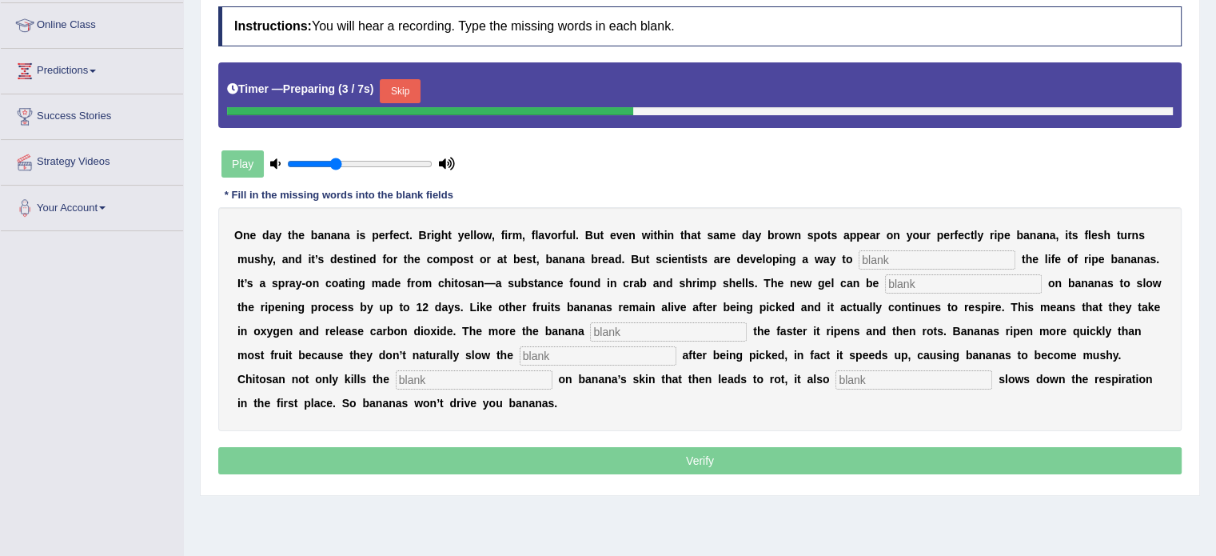
click at [896, 255] on input "text" at bounding box center [937, 259] width 157 height 19
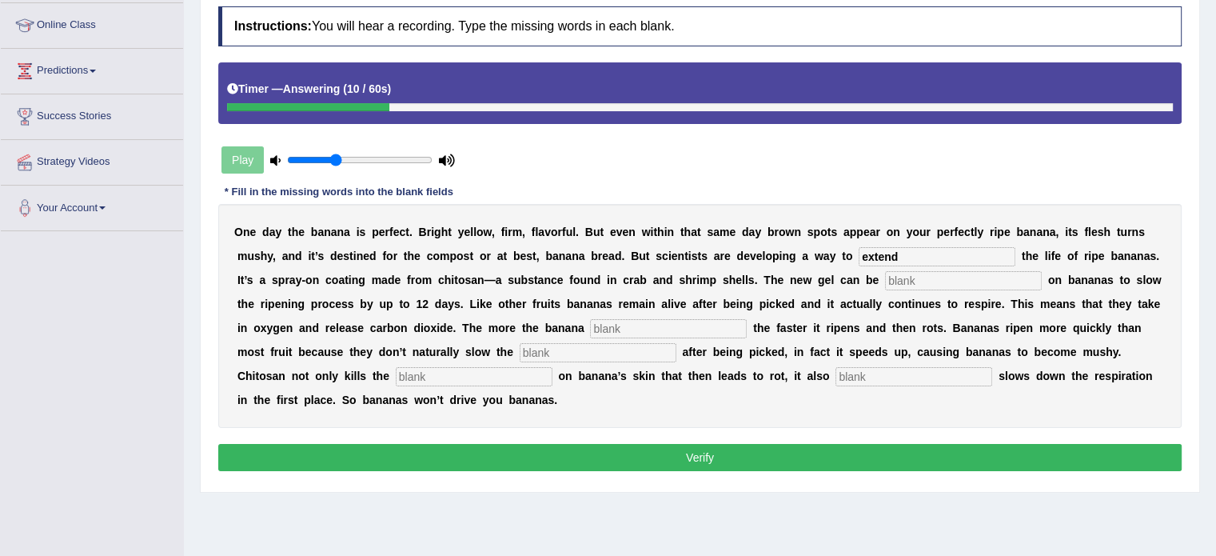
type input "extend"
type input "spread"
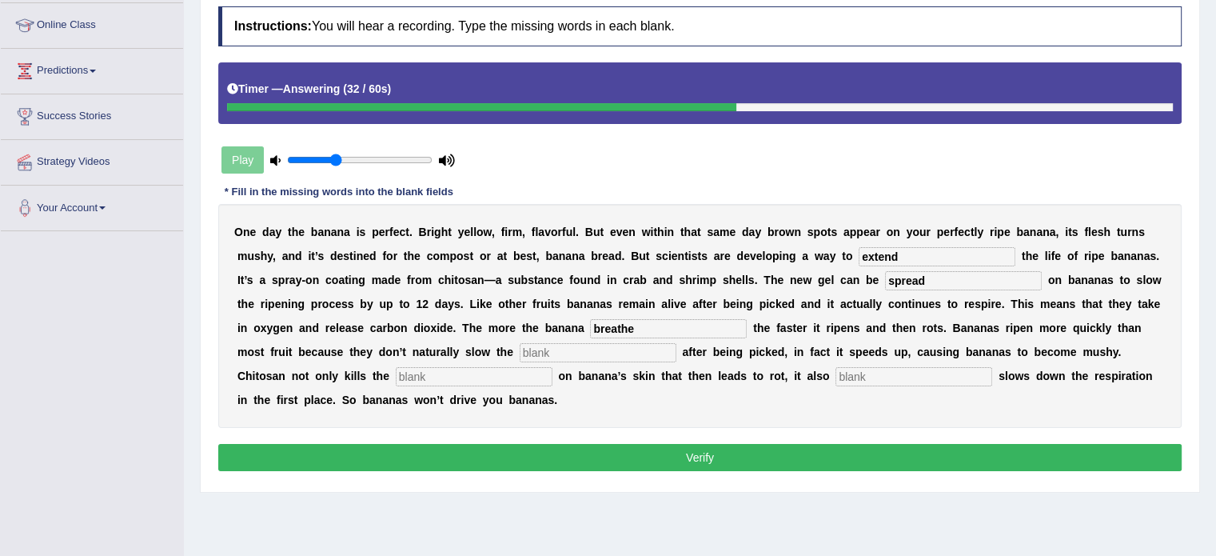
type input "breathe"
type input "respiration"
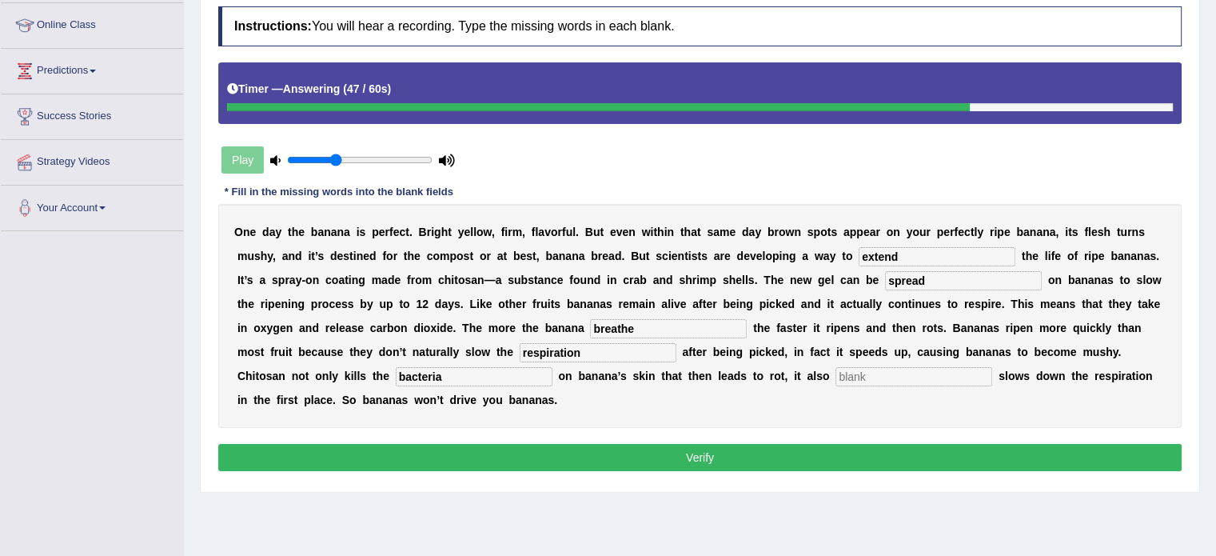
type input "bacteria"
type input "significantly"
click at [640, 328] on input "breathe" at bounding box center [668, 328] width 157 height 19
type input "breathes"
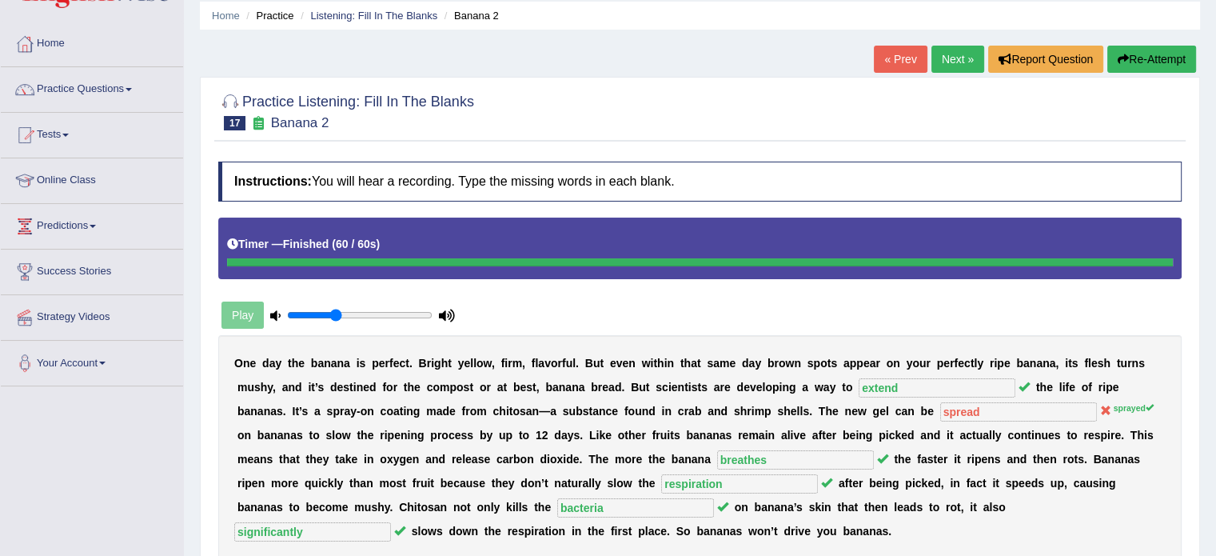
scroll to position [40, 0]
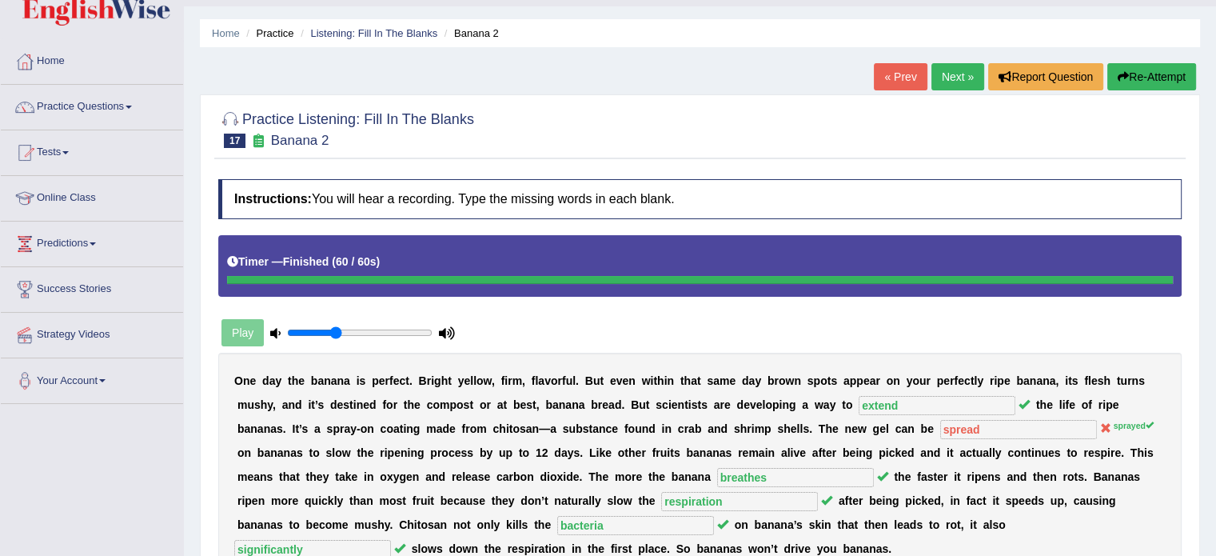
click at [967, 70] on link "Next »" at bounding box center [957, 76] width 53 height 27
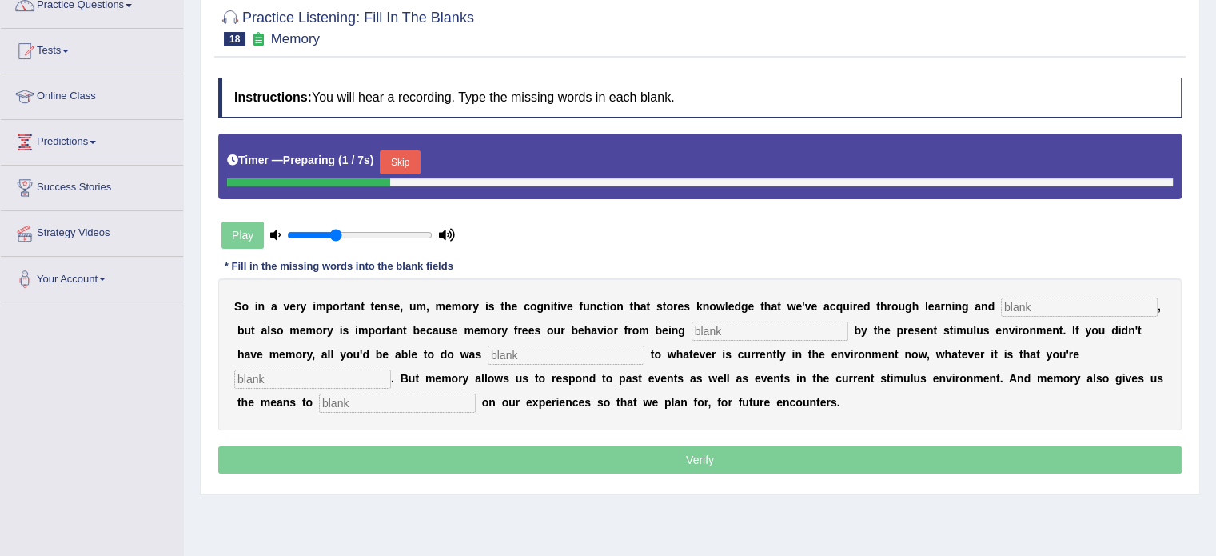
scroll to position [144, 0]
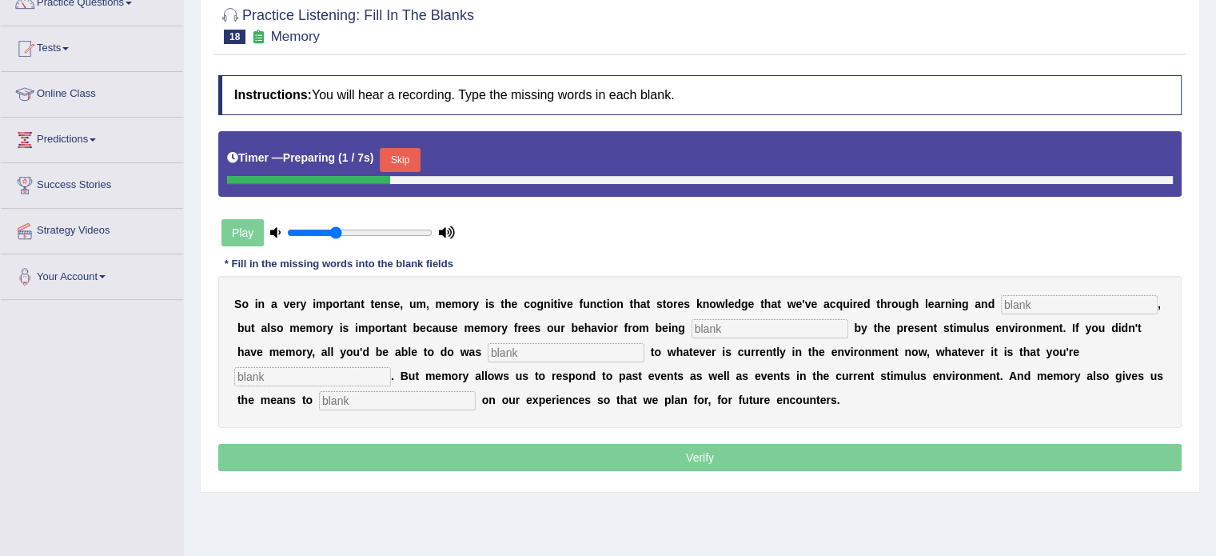
drag, startPoint x: 0, startPoint y: 0, endPoint x: 1227, endPoint y: 275, distance: 1257.7
click at [1215, 275] on html "Toggle navigation Home Practice Questions Speaking Practice Read Aloud Repeat S…" at bounding box center [608, 134] width 1216 height 556
click at [1023, 305] on input "text" at bounding box center [1079, 304] width 157 height 19
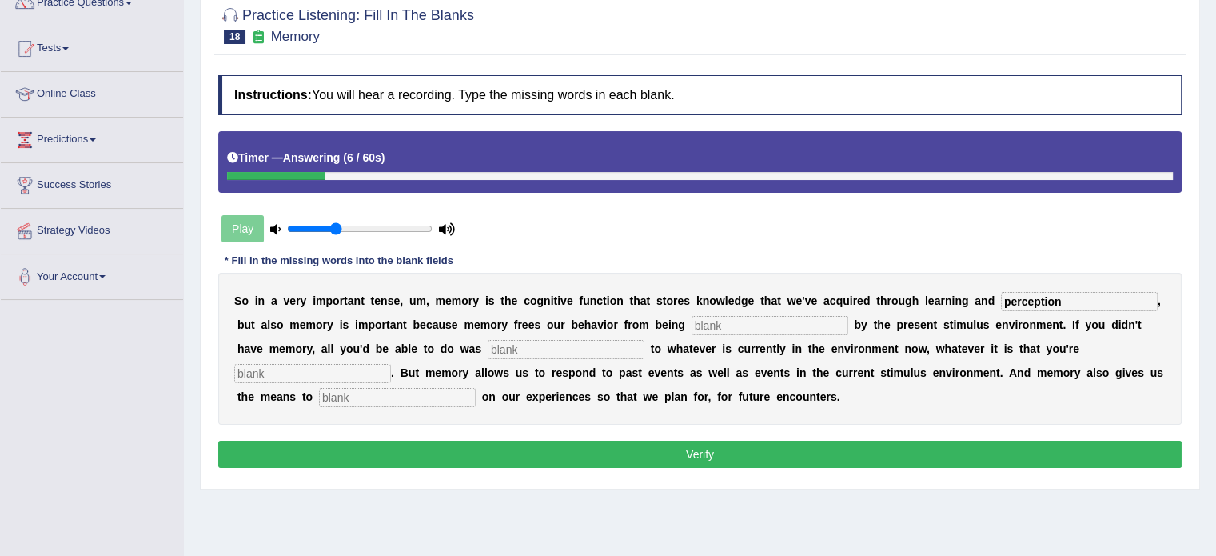
type input "perception"
type input "controlled"
type input "react"
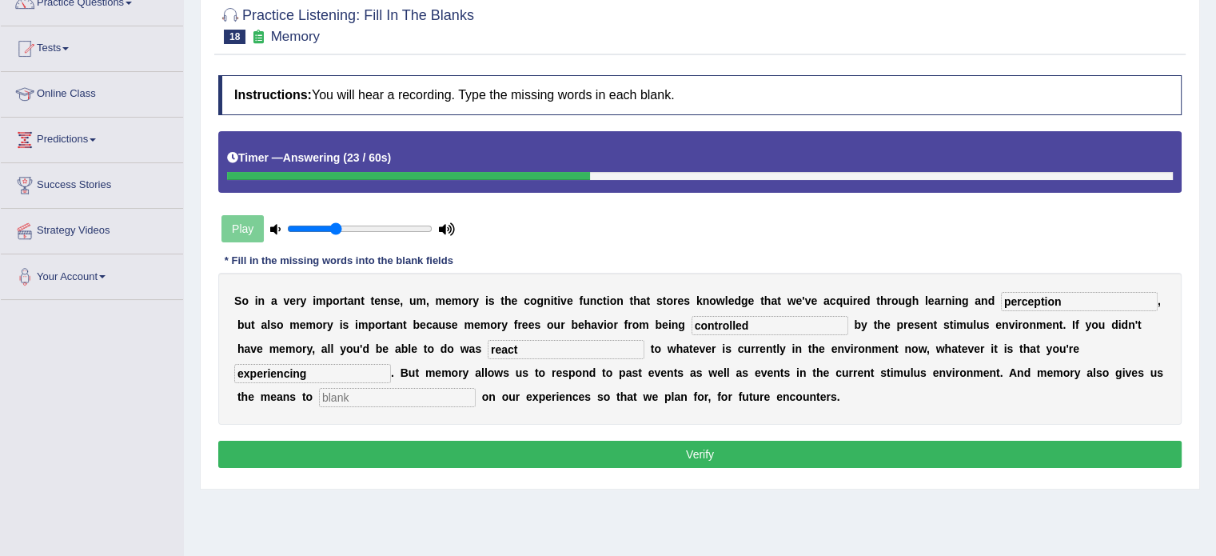
type input "experiencing"
type input "reflect"
click at [871, 450] on button "Verify" at bounding box center [699, 454] width 963 height 27
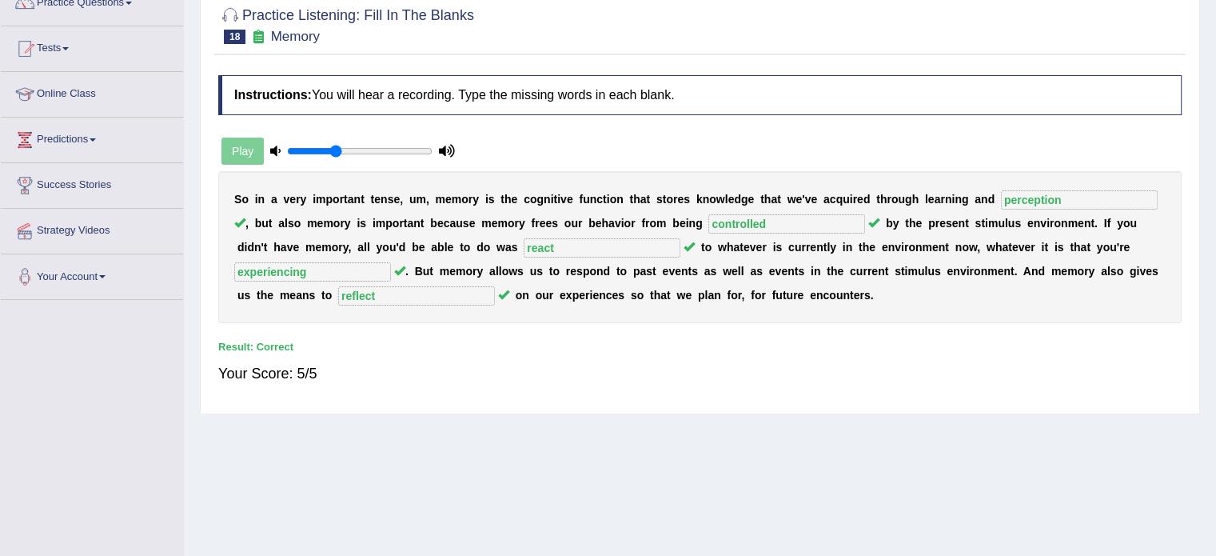
scroll to position [0, 0]
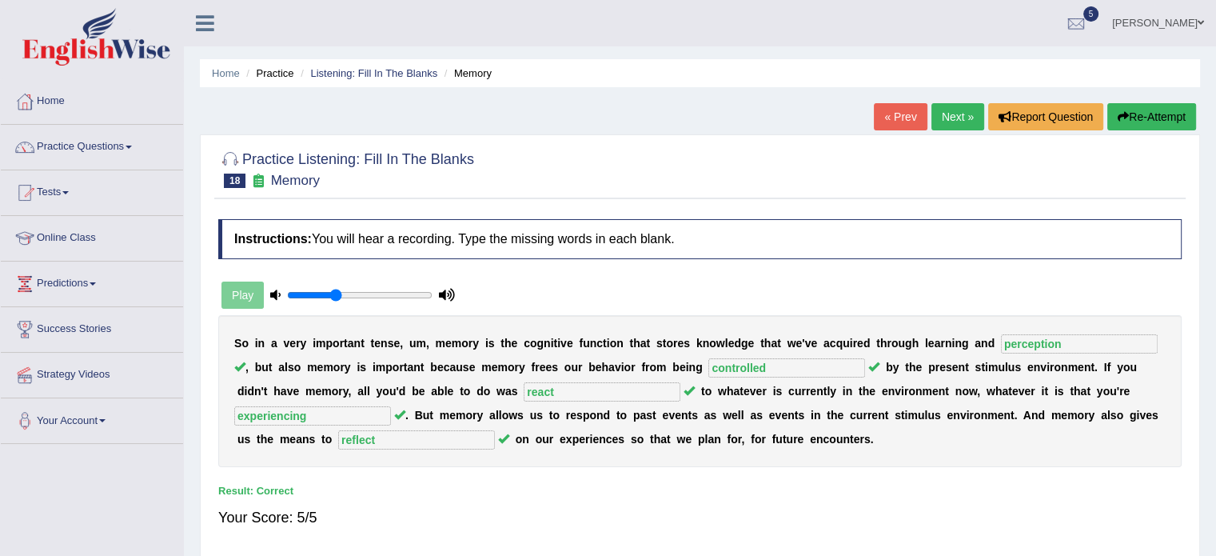
click at [950, 123] on link "Next »" at bounding box center [957, 116] width 53 height 27
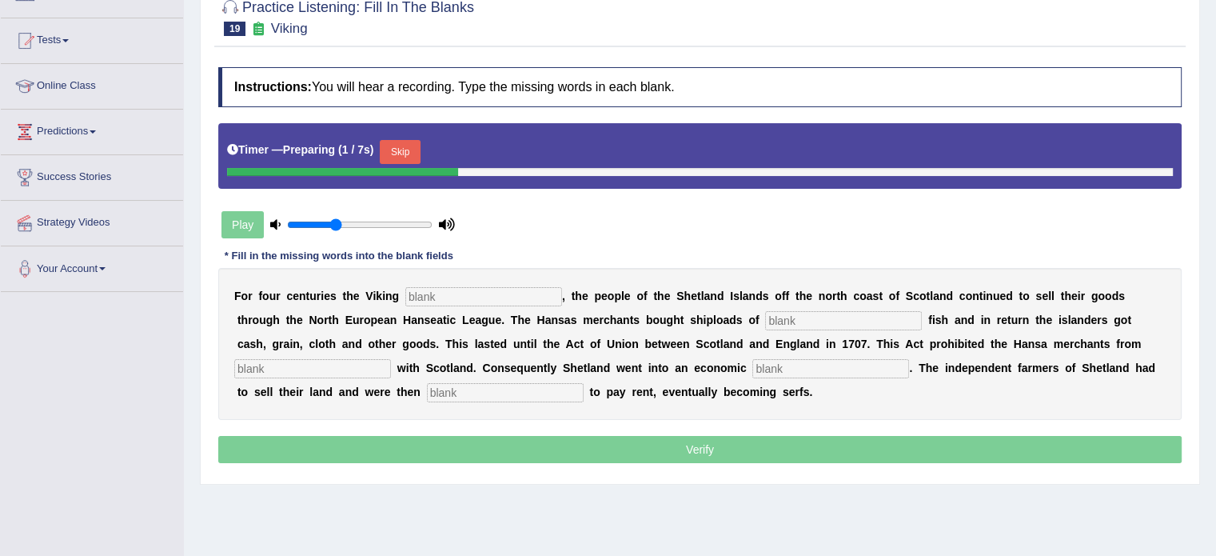
scroll to position [157, 0]
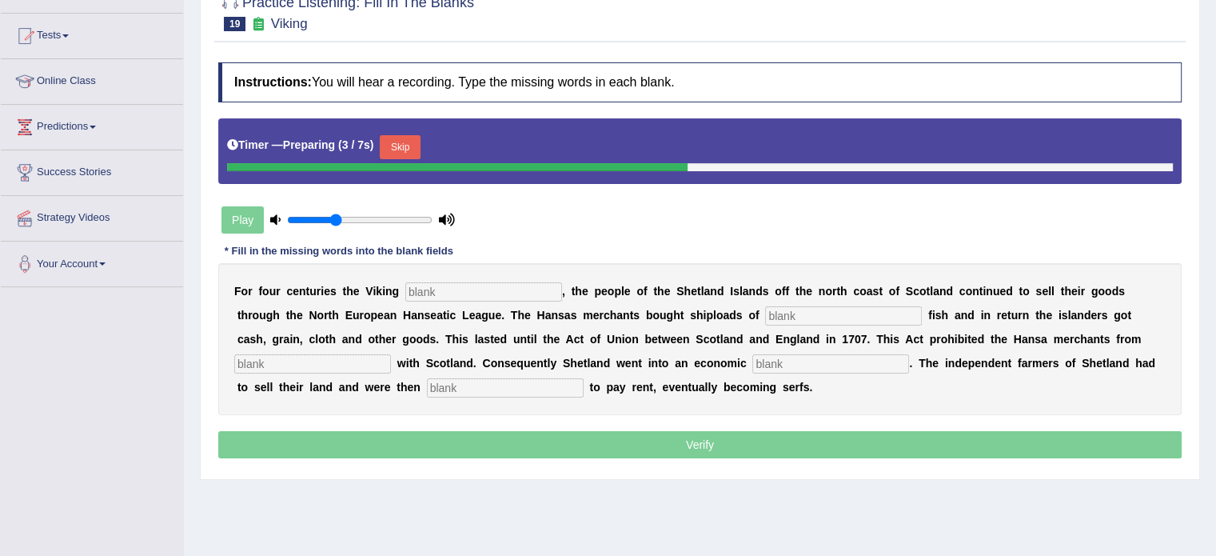
click at [489, 289] on input "text" at bounding box center [483, 291] width 157 height 19
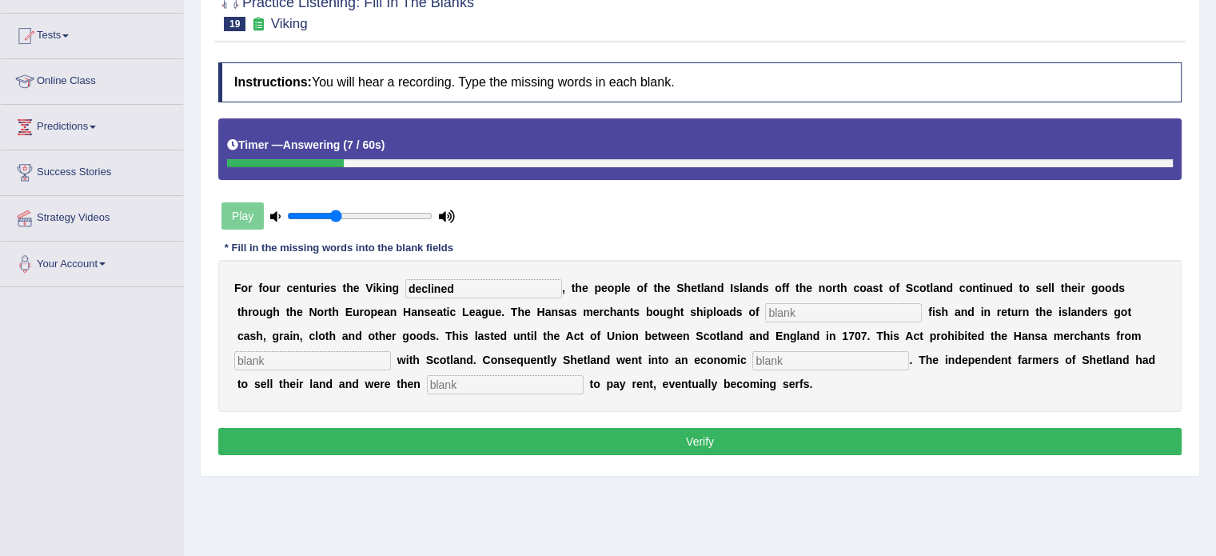
type input "declined"
type input "salted"
type input "trading"
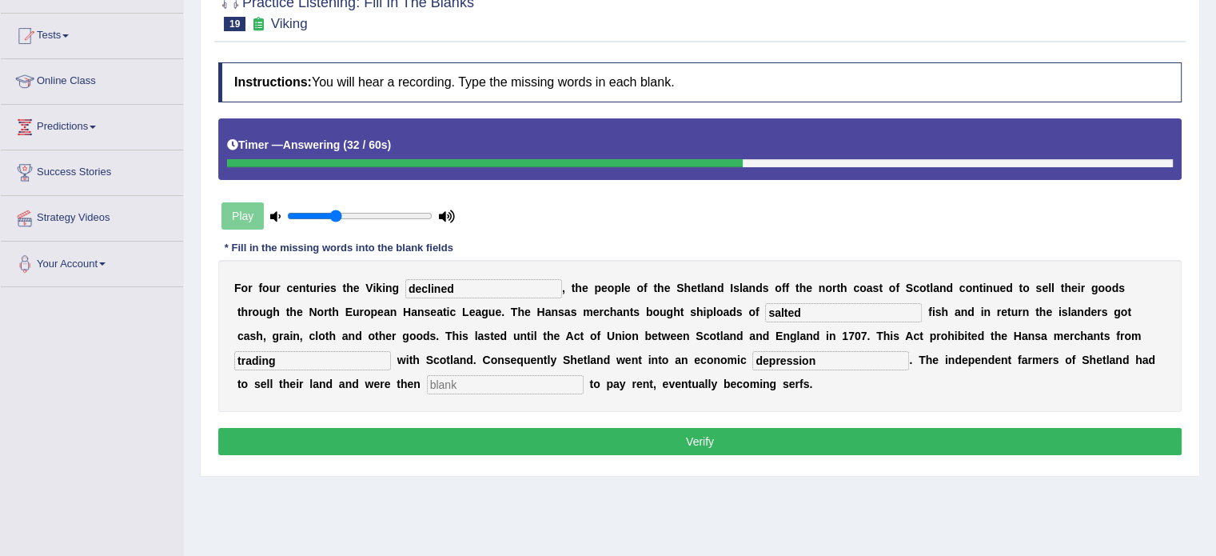
type input "depression"
type input "obligated"
click at [529, 433] on button "Verify" at bounding box center [699, 441] width 963 height 27
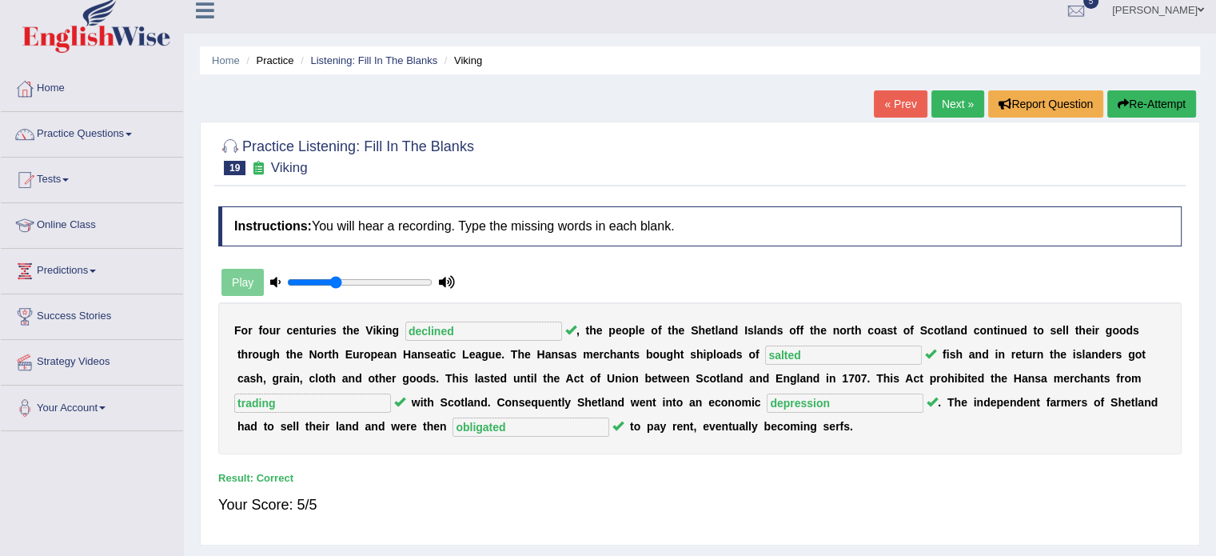
scroll to position [0, 0]
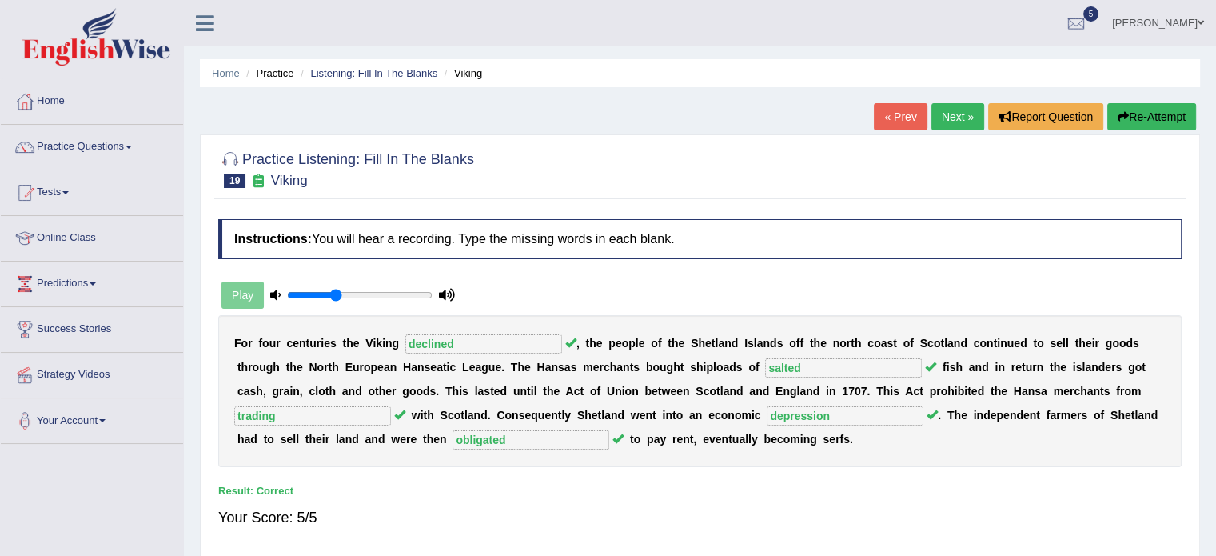
click at [956, 118] on link "Next »" at bounding box center [957, 116] width 53 height 27
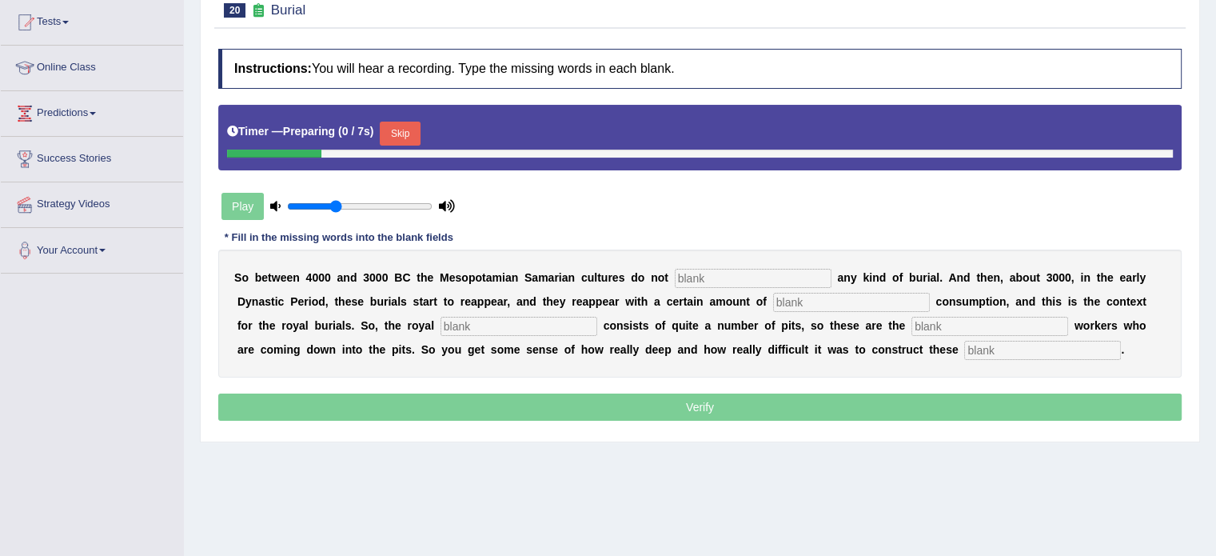
click at [1215, 233] on html "Toggle navigation Home Practice Questions Speaking Practice Read Aloud Repeat S…" at bounding box center [608, 108] width 1216 height 556
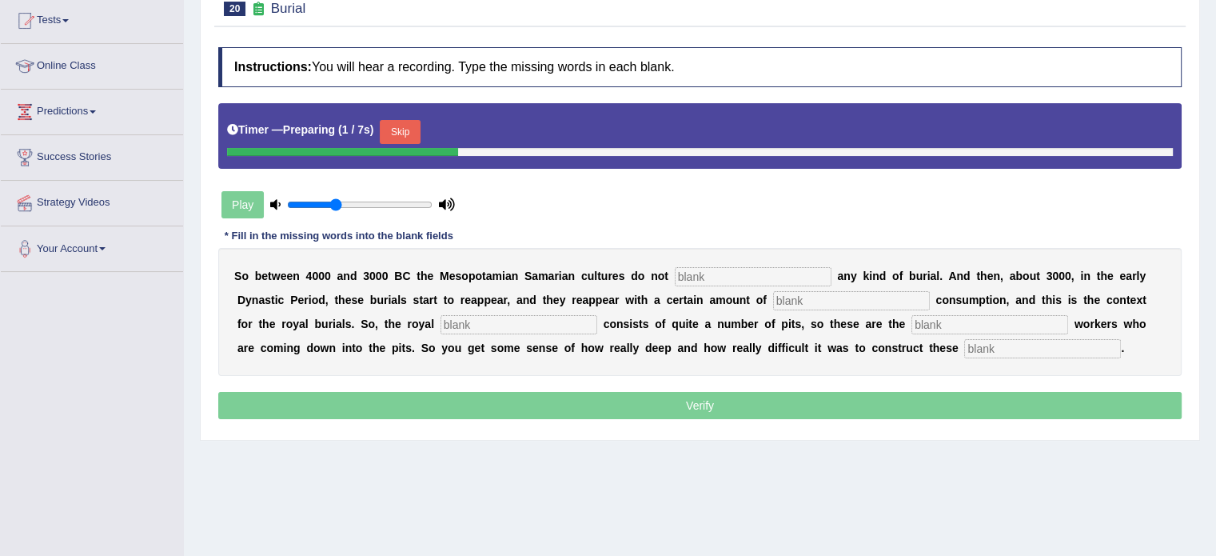
click at [707, 272] on input "text" at bounding box center [753, 276] width 157 height 19
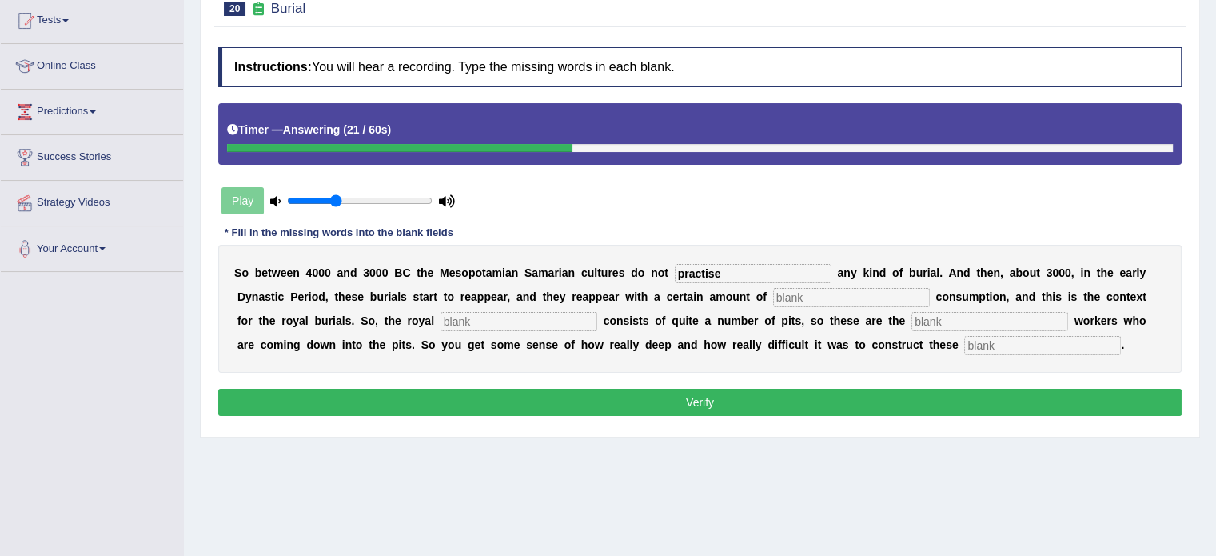
click at [720, 264] on input "practise" at bounding box center [753, 273] width 157 height 19
type input "practice"
type input "conspacious"
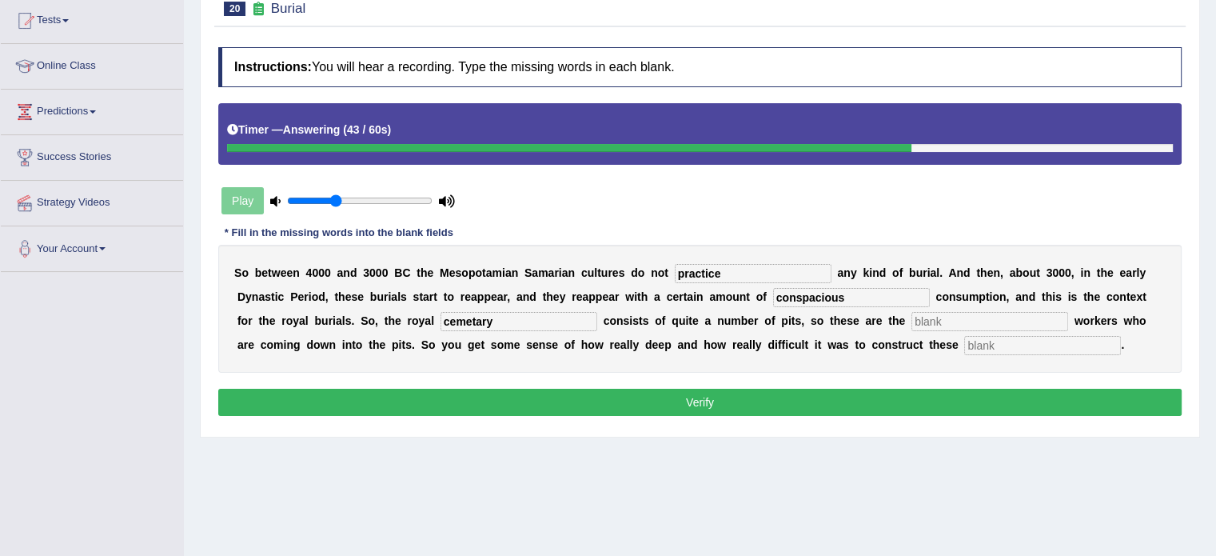
type input "cemetary"
type input "excavasion"
type input "chambers"
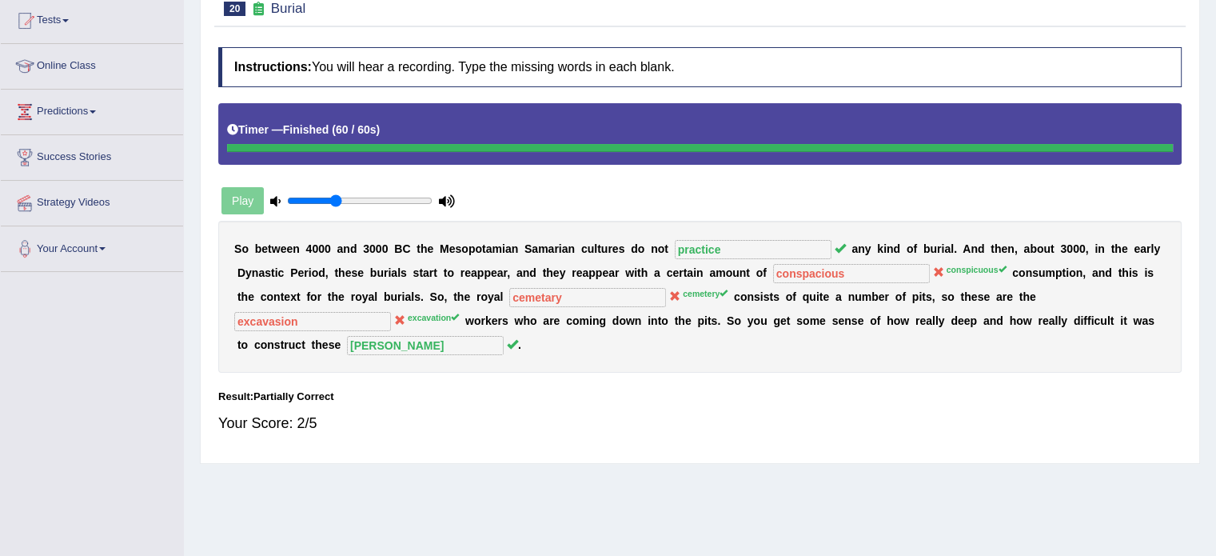
scroll to position [0, 0]
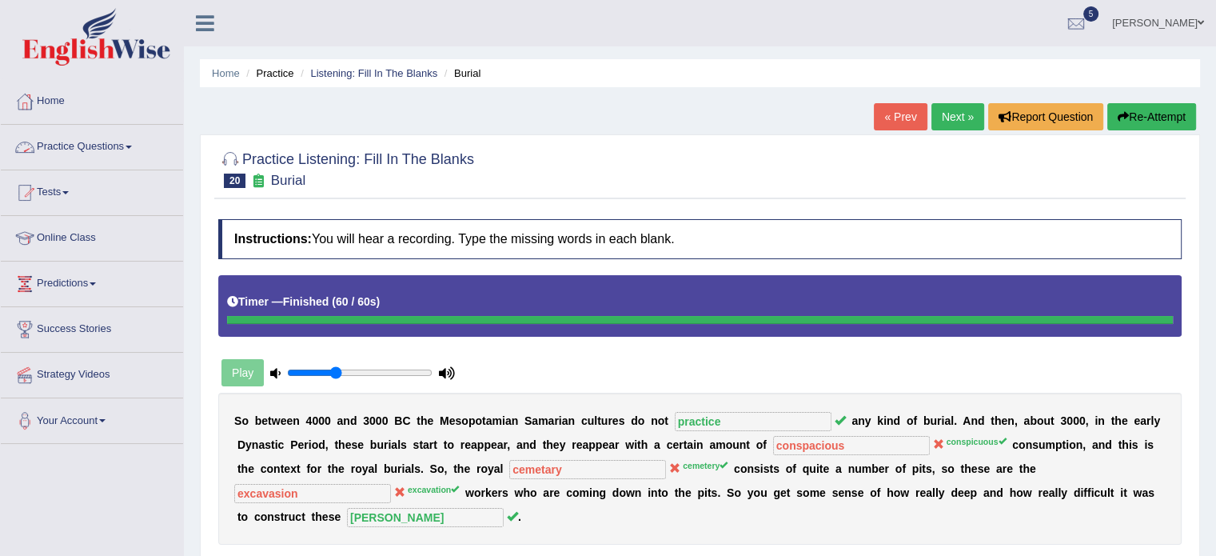
click at [51, 139] on link "Practice Questions" at bounding box center [92, 145] width 182 height 40
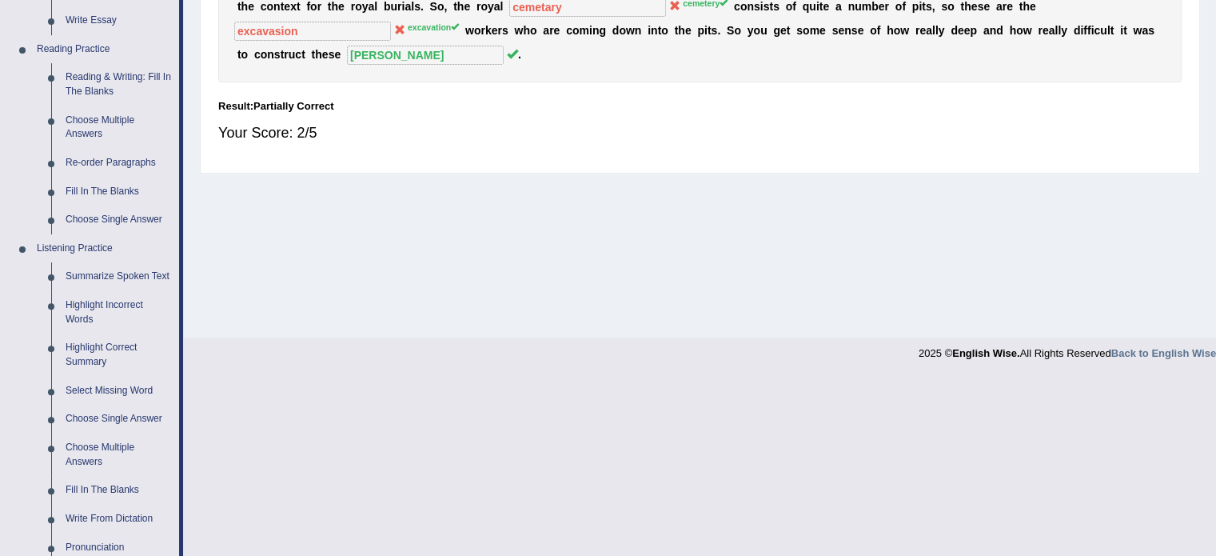
scroll to position [469, 0]
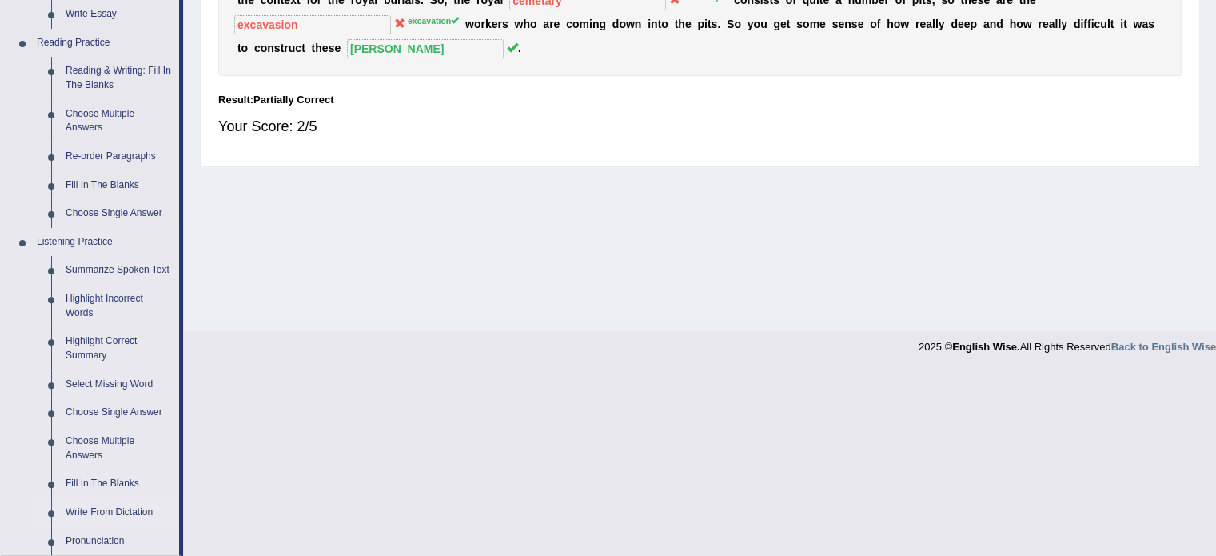
click at [78, 508] on link "Write From Dictation" at bounding box center [118, 512] width 121 height 29
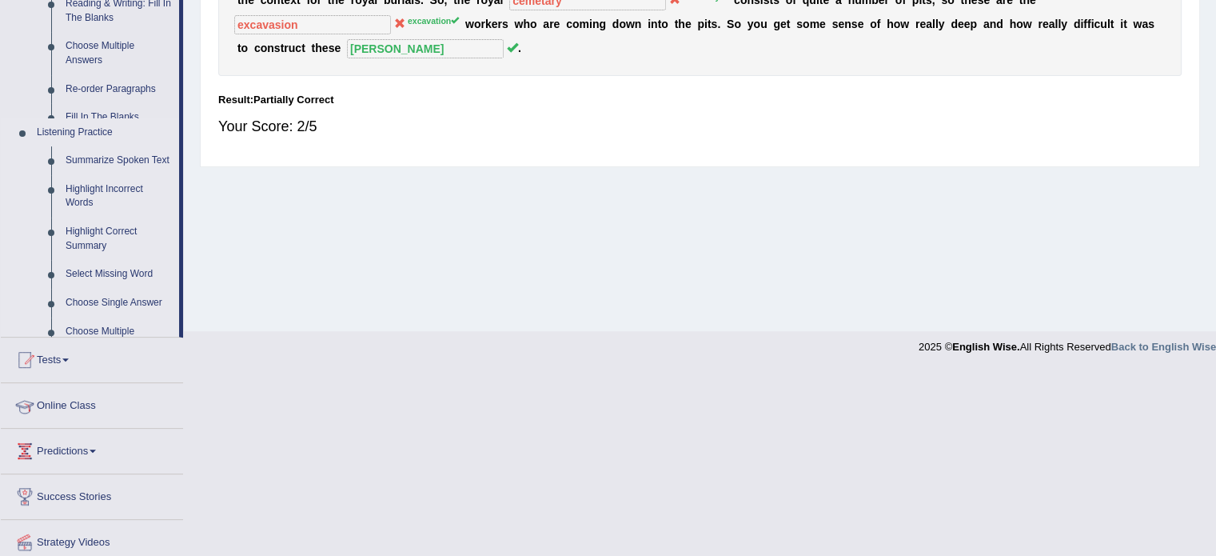
scroll to position [284, 0]
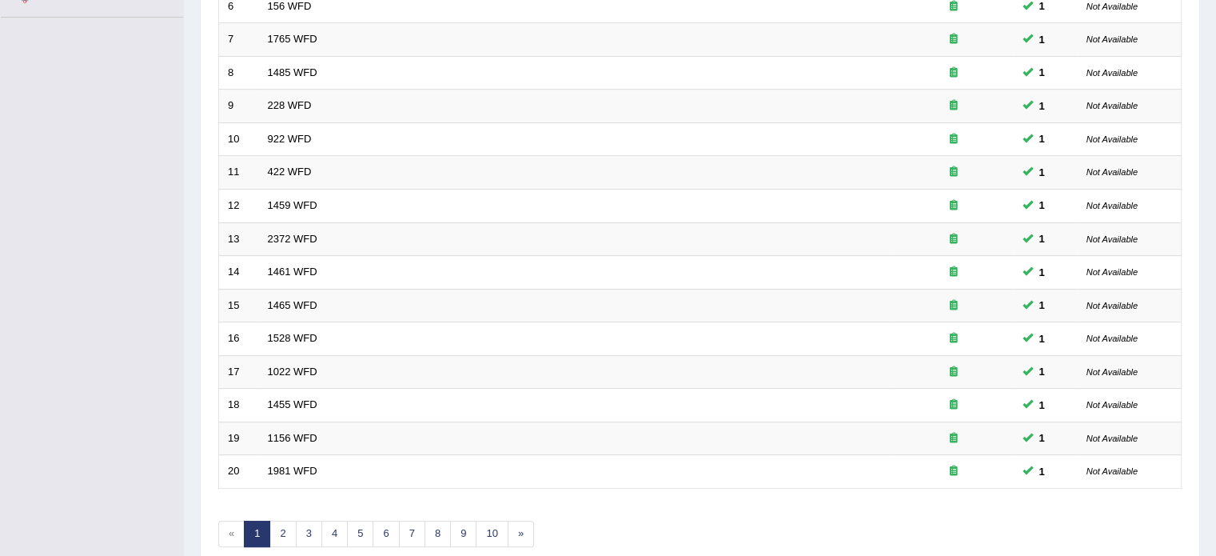
scroll to position [433, 0]
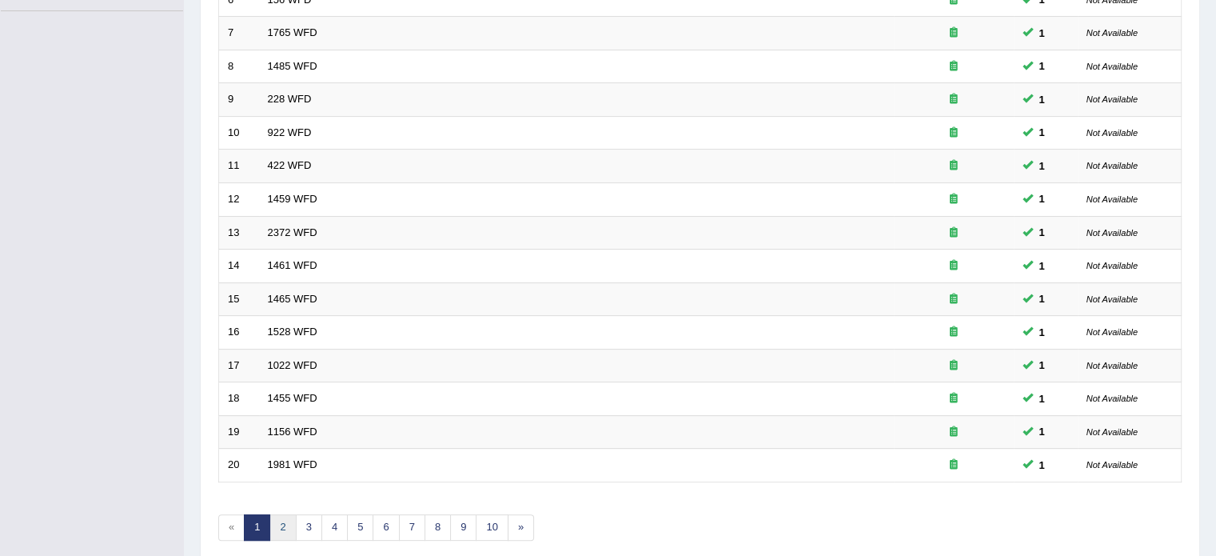
click at [278, 523] on link "2" at bounding box center [282, 527] width 26 height 26
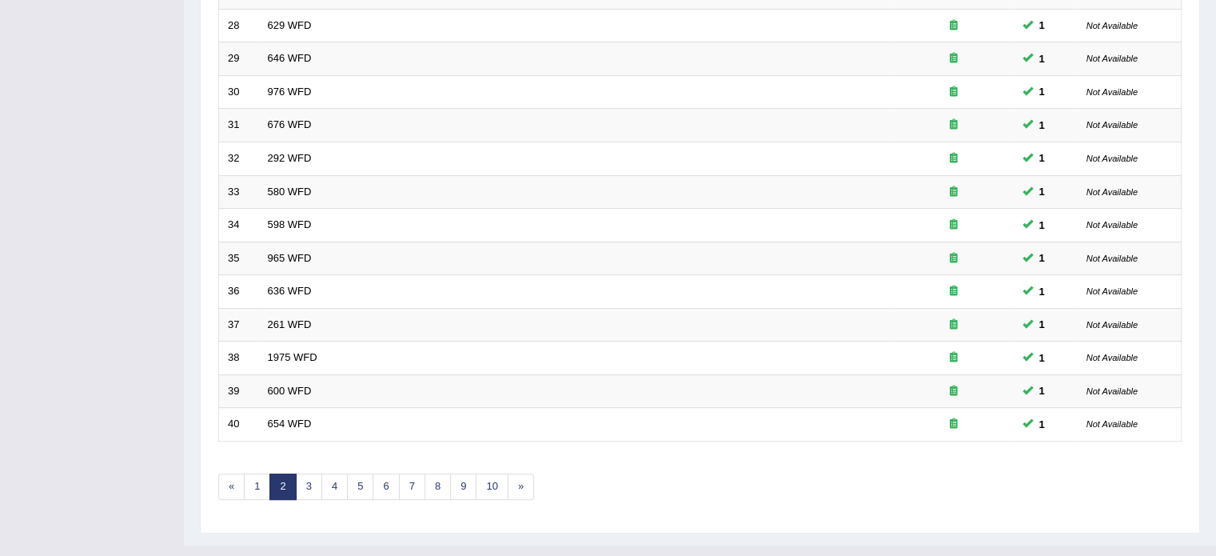
scroll to position [498, 0]
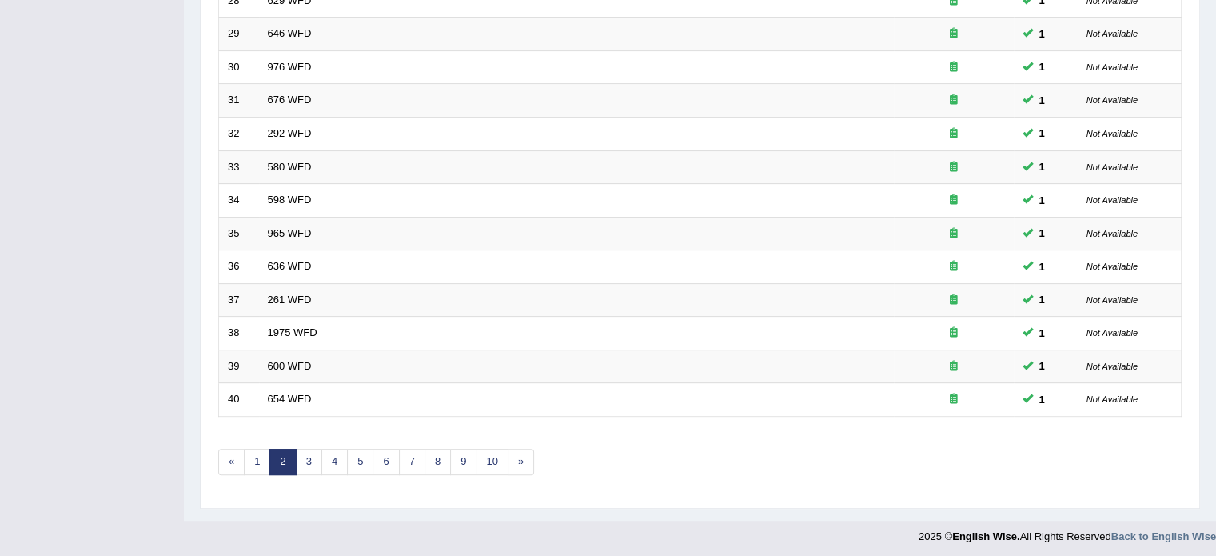
drag, startPoint x: 0, startPoint y: 0, endPoint x: 1227, endPoint y: 409, distance: 1293.5
click at [301, 461] on link "3" at bounding box center [309, 462] width 26 height 26
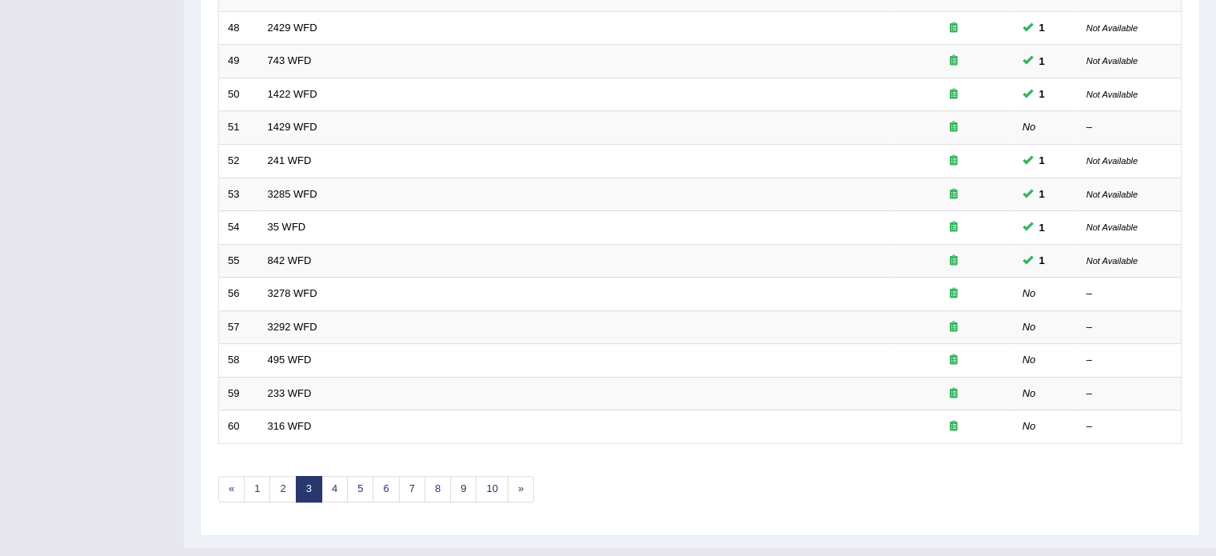
scroll to position [498, 0]
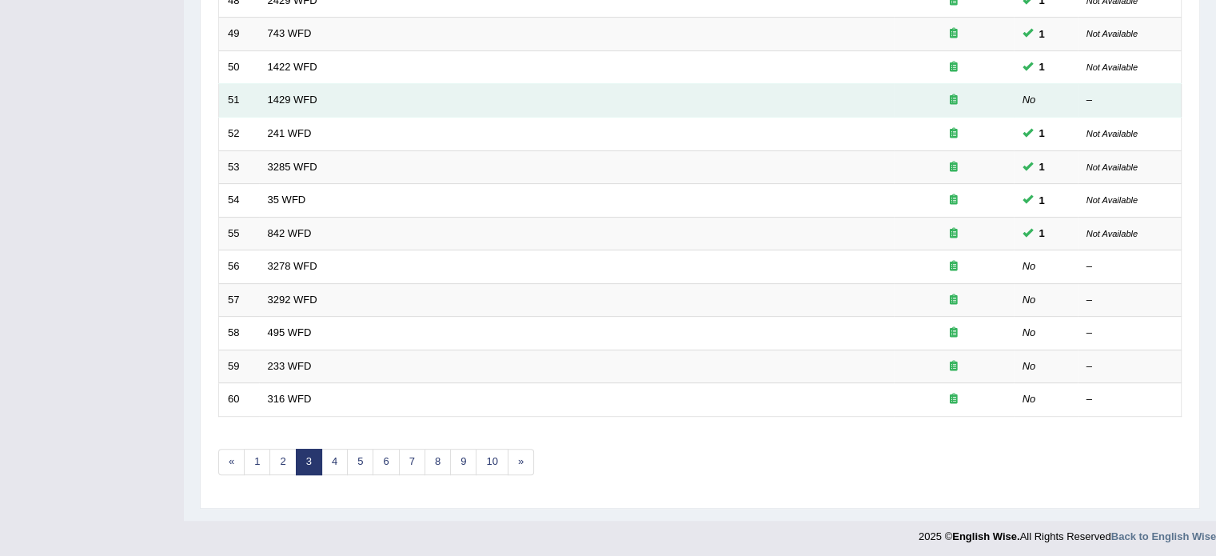
click at [289, 105] on td "1429 WFD" at bounding box center [576, 101] width 635 height 34
click at [289, 98] on link "1429 WFD" at bounding box center [293, 100] width 50 height 12
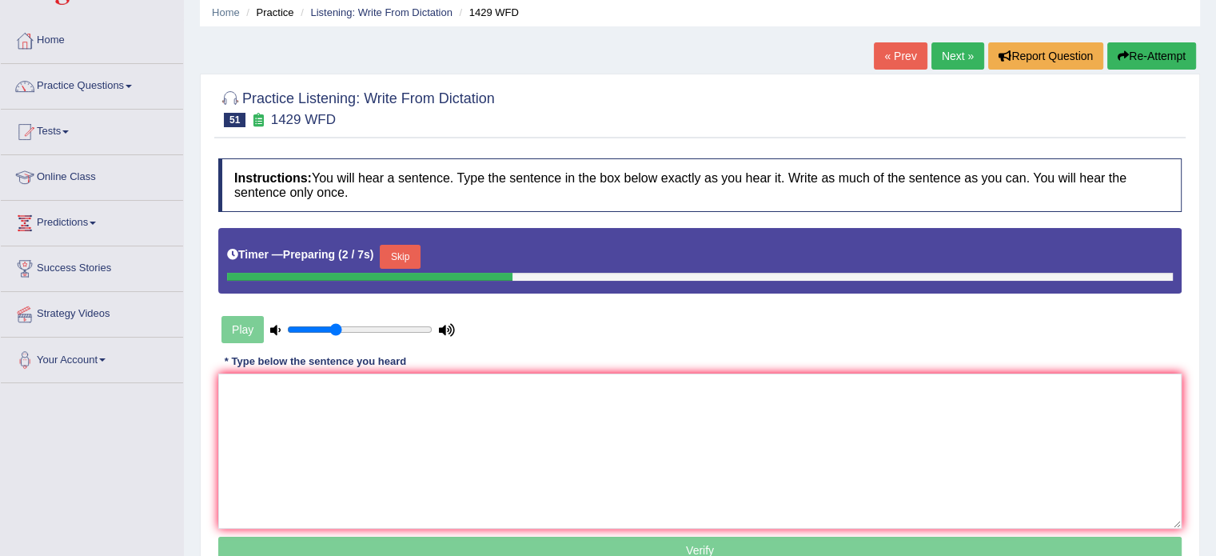
scroll to position [76, 0]
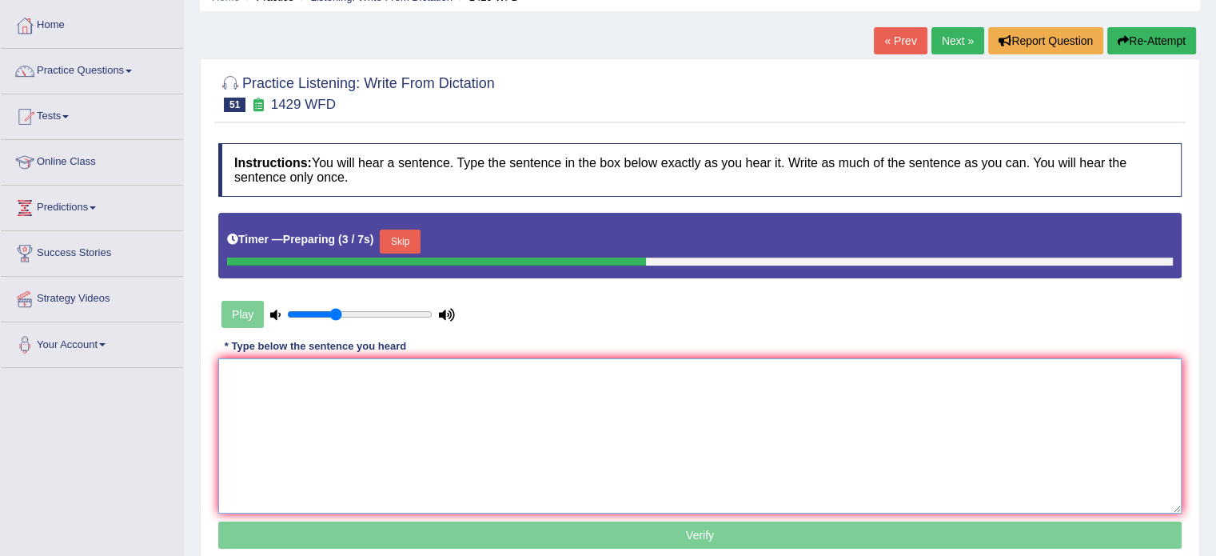
click at [621, 385] on textarea at bounding box center [699, 435] width 963 height 155
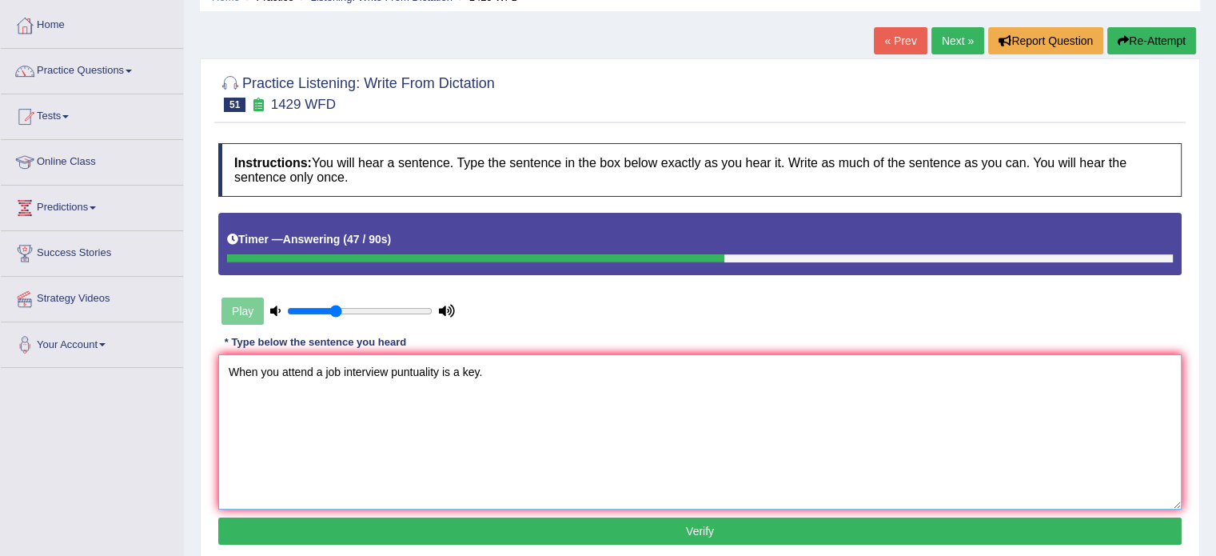
type textarea "When you attend a job interview puntuality is a key."
click at [565, 517] on button "Verify" at bounding box center [699, 530] width 963 height 27
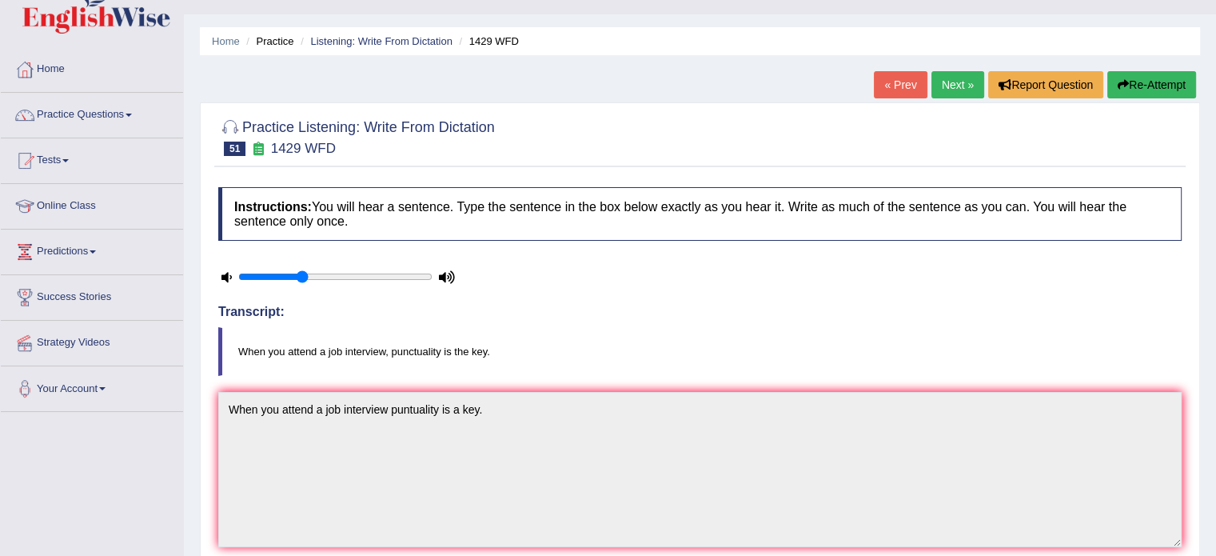
scroll to position [13, 0]
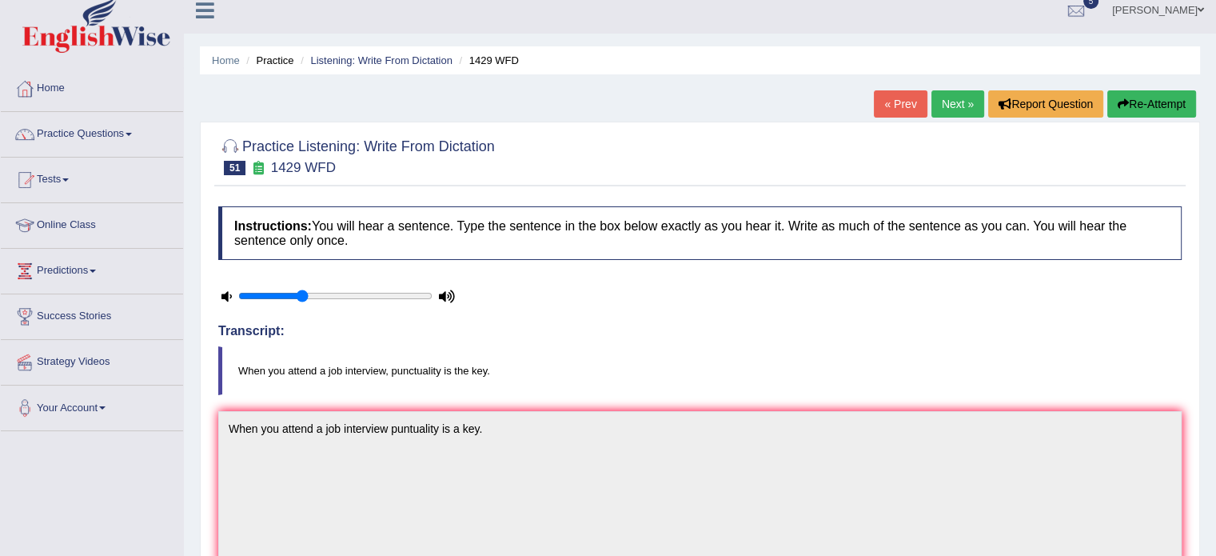
click at [940, 108] on link "Next »" at bounding box center [957, 103] width 53 height 27
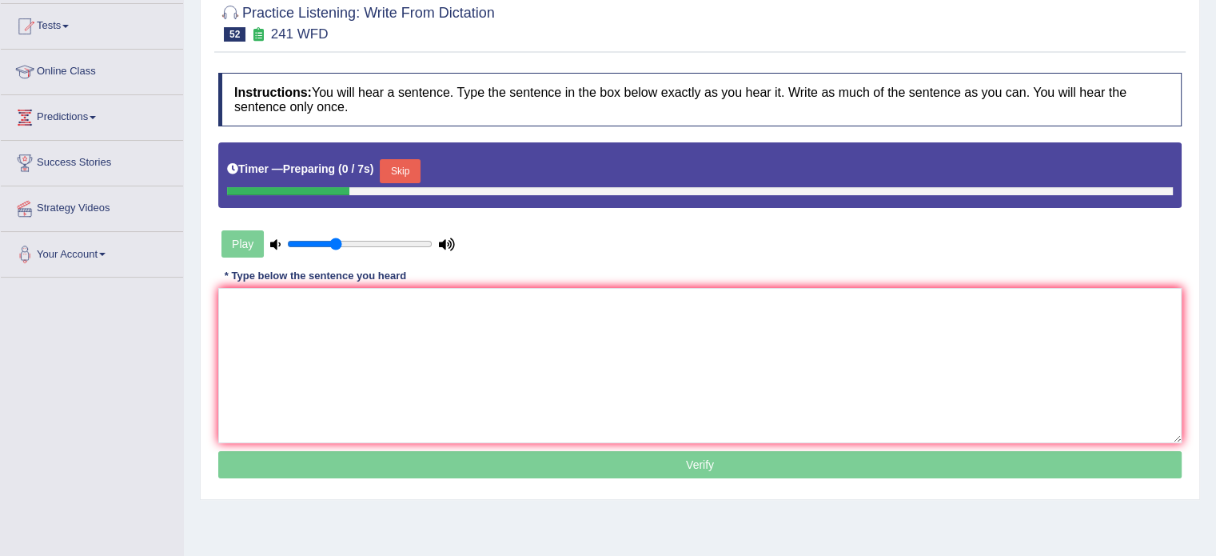
click at [1215, 313] on html "Toggle navigation Home Practice Questions Speaking Practice Read Aloud Repeat S…" at bounding box center [608, 112] width 1216 height 556
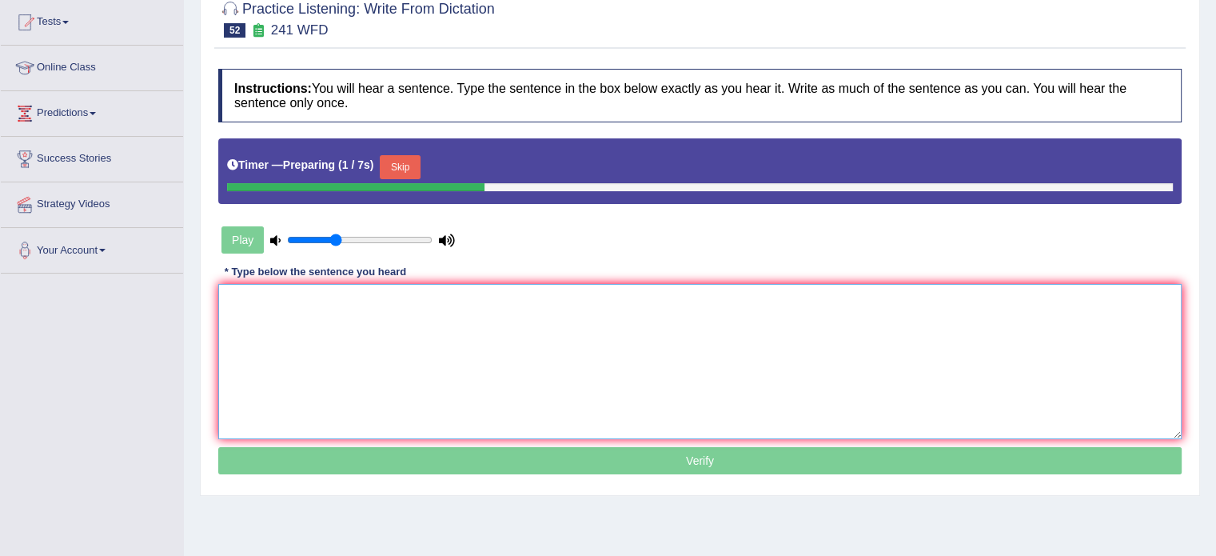
click at [776, 349] on textarea at bounding box center [699, 361] width 963 height 155
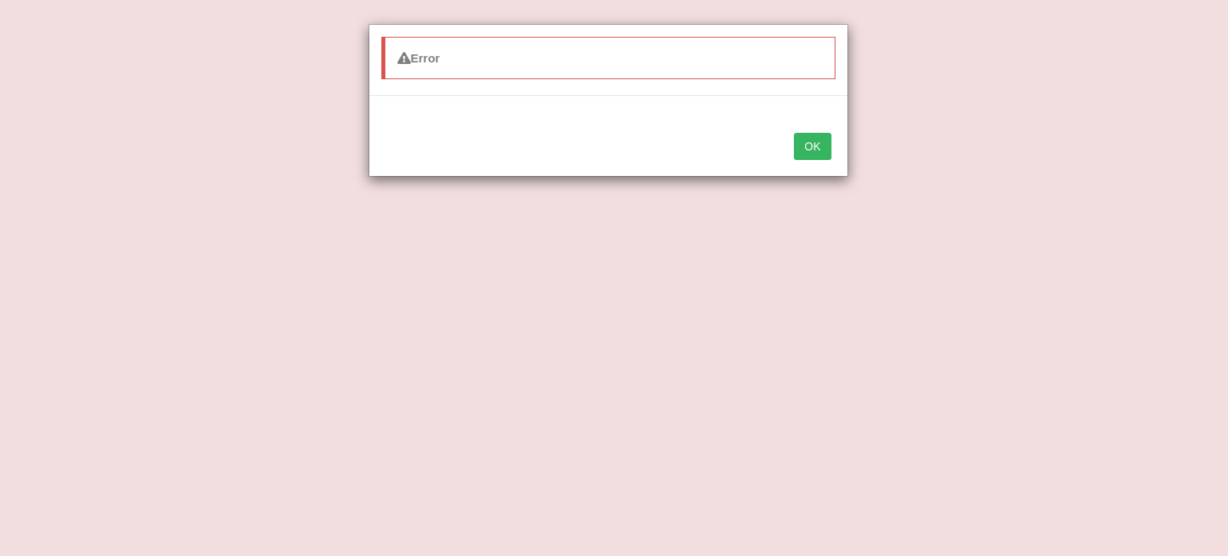
type textarea "Please check the information on in the website"
click at [794, 133] on button "OK" at bounding box center [812, 146] width 37 height 27
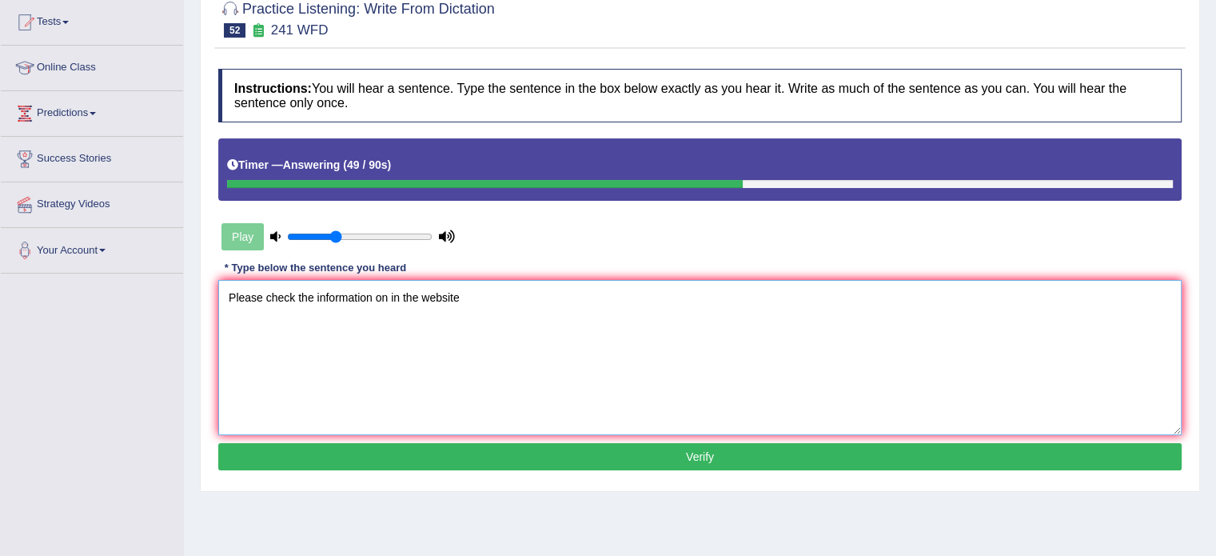
click at [671, 309] on textarea "Please check the information on in the website" at bounding box center [699, 357] width 963 height 155
type textarea "Please check the information on in the website for opening time."
click at [633, 457] on button "Verify" at bounding box center [699, 456] width 963 height 27
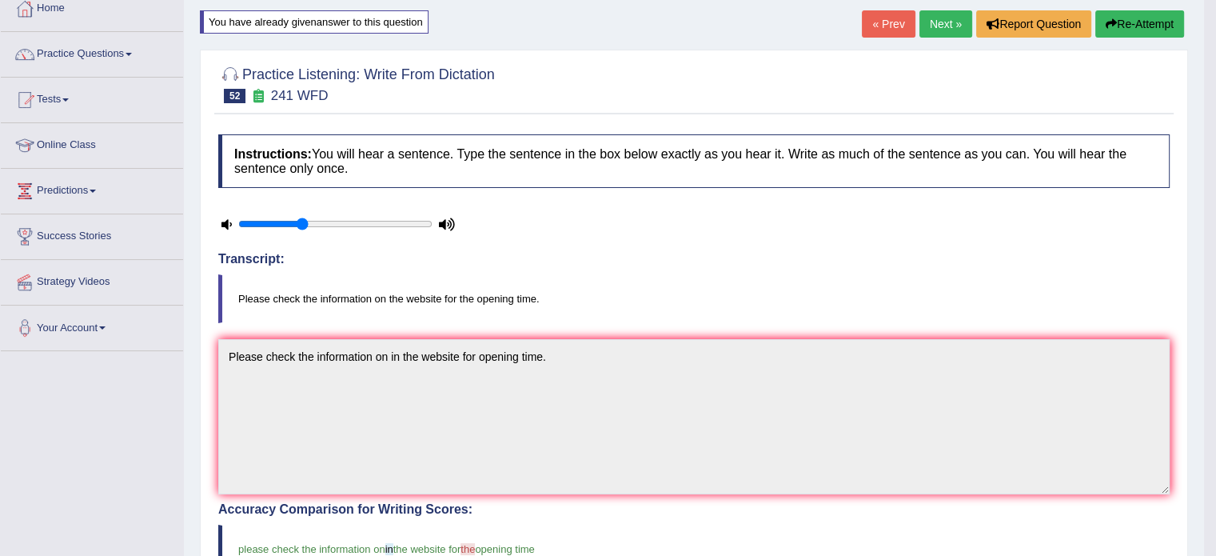
scroll to position [0, 0]
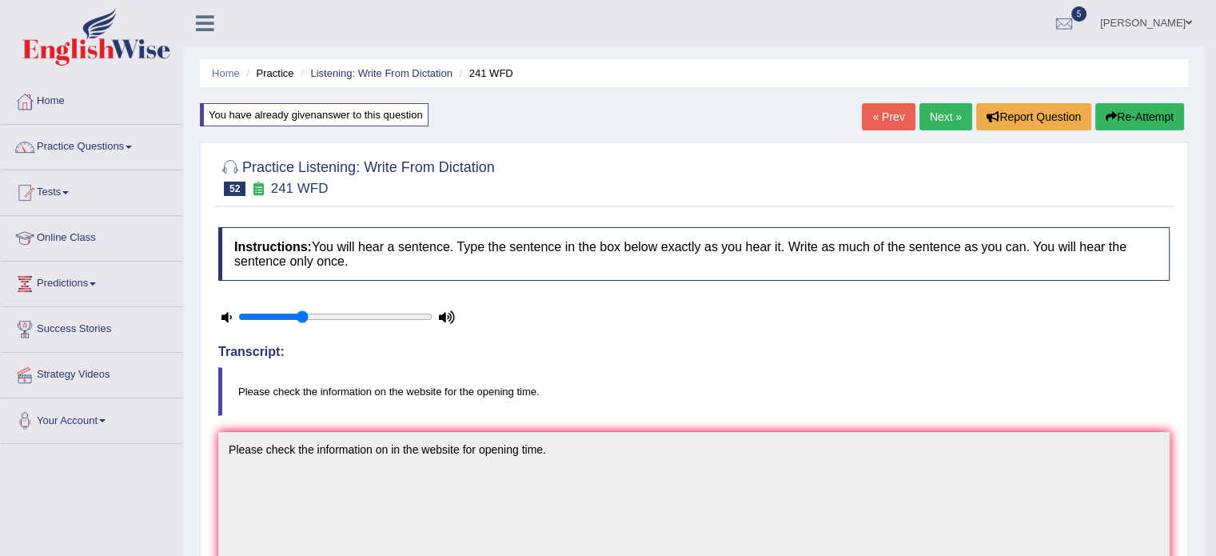
click at [947, 118] on link "Next »" at bounding box center [945, 116] width 53 height 27
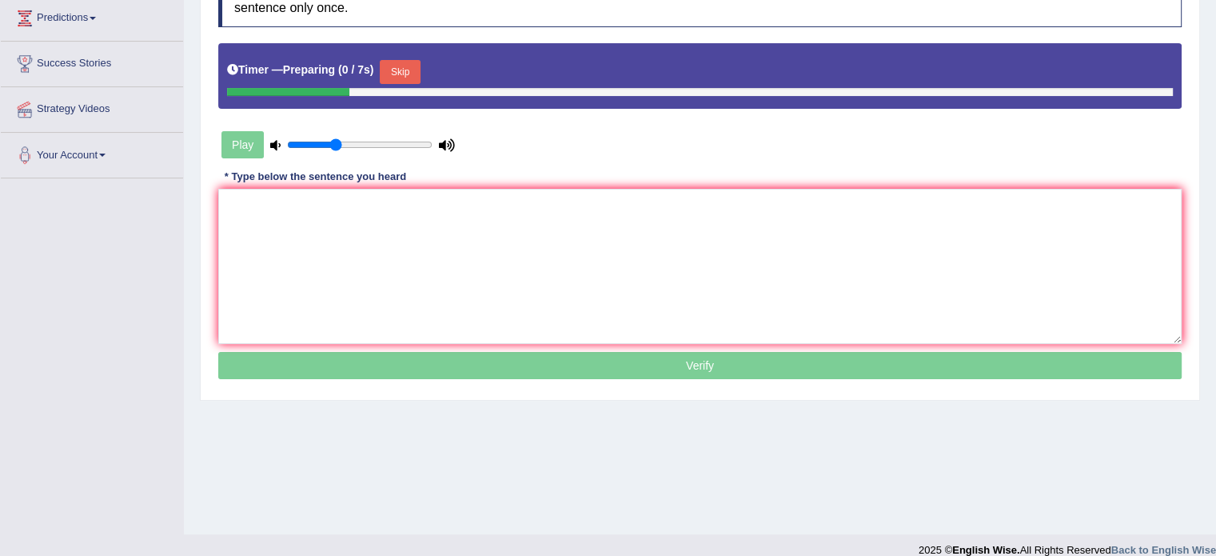
scroll to position [266, 0]
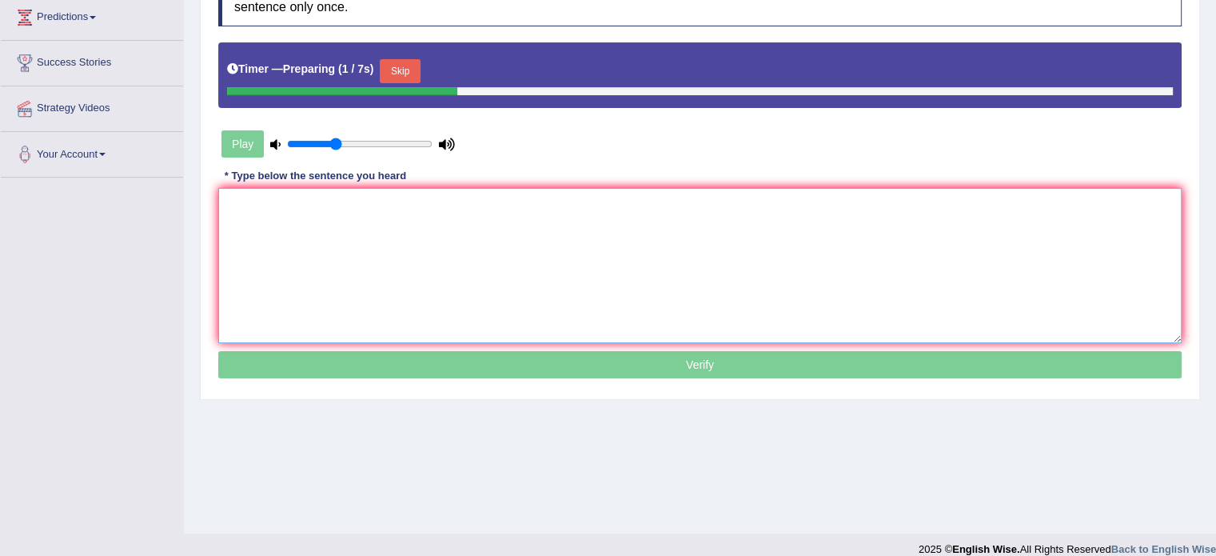
click at [677, 231] on textarea at bounding box center [699, 265] width 963 height 155
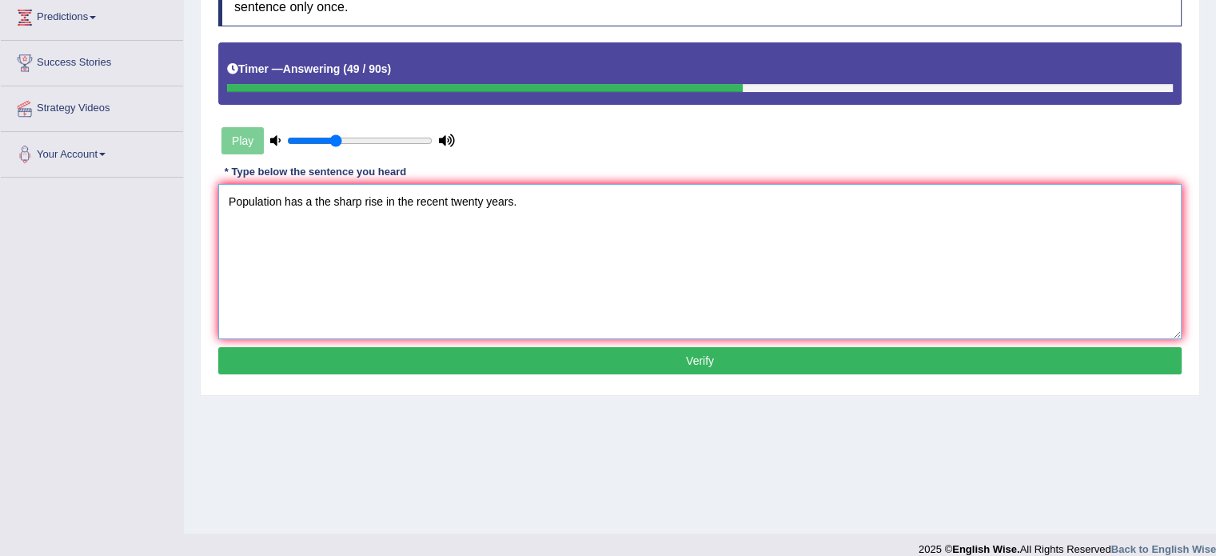
type textarea "Population has a the sharp rise in the recent twenty years."
click at [691, 354] on button "Verify" at bounding box center [699, 360] width 963 height 27
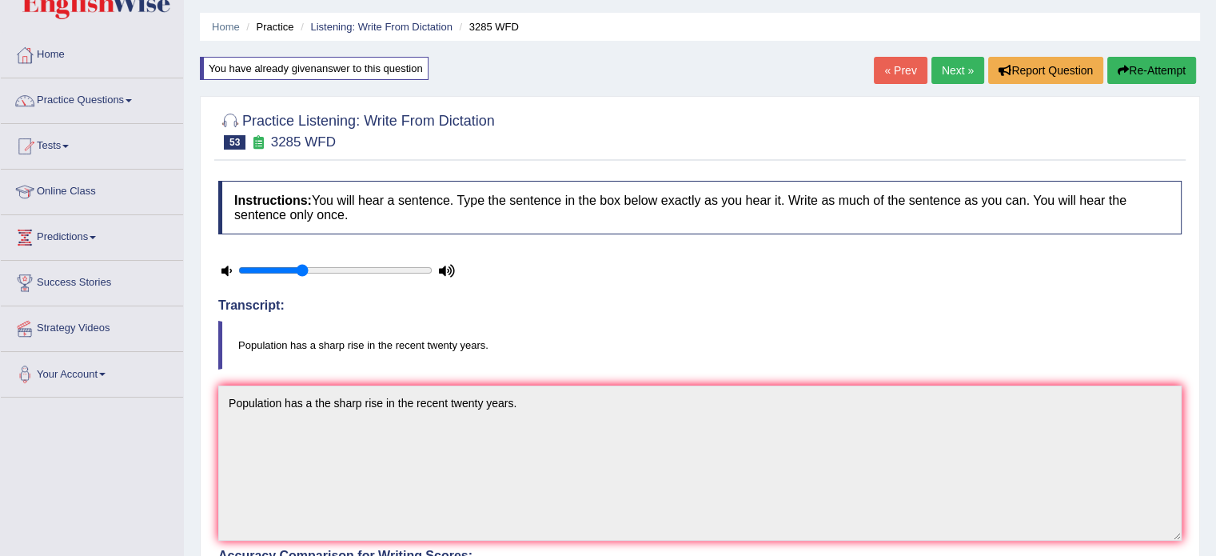
scroll to position [0, 0]
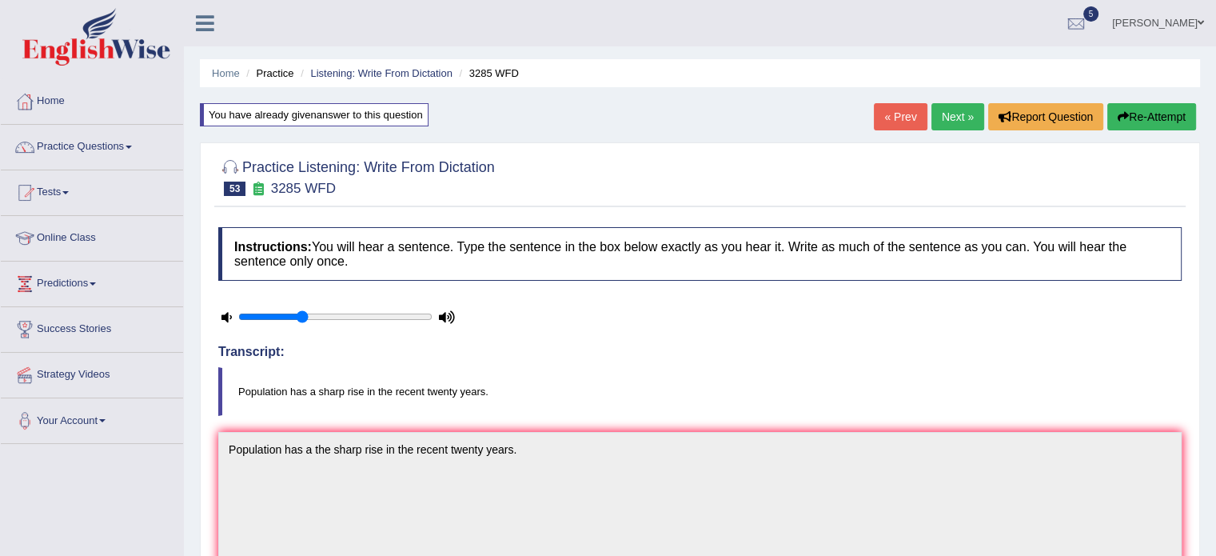
click at [961, 106] on link "Next »" at bounding box center [957, 116] width 53 height 27
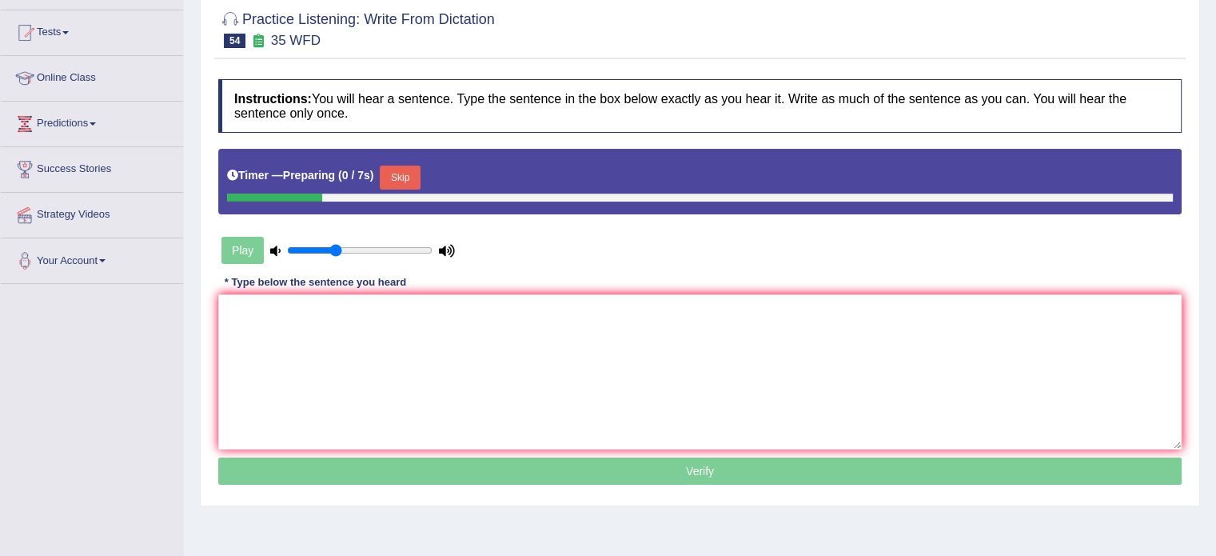
drag, startPoint x: 0, startPoint y: 0, endPoint x: 1227, endPoint y: 164, distance: 1238.2
click at [1215, 164] on html "Toggle navigation Home Practice Questions Speaking Practice Read Aloud Repeat S…" at bounding box center [608, 118] width 1216 height 556
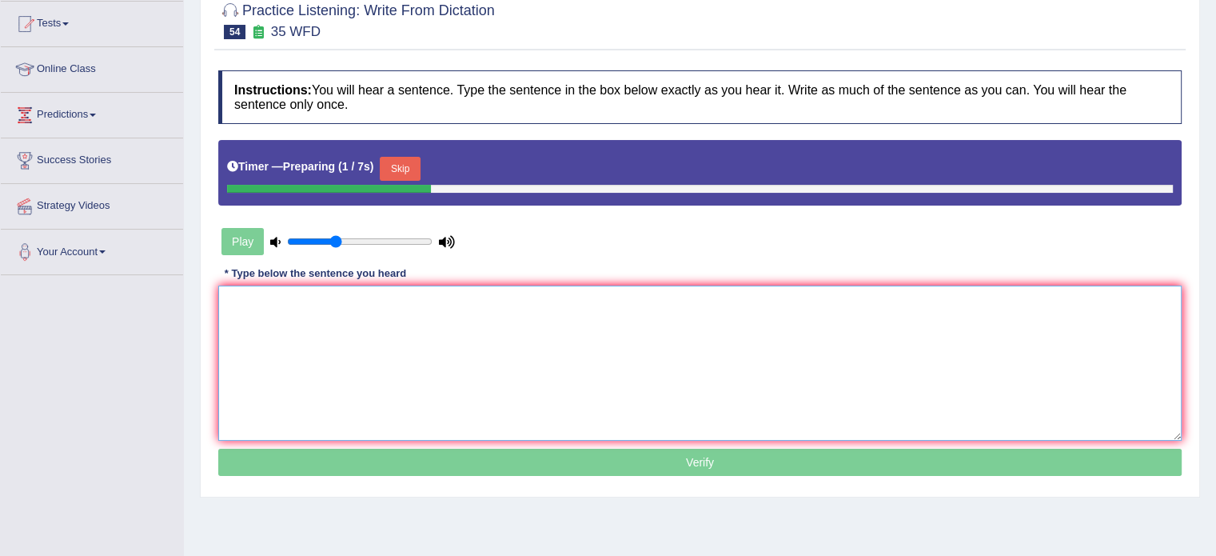
click at [883, 347] on textarea at bounding box center [699, 362] width 963 height 155
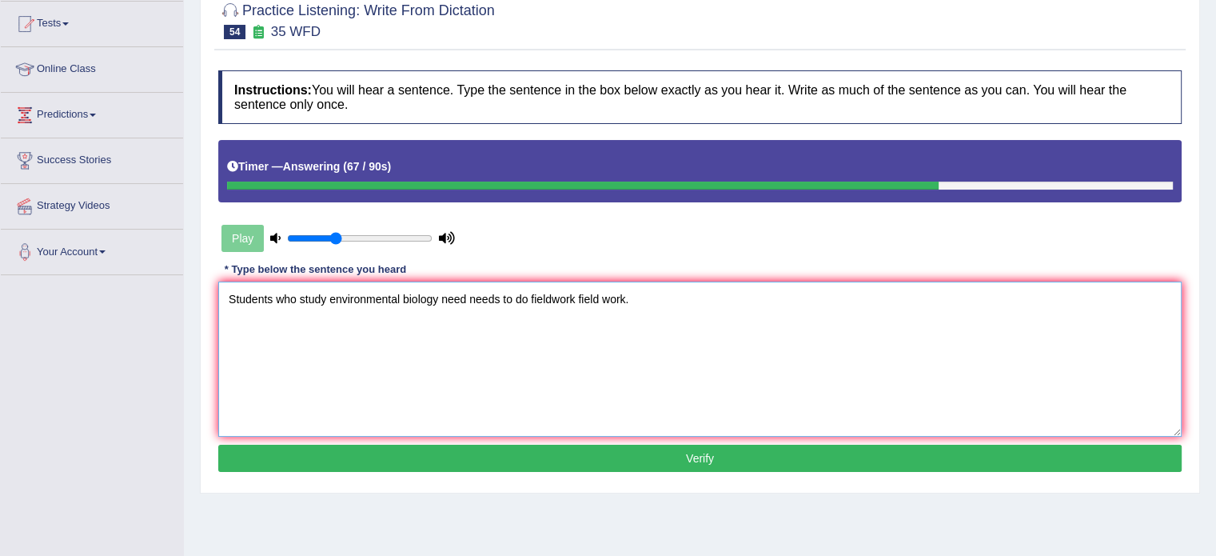
type textarea "Students who study environmental biology need needs to do fieldwork field work."
click at [493, 457] on button "Verify" at bounding box center [699, 458] width 963 height 27
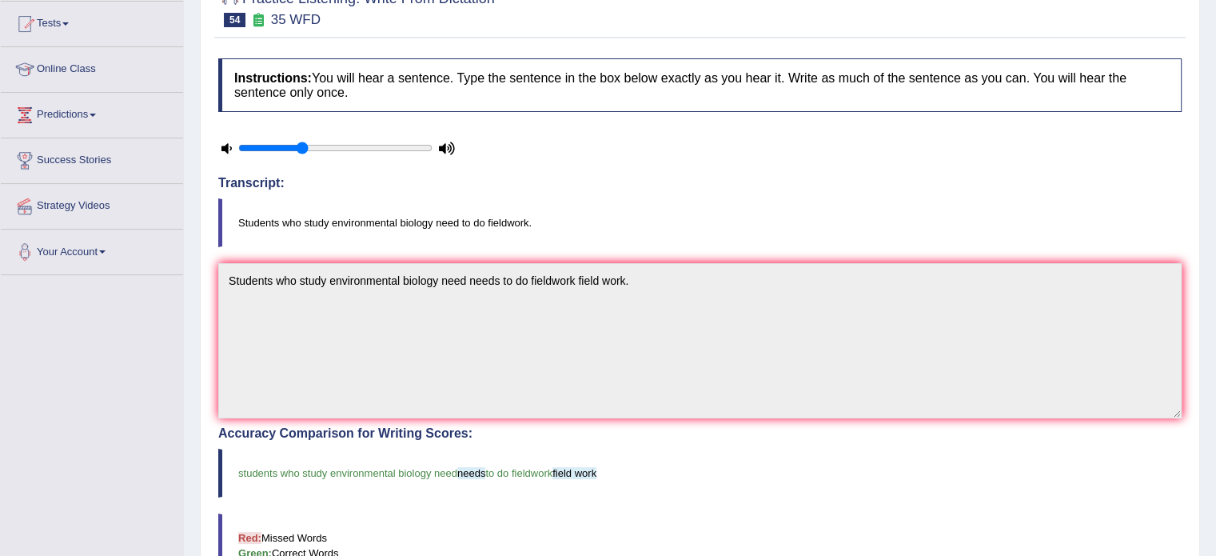
scroll to position [0, 0]
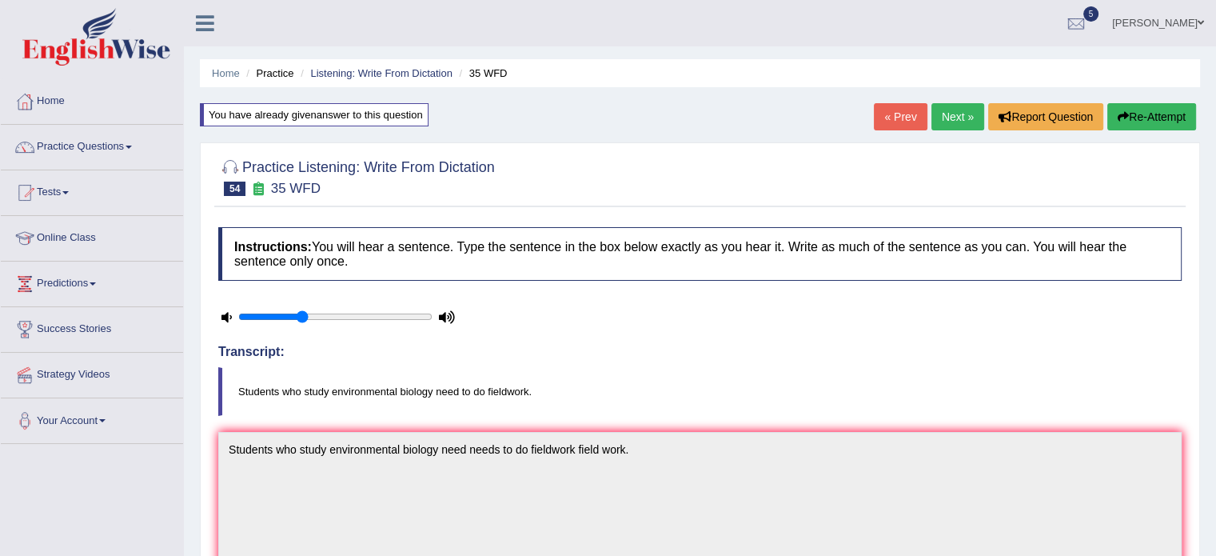
click at [950, 118] on link "Next »" at bounding box center [957, 116] width 53 height 27
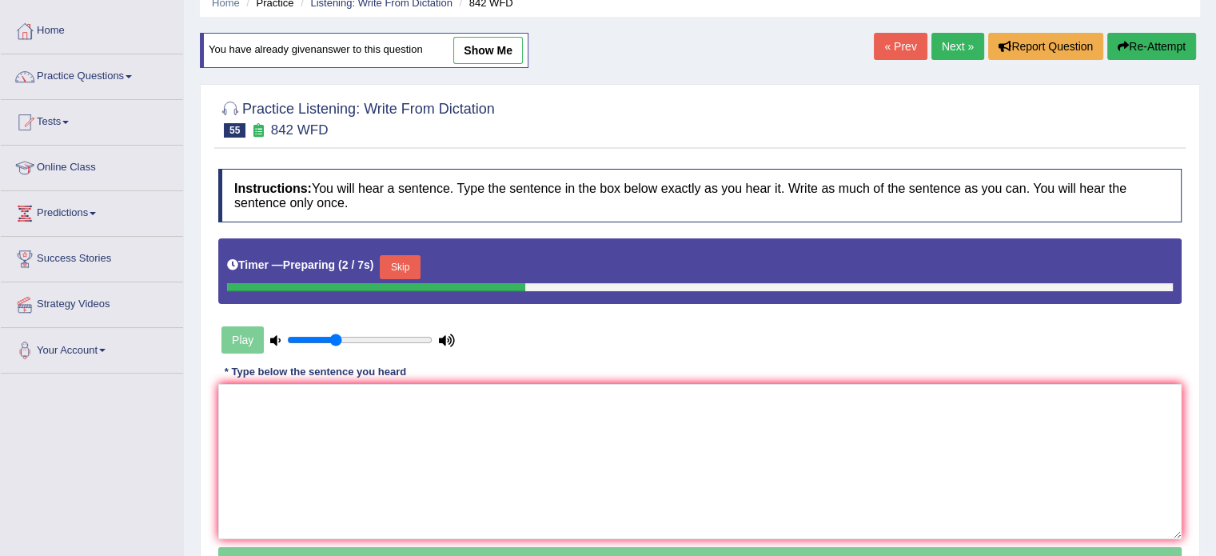
scroll to position [115, 0]
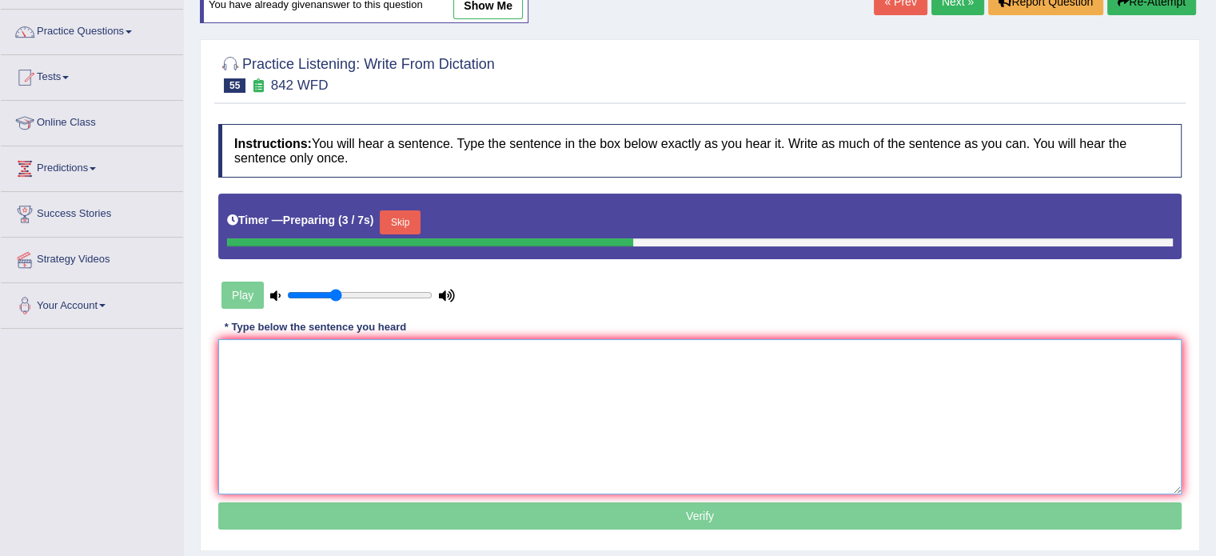
click at [777, 406] on textarea at bounding box center [699, 416] width 963 height 155
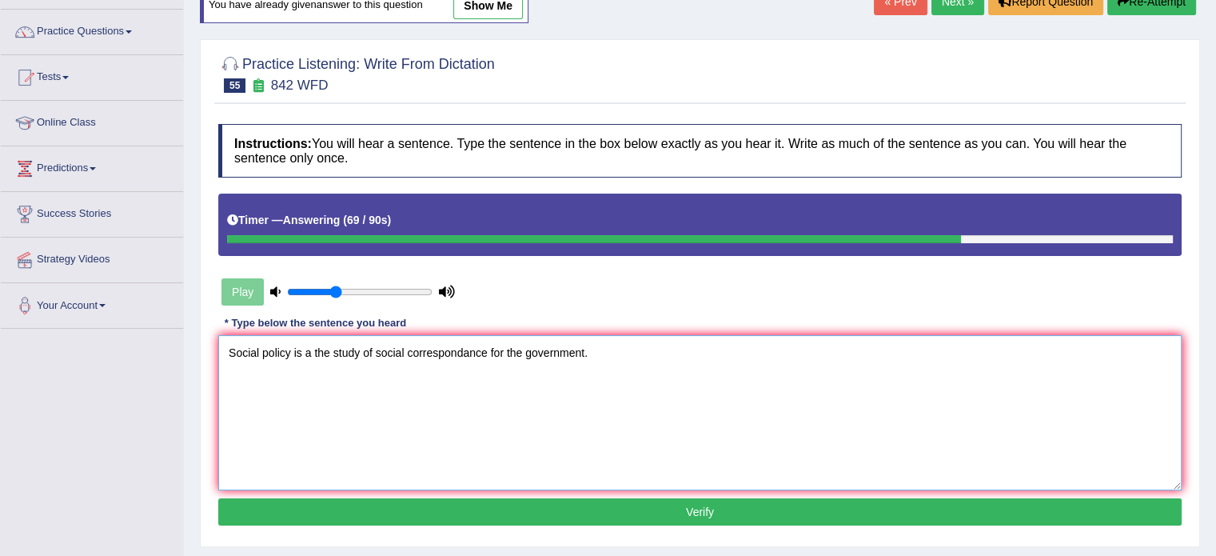
type textarea "Social policy is a the study of social correspondance for the government."
click at [713, 508] on button "Verify" at bounding box center [699, 511] width 963 height 27
